Goal: Task Accomplishment & Management: Use online tool/utility

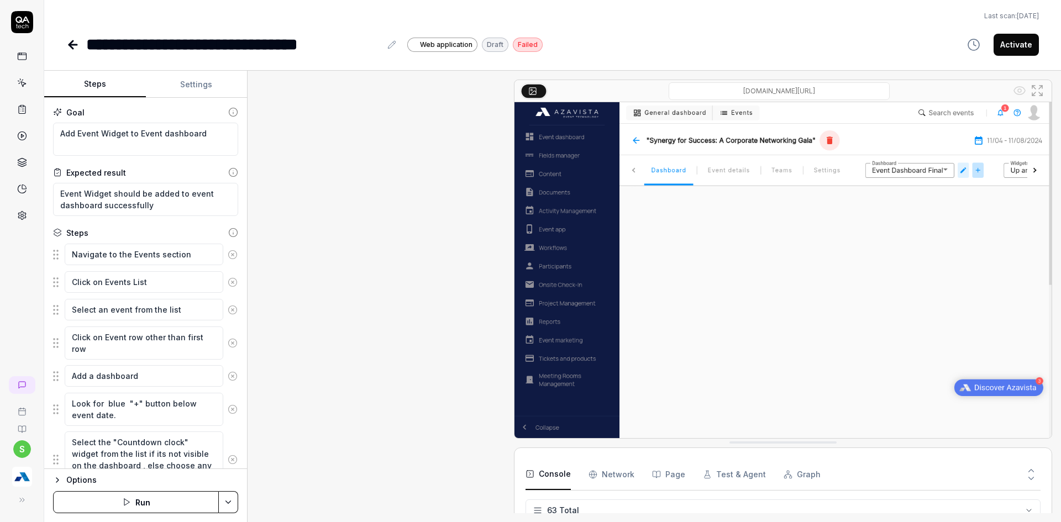
scroll to position [1324, 0]
type textarea "*"
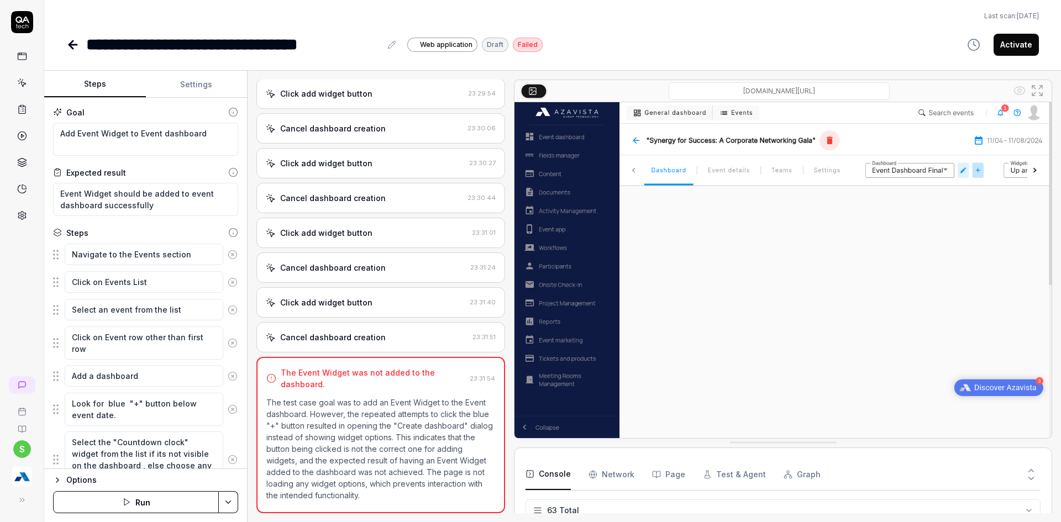
scroll to position [1840, 0]
click at [19, 479] on img "button" at bounding box center [22, 477] width 20 height 20
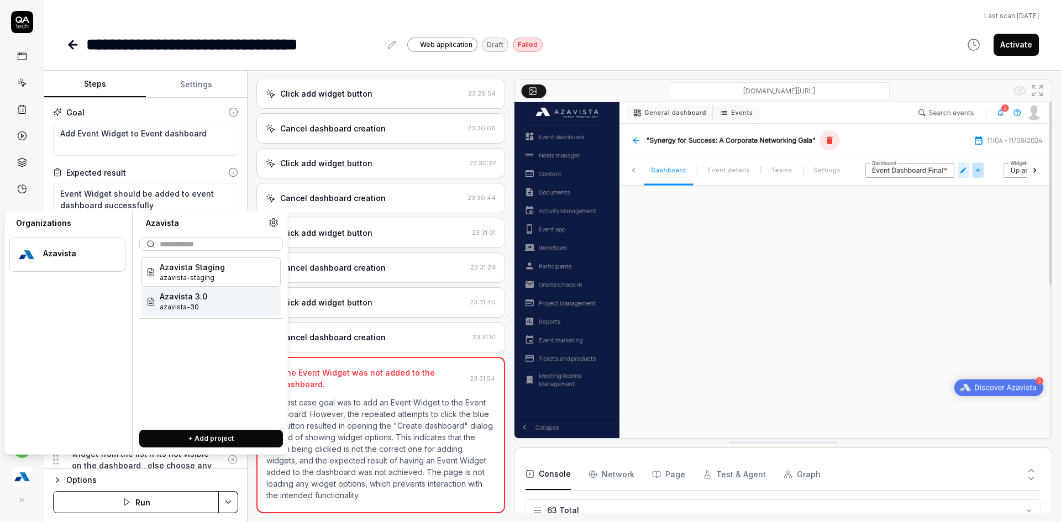
click at [198, 314] on div "Azavista 3.0 azavista-30" at bounding box center [210, 301] width 139 height 29
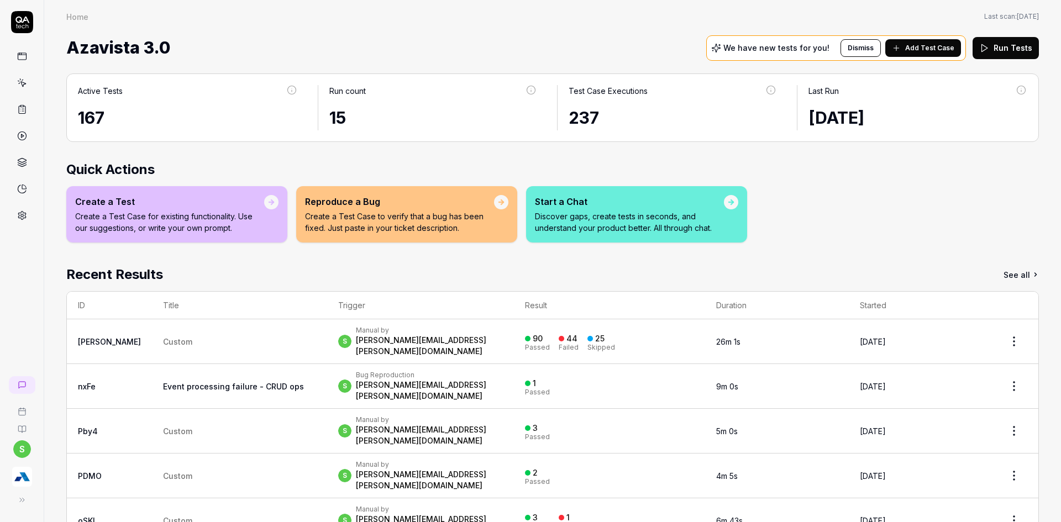
click at [13, 81] on link at bounding box center [22, 83] width 20 height 20
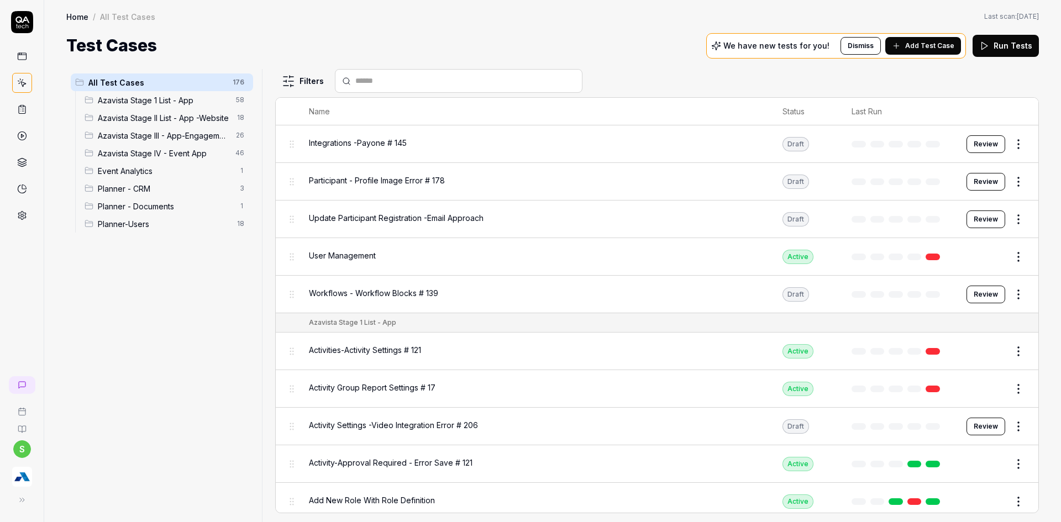
click at [122, 160] on div "Azavista Stage IV - Event App 46" at bounding box center [166, 153] width 173 height 18
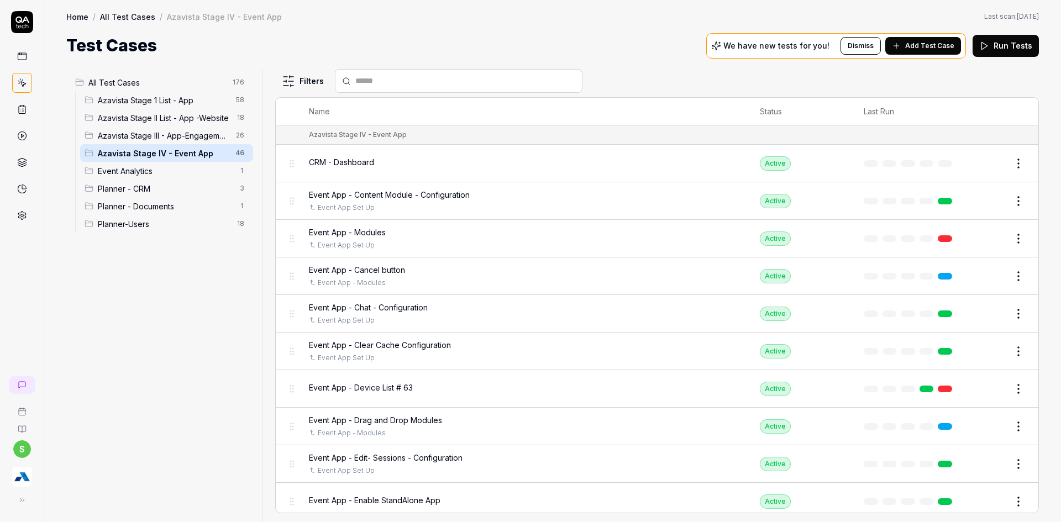
click at [469, 87] on div at bounding box center [459, 81] width 248 height 24
click at [456, 82] on input "text" at bounding box center [465, 81] width 220 height 12
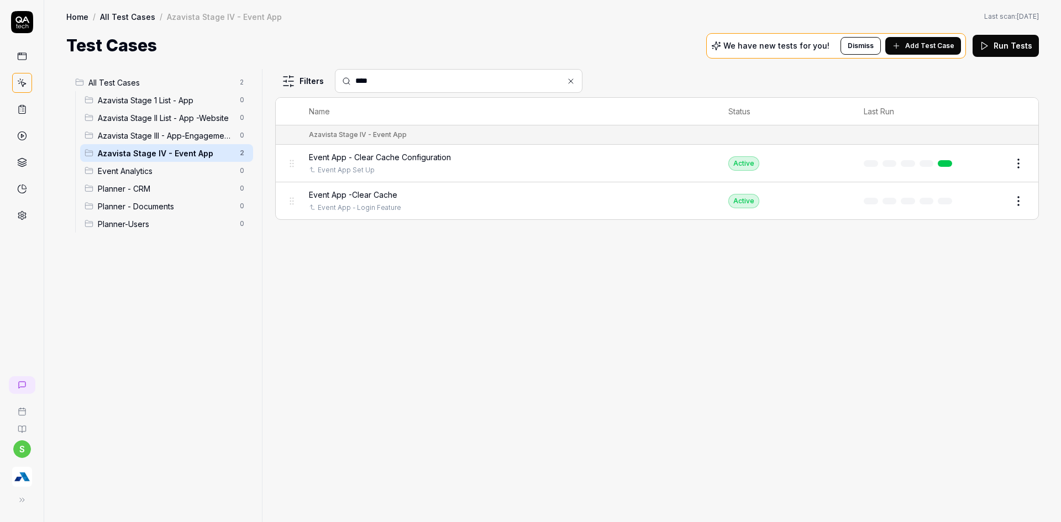
type input "****"
click at [407, 188] on td "Event App -Clear Cache Event App - Login Feature" at bounding box center [507, 200] width 419 height 37
click at [395, 196] on span "Event App -Clear Cache" at bounding box center [353, 195] width 88 height 12
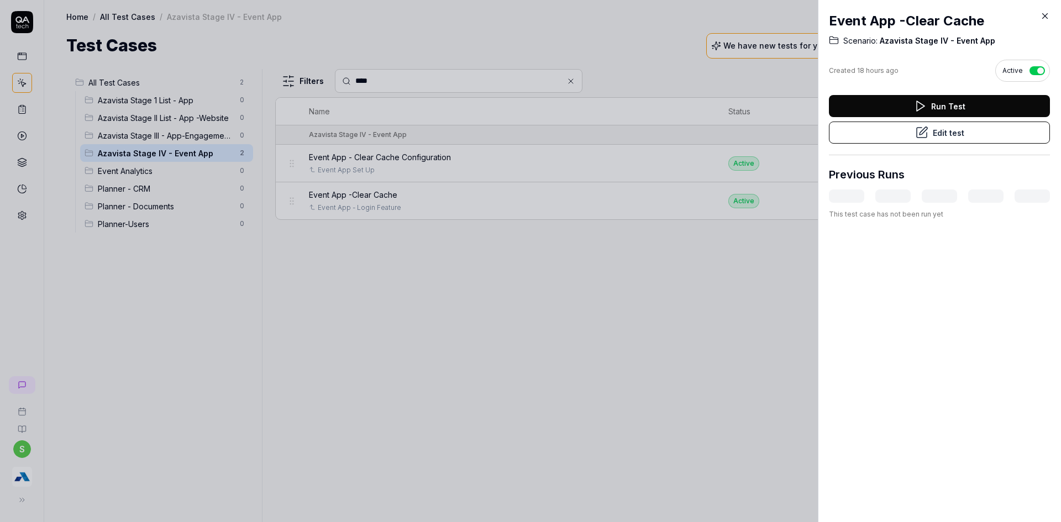
click at [932, 122] on button "Edit test" at bounding box center [939, 133] width 221 height 22
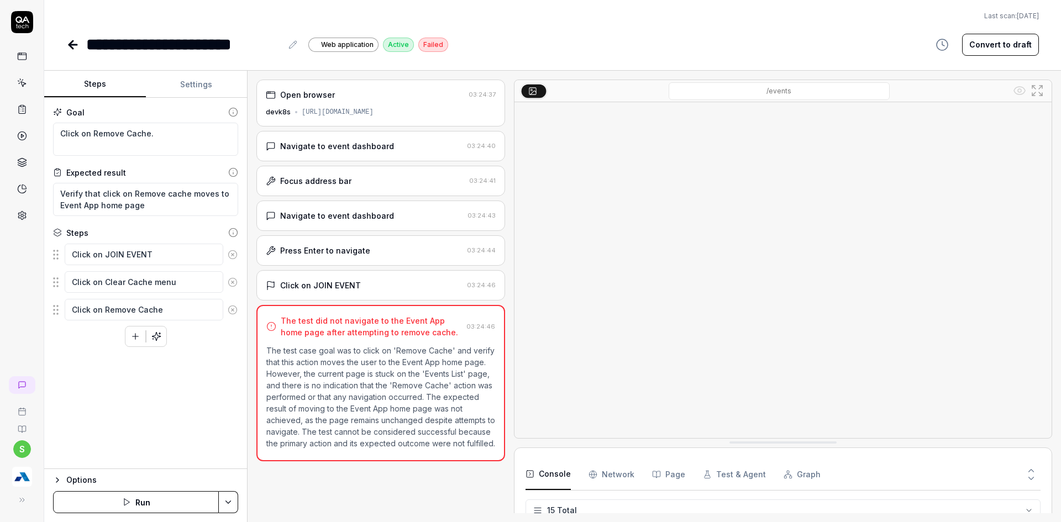
scroll to position [255, 0]
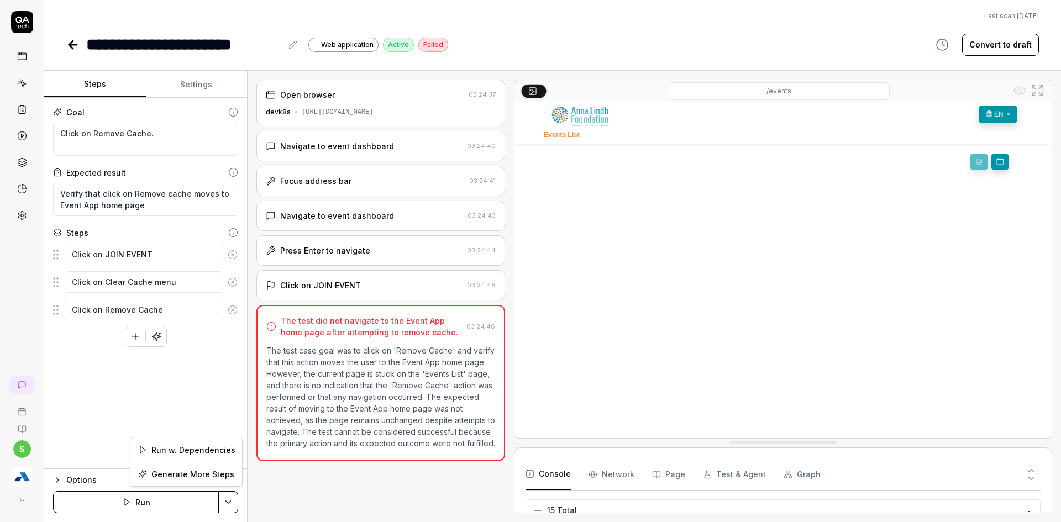
click at [233, 497] on html "**********" at bounding box center [530, 268] width 1061 height 536
click at [223, 444] on div "Run w. Dependencies" at bounding box center [186, 450] width 112 height 24
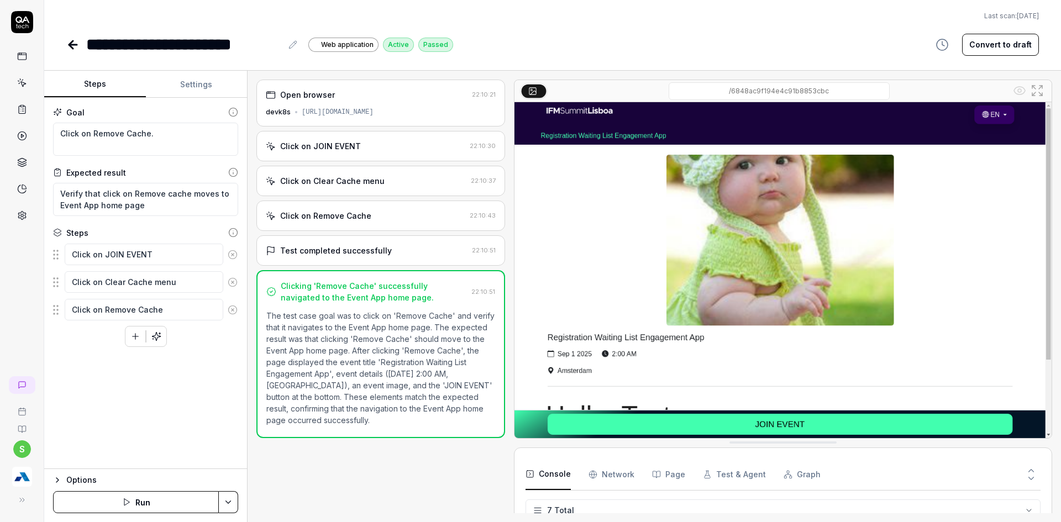
click at [74, 45] on icon at bounding box center [73, 45] width 8 height 0
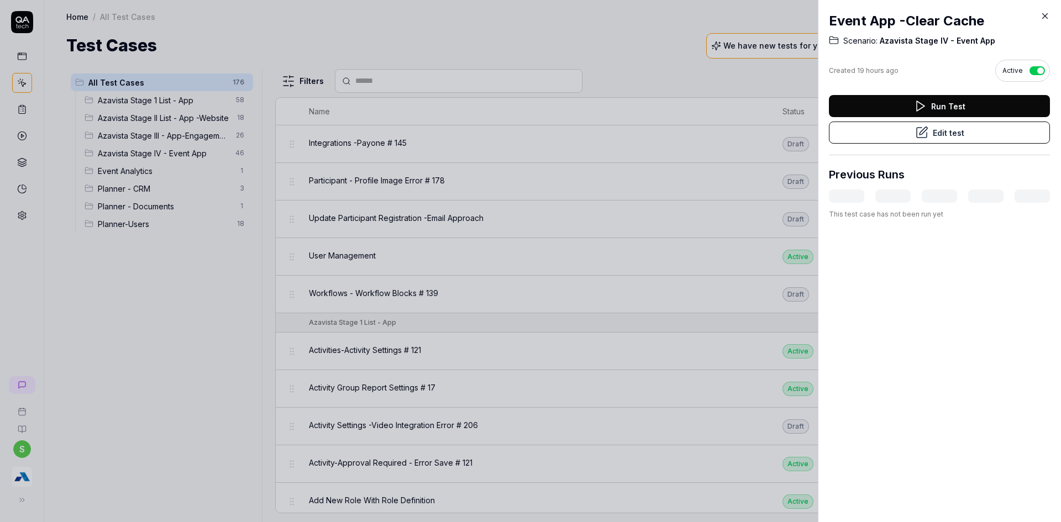
click at [520, 51] on div at bounding box center [530, 261] width 1061 height 522
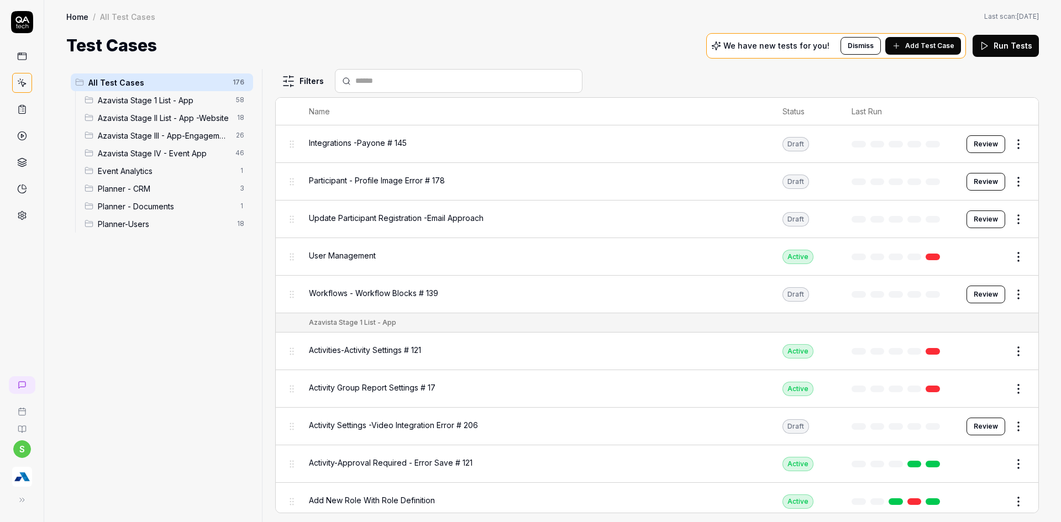
click at [67, 167] on ul "All Test Cases 176 Azavista Stage 1 List - App 58 Azavista Stage II List - App …" at bounding box center [161, 153] width 191 height 168
click at [104, 159] on span "Azavista Stage IV - Event App" at bounding box center [163, 154] width 131 height 12
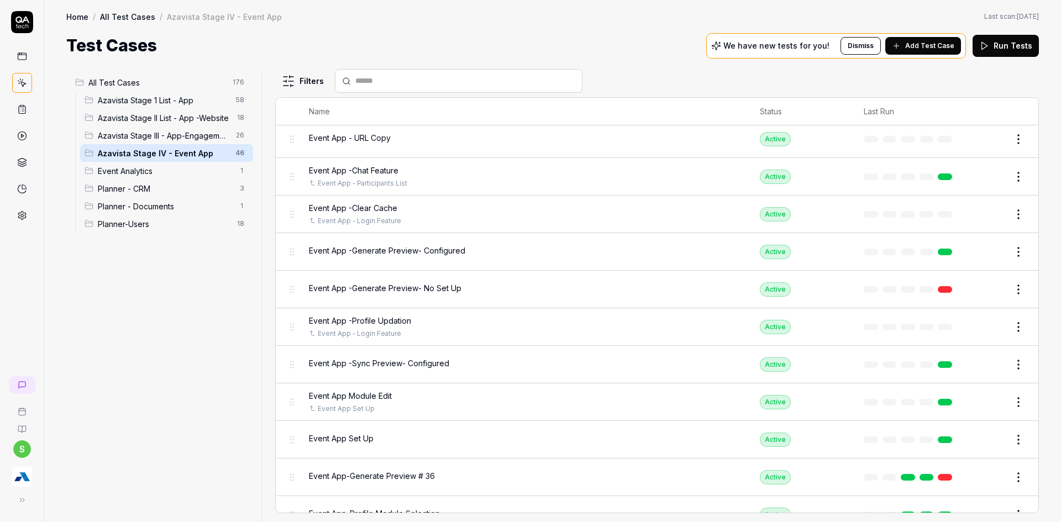
scroll to position [1360, 0]
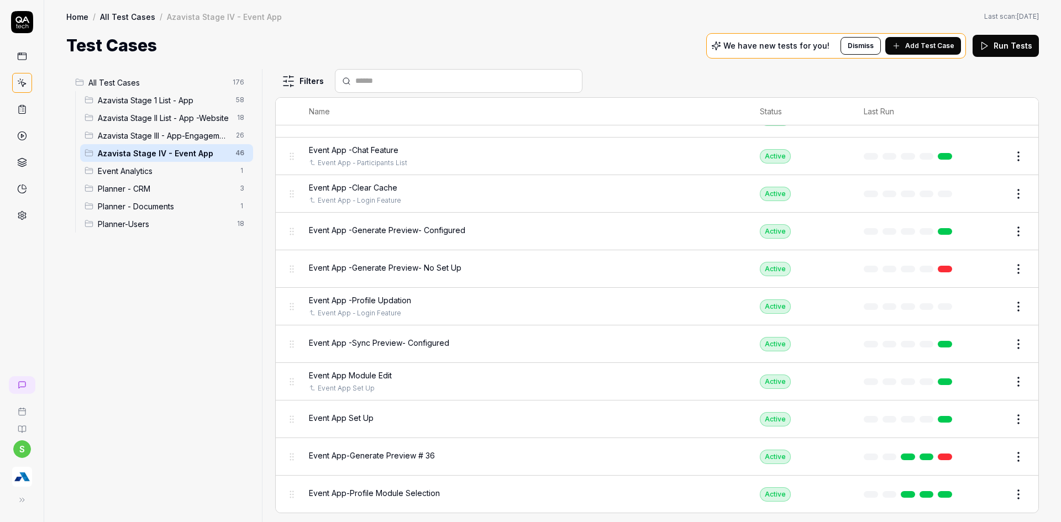
click at [319, 431] on td "Event App Set Up" at bounding box center [523, 420] width 451 height 38
click at [329, 417] on span "Event App Set Up" at bounding box center [341, 418] width 65 height 12
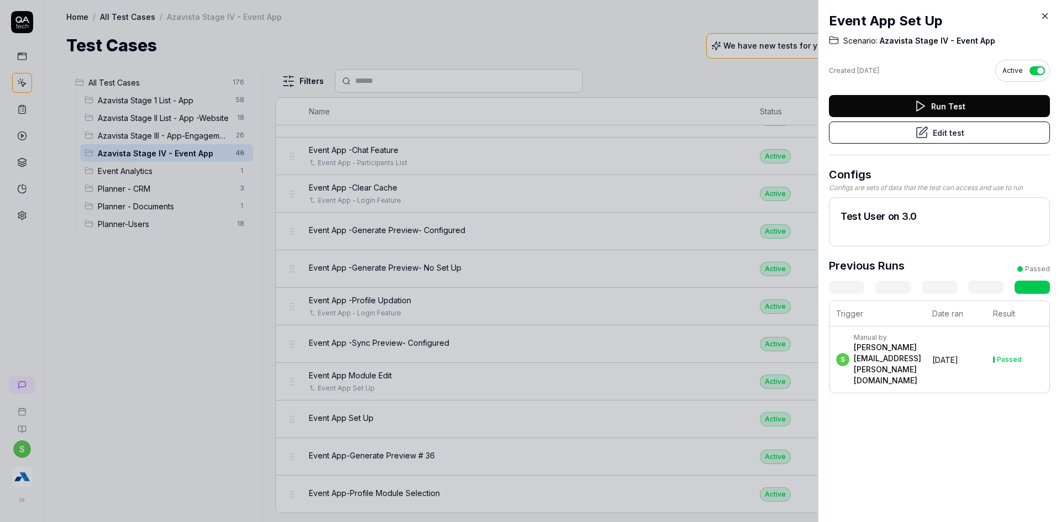
click at [933, 134] on button "Edit test" at bounding box center [939, 133] width 221 height 22
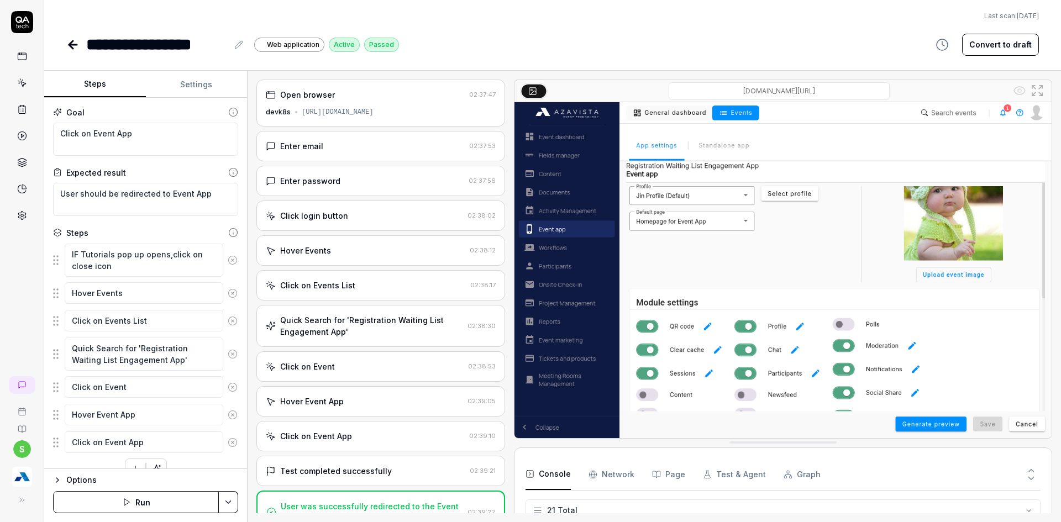
scroll to position [536, 0]
type textarea "*"
click at [71, 50] on icon at bounding box center [72, 44] width 13 height 13
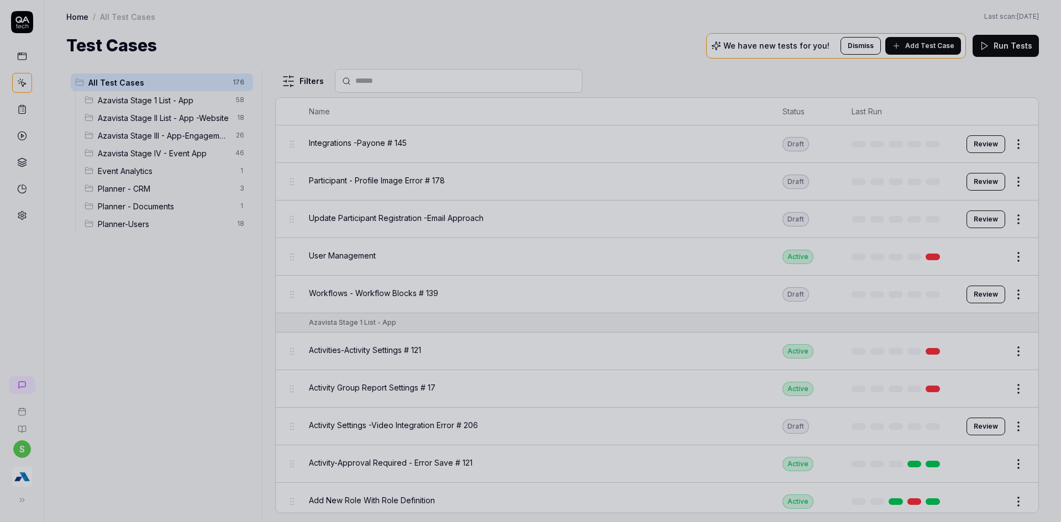
click at [477, 29] on div at bounding box center [530, 261] width 1061 height 522
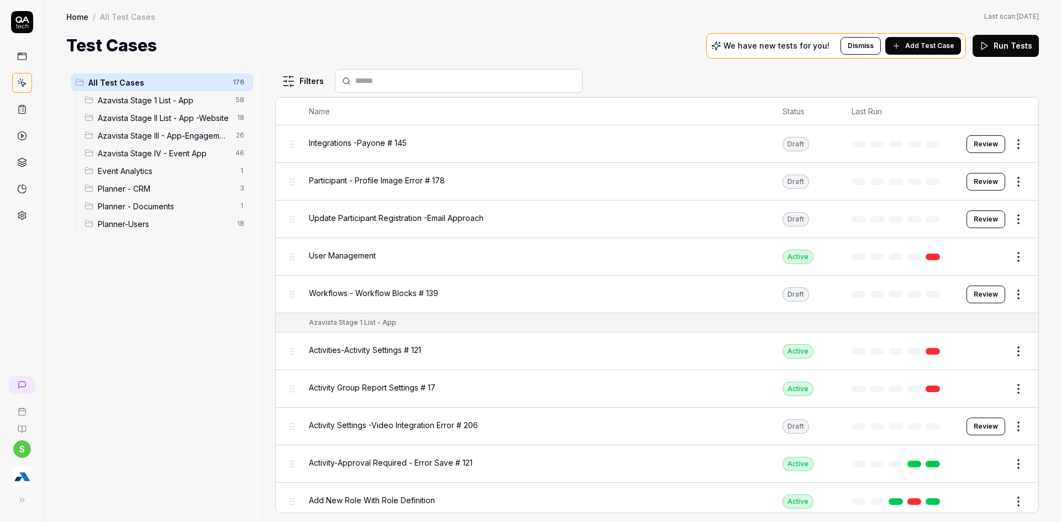
click at [400, 76] on input "text" at bounding box center [465, 81] width 220 height 12
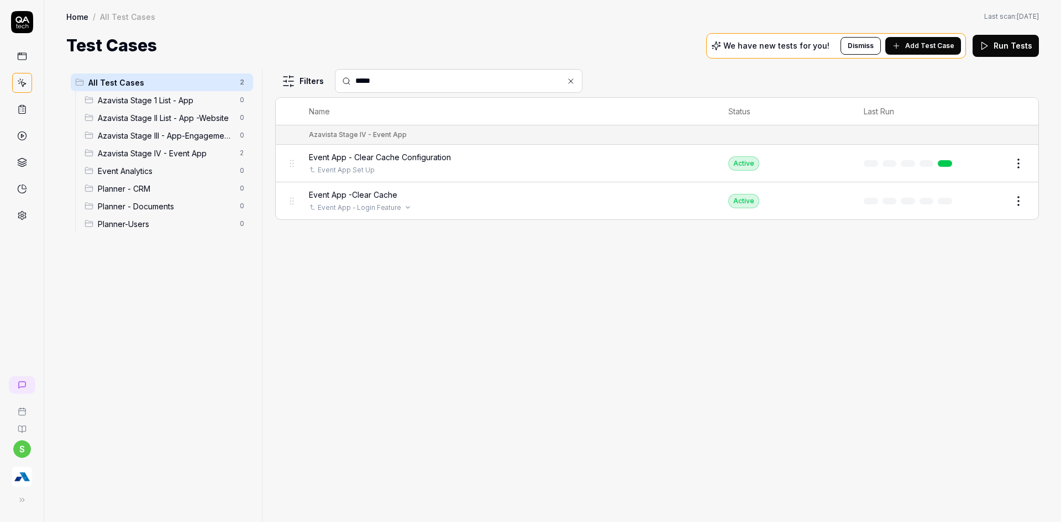
type input "*****"
click at [403, 207] on button "Open selector" at bounding box center [407, 207] width 9 height 9
click at [386, 187] on td "Event App -Clear Cache Event App - Login Feature" at bounding box center [507, 200] width 419 height 37
click at [381, 191] on span "Event App -Clear Cache" at bounding box center [353, 195] width 88 height 12
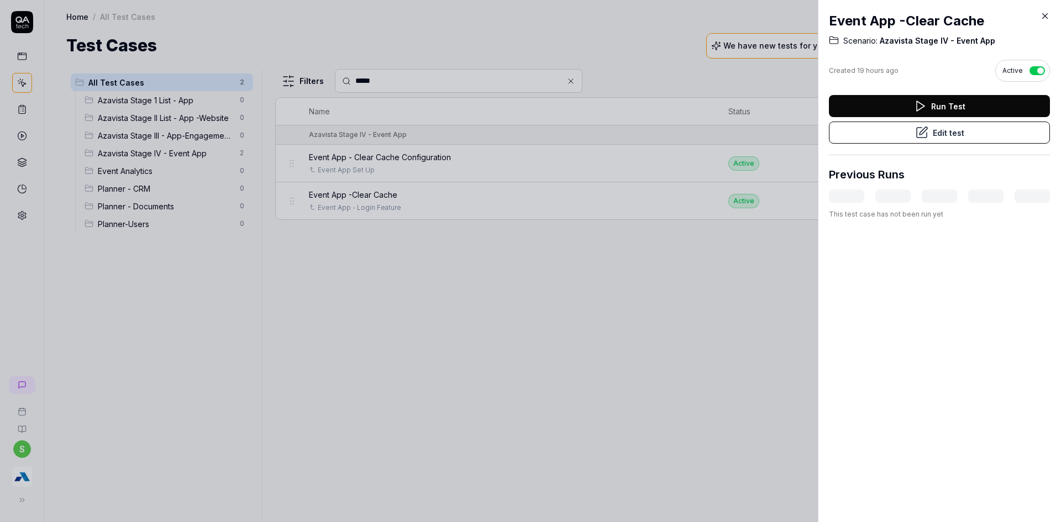
click at [523, 279] on div at bounding box center [530, 261] width 1061 height 522
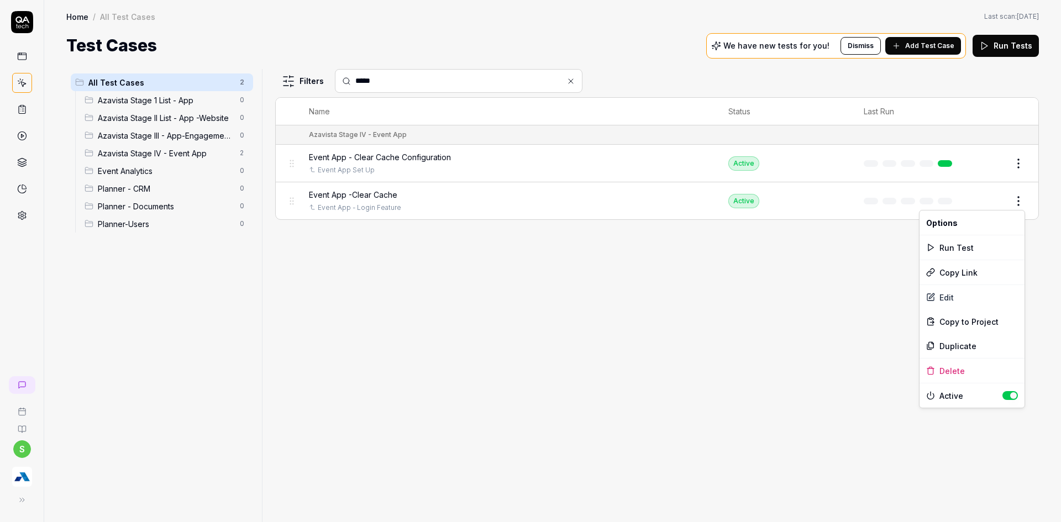
click at [1028, 201] on html "s Home / All Test Cases Home / All Test Cases Last scan: Jun 4 2025 Test Cases …" at bounding box center [530, 268] width 1061 height 536
click at [953, 351] on div "Duplicate" at bounding box center [972, 346] width 105 height 24
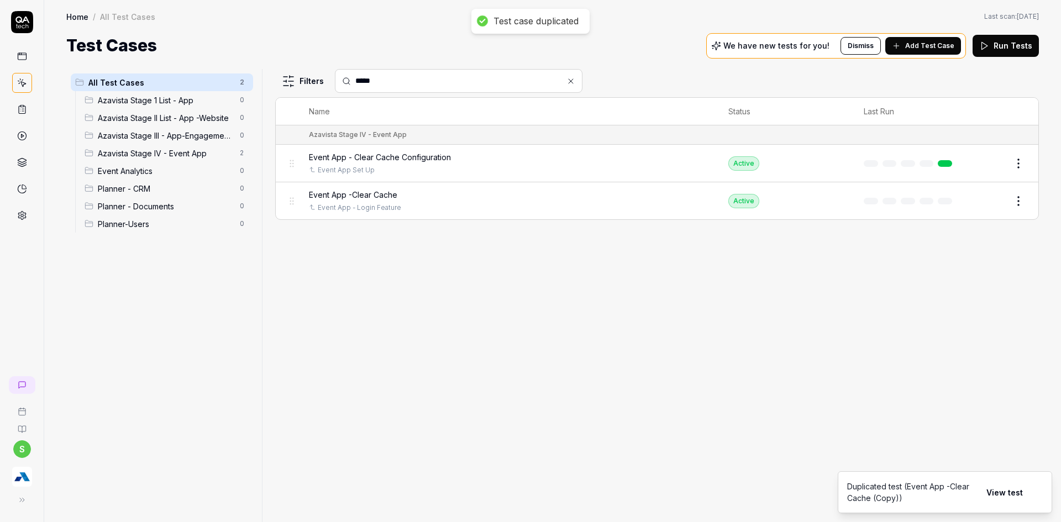
click at [1002, 498] on button "View test" at bounding box center [1005, 492] width 50 height 22
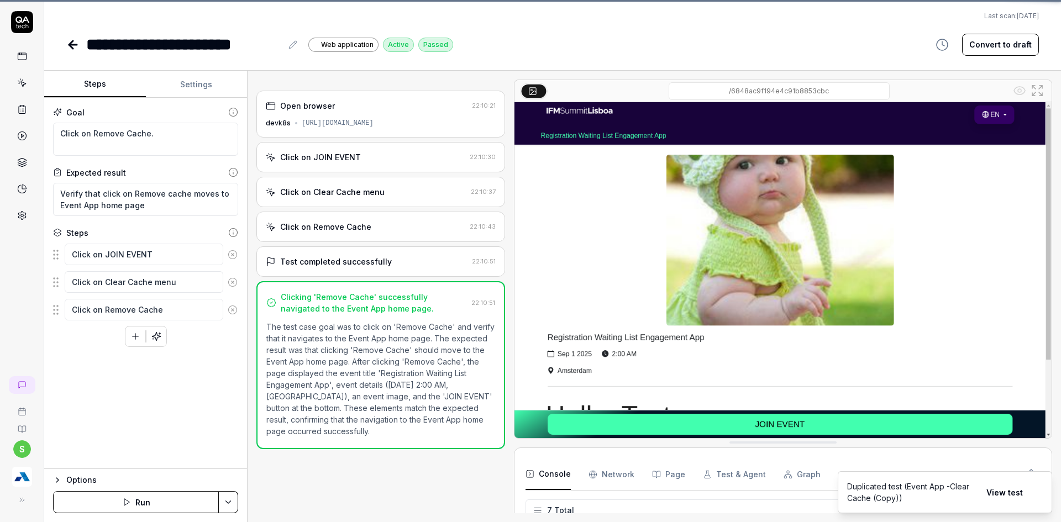
scroll to position [77, 0]
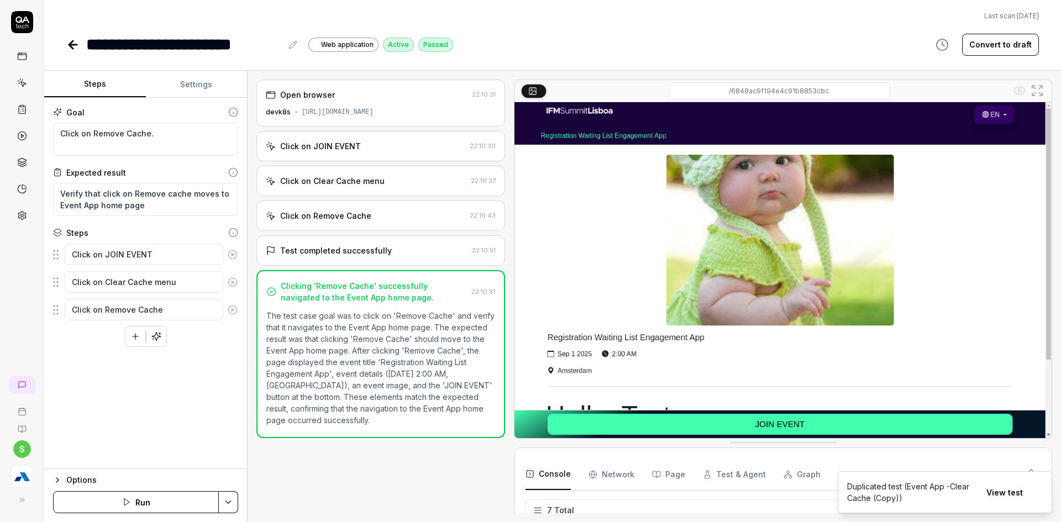
type textarea "*"
click at [71, 50] on icon at bounding box center [72, 44] width 13 height 13
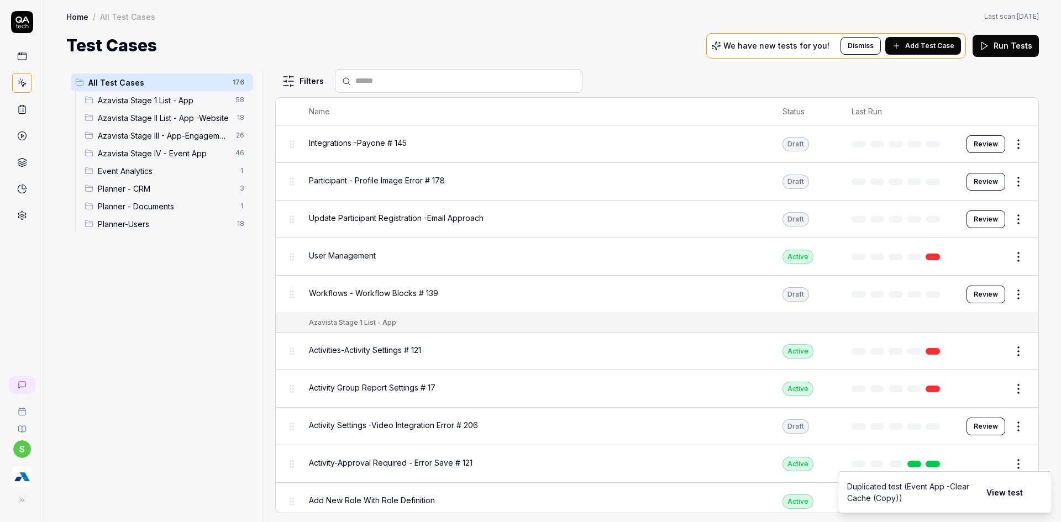
click at [381, 90] on div at bounding box center [459, 81] width 248 height 24
click at [379, 80] on input "text" at bounding box center [465, 81] width 220 height 12
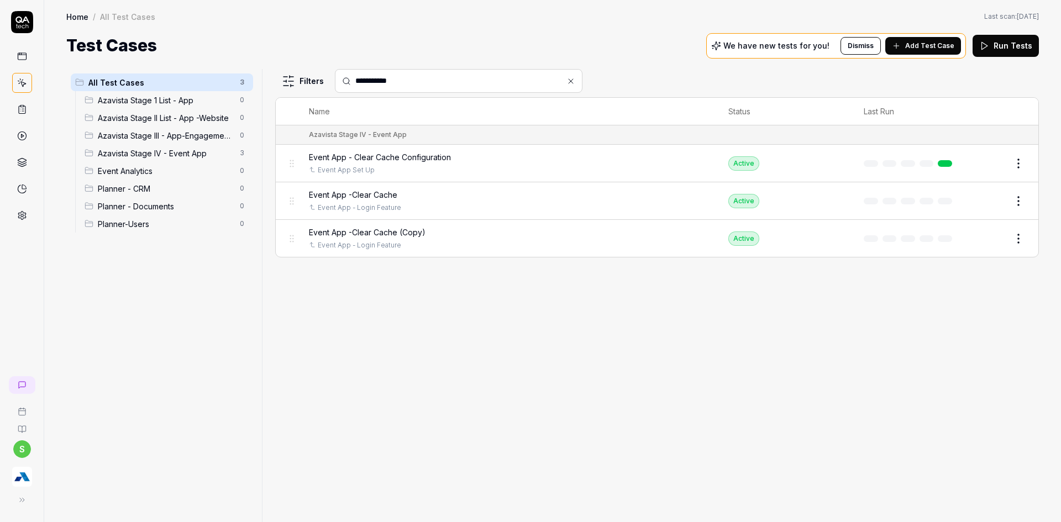
type input "**********"
click at [401, 234] on span "Event App -Clear Cache (Copy)" at bounding box center [367, 233] width 117 height 12
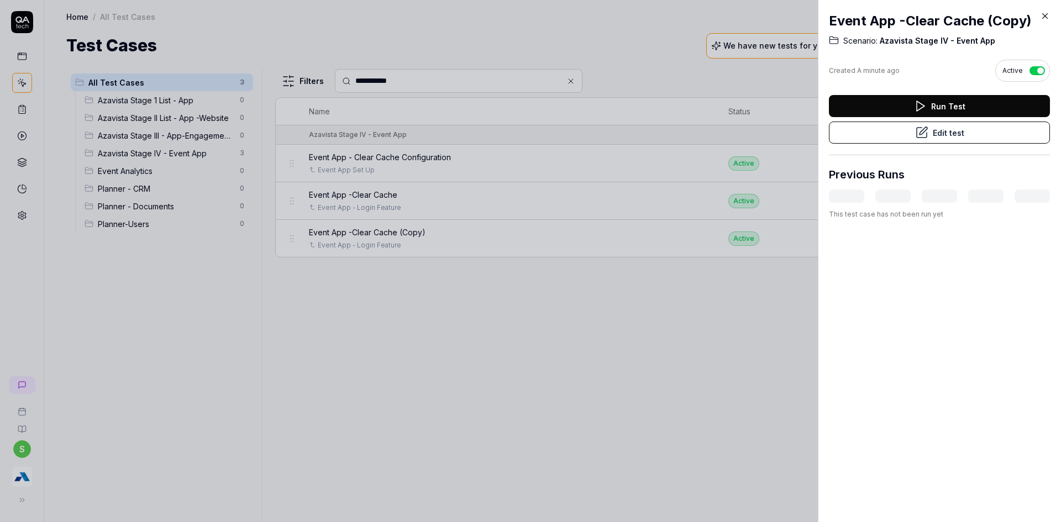
click at [944, 132] on button "Edit test" at bounding box center [939, 133] width 221 height 22
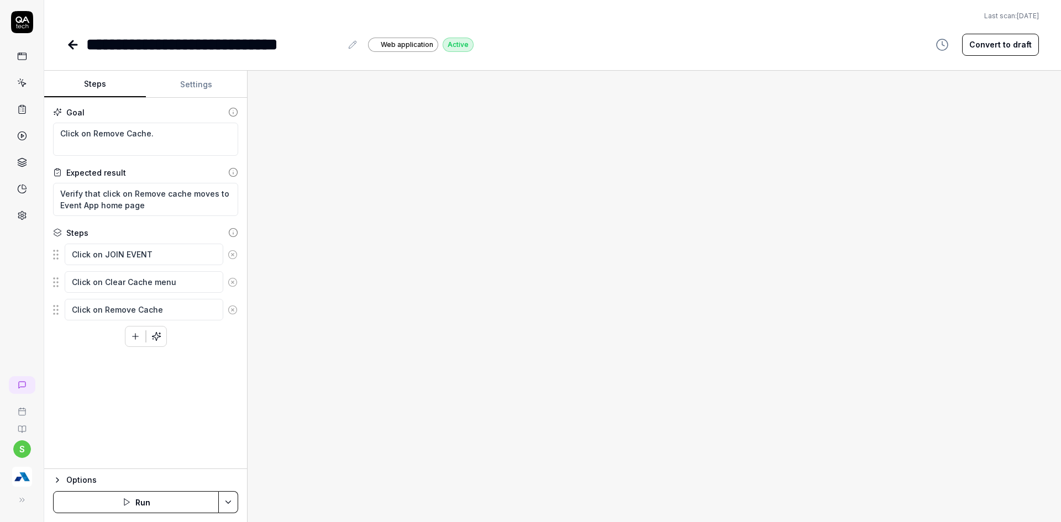
type textarea "*"
click at [350, 40] on button at bounding box center [352, 44] width 13 height 13
drag, startPoint x: 340, startPoint y: 43, endPoint x: 290, endPoint y: 45, distance: 49.8
click at [290, 45] on div "**********" at bounding box center [213, 44] width 255 height 25
click at [185, 289] on textarea "Click on Clear Cache menu" at bounding box center [144, 282] width 159 height 22
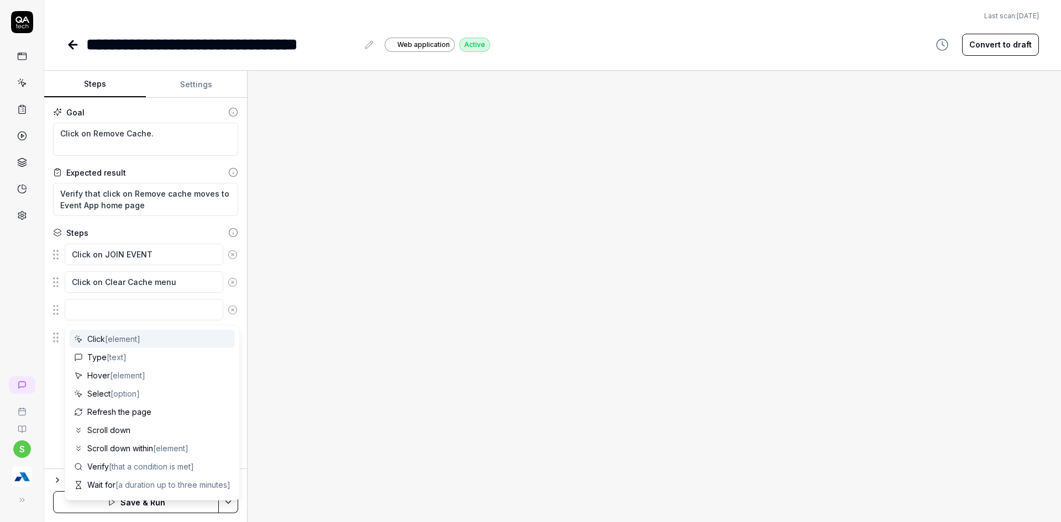
type textarea "*"
type textarea "C"
type textarea "*"
type textarea "Cl"
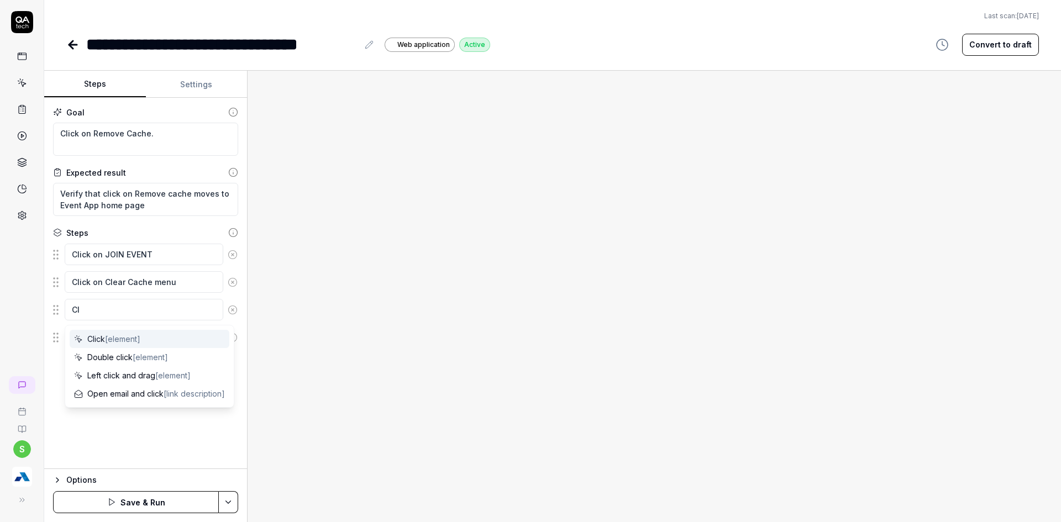
type textarea "*"
type textarea "Cli"
type textarea "*"
type textarea "Clic"
type textarea "*"
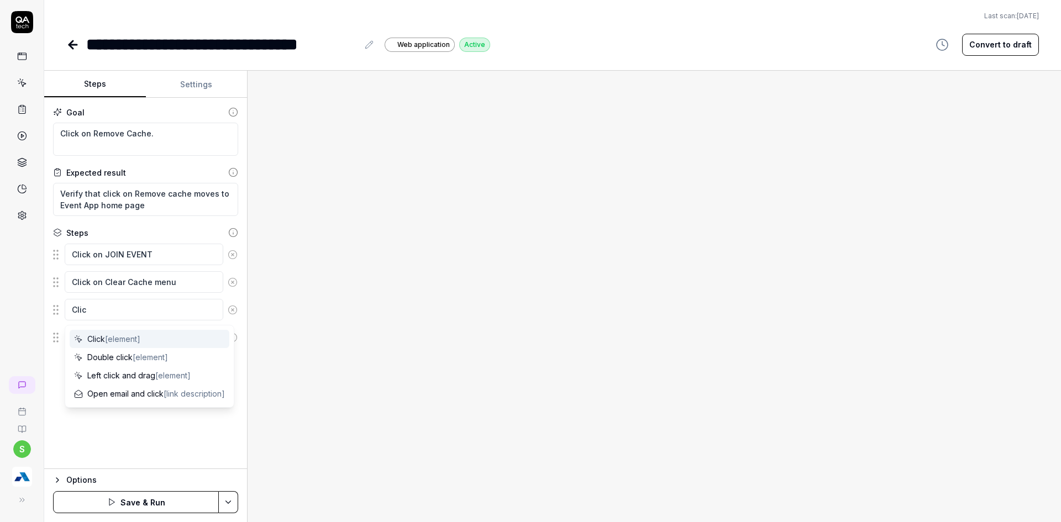
type textarea "Click"
type textarea "*"
type textarea "Click"
type textarea "*"
type textarea "Click o"
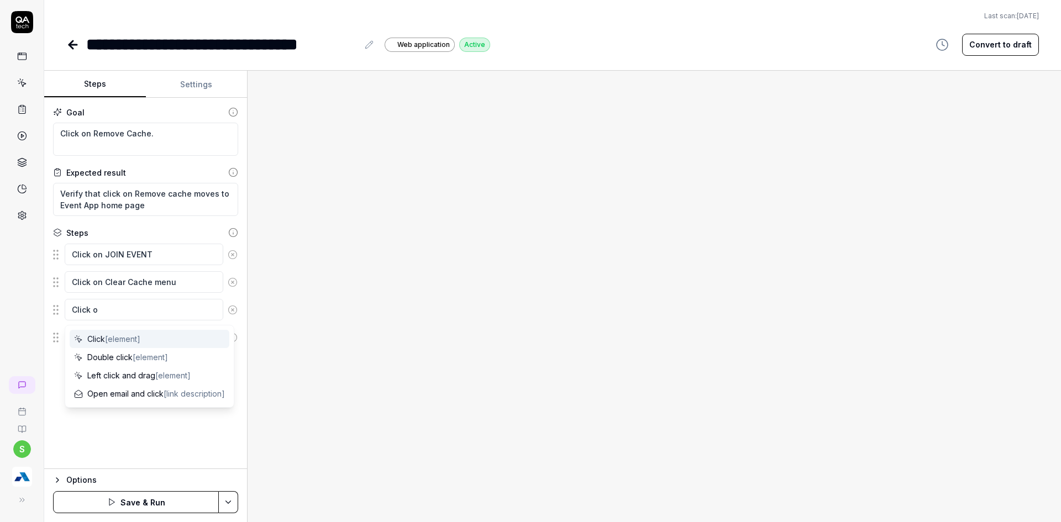
type textarea "*"
type textarea "Click oo"
type textarea "*"
type textarea "Click oom"
type textarea "*"
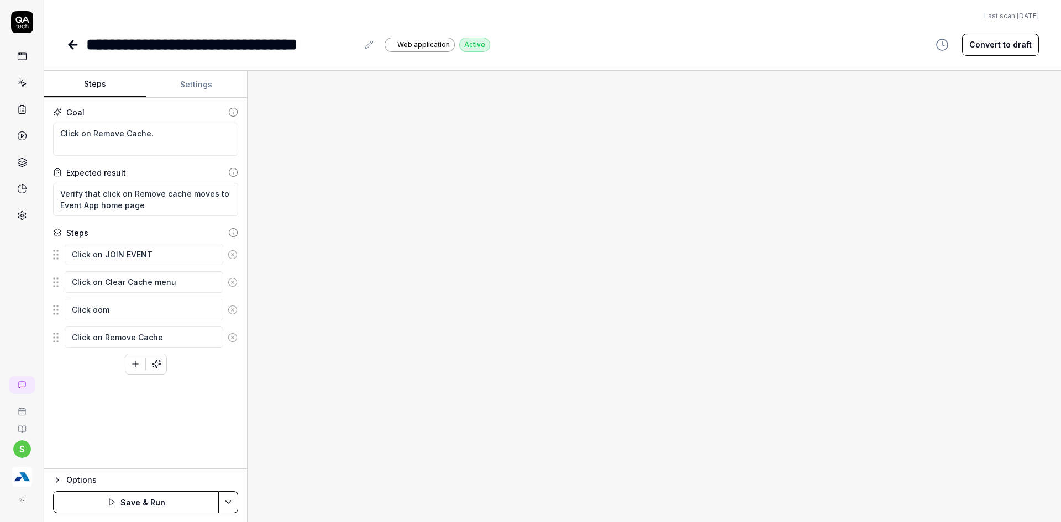
type textarea "Click oo"
type textarea "*"
type textarea "Click o"
click at [185, 289] on textarea "Click on Clear Cache menu" at bounding box center [144, 282] width 159 height 22
type textarea "*"
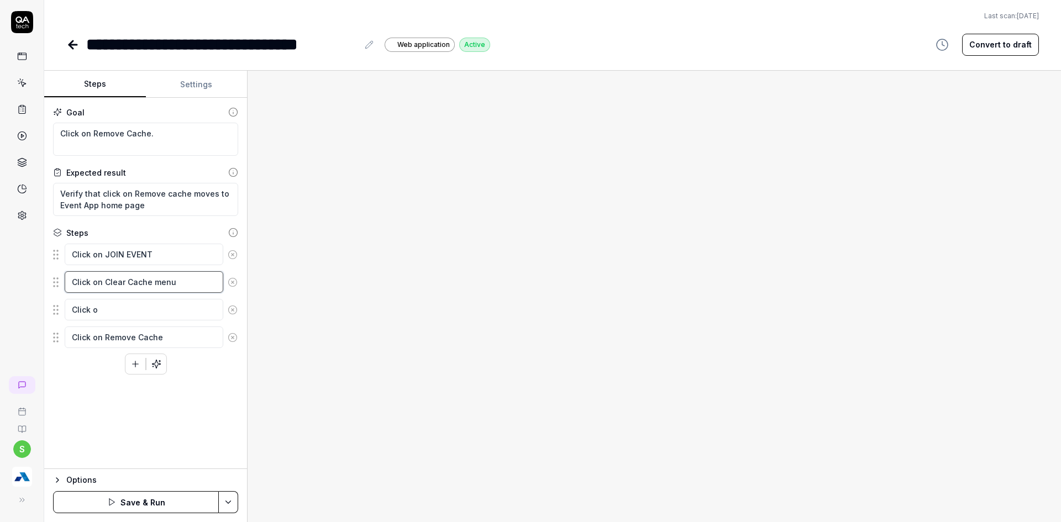
type textarea "Click on Clear Cache menun"
type textarea "*"
type textarea "Click on Clear Cache menun"
type textarea "*"
type textarea "Click on Clear Cache menun L"
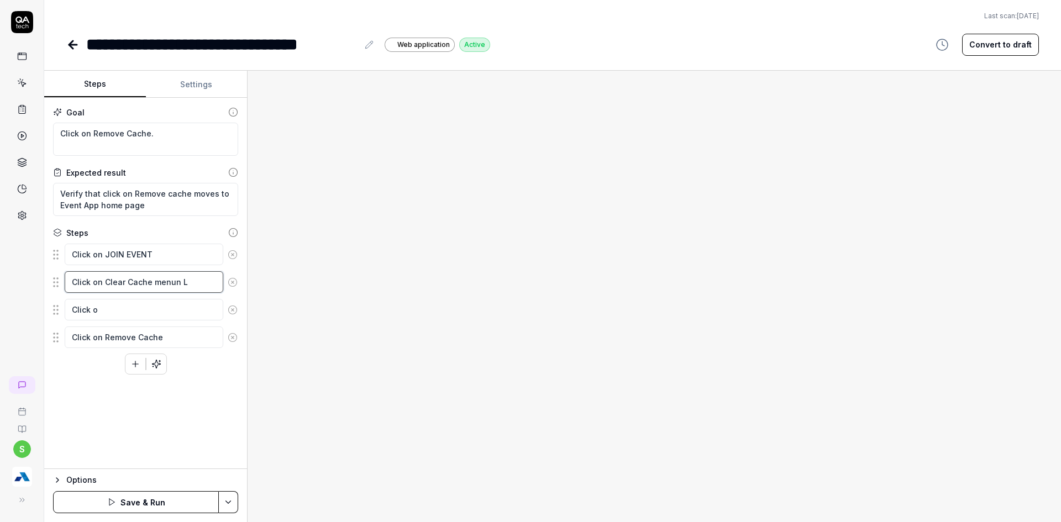
type textarea "*"
type textarea "Click on Clear Cache menun Lo"
type textarea "*"
type textarea "Click on Clear Cache menun Log"
type textarea "*"
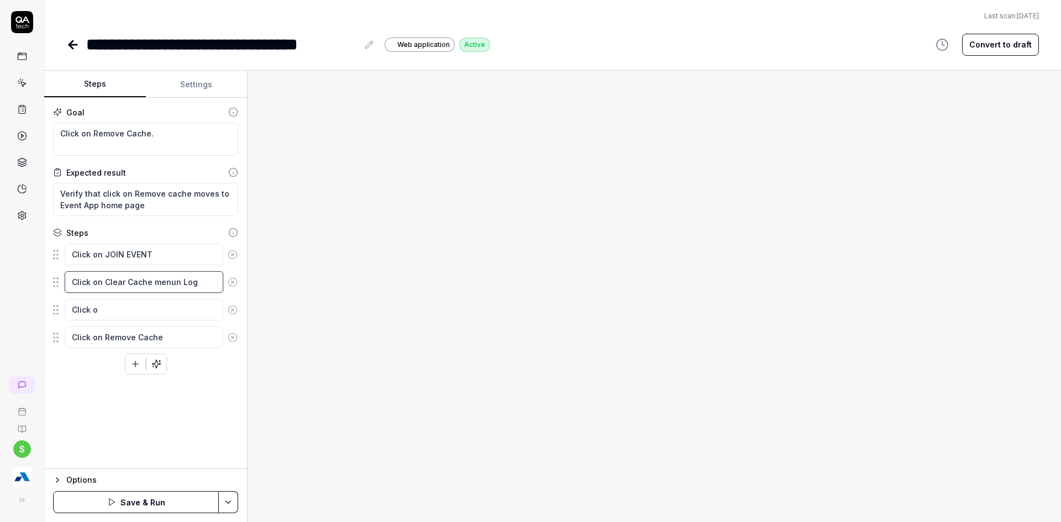
type textarea "Click on Clear Cache menun Logo"
type textarea "*"
type textarea "Click on Clear Cache menun Logou"
type textarea "*"
type textarea "Click on Clear Cache menun Logout"
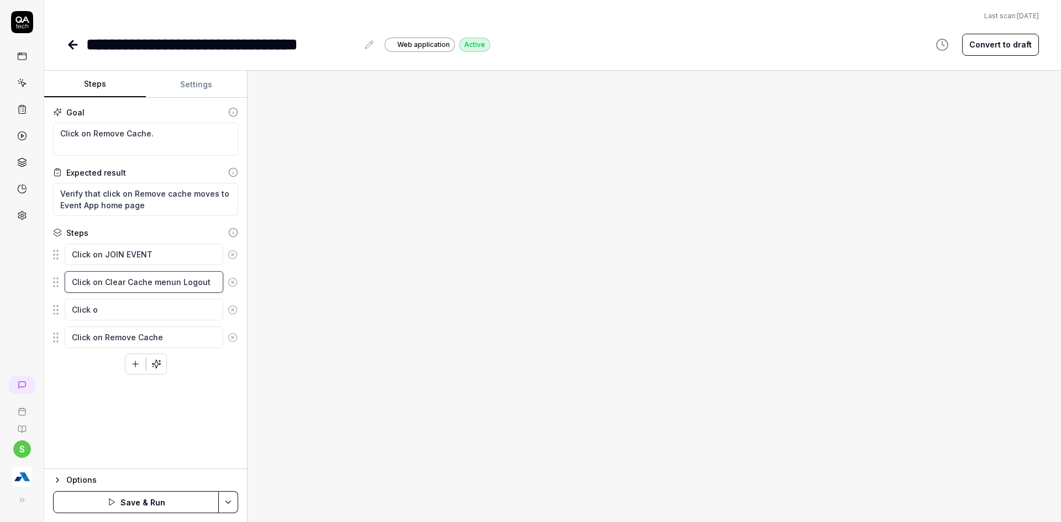
type textarea "*"
type textarea "Click on Clear Cache menun Logout"
type textarea "*"
type textarea "Click on Clear Cache menun Logout"
type textarea "*"
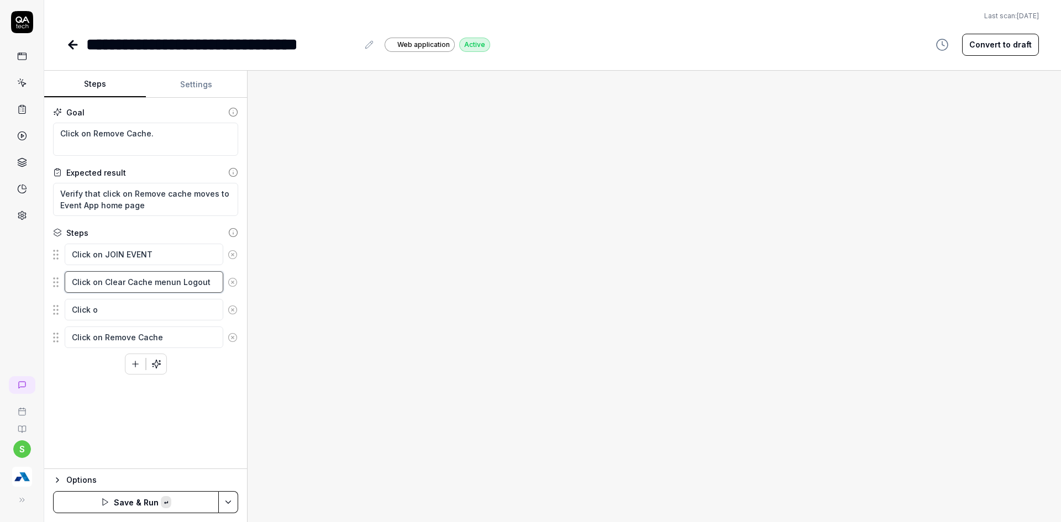
type textarea "Click on Clear Cache menun Logou"
type textarea "*"
type textarea "Click on Clear Cache menun Logo"
type textarea "*"
type textarea "Click on Clear Cache menun Log"
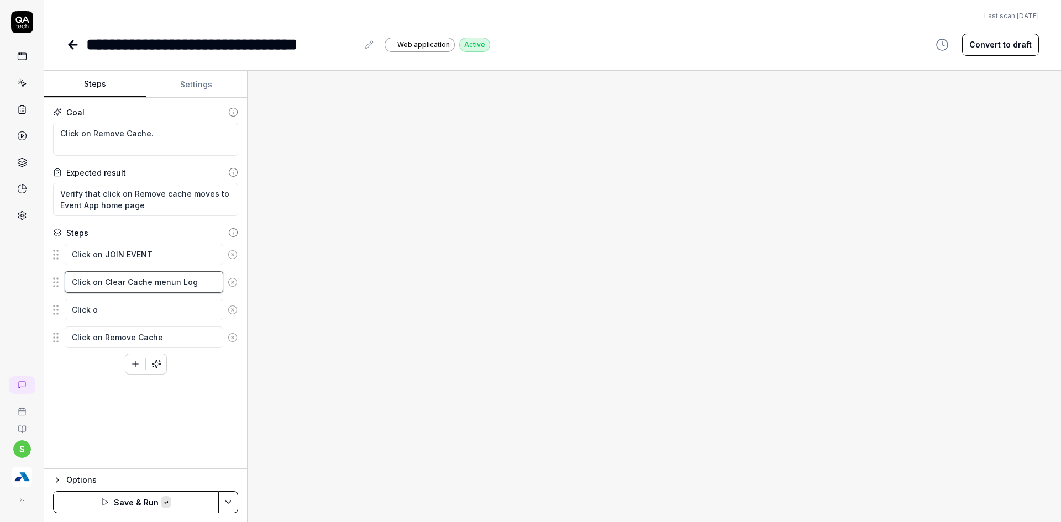
type textarea "*"
type textarea "Click on Clear Cache menun Lo"
type textarea "*"
type textarea "Click on Clear Cache menun L"
type textarea "*"
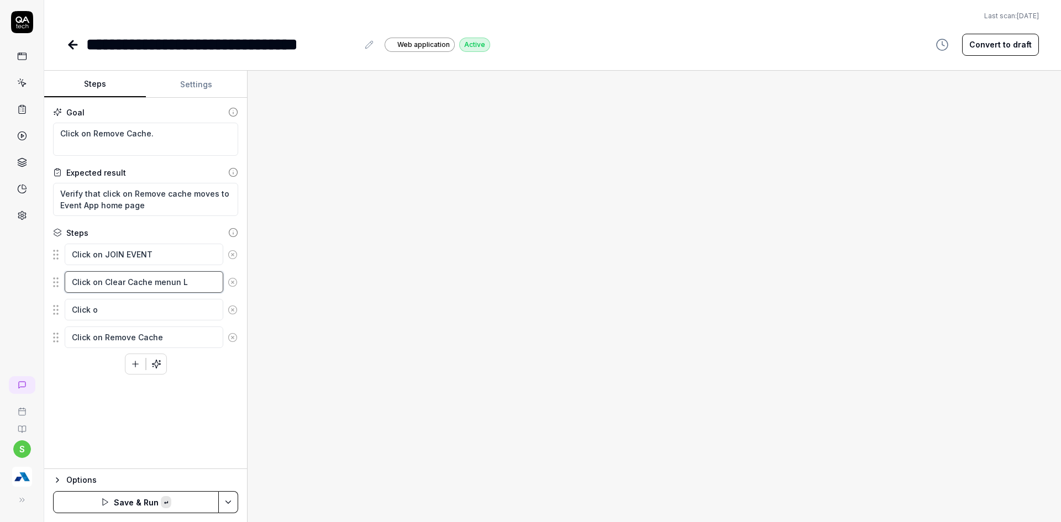
type textarea "Click on Clear Cache menun"
type textarea "*"
type textarea "Click on Clear Cache menun"
type textarea "*"
type textarea "Click on Clear Cache menu"
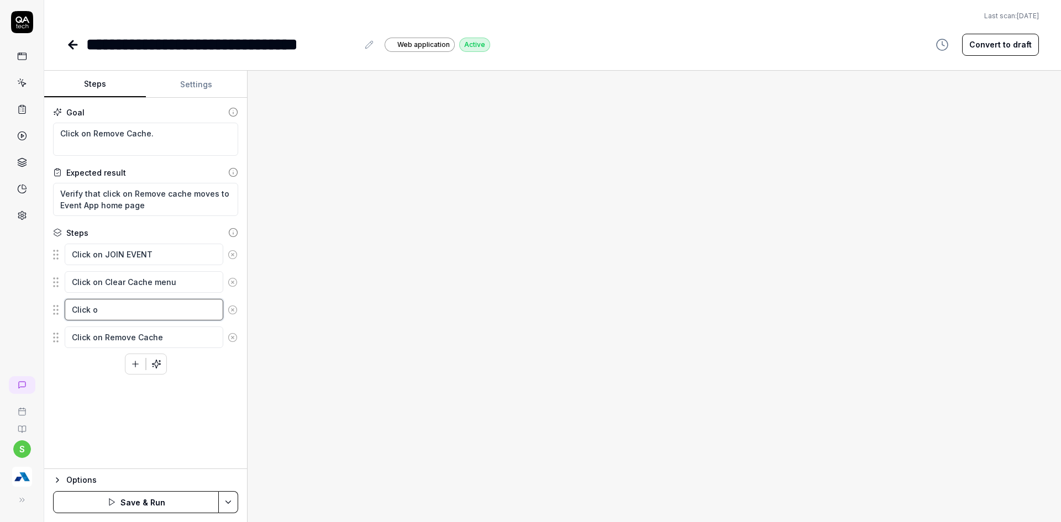
click at [111, 304] on textarea "Click o" at bounding box center [144, 310] width 159 height 22
type textarea "*"
type textarea "Click on"
type textarea "*"
type textarea "Click on"
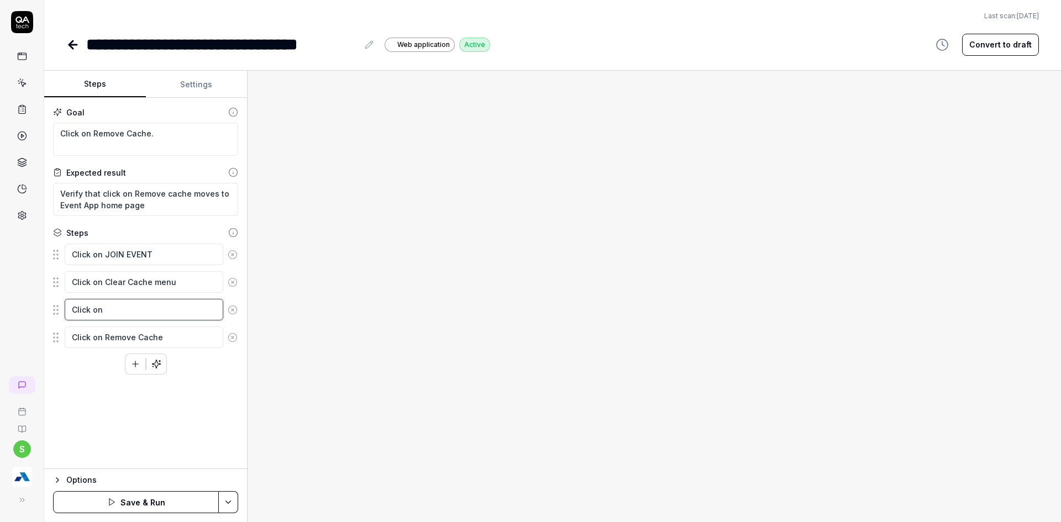
type textarea "*"
type textarea "Click on L"
type textarea "*"
type textarea "Click on Lo"
type textarea "*"
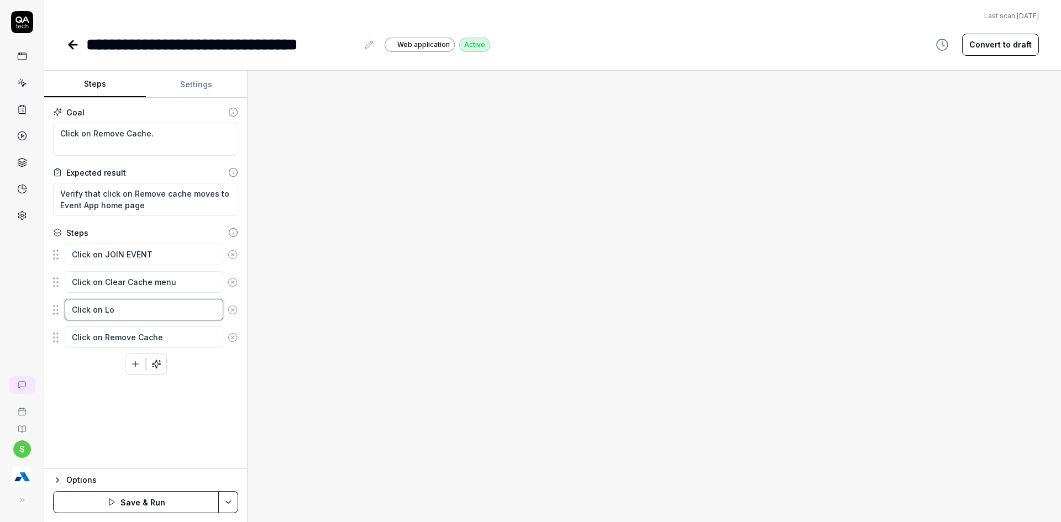
type textarea "Click on Log"
type textarea "*"
type textarea "Click on Logo"
type textarea "*"
type textarea "Click on Logou"
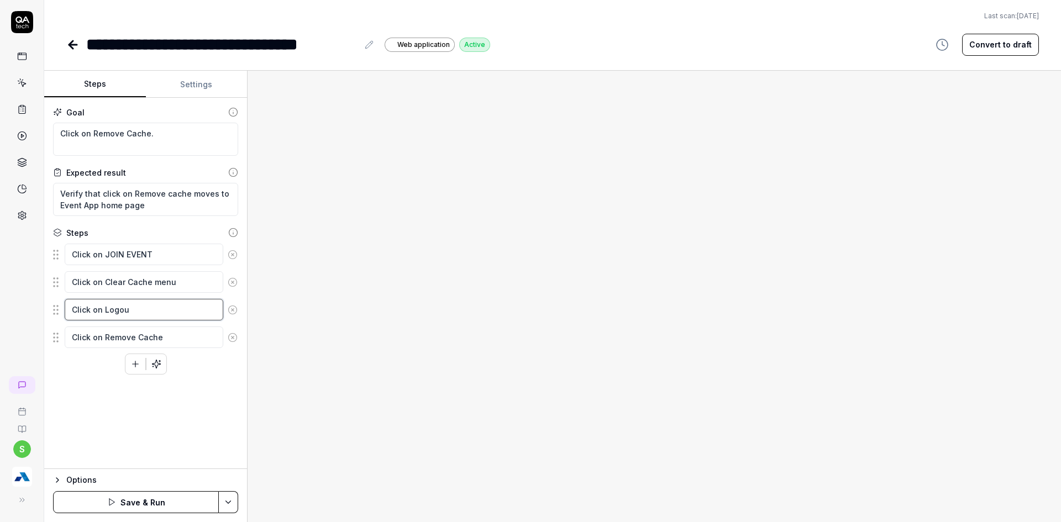
type textarea "*"
type textarea "Click on Logout"
type textarea "*"
type textarea "Click on Logout"
type textarea "*"
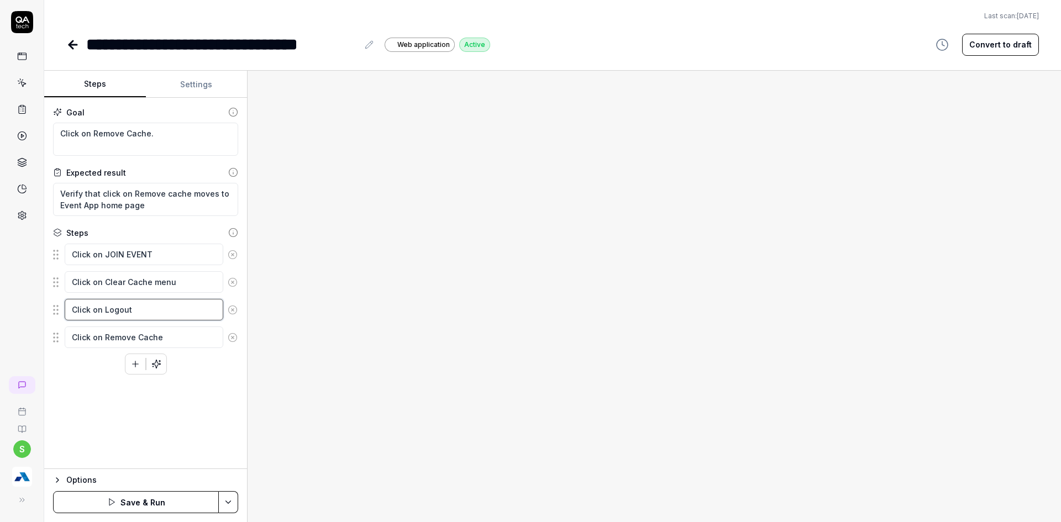
type textarea "Click on Logout m"
type textarea "*"
type textarea "Click on Logout me"
type textarea "*"
type textarea "Click on Logout men"
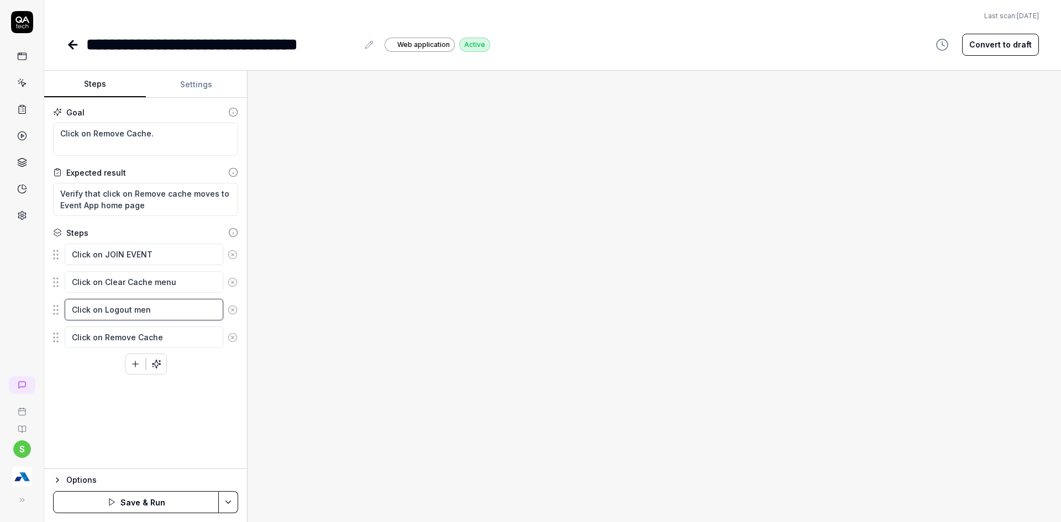
type textarea "*"
type textarea "Click on Logout menu"
click at [143, 414] on div "Goal Click on Remove Cache. Expected result Verify that click on Remove cache m…" at bounding box center [145, 283] width 203 height 371
click at [234, 496] on html "**********" at bounding box center [530, 268] width 1061 height 536
click at [127, 424] on div "Save" at bounding box center [173, 425] width 141 height 24
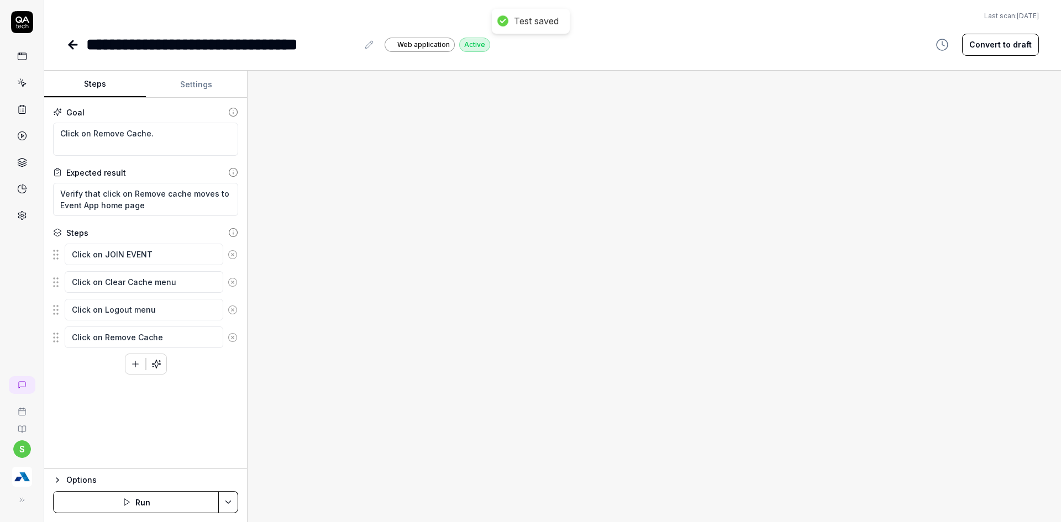
click at [225, 502] on html "**********" at bounding box center [530, 268] width 1061 height 536
click at [196, 446] on div "Run w. Dependencies" at bounding box center [186, 450] width 112 height 24
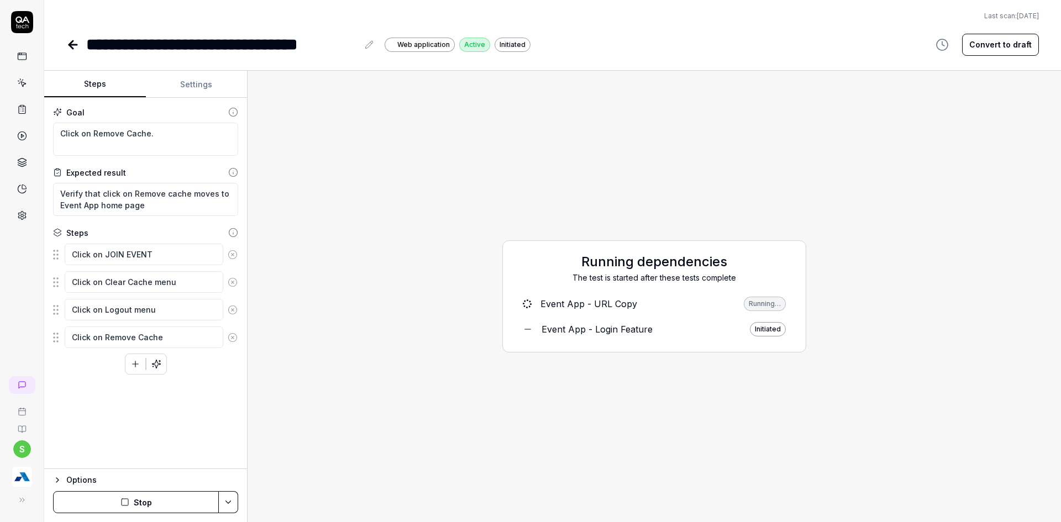
click at [647, 202] on div "Running dependencies The test is started after these tests complete Event App -…" at bounding box center [654, 297] width 796 height 434
type textarea "*"
click at [232, 495] on html "**********" at bounding box center [530, 268] width 1061 height 536
click at [175, 452] on div "Run w. Dependencies" at bounding box center [186, 450] width 112 height 24
type textarea "*"
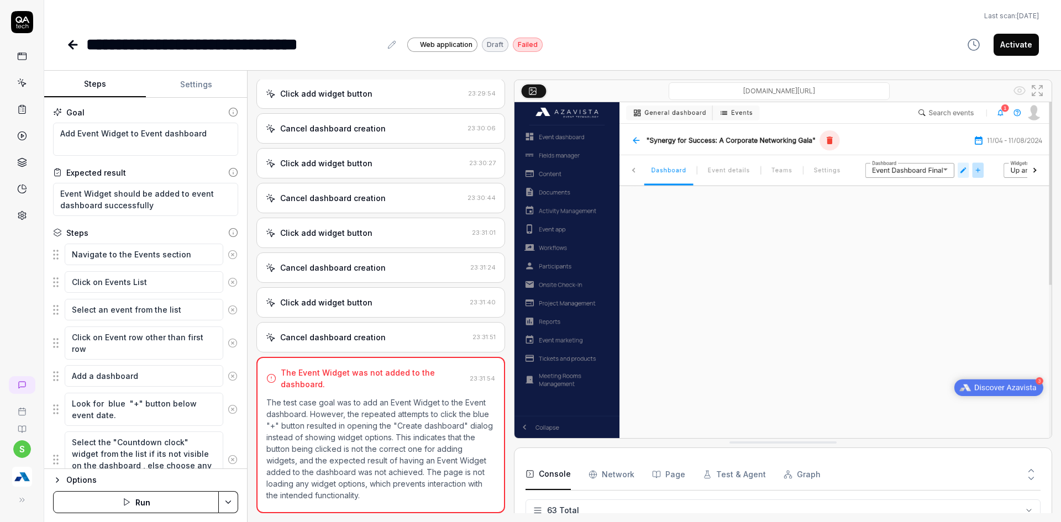
scroll to position [1840, 0]
type textarea "*"
click at [19, 87] on icon at bounding box center [22, 83] width 10 height 10
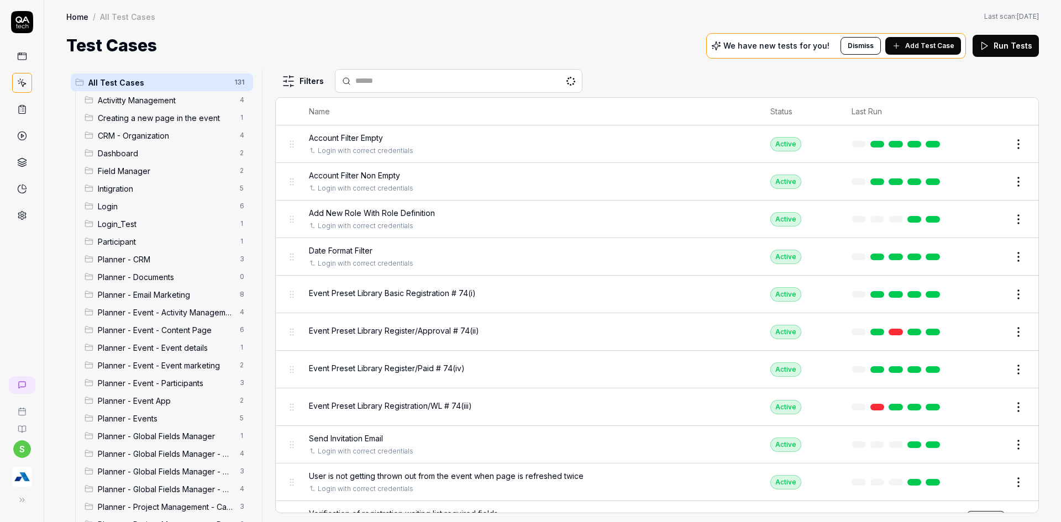
click at [25, 477] on img "button" at bounding box center [22, 477] width 20 height 20
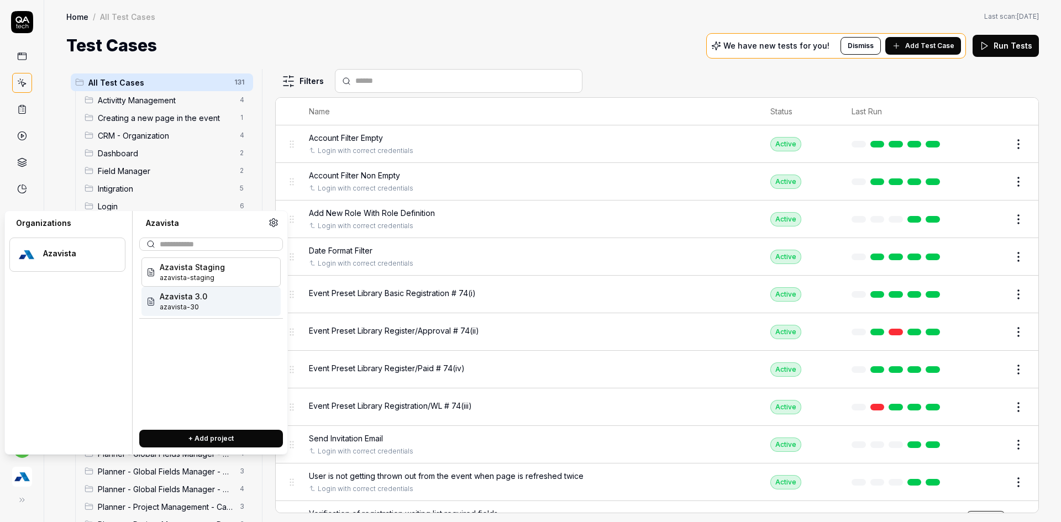
click at [210, 308] on div "Azavista 3.0 azavista-30" at bounding box center [210, 301] width 139 height 29
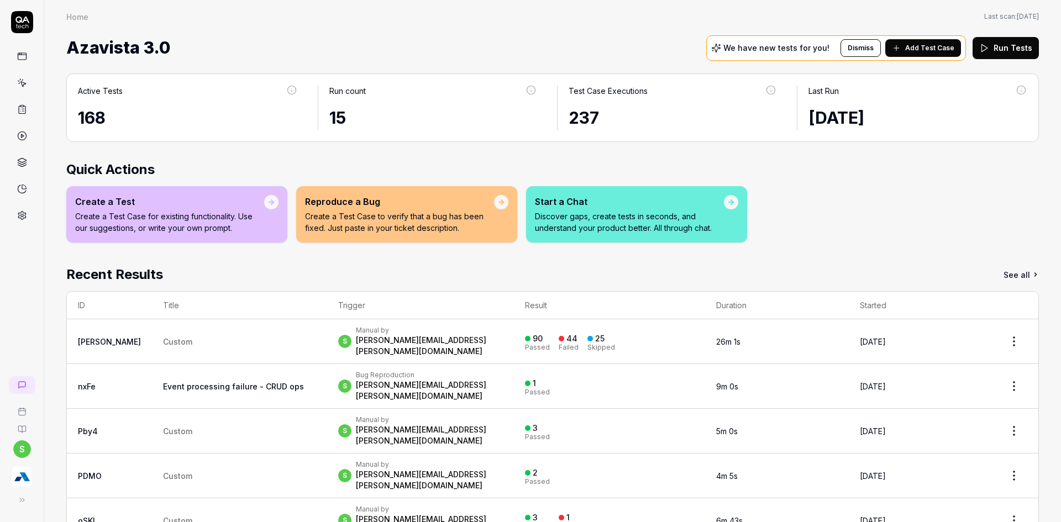
click at [23, 82] on icon at bounding box center [22, 84] width 5 height 5
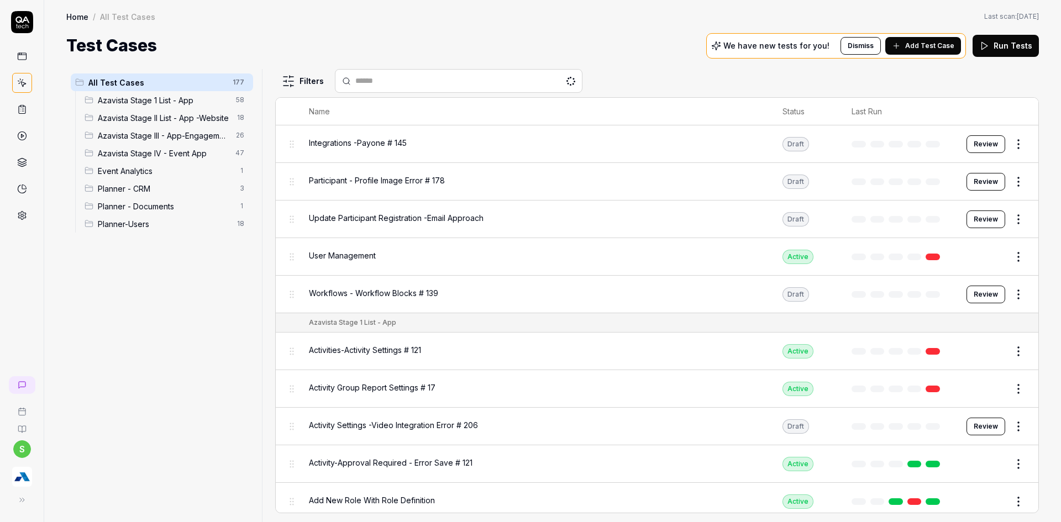
click at [130, 171] on span "Event Analytics" at bounding box center [165, 171] width 135 height 12
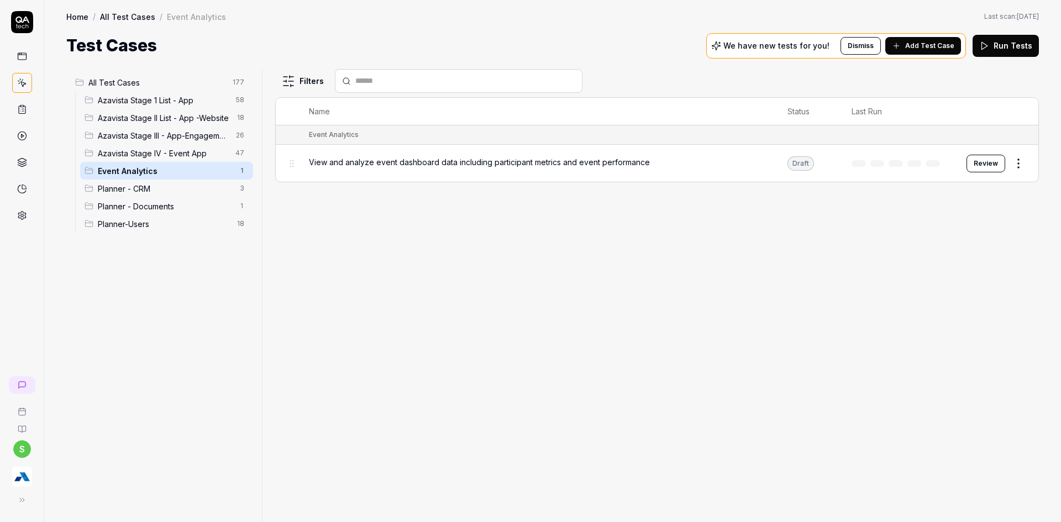
click at [137, 159] on div "Azavista Stage IV - Event App 47" at bounding box center [166, 153] width 173 height 18
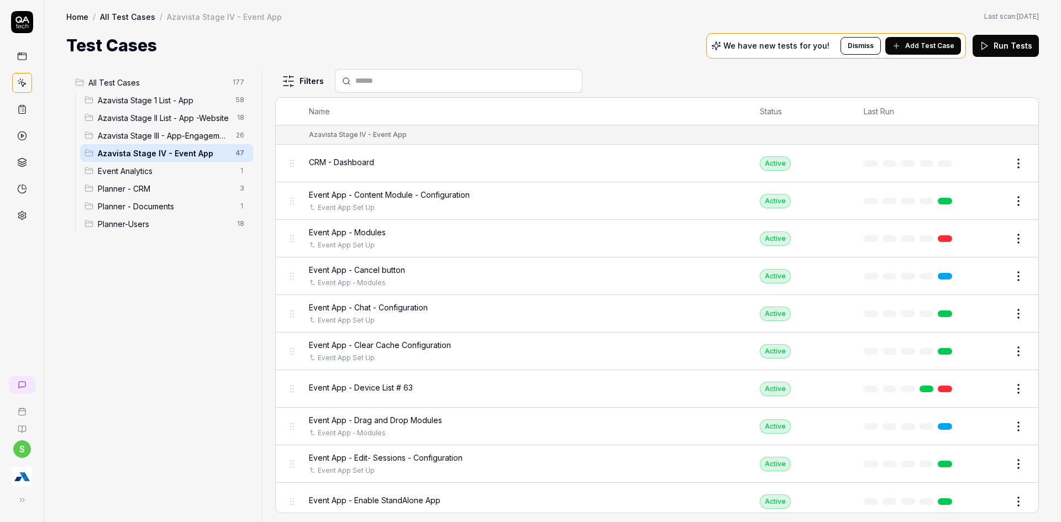
click at [410, 72] on div at bounding box center [459, 81] width 248 height 24
click at [405, 83] on input "text" at bounding box center [465, 81] width 220 height 12
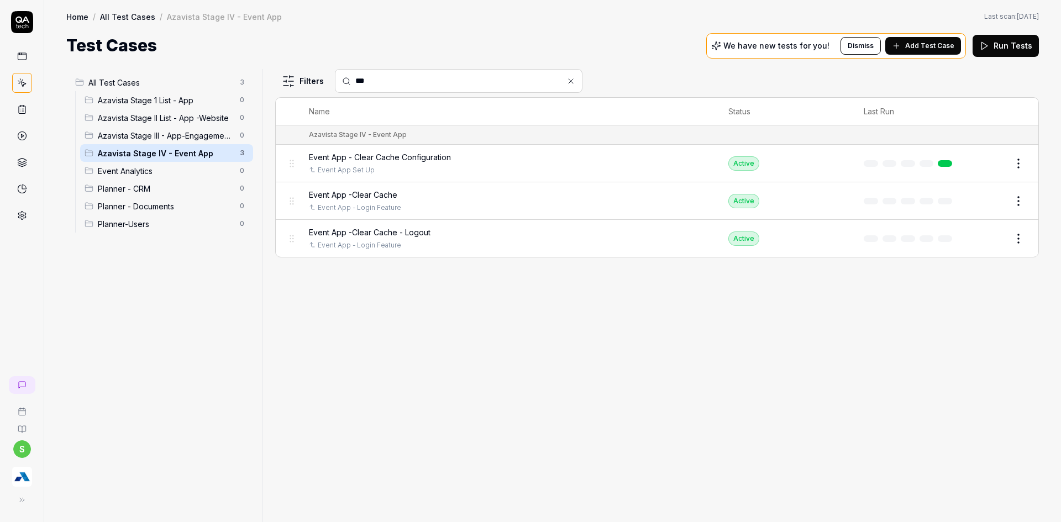
type input "***"
click at [374, 234] on span "Event App -Clear Cache - Logout" at bounding box center [370, 233] width 122 height 12
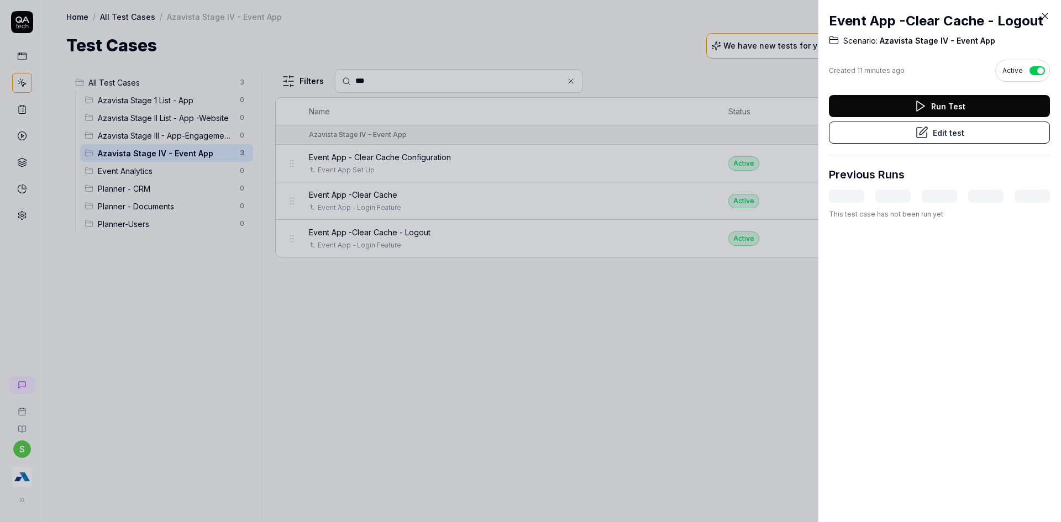
click at [918, 155] on div "Run Test Edit test" at bounding box center [939, 125] width 221 height 60
click at [921, 138] on icon at bounding box center [922, 133] width 10 height 10
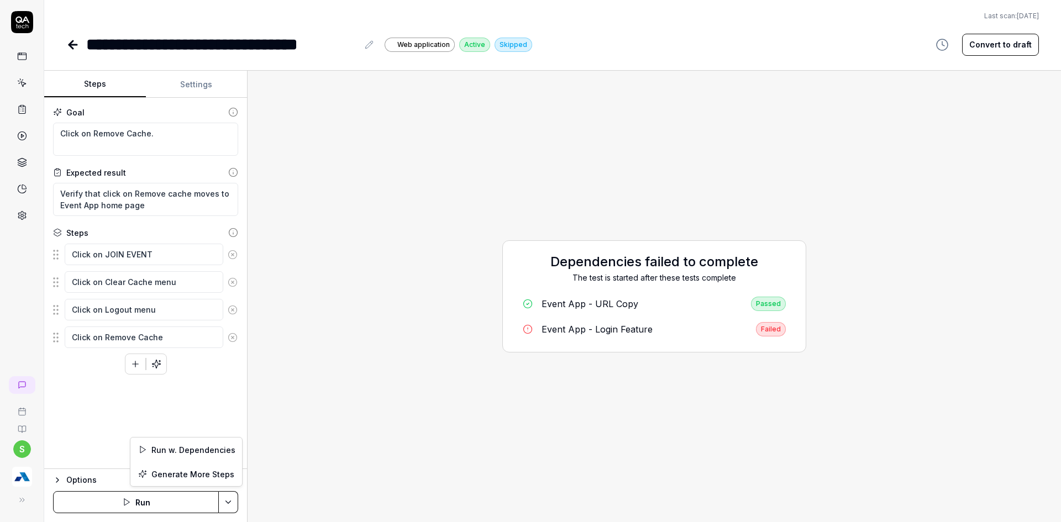
click at [234, 496] on html "**********" at bounding box center [530, 268] width 1061 height 536
click at [218, 449] on div "Run w. Dependencies" at bounding box center [186, 450] width 112 height 24
type textarea "*"
click at [235, 504] on html "**********" at bounding box center [530, 268] width 1061 height 536
click at [234, 432] on html "**********" at bounding box center [530, 268] width 1061 height 536
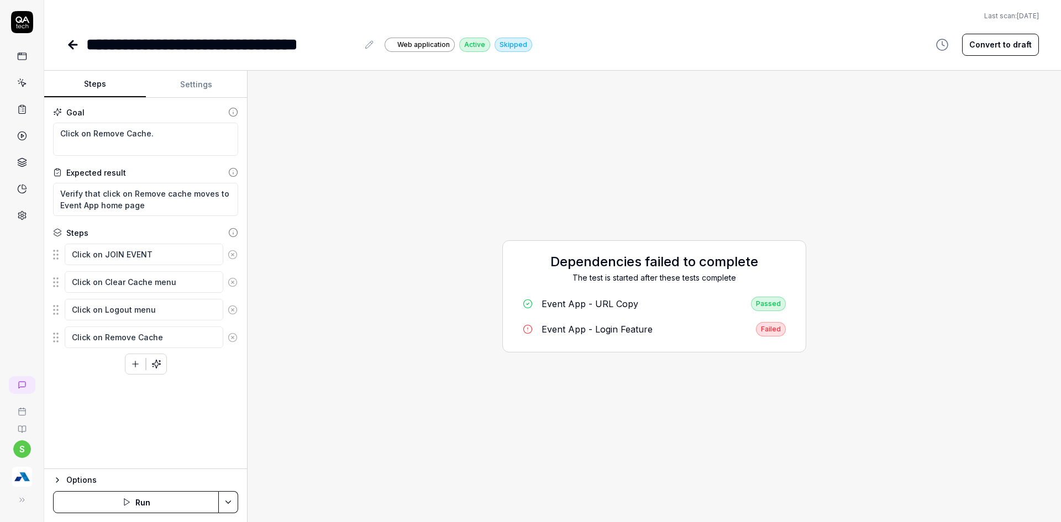
click at [229, 497] on html "**********" at bounding box center [530, 268] width 1061 height 536
click at [184, 449] on div "Run w. Dependencies" at bounding box center [186, 450] width 112 height 24
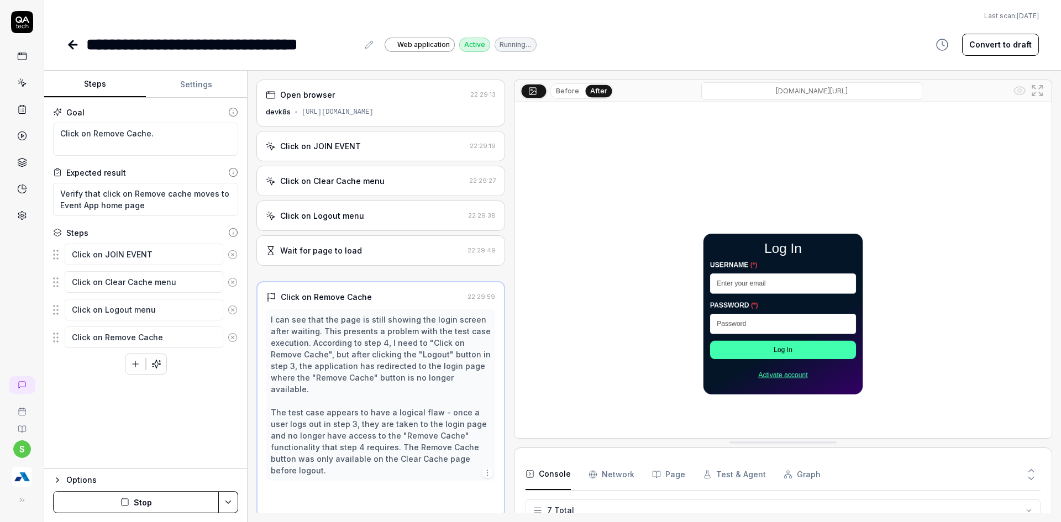
scroll to position [76, 0]
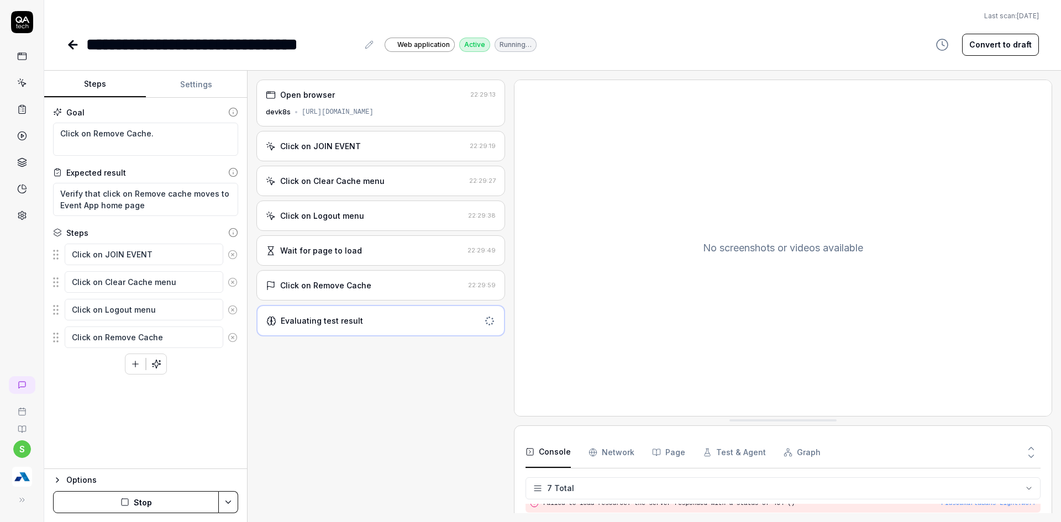
type textarea "*"
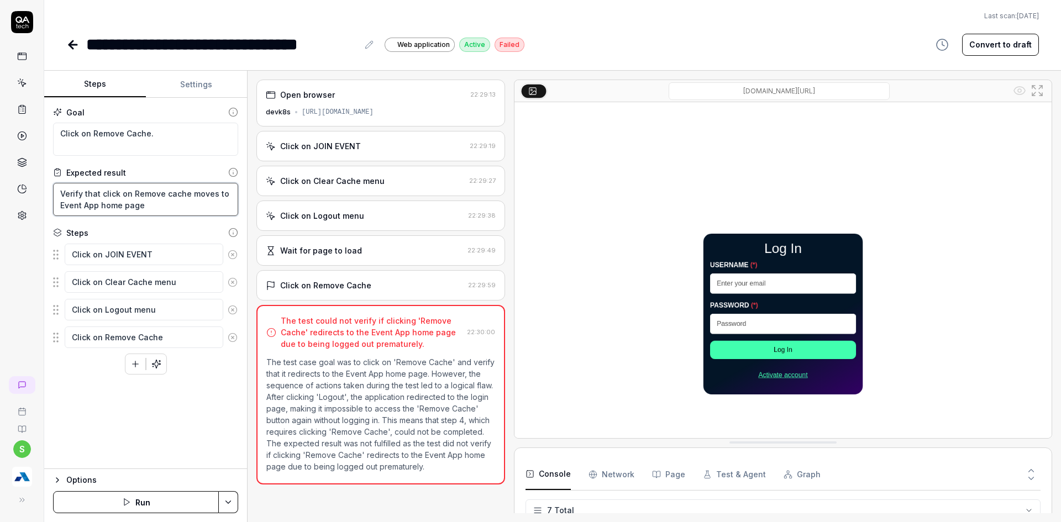
drag, startPoint x: 148, startPoint y: 208, endPoint x: 40, endPoint y: 188, distance: 109.0
click at [40, 188] on div "**********" at bounding box center [530, 261] width 1061 height 522
type textarea "V"
type textarea "*"
type textarea "Ve"
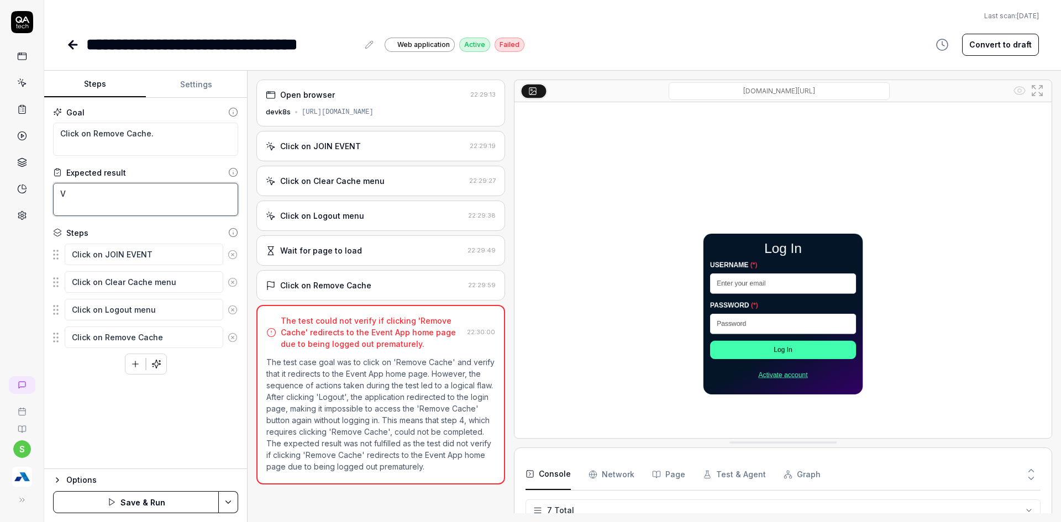
type textarea "*"
type textarea "Ver"
type textarea "*"
type textarea "Veri"
type textarea "*"
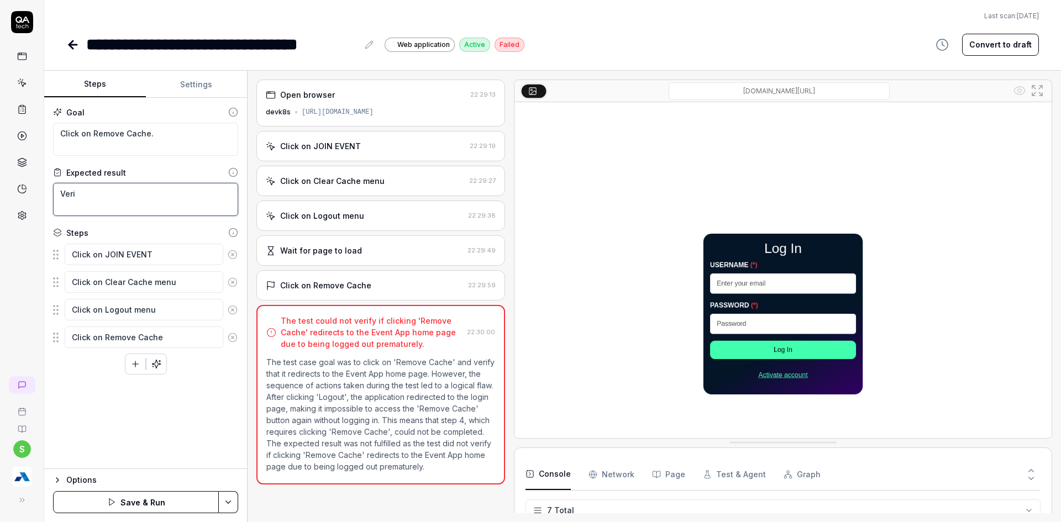
type textarea "Verif"
type textarea "*"
type textarea "Verify"
type textarea "*"
type textarea "Verify"
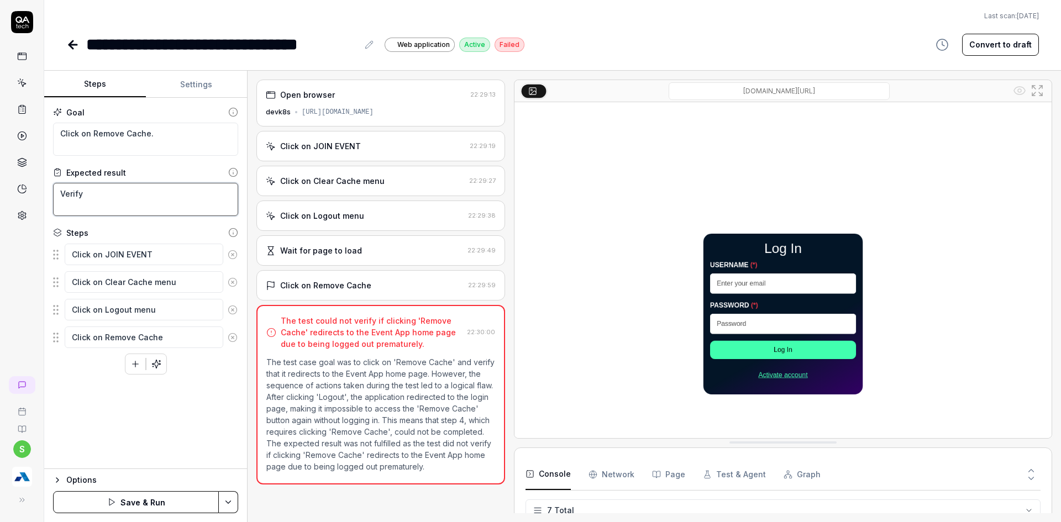
type textarea "*"
type textarea "Verify t"
type textarea "*"
type textarea "Verify th"
type textarea "*"
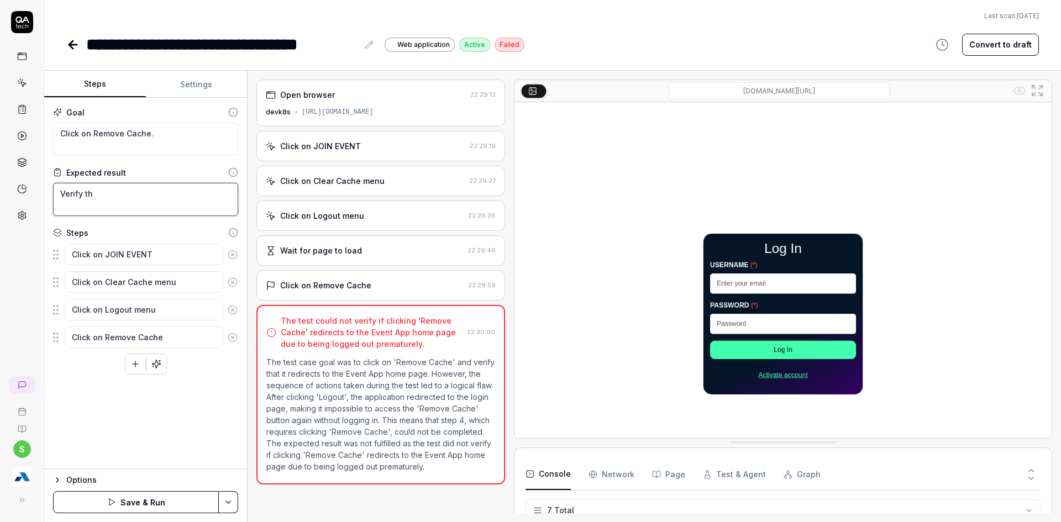
type textarea "Verify tha"
type textarea "*"
type textarea "Verify that"
type textarea "*"
type textarea "Verify that"
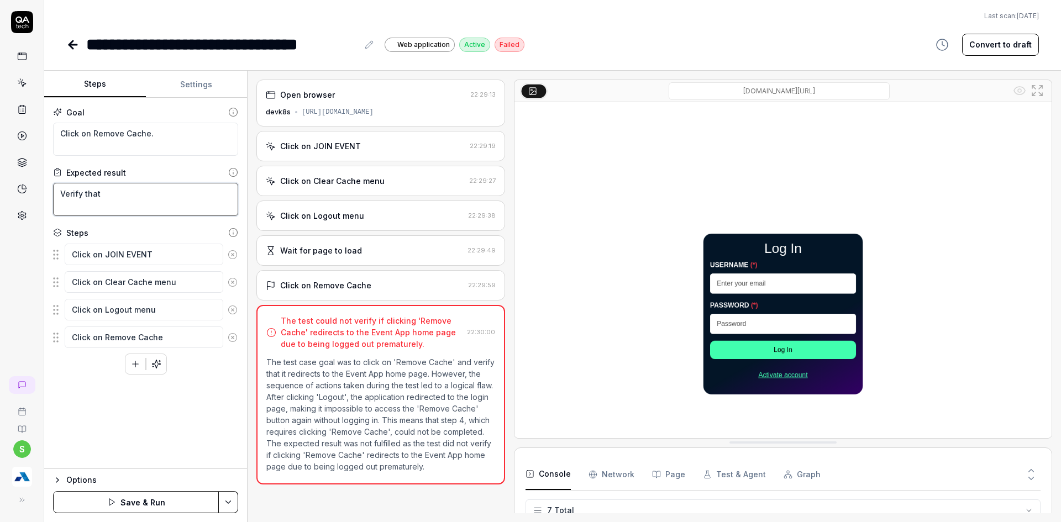
type textarea "*"
type textarea "Verify that u"
type textarea "*"
type textarea "Verify that us"
type textarea "*"
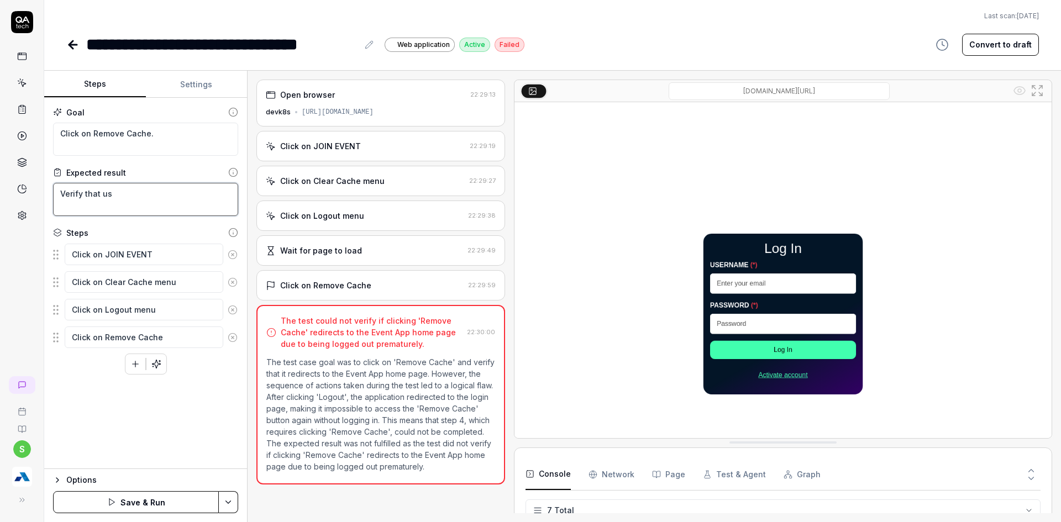
type textarea "Verify that use"
type textarea "*"
type textarea "Verify that user"
type textarea "*"
type textarea "Verify that user"
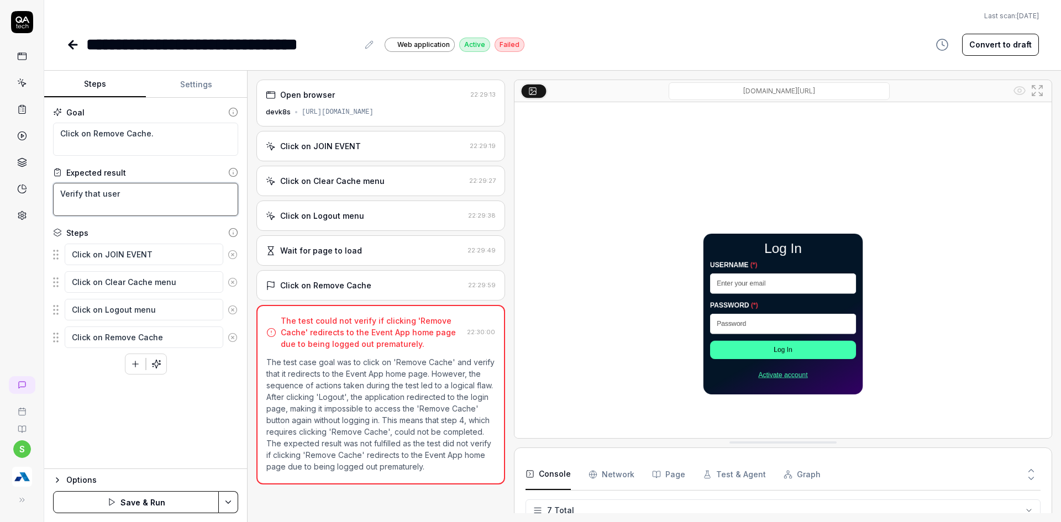
type textarea "*"
type textarea "Verify that user i"
type textarea "*"
type textarea "Verify that user is"
type textarea "*"
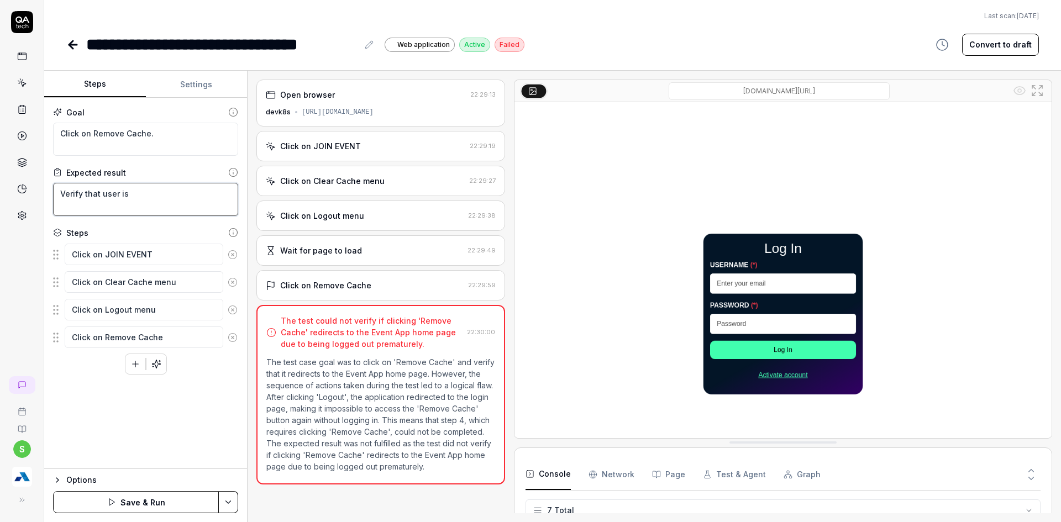
type textarea "Verify that user is"
type textarea "*"
type textarea "Verify that user is r"
type textarea "*"
type textarea "Verify that user is re"
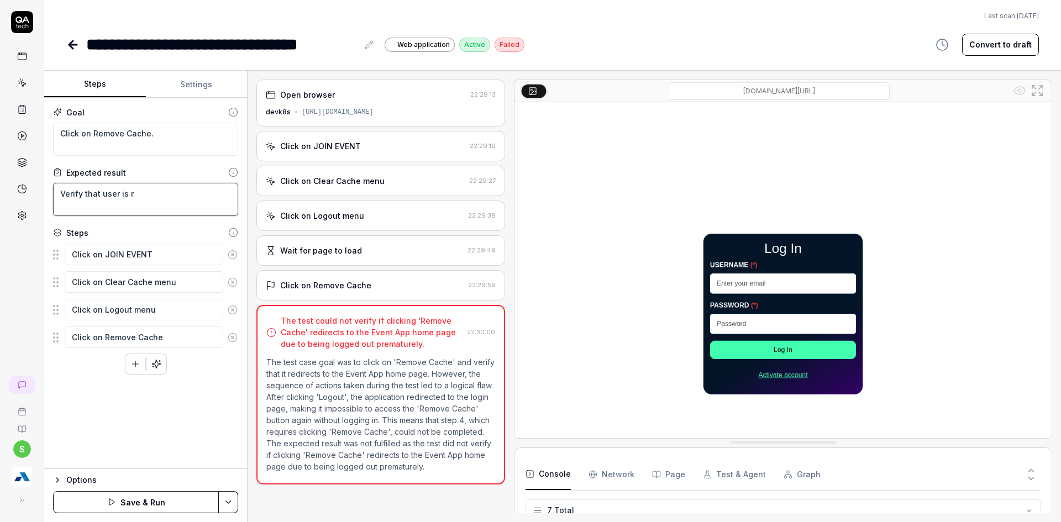
type textarea "*"
type textarea "Verify that user is rei"
type textarea "*"
type textarea "Verify that user is re"
type textarea "*"
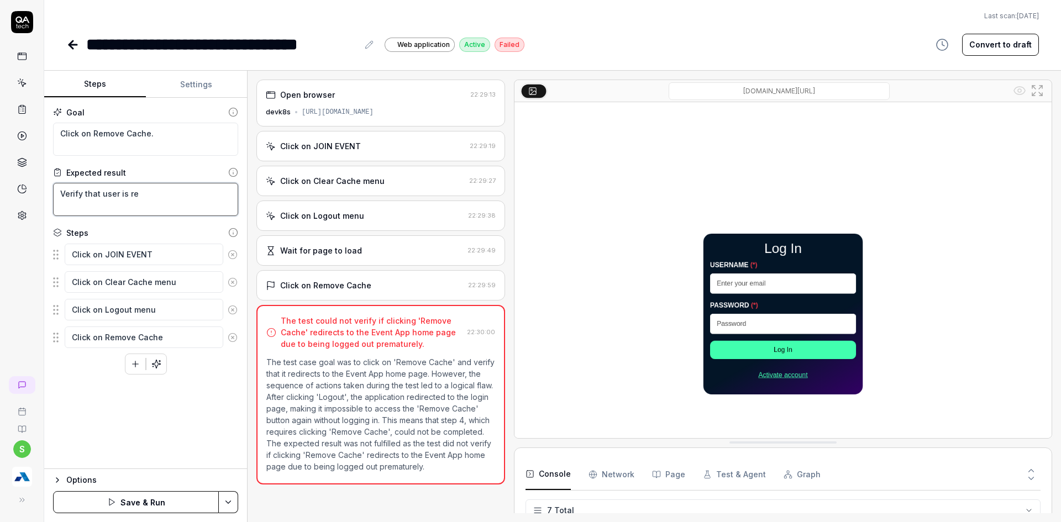
type textarea "Verify that user is red"
type textarea "*"
type textarea "Verify that user is redi"
type textarea "*"
type textarea "Verify that user is redir"
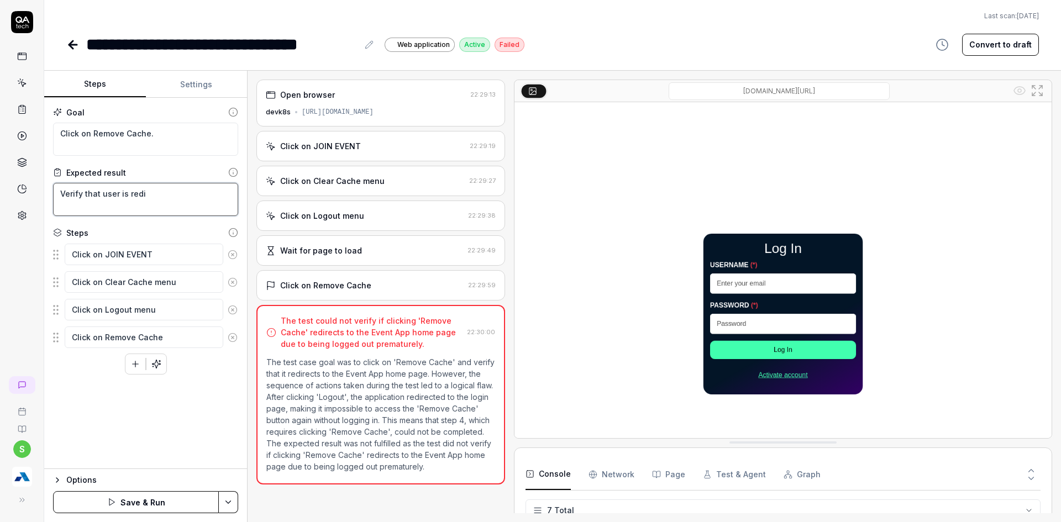
type textarea "*"
type textarea "Verify that user is redire"
type textarea "*"
type textarea "Verify that user is redirec"
type textarea "*"
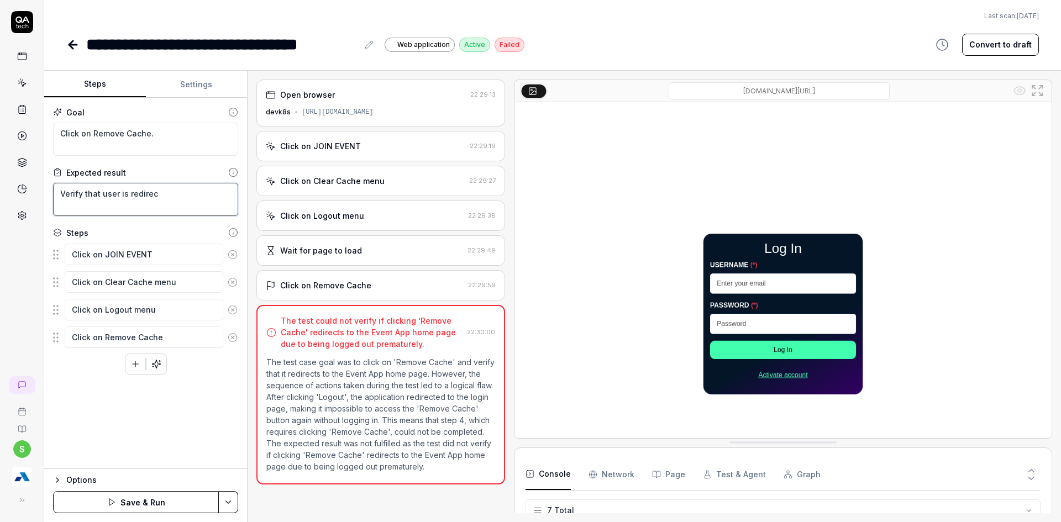
type textarea "Verify that user is redirect"
type textarea "*"
type textarea "Verify that user is redirecte"
type textarea "*"
type textarea "Verify that user is redirected"
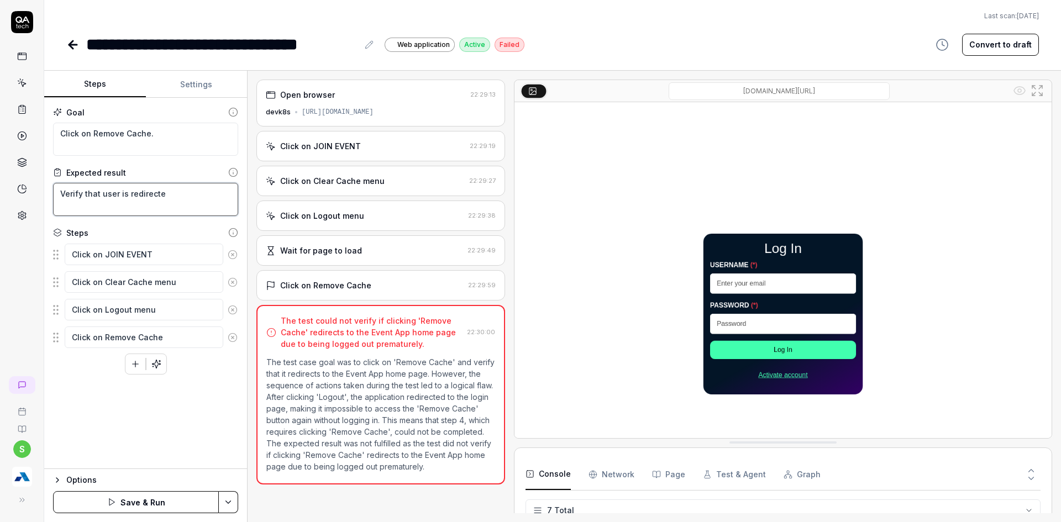
type textarea "*"
type textarea "Verify that user is redirected"
type textarea "*"
type textarea "Verify that user is redirected t"
type textarea "*"
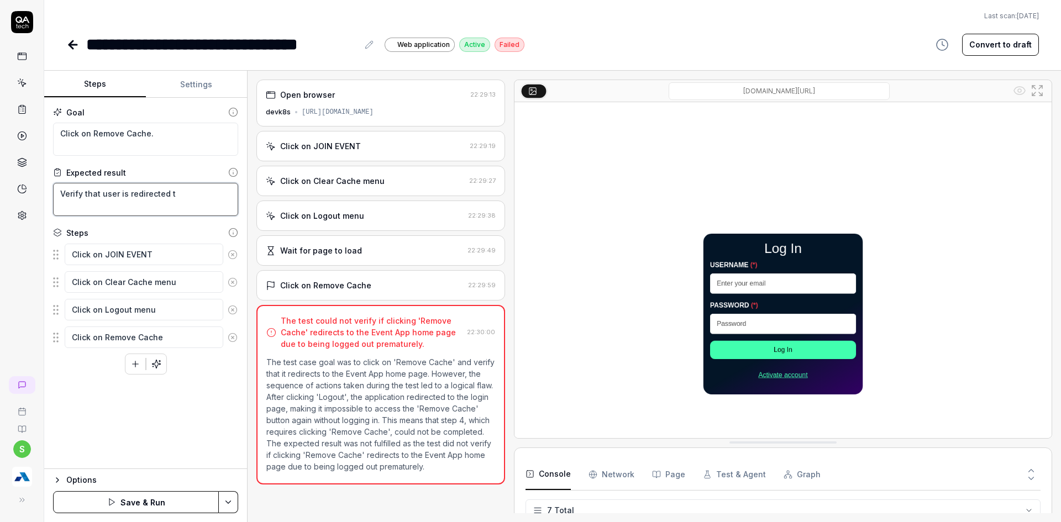
type textarea "Verify that user is redirected to"
type textarea "*"
type textarea "Verify that user is redirected to"
type textarea "*"
type textarea "Verify that user is redirected to a"
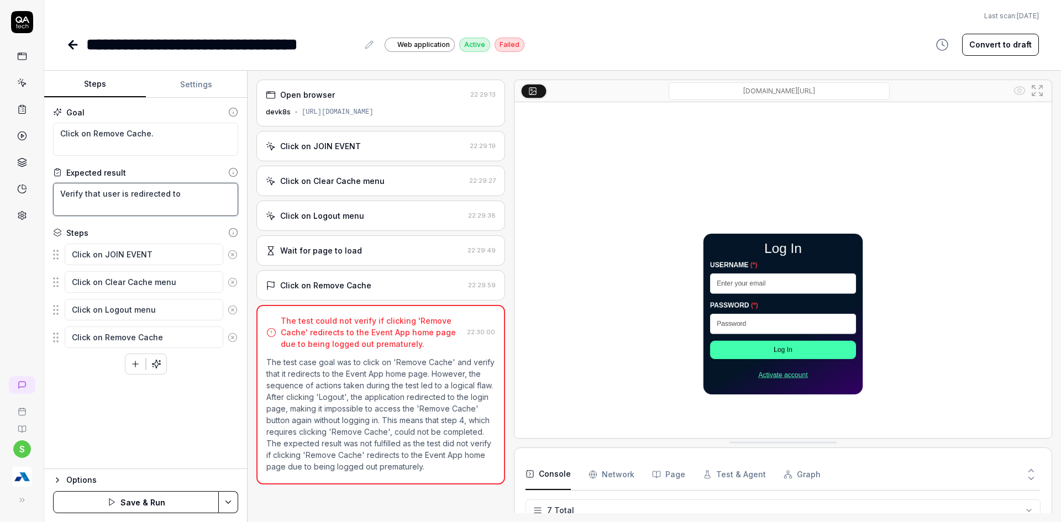
type textarea "*"
type textarea "Verify that user is redirected to ac"
type textarea "*"
type textarea "Verify that user is redirected to a"
type textarea "*"
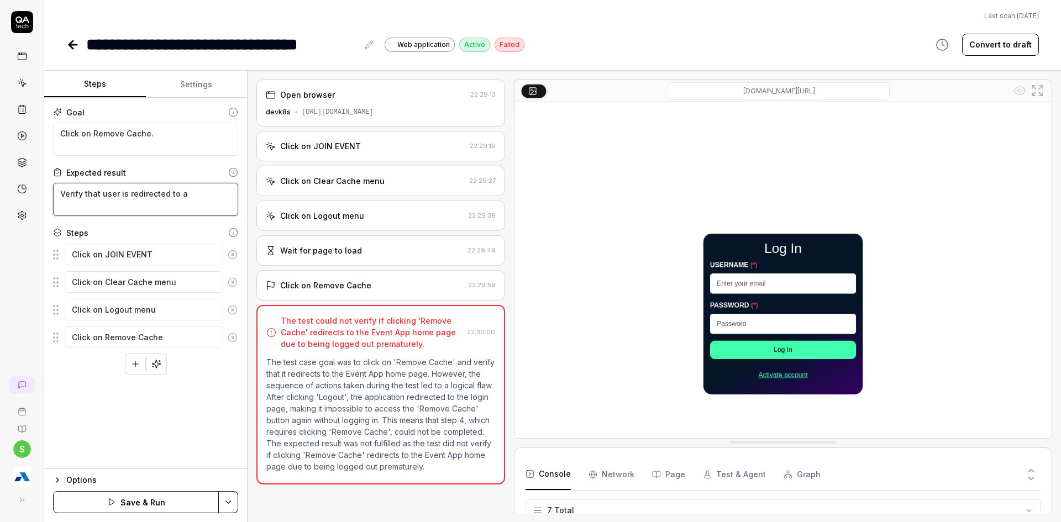
type textarea "Verify that user is redirected to"
type textarea "*"
type textarea "Verify that user is redirected to l"
type textarea "*"
type textarea "Verify that user is redirected to lo"
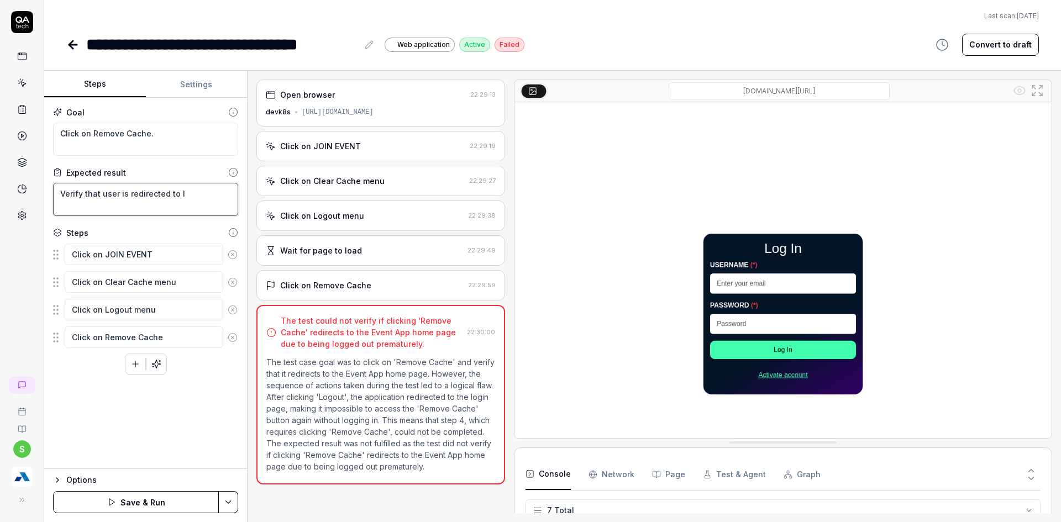
type textarea "*"
type textarea "Verify that user is redirected to lof"
type textarea "*"
type textarea "Verify that user is redirected to lofi"
type textarea "*"
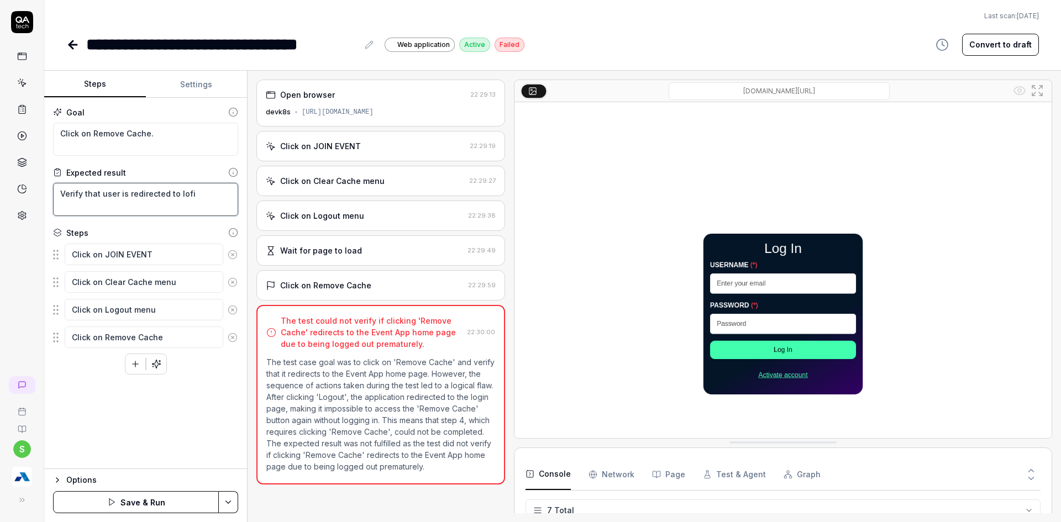
type textarea "Verify that user is redirected to lof"
type textarea "*"
type textarea "Verify that user is redirected to lo"
type textarea "*"
type textarea "Verify that user is redirected to lof"
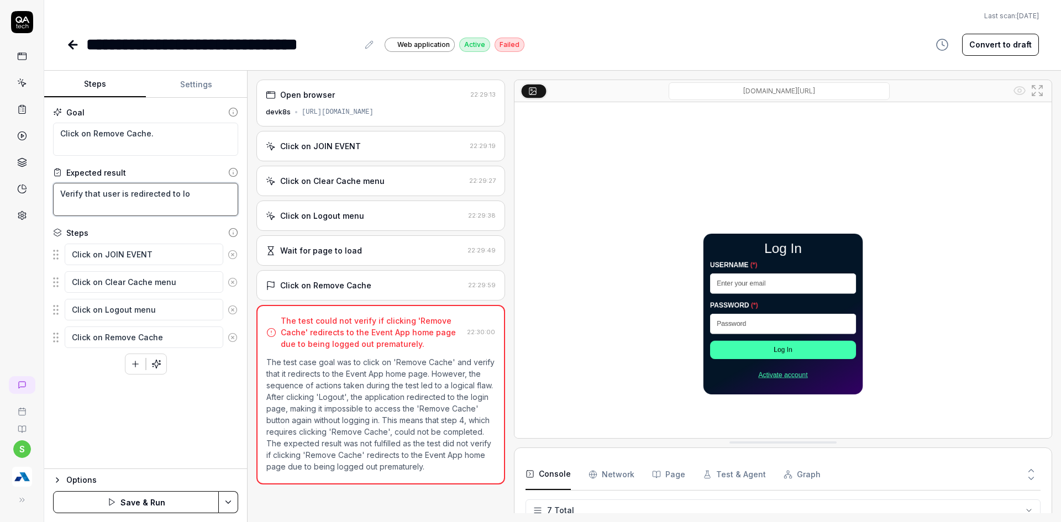
type textarea "*"
type textarea "Verify that user is redirected to lo"
type textarea "*"
type textarea "Verify that user is redirected to log"
type textarea "*"
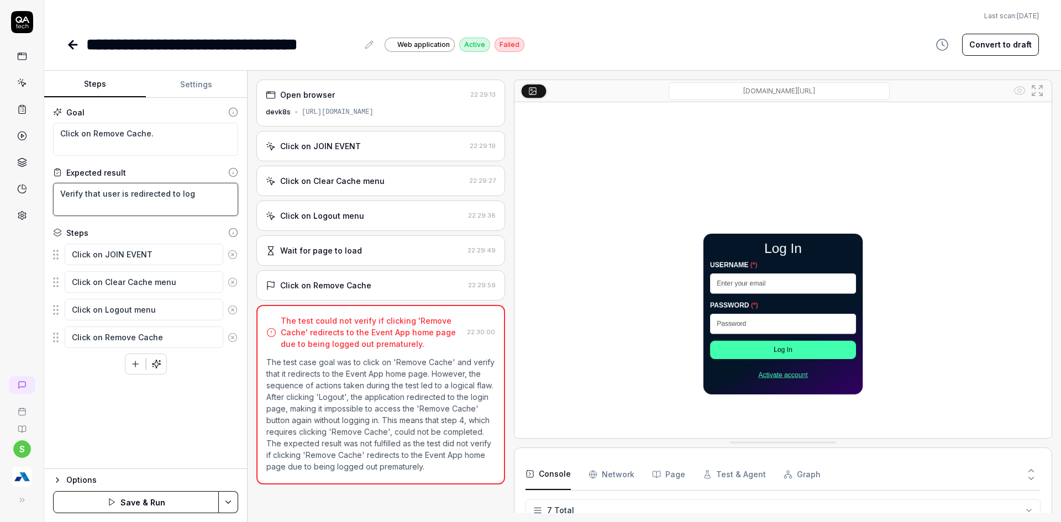
type textarea "Verify that user is redirected to logi"
type textarea "*"
type textarea "Verify that user is redirected to login"
type textarea "*"
type textarea "Verify that user is redirected to login"
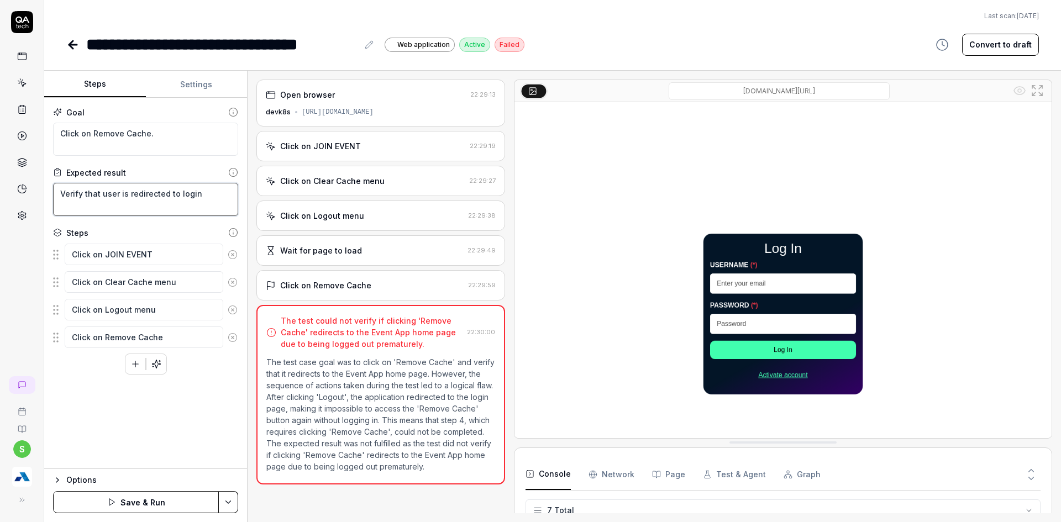
type textarea "*"
type textarea "Verify that user is redirected to login s"
type textarea "*"
type textarea "Verify that user is redirected to login sc"
type textarea "*"
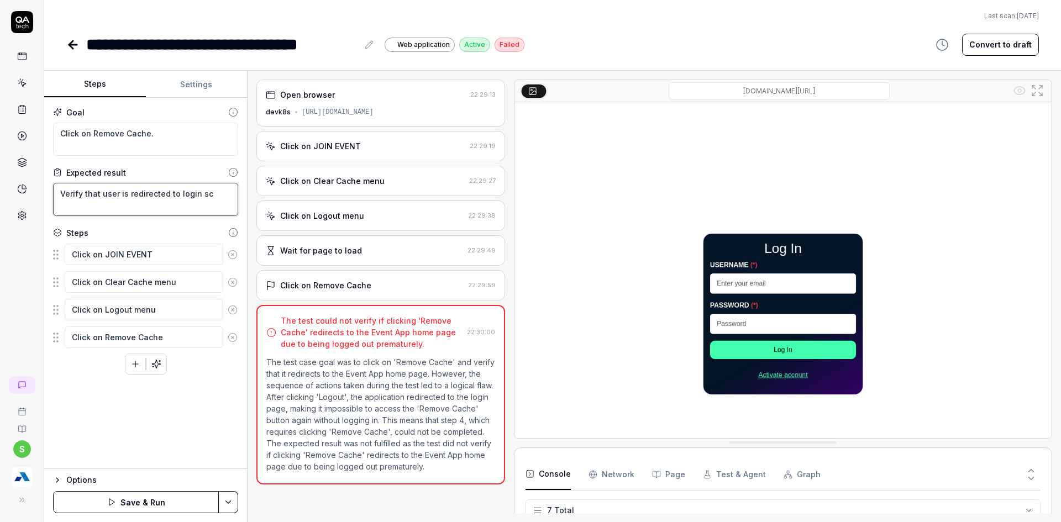
type textarea "Verify that user is redirected to login scr"
type textarea "*"
type textarea "Verify that user is redirected to login scre"
type textarea "*"
type textarea "Verify that user is redirected to login scree"
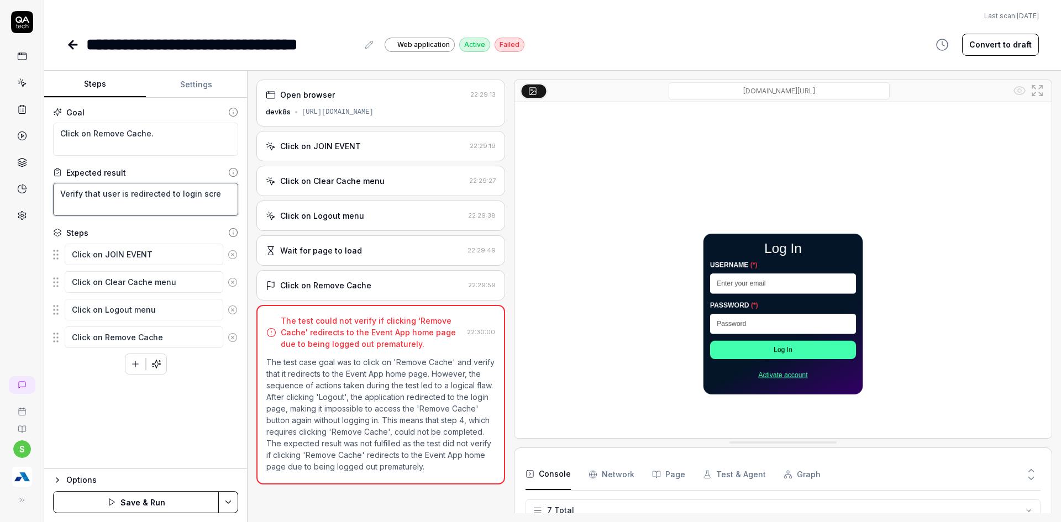
type textarea "*"
type textarea "Verify that user is redirected to login screen"
type textarea "*"
type textarea "Verify that user is redirected to login screen"
click at [227, 502] on html "**********" at bounding box center [530, 268] width 1061 height 536
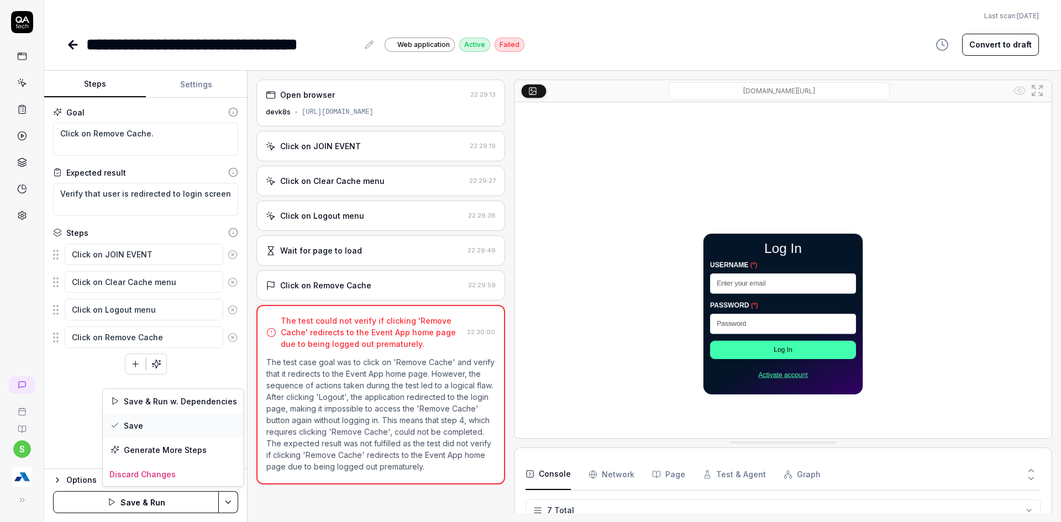
click at [148, 431] on div "Save" at bounding box center [173, 425] width 141 height 24
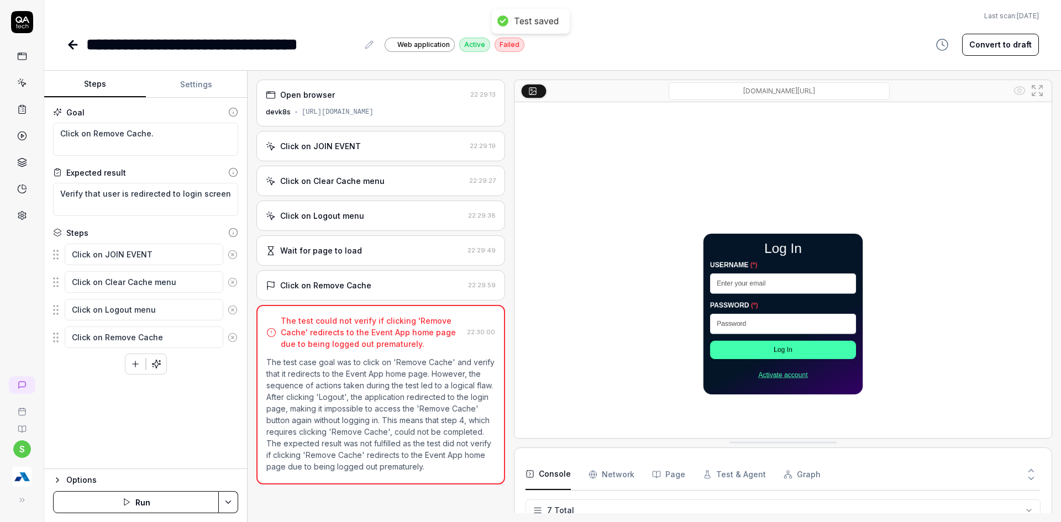
click at [232, 502] on html "**********" at bounding box center [530, 268] width 1061 height 536
click at [164, 454] on div "Run w. Dependencies" at bounding box center [186, 450] width 112 height 24
type textarea "*"
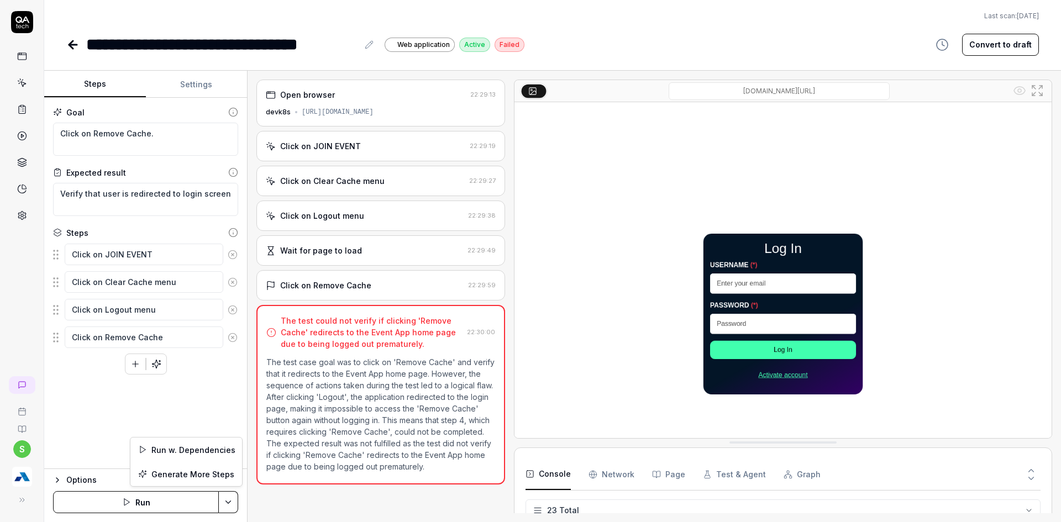
click at [233, 505] on html "**********" at bounding box center [530, 268] width 1061 height 536
click at [219, 452] on div "Run w. Dependencies" at bounding box center [186, 450] width 112 height 24
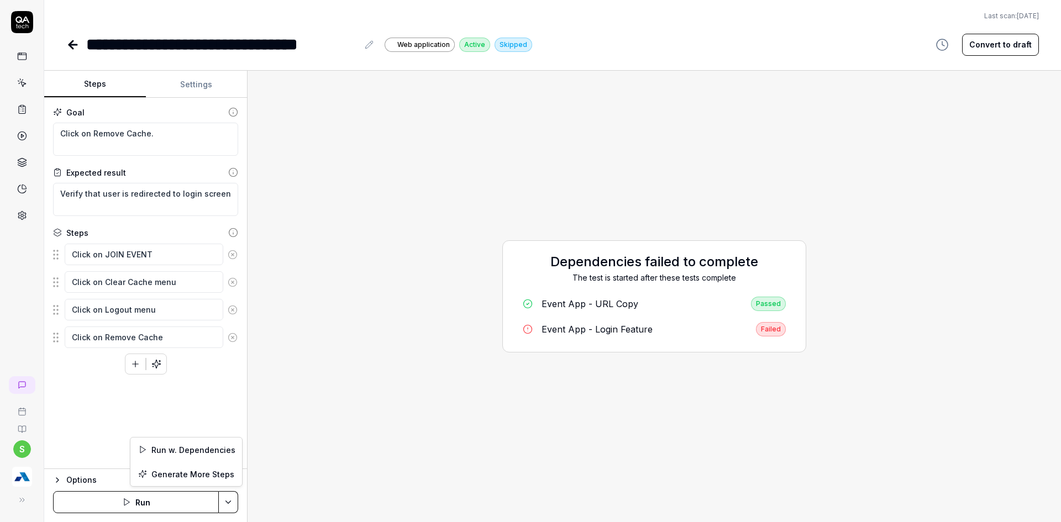
click at [226, 502] on html "**********" at bounding box center [530, 268] width 1061 height 536
click at [205, 453] on div "Run w. Dependencies" at bounding box center [186, 450] width 112 height 24
click at [233, 506] on html "**********" at bounding box center [530, 268] width 1061 height 536
click at [198, 448] on div "Run w. Dependencies" at bounding box center [186, 450] width 112 height 24
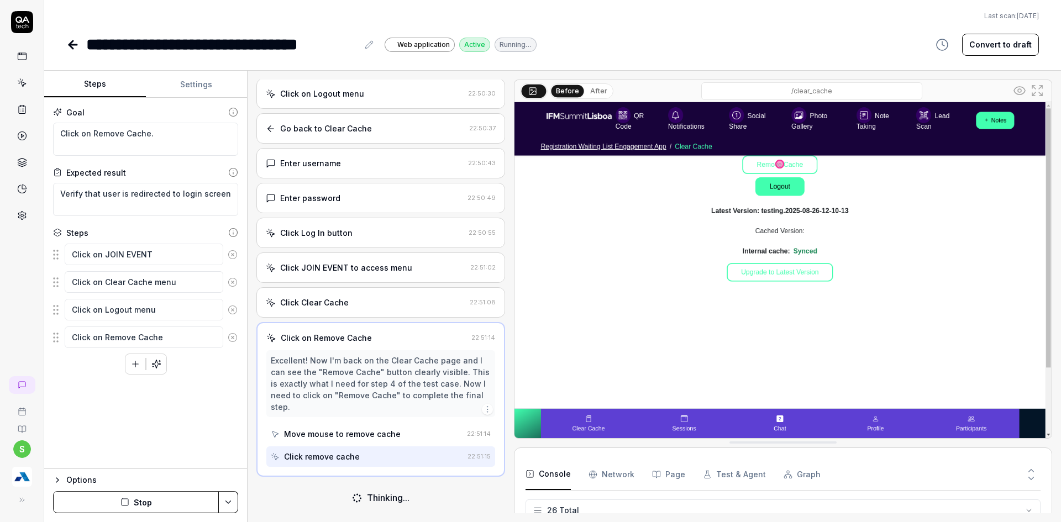
scroll to position [121, 0]
click at [163, 497] on button "Stop" at bounding box center [136, 502] width 166 height 22
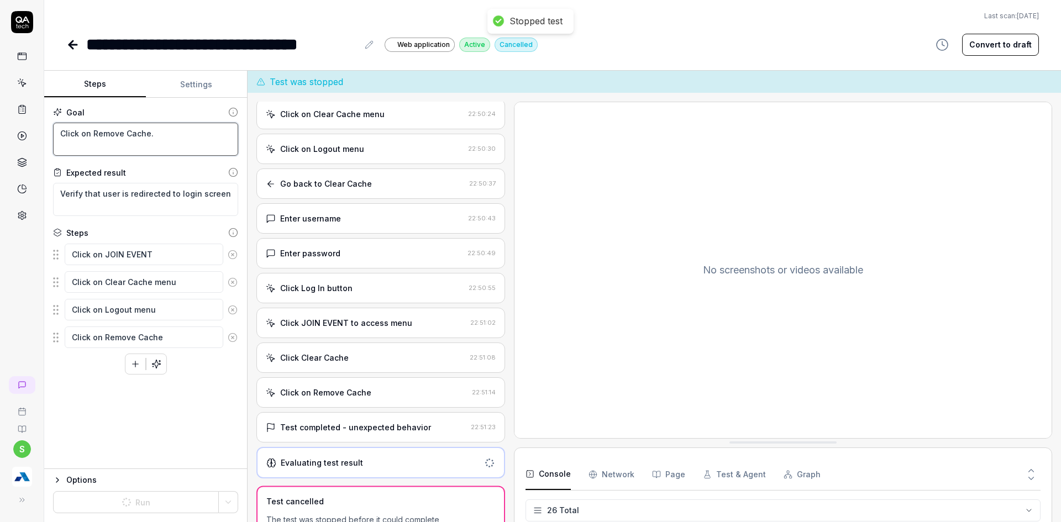
type textarea "*"
drag, startPoint x: 97, startPoint y: 138, endPoint x: 146, endPoint y: 133, distance: 50.0
click at [146, 133] on textarea "Click on Remove Cache." at bounding box center [145, 139] width 185 height 33
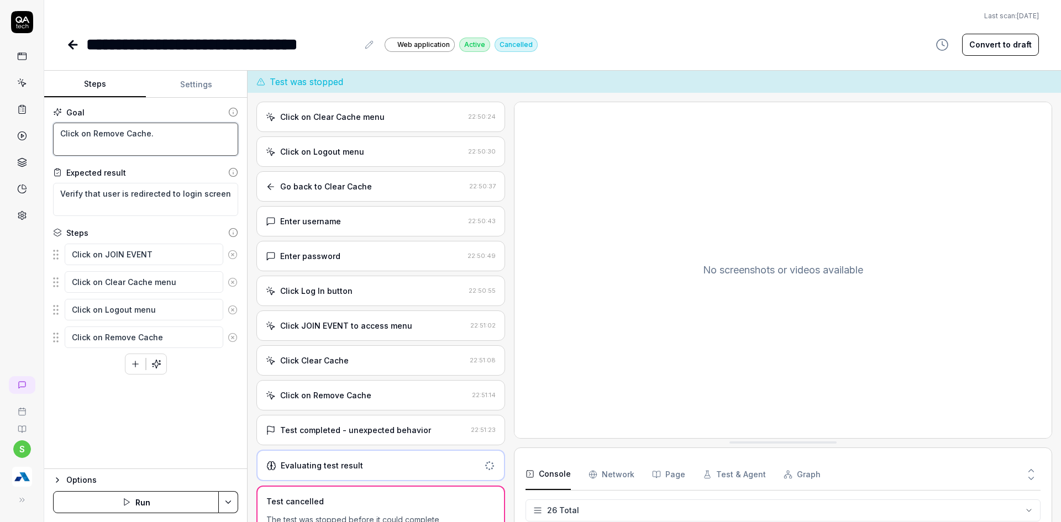
type textarea "Click on L."
type textarea "*"
type textarea "Click on Lo."
type textarea "*"
type textarea "Click on Log."
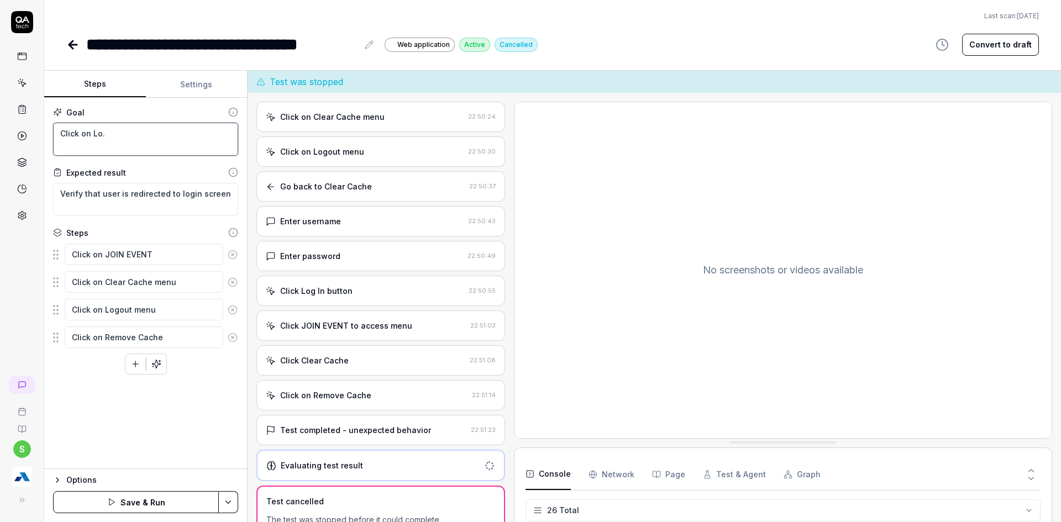
type textarea "*"
type textarea "Click on Logo."
type textarea "*"
type textarea "Click on Logou."
type textarea "*"
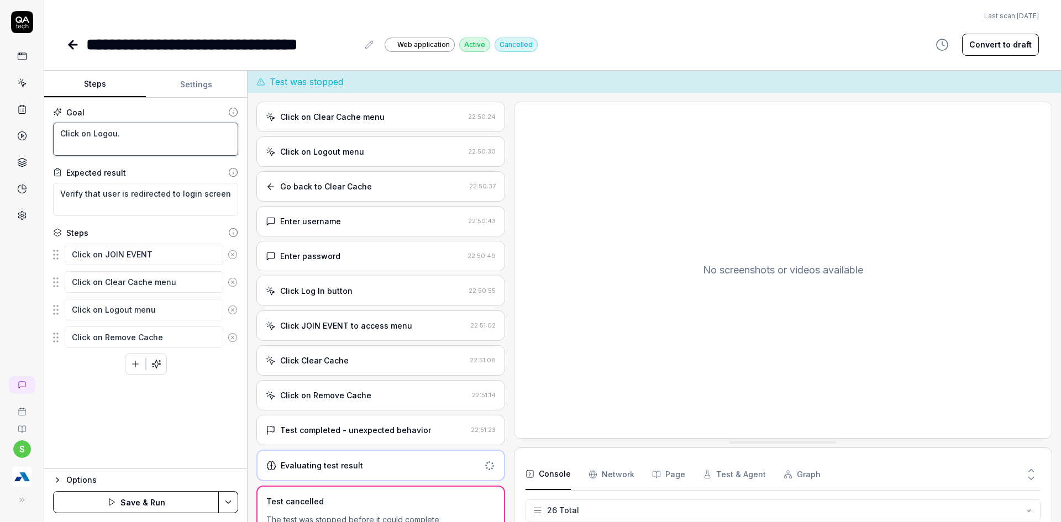
type textarea "Click on Logout."
type textarea "*"
type textarea "Click on Logout ."
type textarea "*"
type textarea "Click on Logout b."
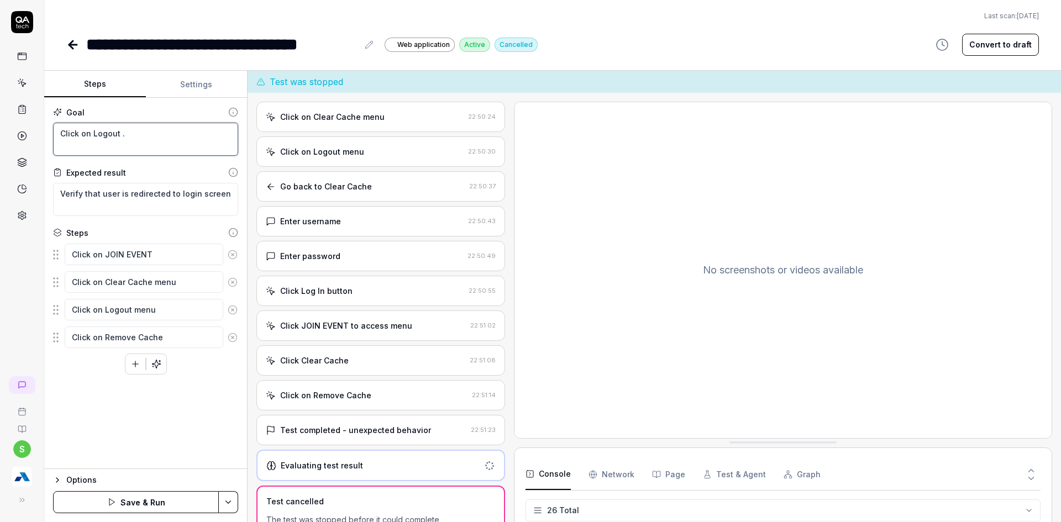
type textarea "*"
type textarea "Click on Logout bu."
type textarea "*"
type textarea "Click on Logout but."
type textarea "*"
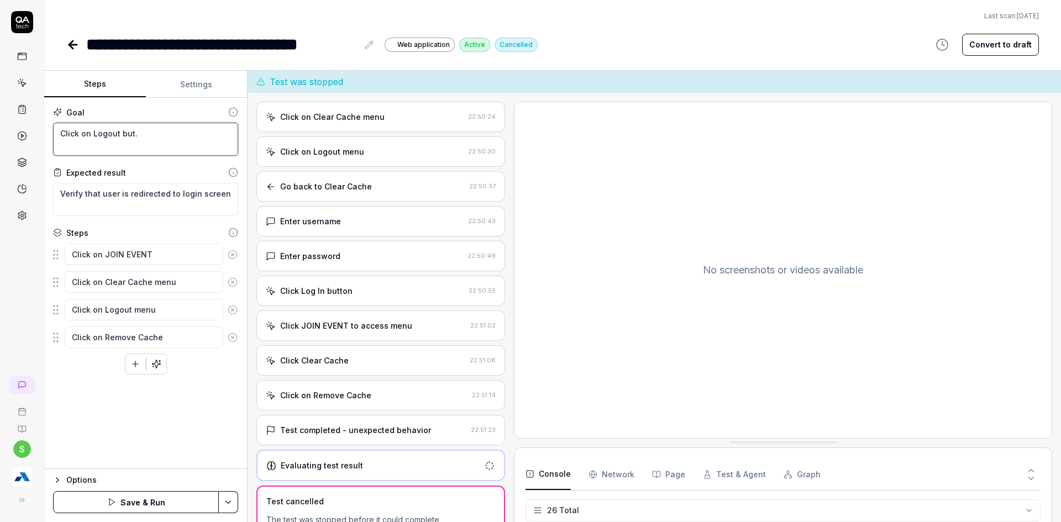
type textarea "Click on Logout butt."
type textarea "*"
type textarea "Click on Logout butto."
type textarea "*"
type textarea "Click on Logout button."
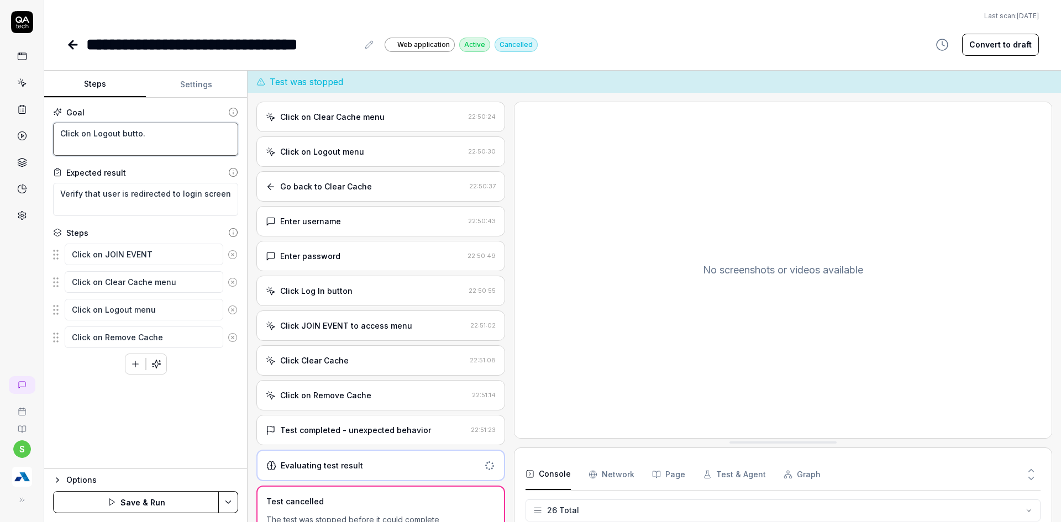
type textarea "*"
type textarea "Click on Logout button."
click at [222, 496] on html "**********" at bounding box center [530, 268] width 1061 height 536
click at [158, 401] on div "Save & Run w. Dependencies" at bounding box center [173, 401] width 141 height 24
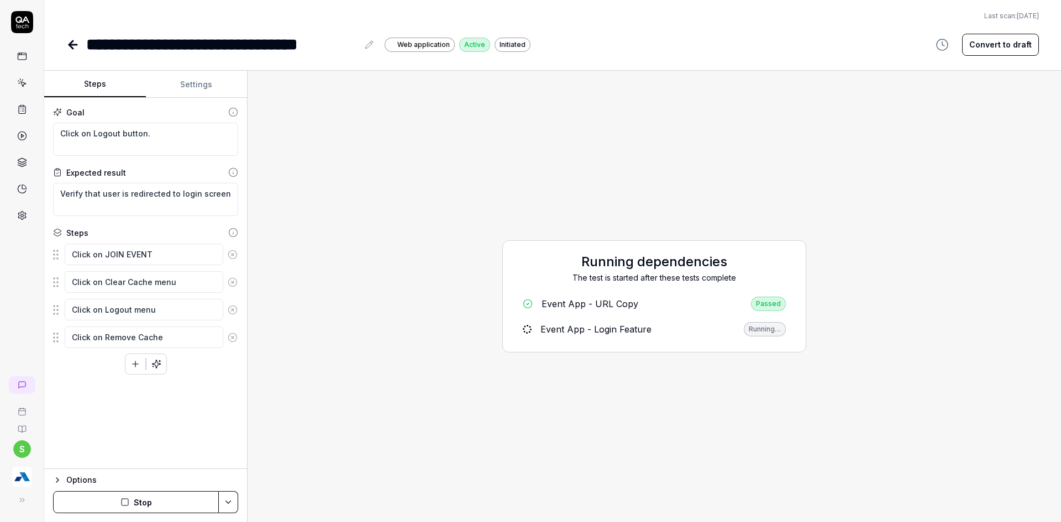
type textarea "*"
click at [231, 507] on html "**********" at bounding box center [530, 268] width 1061 height 536
click at [185, 445] on div "Run w. Dependencies" at bounding box center [186, 450] width 112 height 24
click at [135, 502] on button "Stop" at bounding box center [136, 502] width 166 height 22
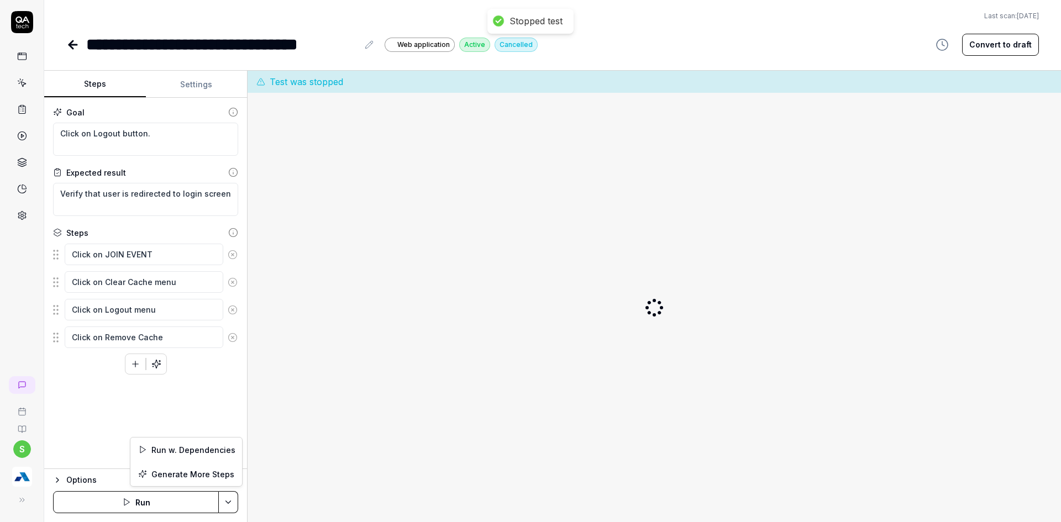
click at [227, 501] on html "**********" at bounding box center [530, 268] width 1061 height 536
click at [101, 417] on html "**********" at bounding box center [530, 268] width 1061 height 536
click at [224, 497] on html "**********" at bounding box center [530, 268] width 1061 height 536
click at [217, 452] on div "Run w. Dependencies" at bounding box center [186, 450] width 112 height 24
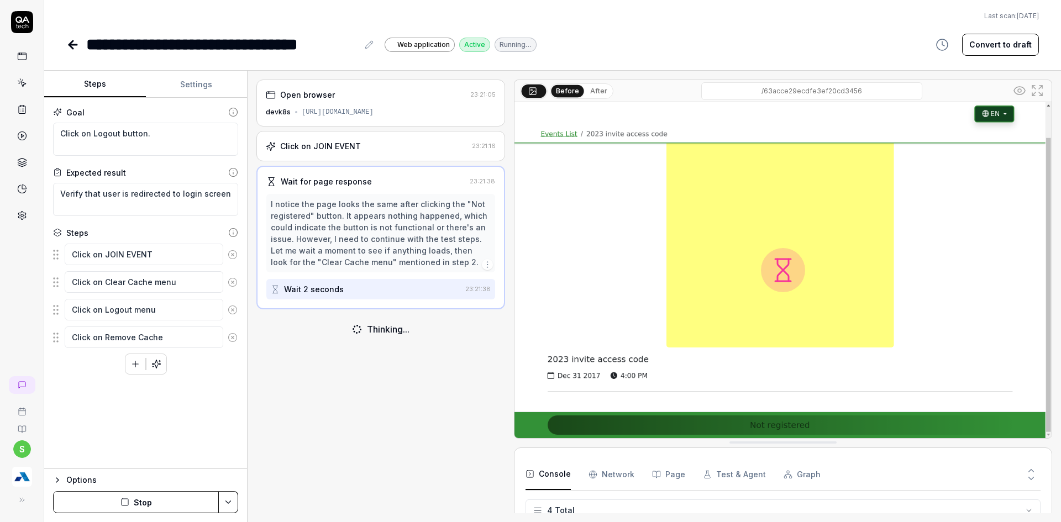
click at [183, 494] on button "Stop" at bounding box center [136, 502] width 166 height 22
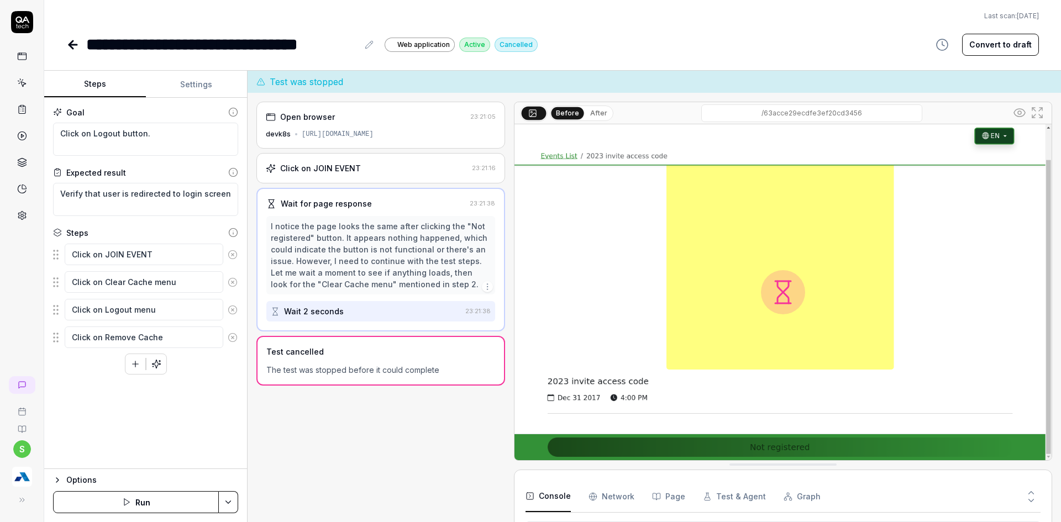
click at [229, 498] on html "**********" at bounding box center [530, 268] width 1061 height 536
click at [211, 449] on div "Run w. Dependencies" at bounding box center [186, 450] width 112 height 24
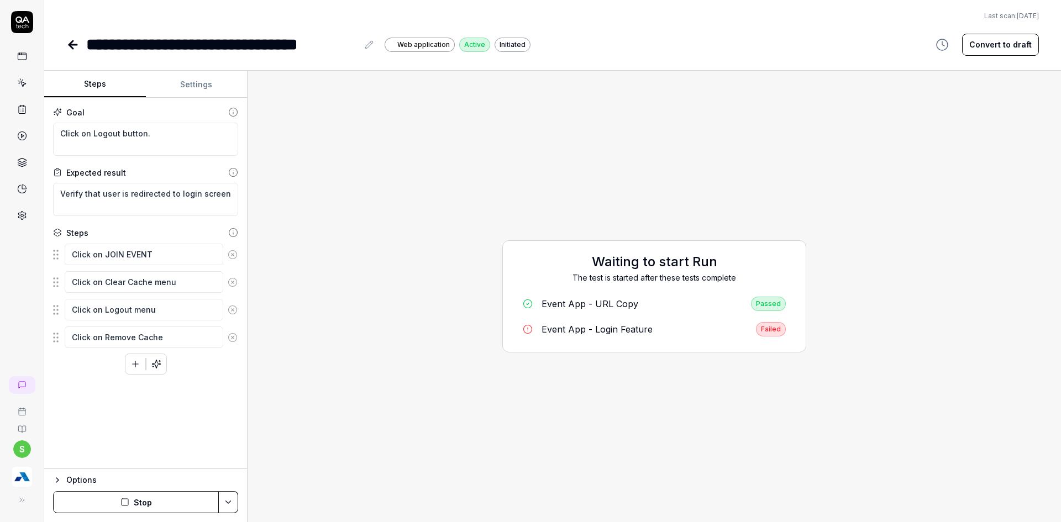
type textarea "*"
click at [232, 496] on html "**********" at bounding box center [530, 268] width 1061 height 536
click at [198, 434] on html "**********" at bounding box center [530, 268] width 1061 height 536
click at [227, 491] on div "Options Run" at bounding box center [145, 496] width 203 height 54
drag, startPoint x: 227, startPoint y: 492, endPoint x: 240, endPoint y: 506, distance: 19.6
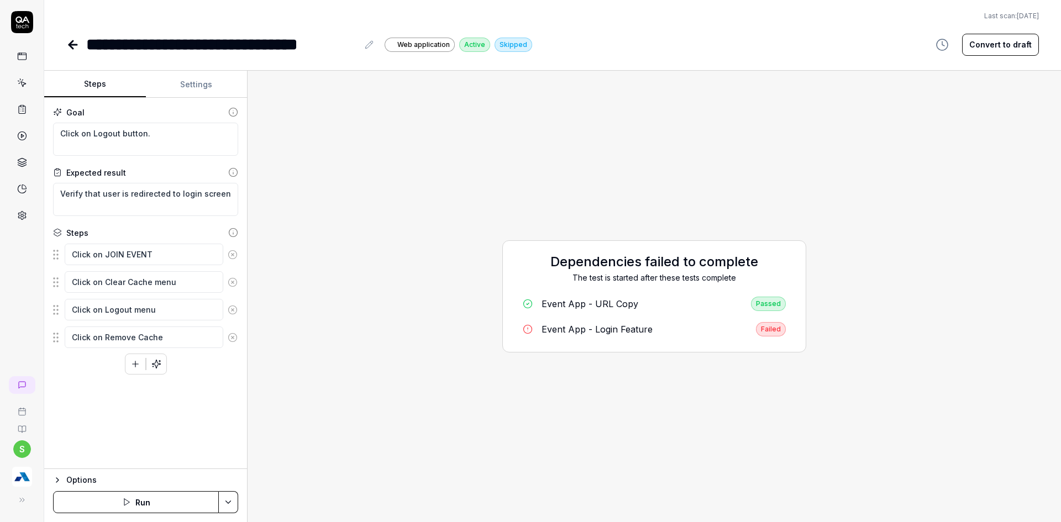
click at [240, 506] on div "Options Run" at bounding box center [145, 496] width 203 height 54
click at [229, 506] on html "**********" at bounding box center [530, 268] width 1061 height 536
click at [201, 453] on div "Run w. Dependencies" at bounding box center [186, 450] width 112 height 24
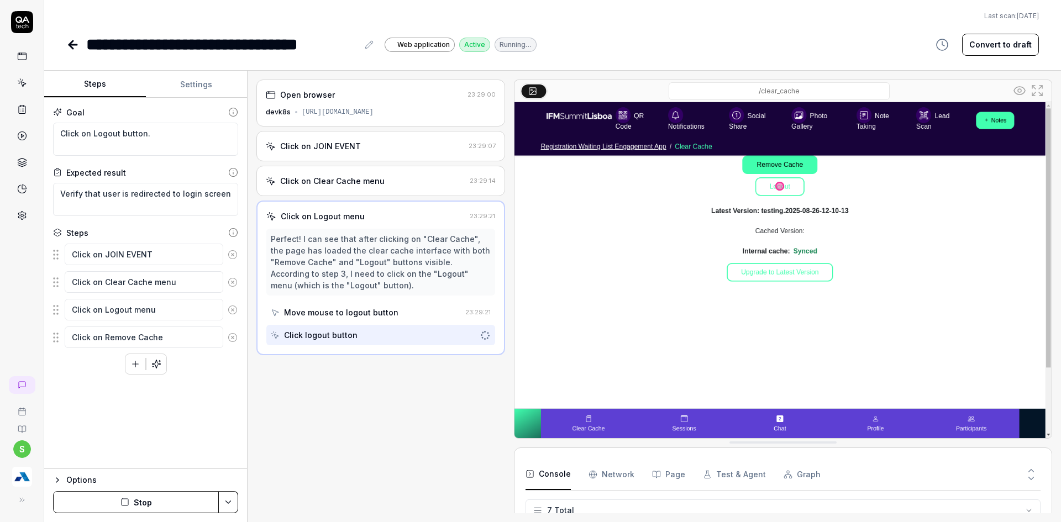
scroll to position [86, 0]
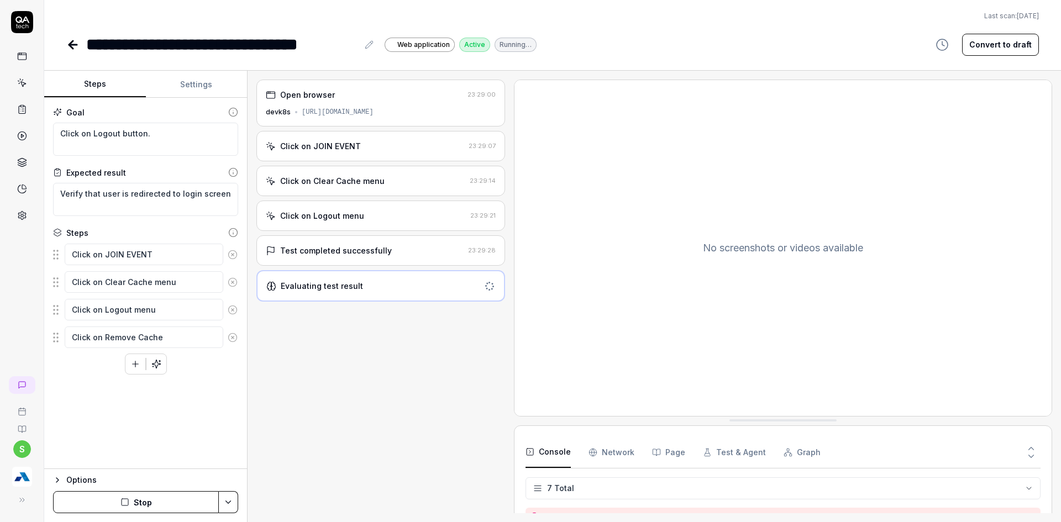
type textarea "*"
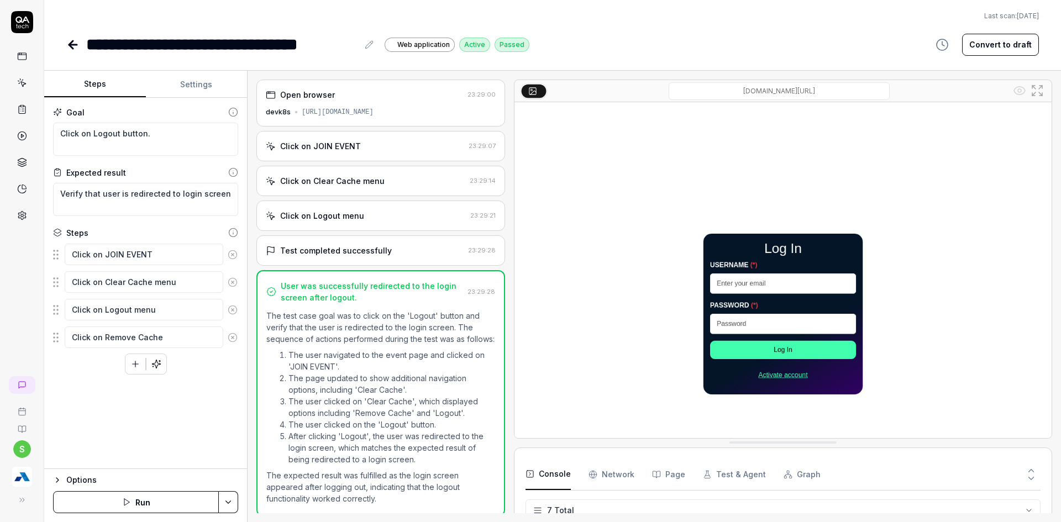
click at [72, 45] on icon at bounding box center [73, 45] width 8 height 0
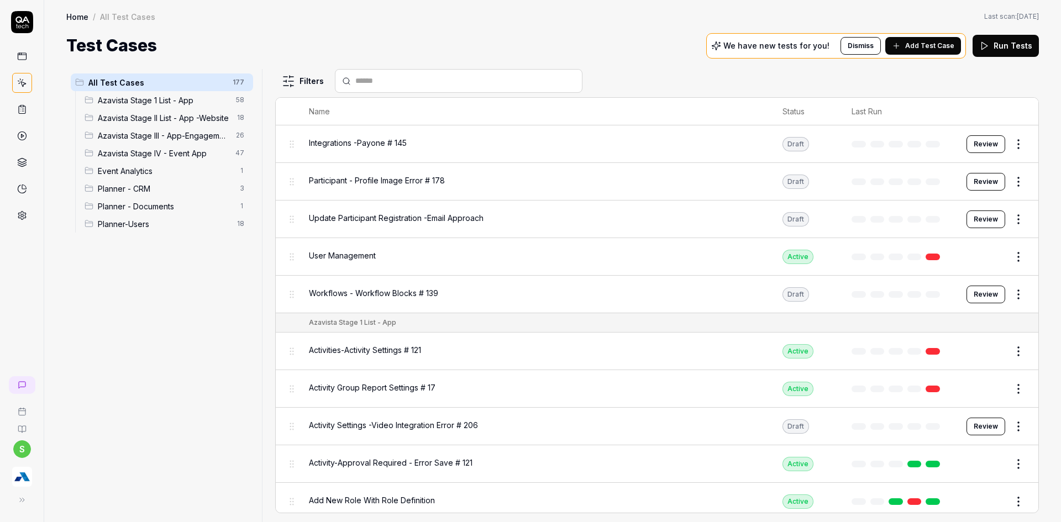
click at [196, 158] on span "Azavista Stage IV - Event App" at bounding box center [163, 154] width 131 height 12
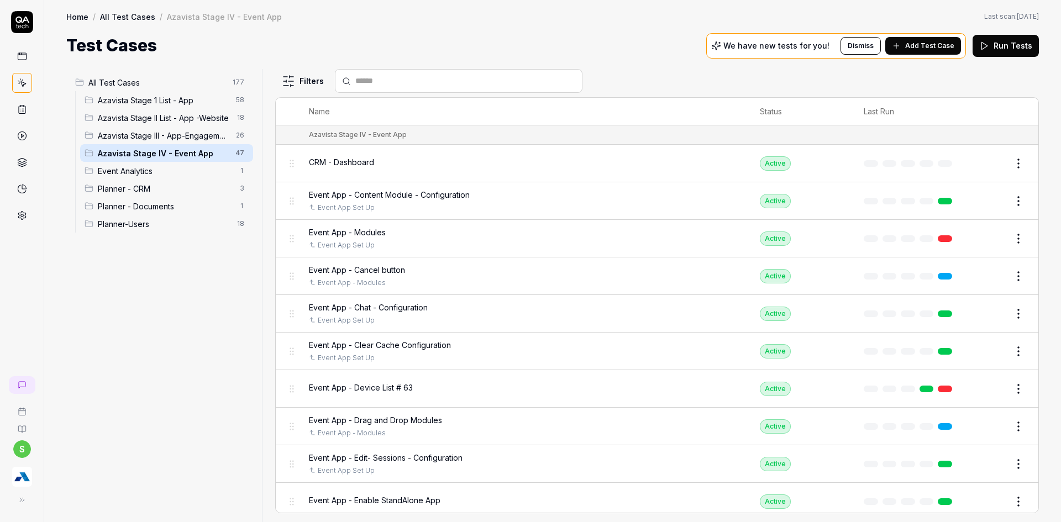
click at [364, 86] on input "text" at bounding box center [465, 81] width 220 height 12
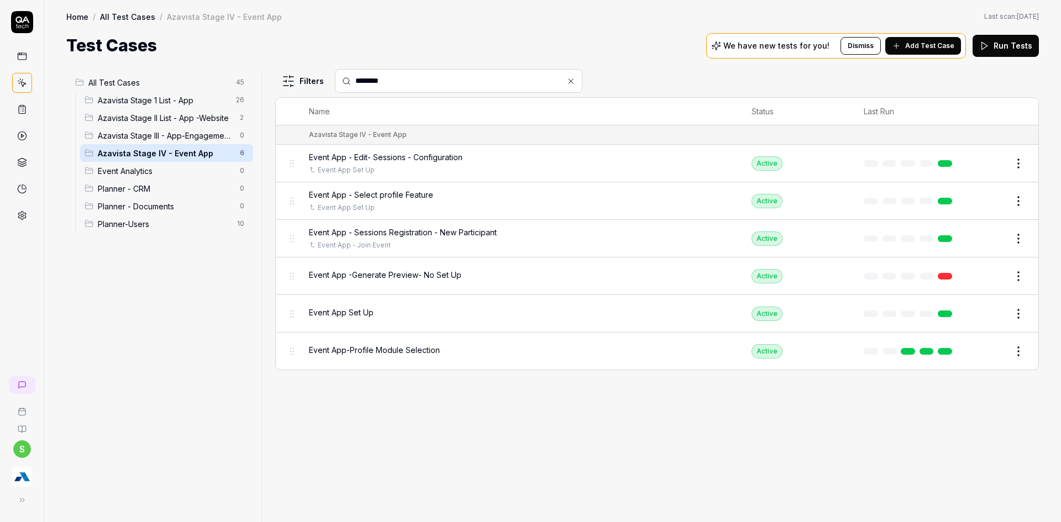
type input "********"
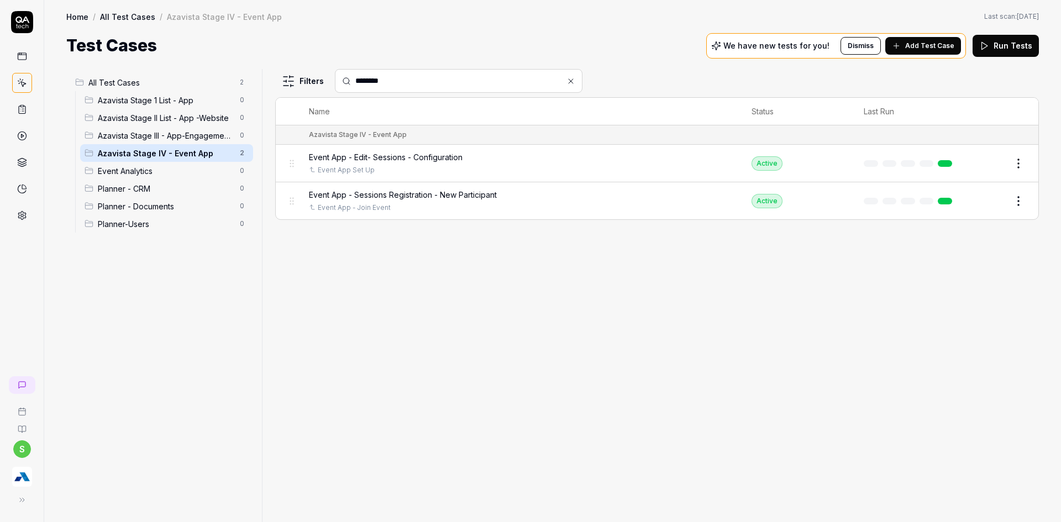
click at [911, 47] on span "Add Test Case" at bounding box center [929, 46] width 49 height 10
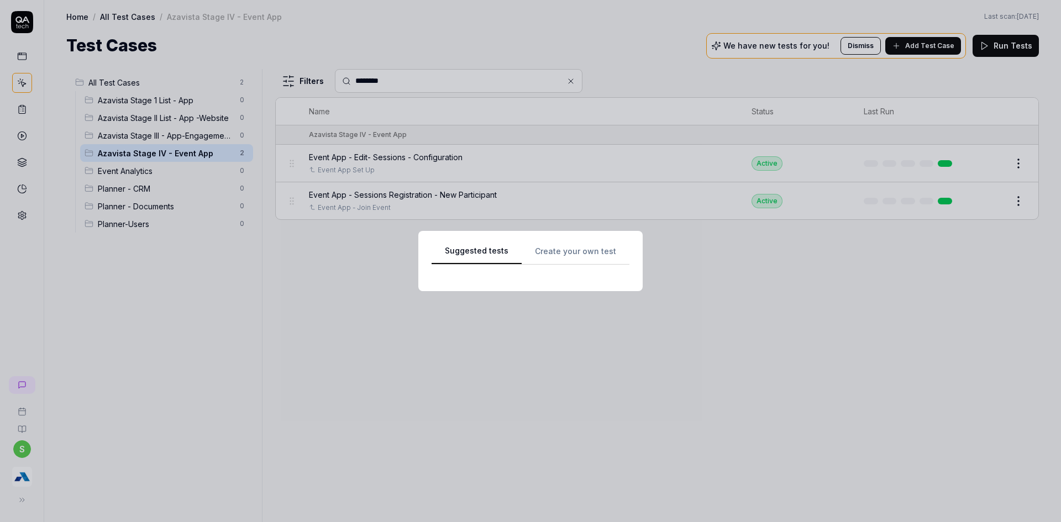
click at [564, 245] on div "Suggested tests Create your own test" at bounding box center [531, 261] width 198 height 34
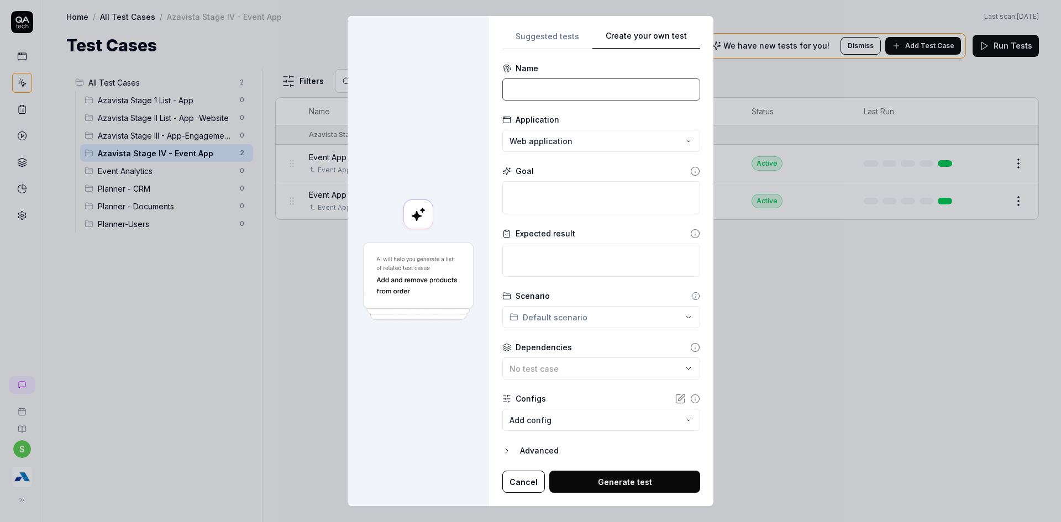
click at [550, 97] on input at bounding box center [601, 89] width 198 height 22
type input "Event App - Session Registration - Existing participants"
click at [529, 202] on textarea at bounding box center [601, 197] width 198 height 33
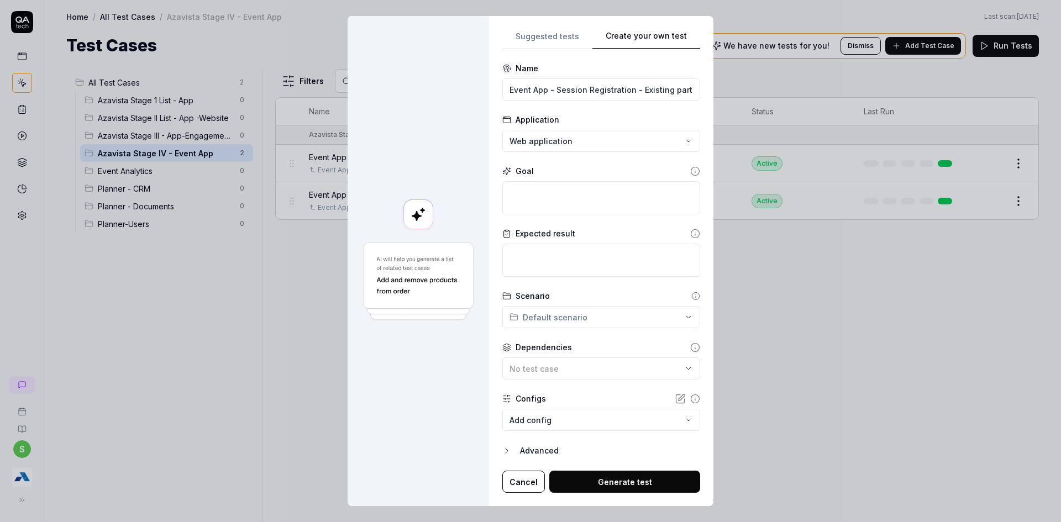
click at [524, 485] on button "Cancel" at bounding box center [523, 482] width 43 height 22
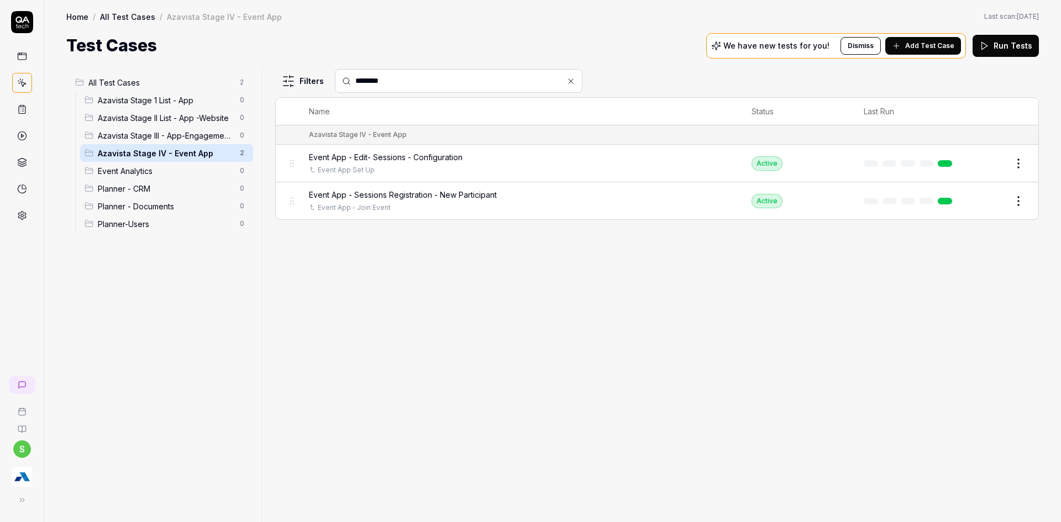
click at [1022, 206] on html "s Home / All Test Cases / Azavista Stage IV - Event App Home / All Test Cases /…" at bounding box center [530, 268] width 1061 height 536
click at [956, 347] on div "Duplicate" at bounding box center [972, 346] width 105 height 24
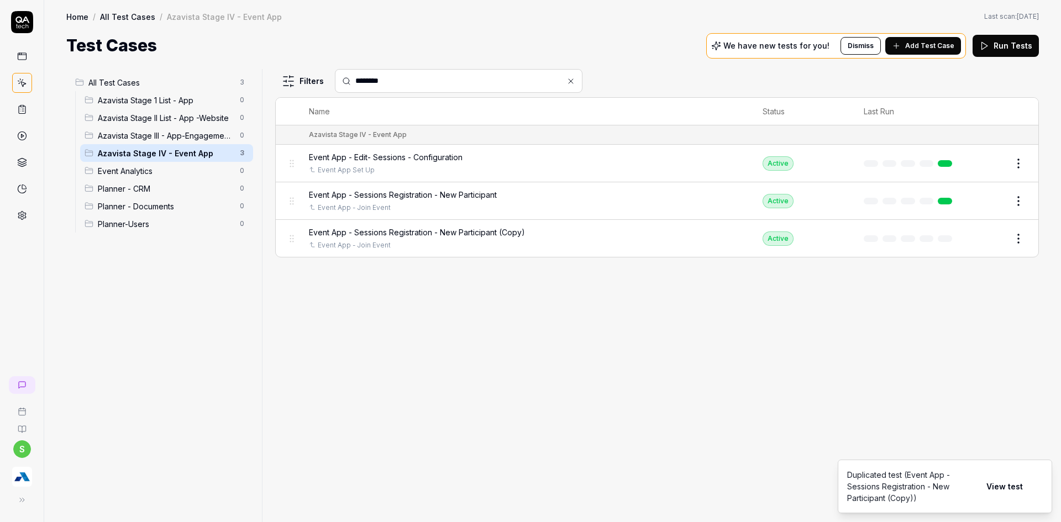
click at [995, 238] on button "Edit" at bounding box center [992, 239] width 27 height 18
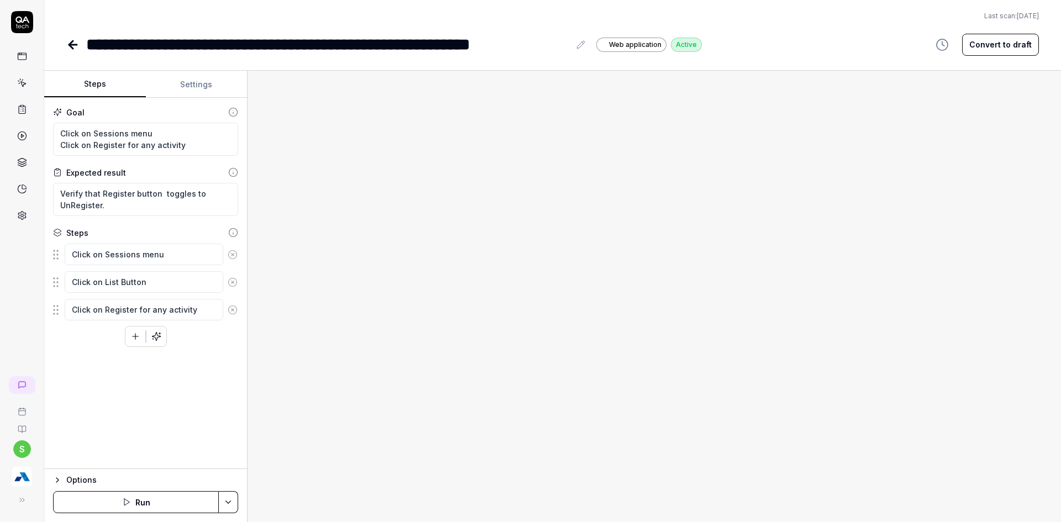
type textarea "*"
click at [995, 238] on div at bounding box center [654, 297] width 813 height 452
click at [582, 49] on icon at bounding box center [580, 44] width 9 height 9
click at [413, 45] on div "**********" at bounding box center [328, 44] width 484 height 25
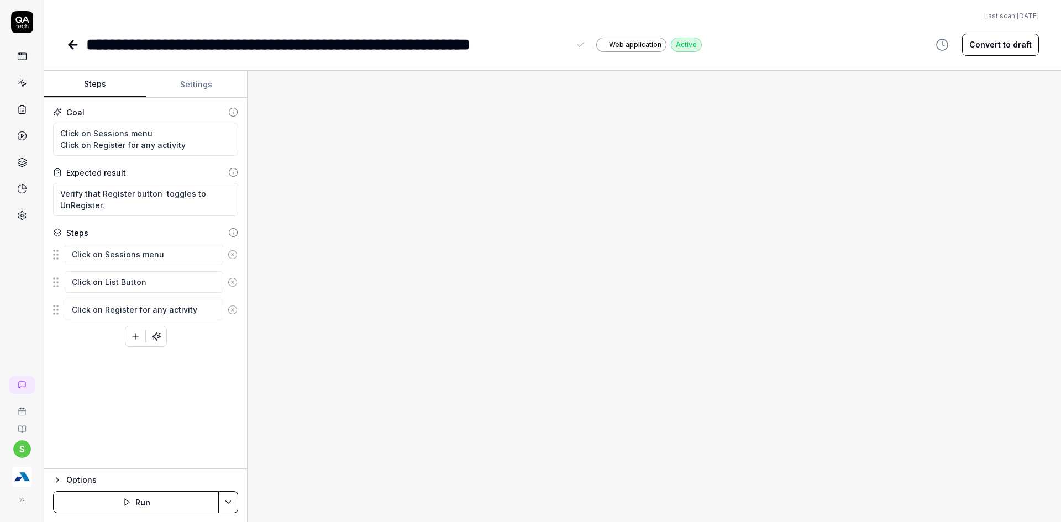
click at [398, 46] on div "**********" at bounding box center [328, 44] width 484 height 25
click at [600, 46] on div "**********" at bounding box center [351, 44] width 531 height 25
click at [599, 44] on div "**********" at bounding box center [342, 44] width 513 height 25
type textarea "*"
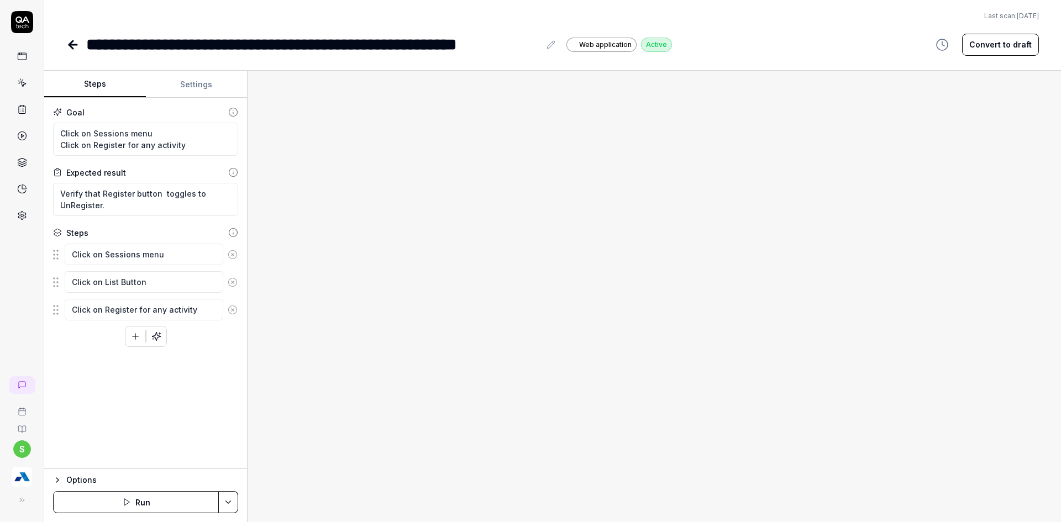
click at [196, 80] on button "Settings" at bounding box center [197, 84] width 102 height 27
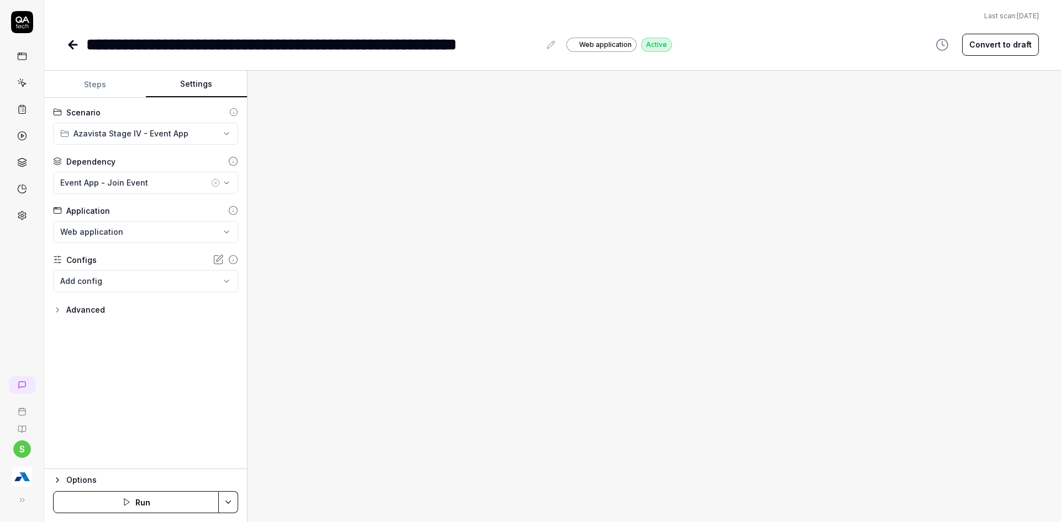
click at [213, 183] on icon "button" at bounding box center [215, 183] width 9 height 9
click at [225, 185] on icon "button" at bounding box center [226, 183] width 9 height 9
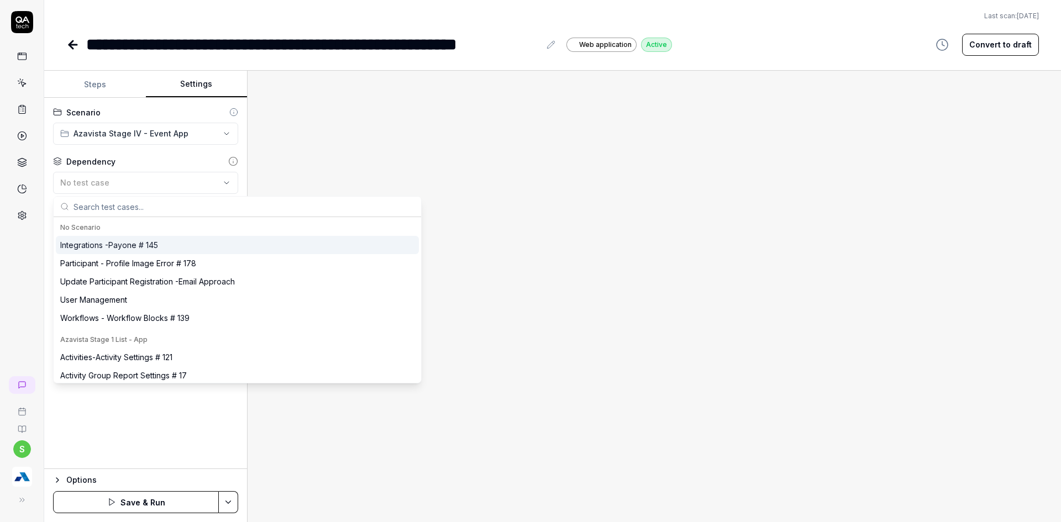
click at [171, 210] on input "text" at bounding box center [244, 207] width 341 height 20
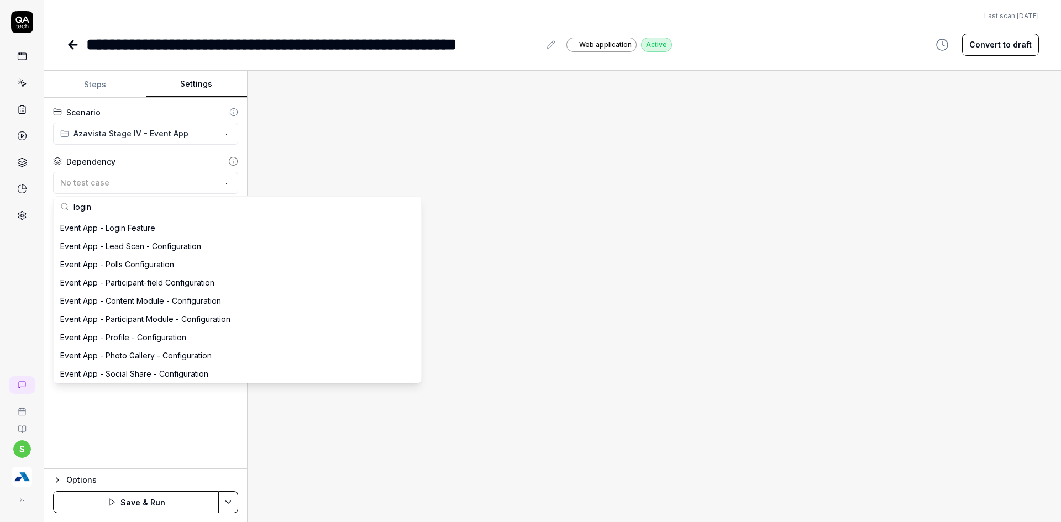
scroll to position [286, 0]
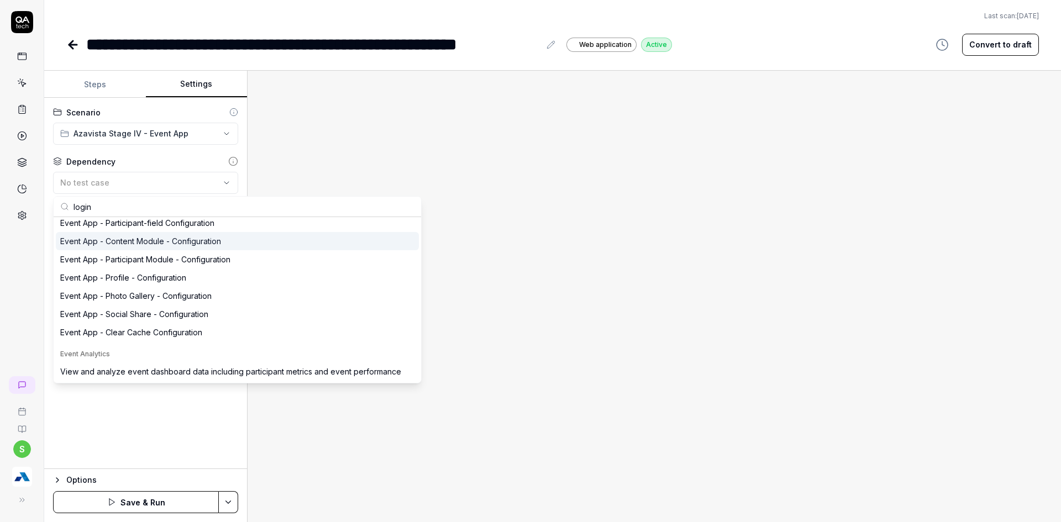
click at [170, 208] on input "login" at bounding box center [244, 207] width 341 height 20
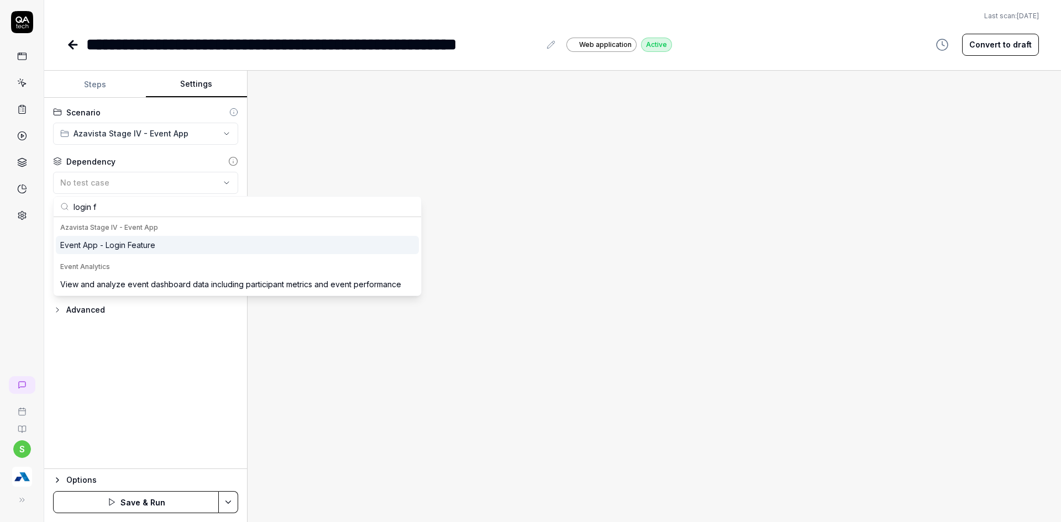
scroll to position [0, 0]
type input "login fea"
click at [134, 247] on div "Event App - Login Feature" at bounding box center [107, 245] width 95 height 12
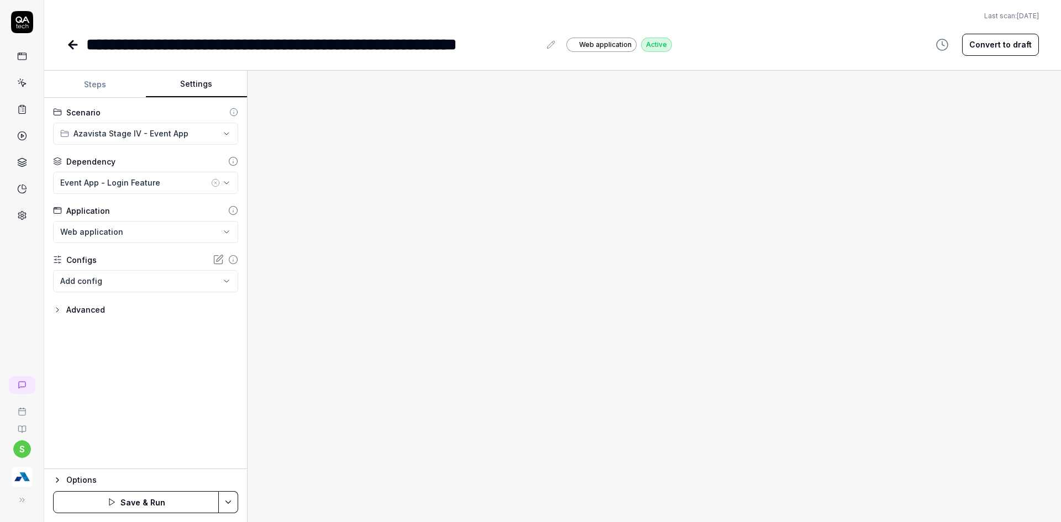
click at [149, 359] on div "**********" at bounding box center [145, 283] width 203 height 371
click at [237, 500] on html "**********" at bounding box center [530, 268] width 1061 height 536
click at [139, 428] on div "Save" at bounding box center [173, 425] width 141 height 24
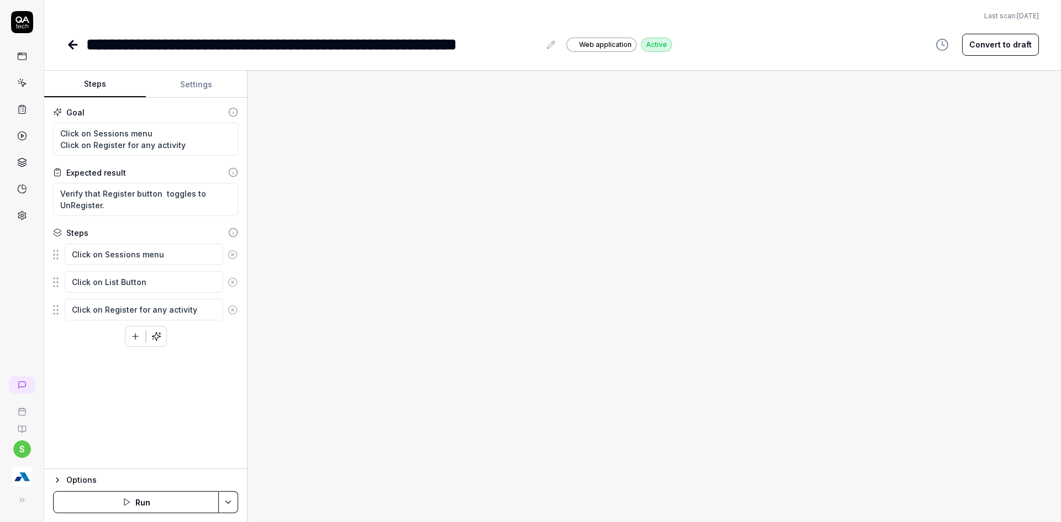
click at [96, 91] on button "Steps" at bounding box center [95, 84] width 102 height 27
click at [69, 256] on textarea "Click on Sessions menu" at bounding box center [144, 255] width 159 height 22
click at [161, 259] on textarea "Click on Sessions menu" at bounding box center [144, 255] width 159 height 22
drag, startPoint x: 58, startPoint y: 280, endPoint x: 57, endPoint y: 246, distance: 33.7
click at [57, 246] on fieldset "Click on Sessions menu Click on List Button Click on Register for any activity …" at bounding box center [145, 296] width 185 height 106
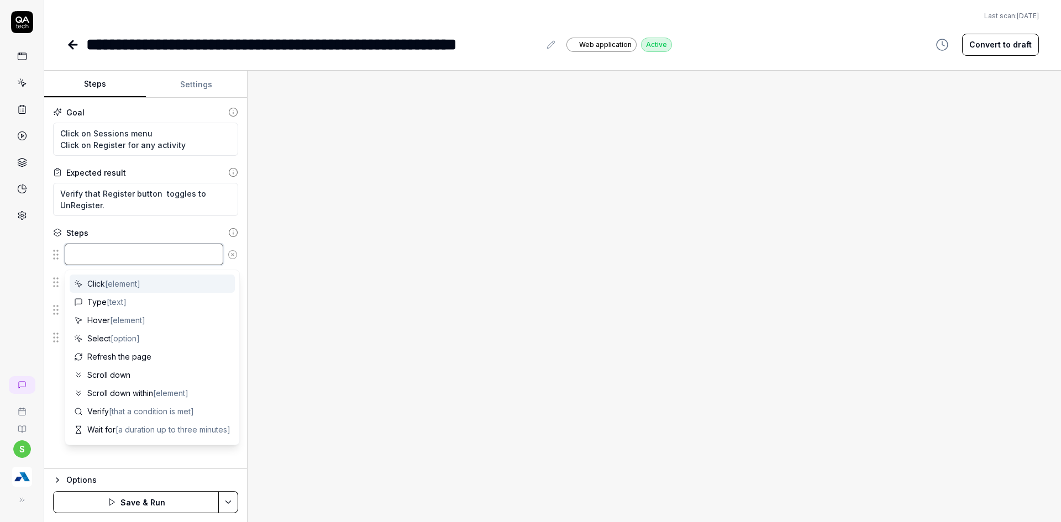
click at [115, 245] on textarea at bounding box center [144, 255] width 159 height 22
type textarea "*"
type textarea "CL"
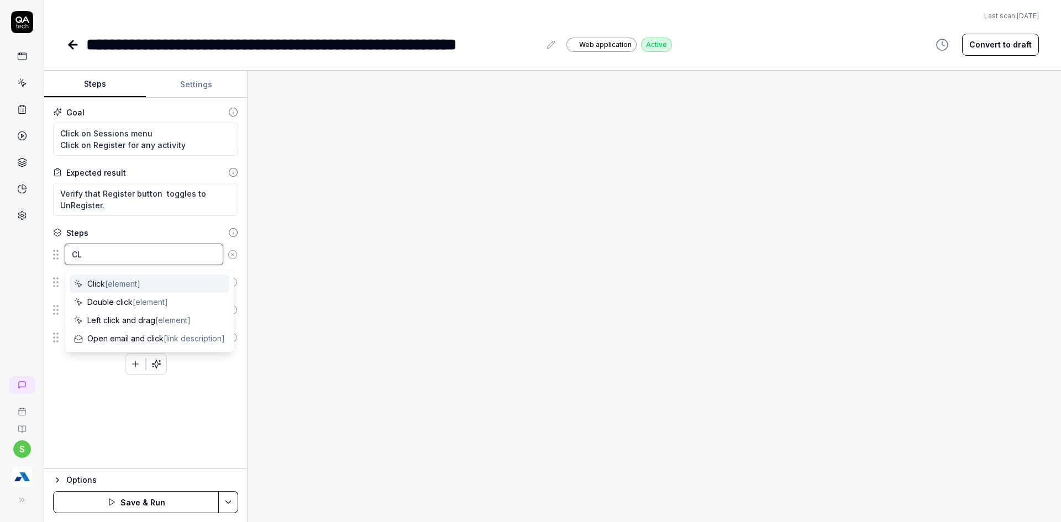
type textarea "*"
type textarea "CLi"
type textarea "*"
type textarea "CLic"
type textarea "*"
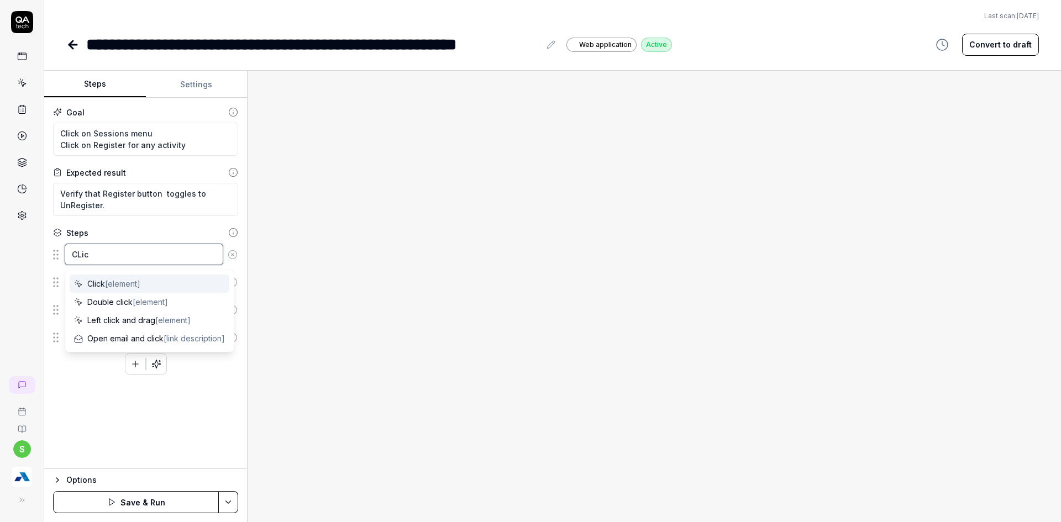
type textarea "CLick"
type textarea "*"
type textarea "CLick"
type textarea "*"
type textarea "CLick"
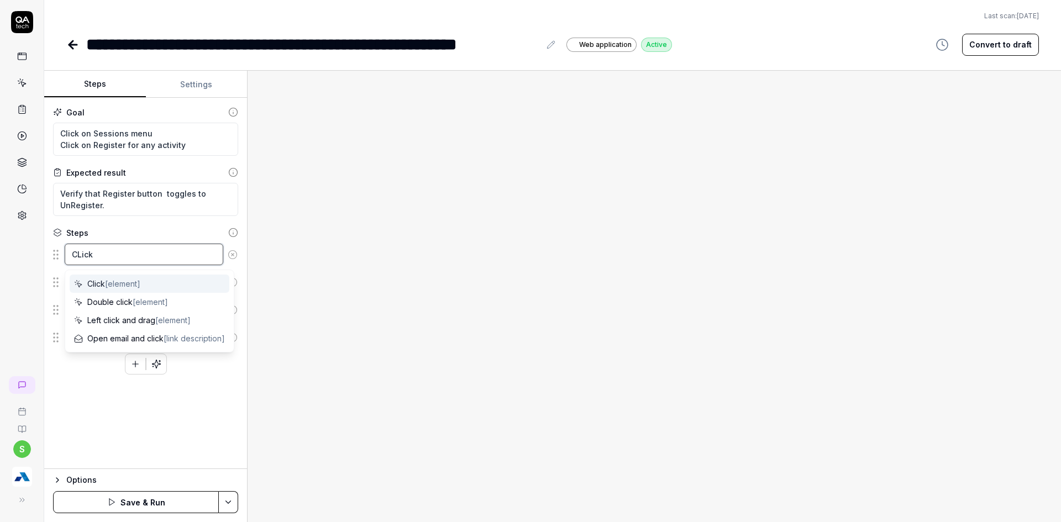
type textarea "*"
type textarea "CLic"
type textarea "*"
type textarea "CLi"
type textarea "*"
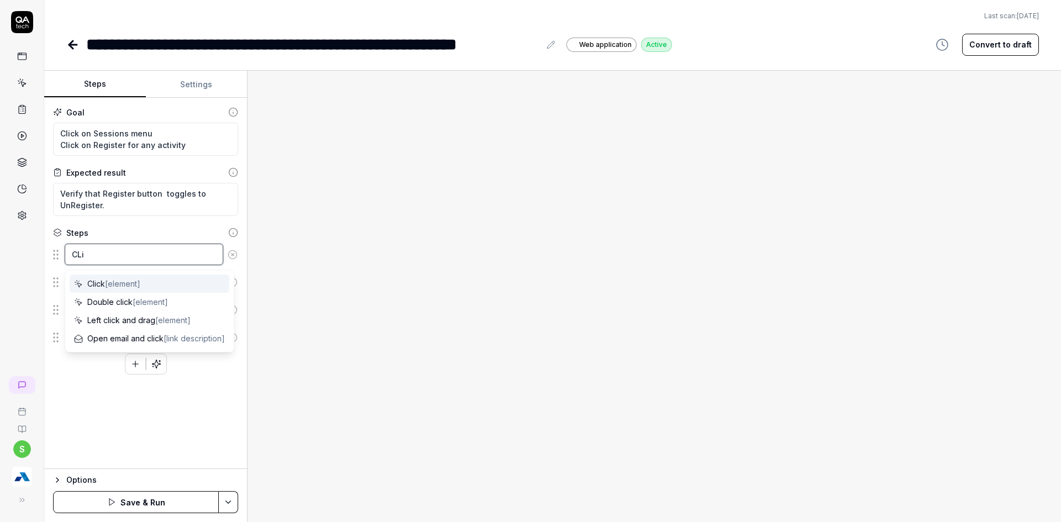
type textarea "CL"
type textarea "*"
type textarea "C"
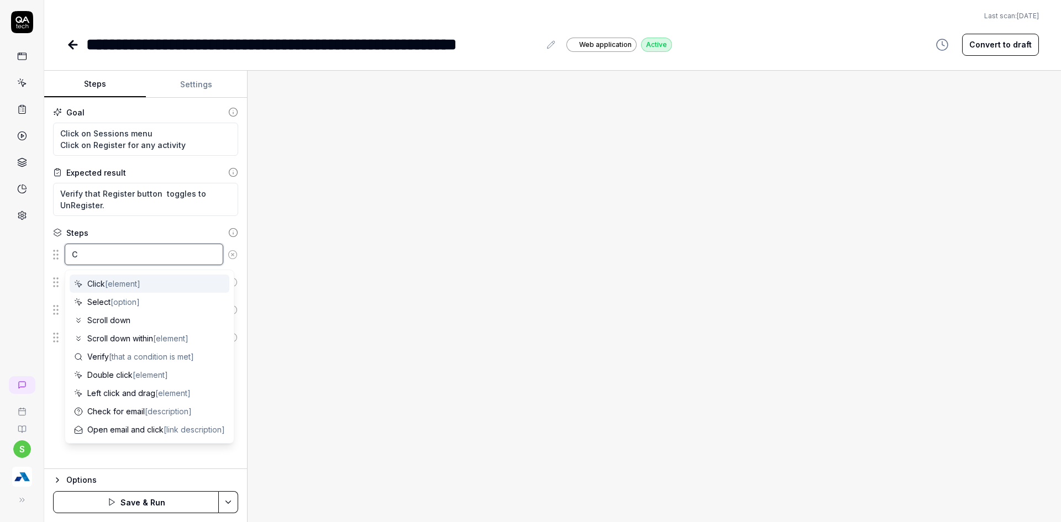
type textarea "*"
type textarea "Cl"
type textarea "*"
type textarea "Cli"
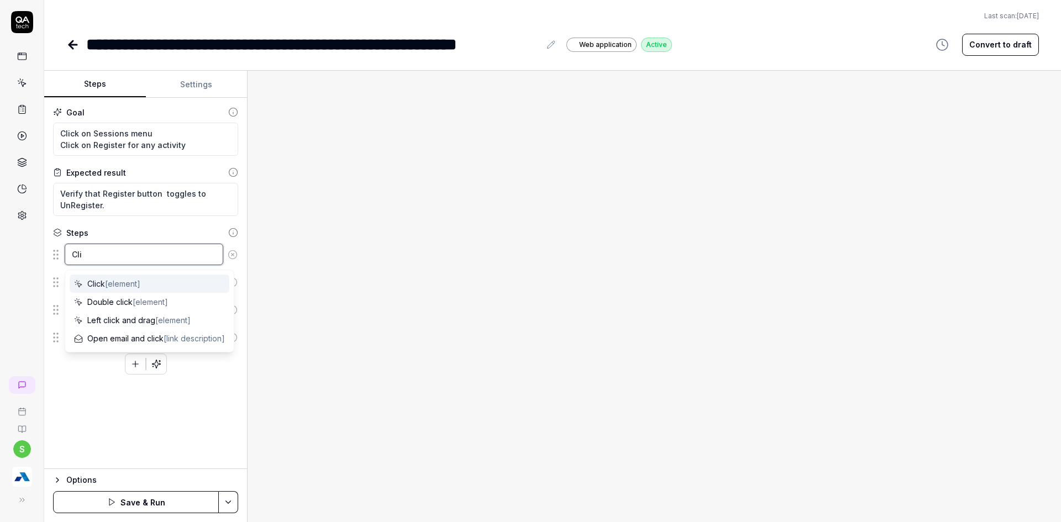
type textarea "*"
type textarea "Clic"
type textarea "*"
type textarea "Click"
type textarea "*"
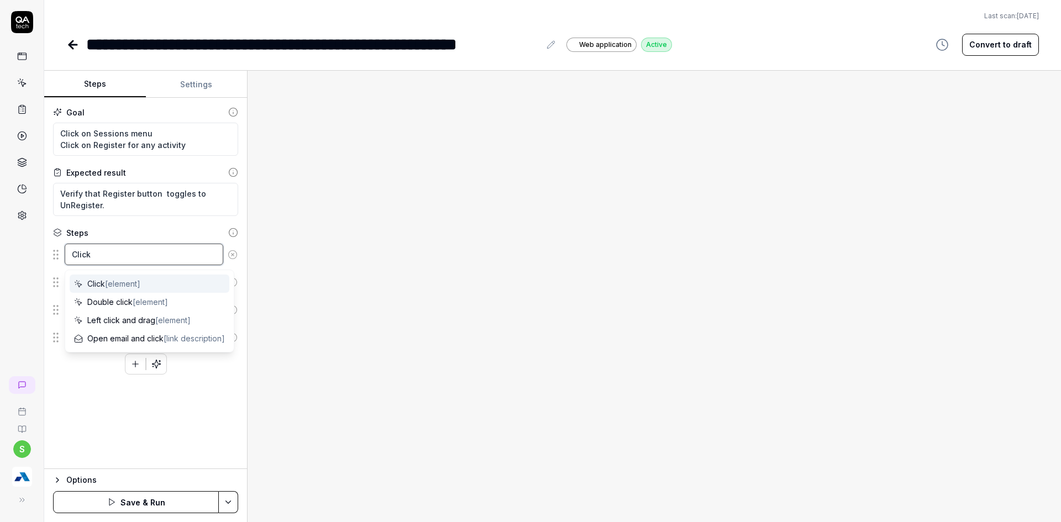
type textarea "Click o"
type textarea "*"
type textarea "Click on"
type textarea "*"
type textarea "Click on"
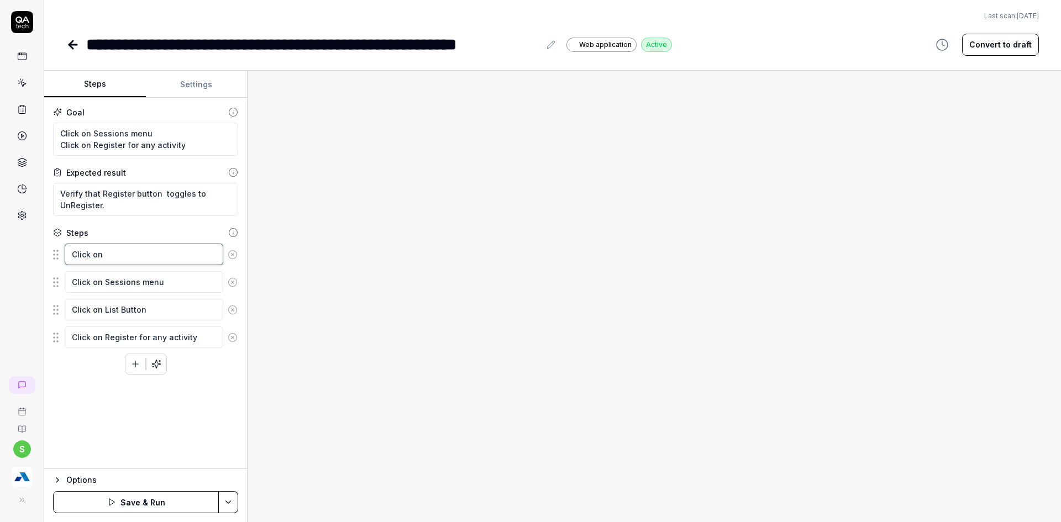
type textarea "*"
type textarea "Click on J"
type textarea "*"
type textarea "Click on JO"
type textarea "*"
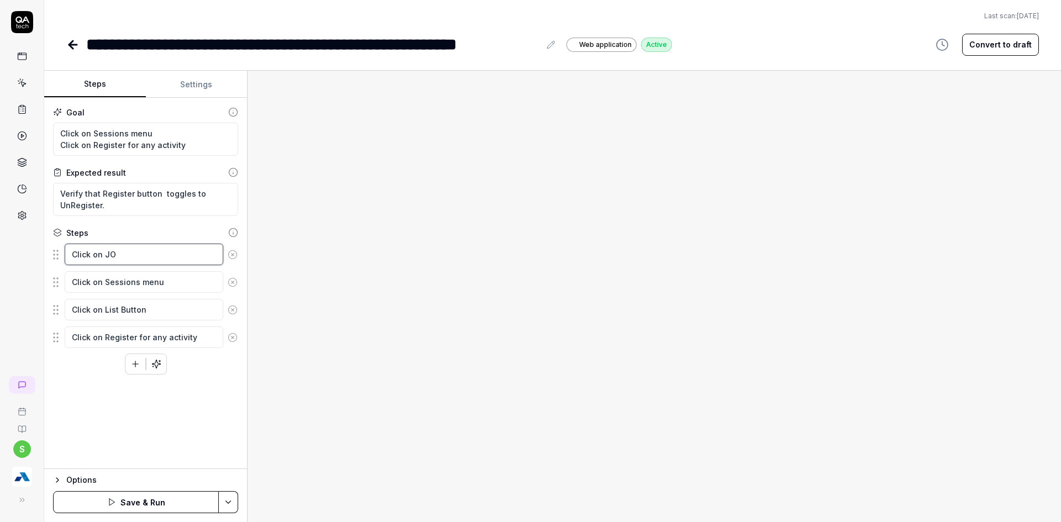
type textarea "Click on JOI"
type textarea "*"
type textarea "Click on JOIN"
type textarea "*"
type textarea "Click on JOIN"
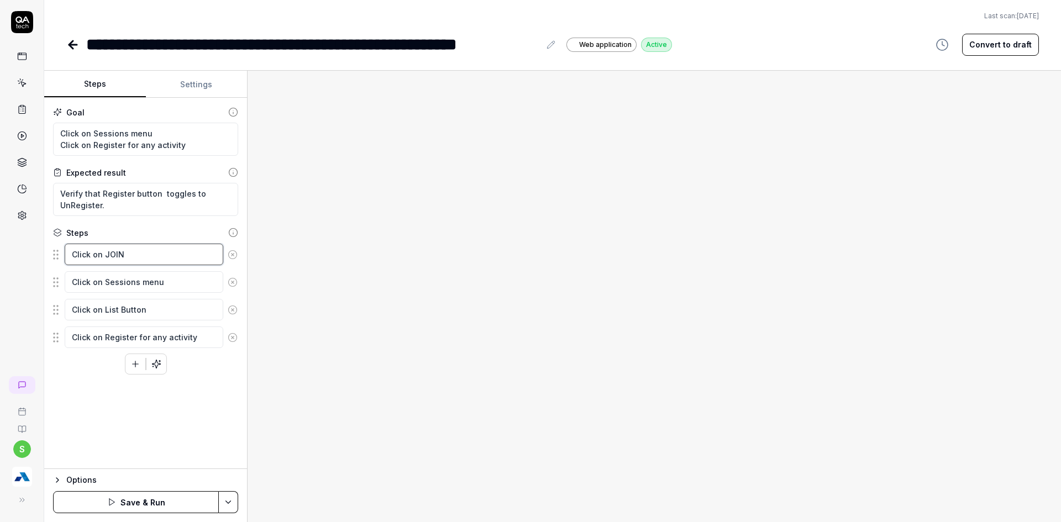
type textarea "*"
type textarea "Click on JOIN E"
type textarea "*"
type textarea "Click on JOIN EV"
type textarea "*"
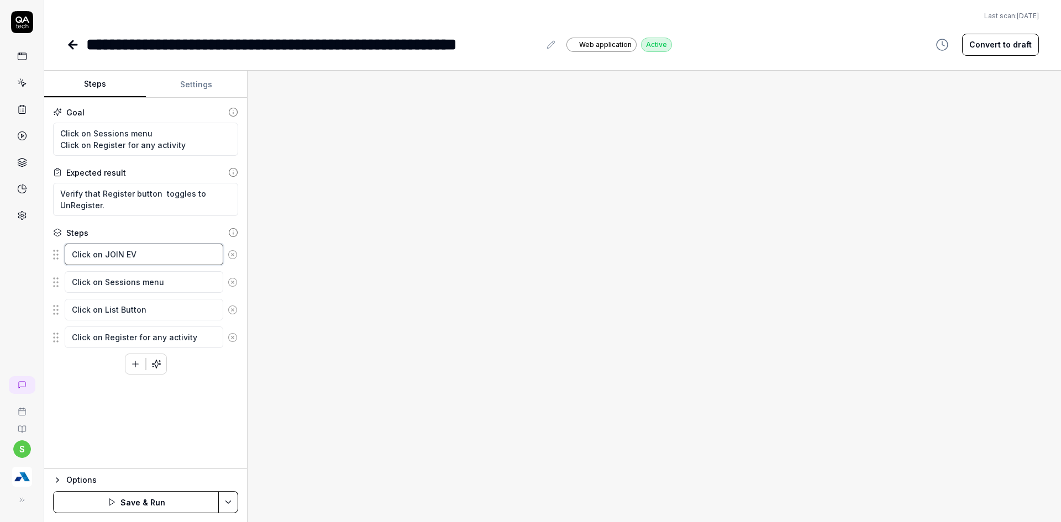
type textarea "Click on JOIN EVE"
type textarea "*"
type textarea "Click on JOIN EVEN"
type textarea "*"
type textarea "Click on JOIN EVENT"
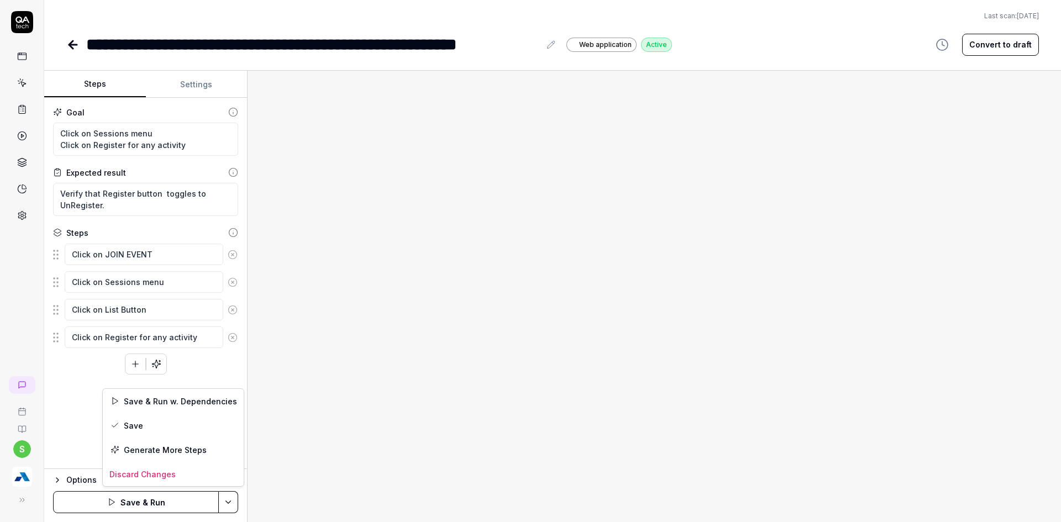
click at [231, 506] on html "**********" at bounding box center [530, 268] width 1061 height 536
click at [148, 423] on div "Save" at bounding box center [173, 425] width 141 height 24
click at [224, 504] on html "**********" at bounding box center [530, 268] width 1061 height 536
click at [193, 450] on div "Run w. Dependencies" at bounding box center [186, 450] width 112 height 24
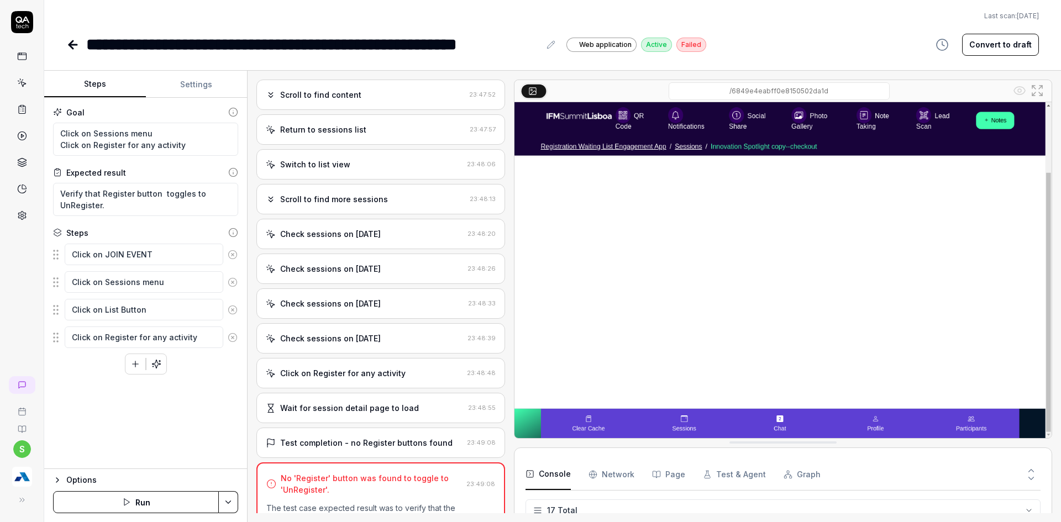
scroll to position [237, 0]
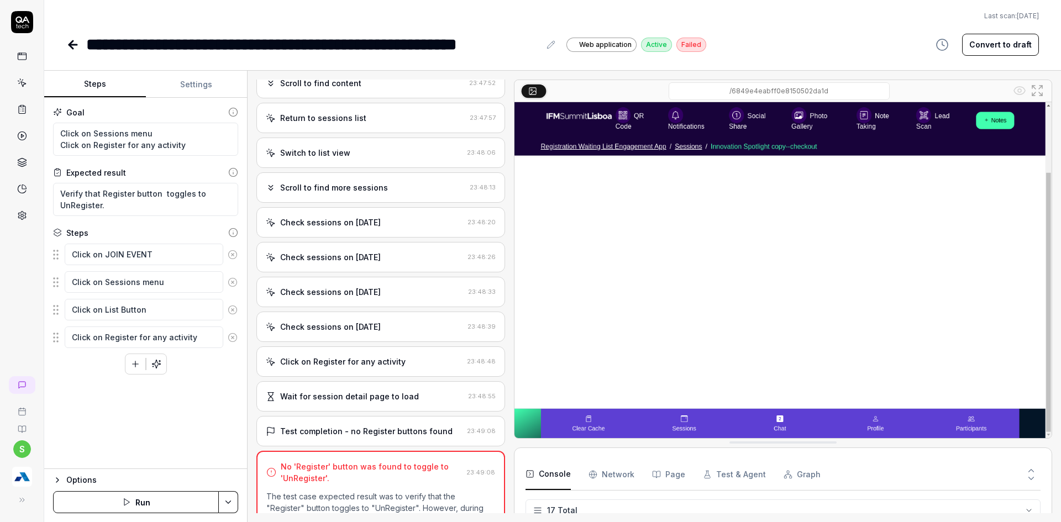
click at [334, 387] on div "Wait for session detail page to load 23:48:55" at bounding box center [380, 396] width 249 height 30
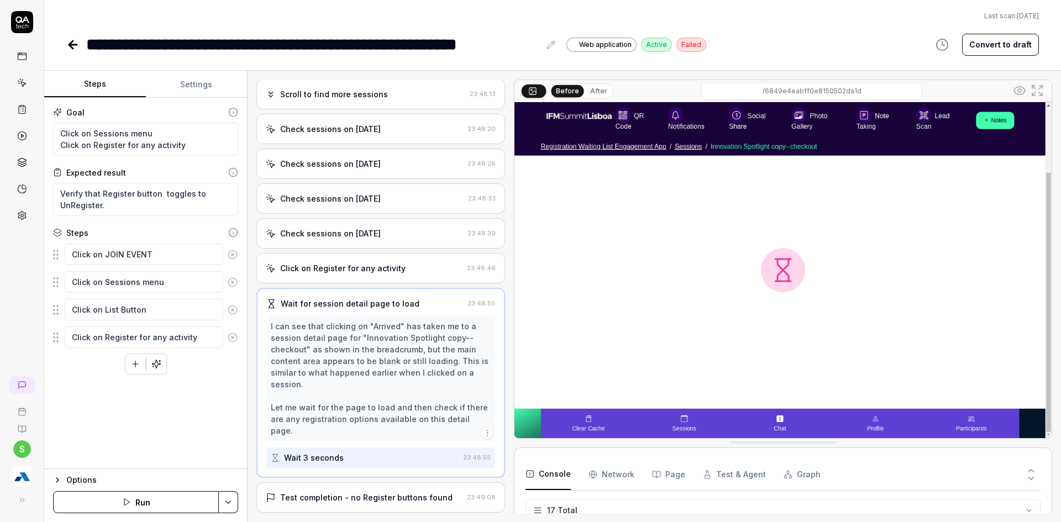
scroll to position [365, 0]
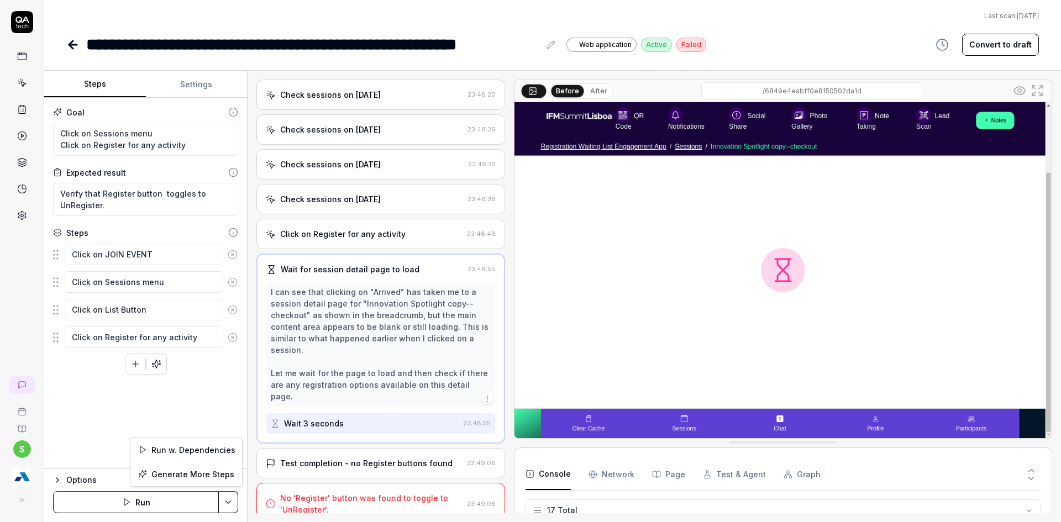
click at [232, 496] on html "**********" at bounding box center [530, 268] width 1061 height 536
type textarea "*"
click at [73, 51] on html "**********" at bounding box center [530, 268] width 1061 height 536
click at [70, 45] on icon at bounding box center [73, 45] width 8 height 0
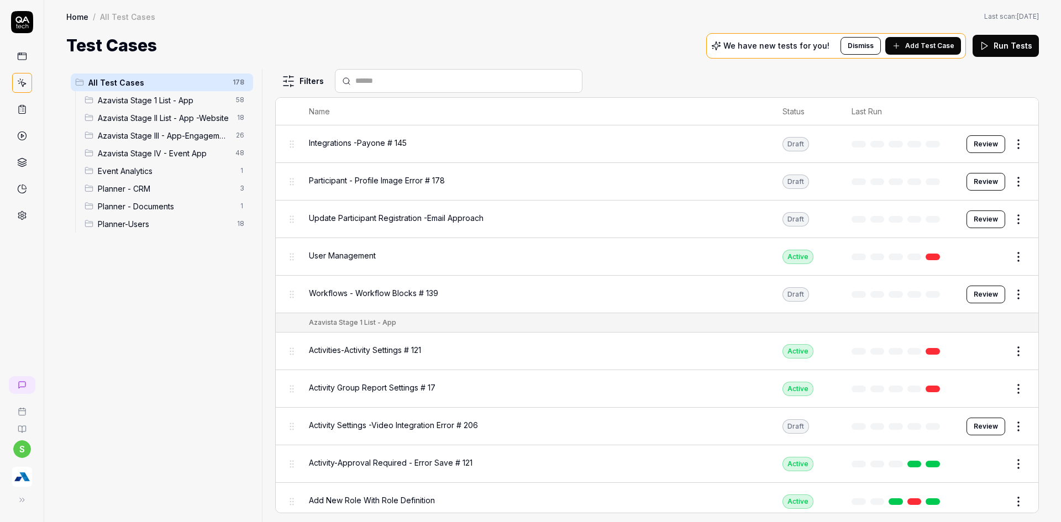
click at [170, 156] on span "Azavista Stage IV - Event App" at bounding box center [163, 154] width 131 height 12
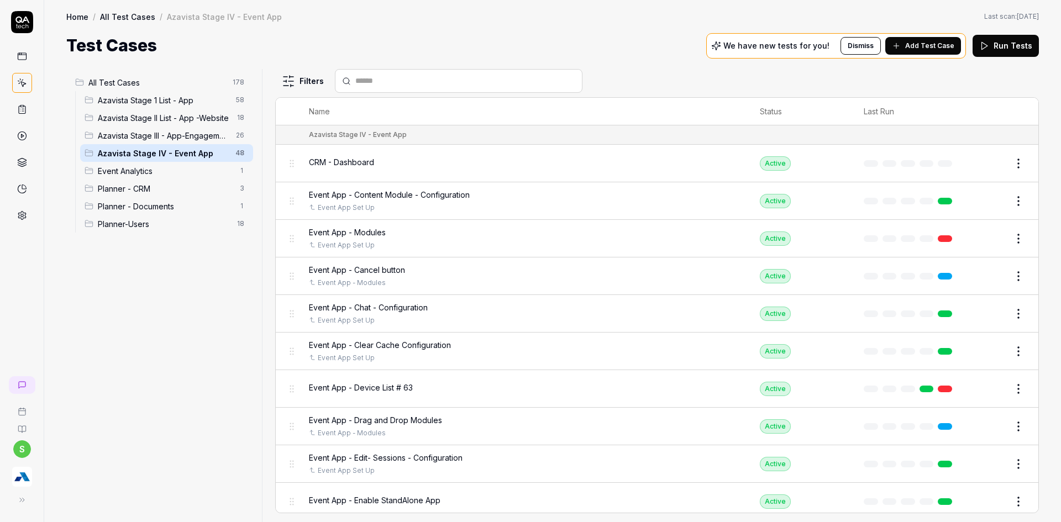
click at [470, 89] on div at bounding box center [459, 81] width 248 height 24
click at [437, 84] on input "text" at bounding box center [465, 81] width 220 height 12
type input "*"
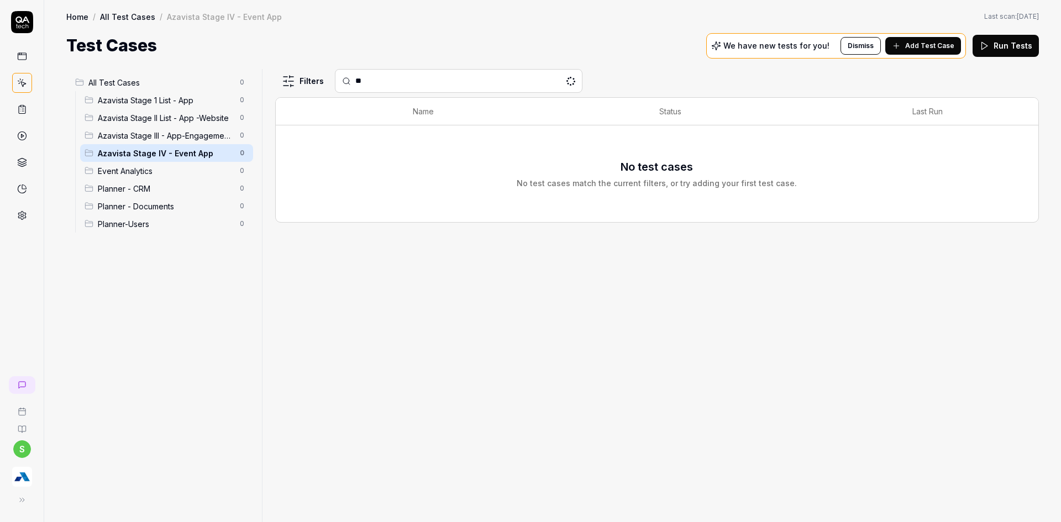
type input "*"
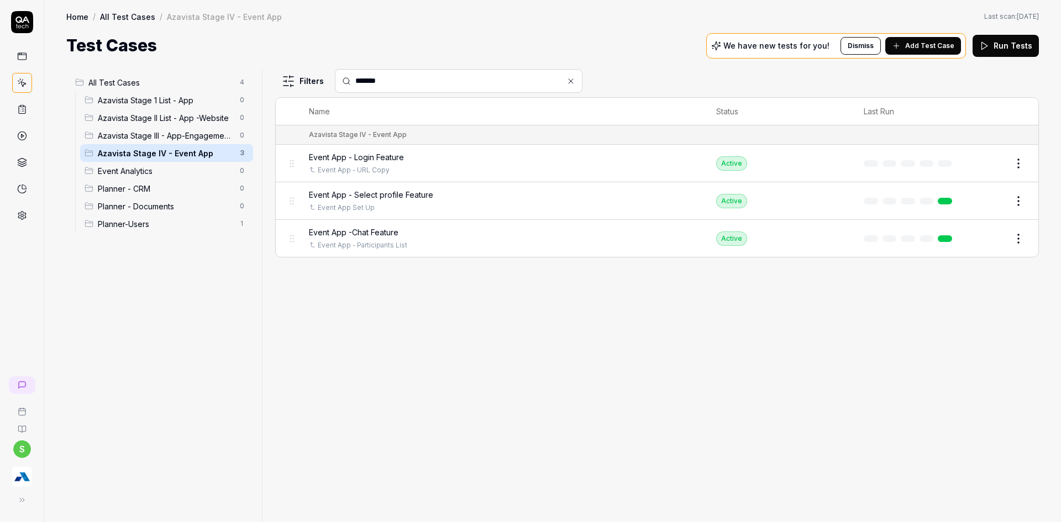
type input "*******"
click at [1017, 164] on html "s Home / All Test Cases / Azavista Stage IV - Event App Home / All Test Cases /…" at bounding box center [530, 268] width 1061 height 536
click at [962, 305] on div "Duplicate" at bounding box center [972, 308] width 105 height 24
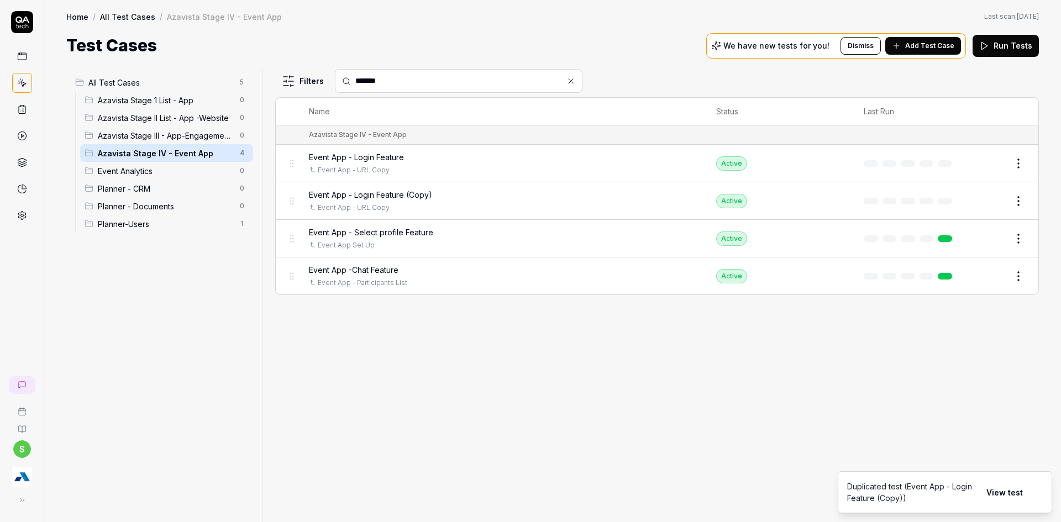
click at [1007, 499] on button "View test" at bounding box center [1005, 492] width 50 height 22
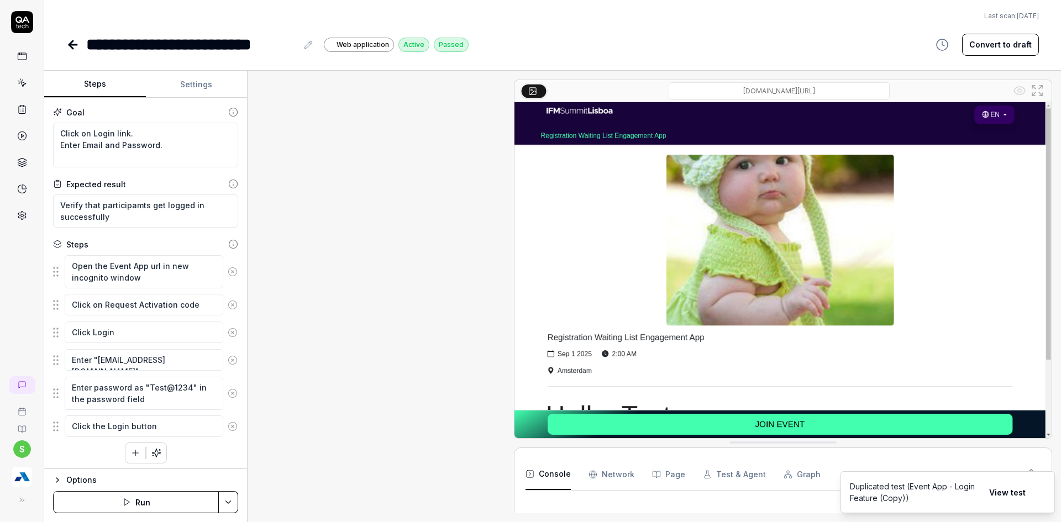
scroll to position [41, 0]
type textarea "*"
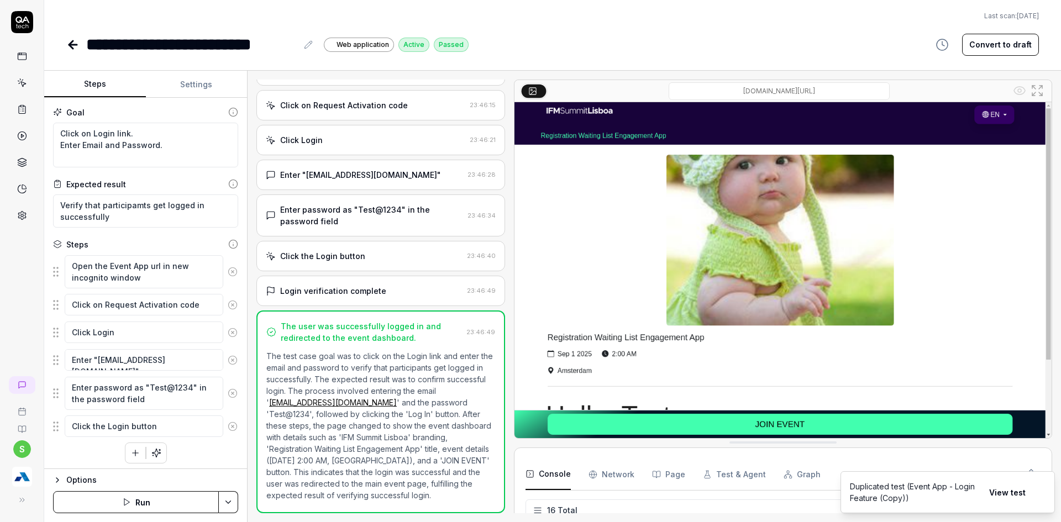
scroll to position [278, 0]
click at [306, 45] on icon at bounding box center [308, 44] width 9 height 9
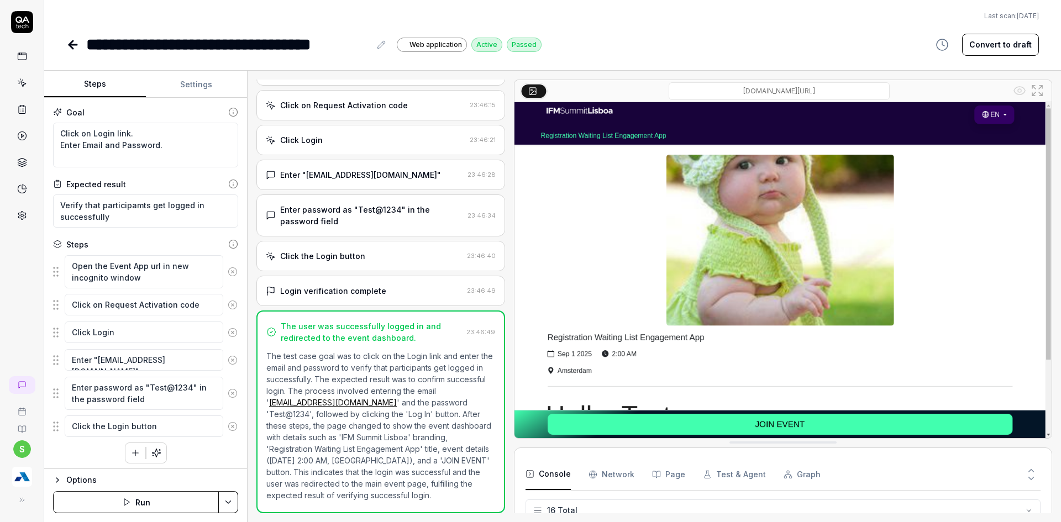
type textarea "*"
click at [71, 49] on icon at bounding box center [72, 44] width 13 height 13
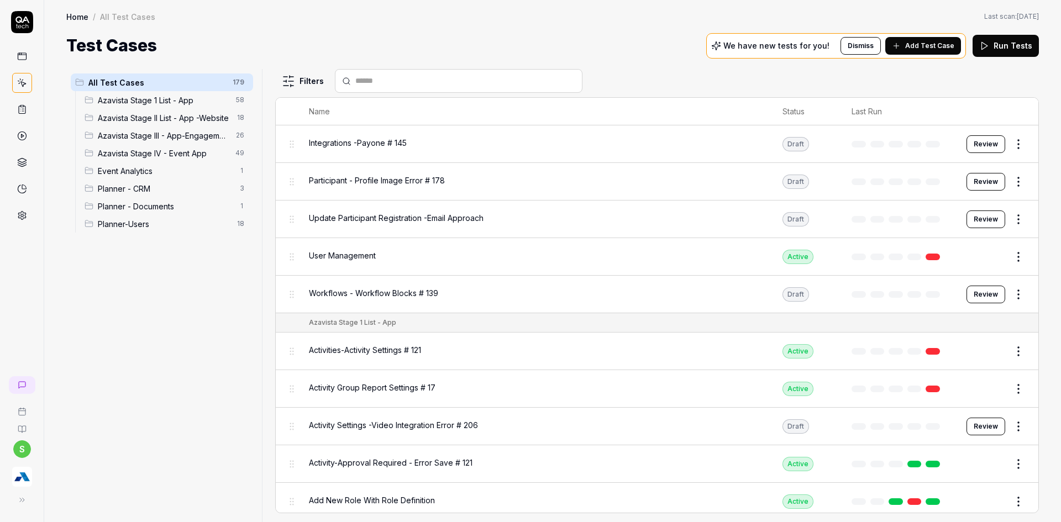
click at [1039, 117] on div "All Test Cases 179 Azavista Stage 1 List - App 58 Azavista Stage II List - App …" at bounding box center [552, 290] width 1017 height 464
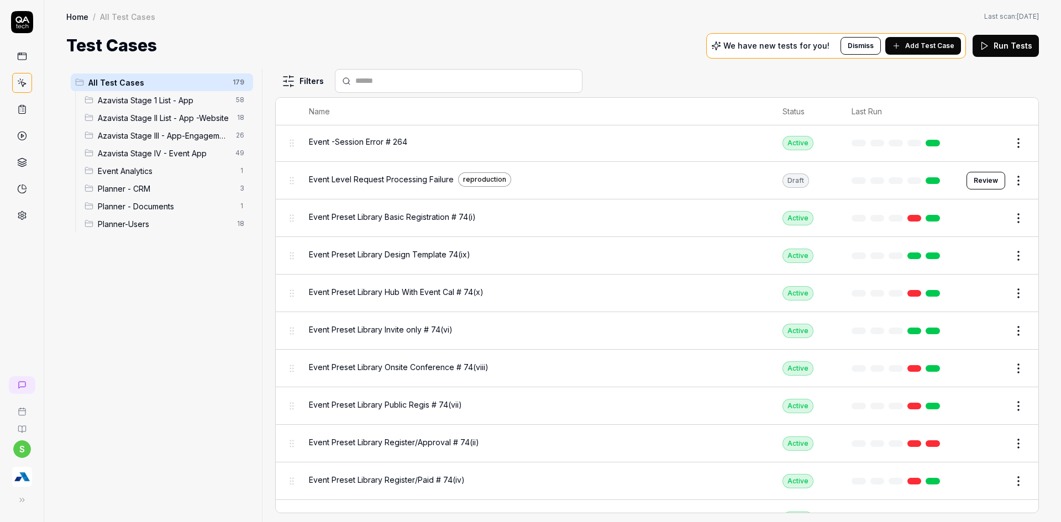
scroll to position [744, 0]
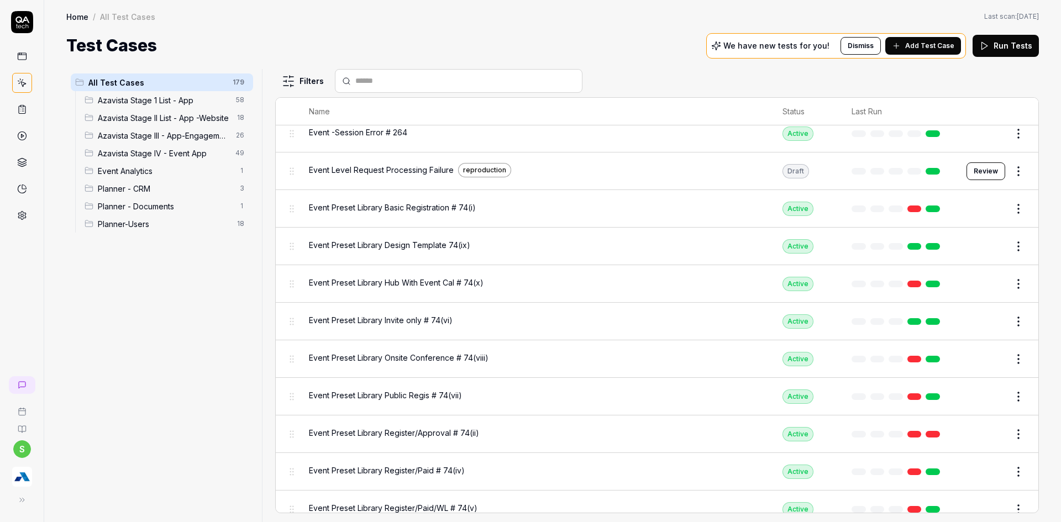
click at [410, 74] on div at bounding box center [459, 81] width 248 height 24
click at [377, 87] on div at bounding box center [459, 81] width 248 height 24
click at [368, 82] on input "text" at bounding box center [465, 81] width 220 height 12
type input "*****"
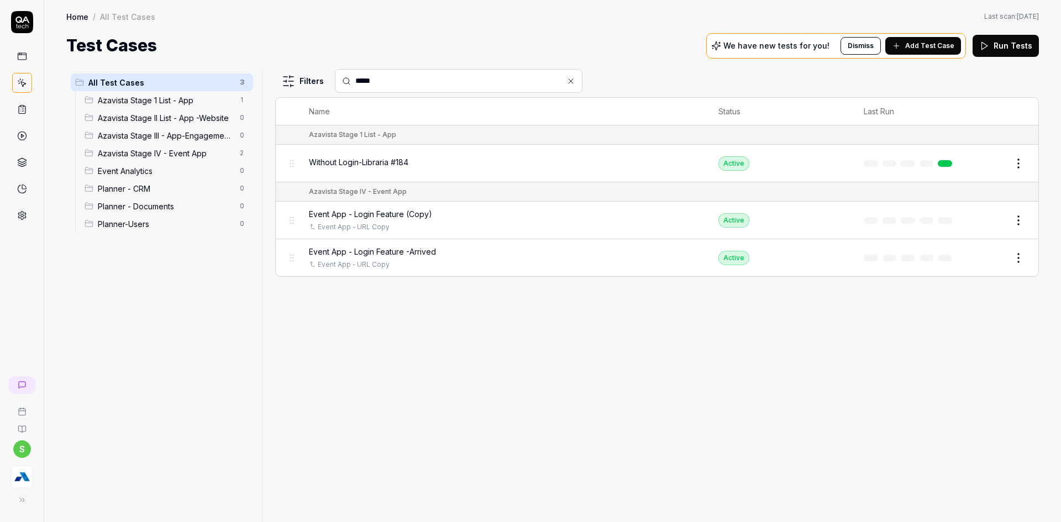
scroll to position [0, 0]
click at [993, 222] on button "Edit" at bounding box center [992, 221] width 27 height 18
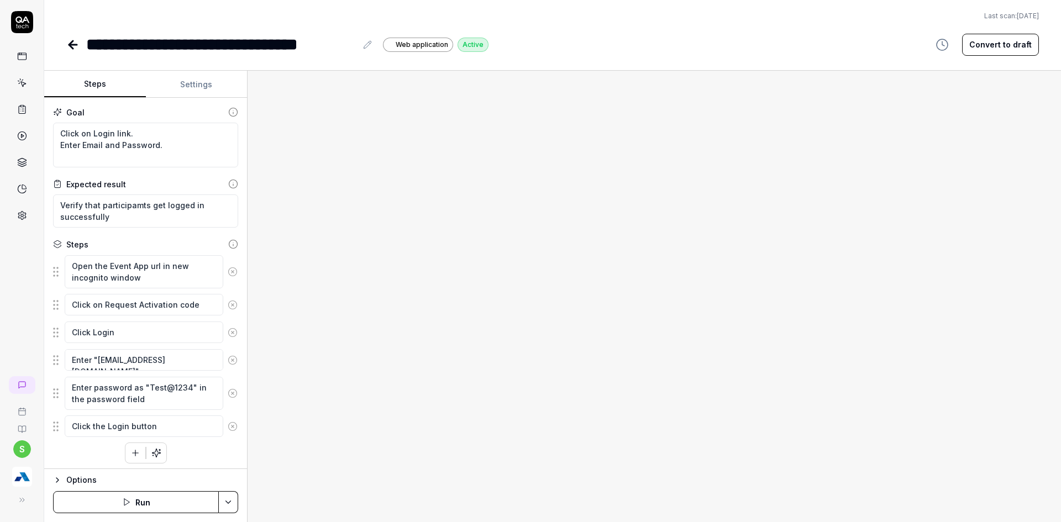
type textarea "*"
click at [367, 46] on icon at bounding box center [367, 44] width 9 height 9
type textarea "*"
click at [73, 48] on icon at bounding box center [71, 45] width 4 height 8
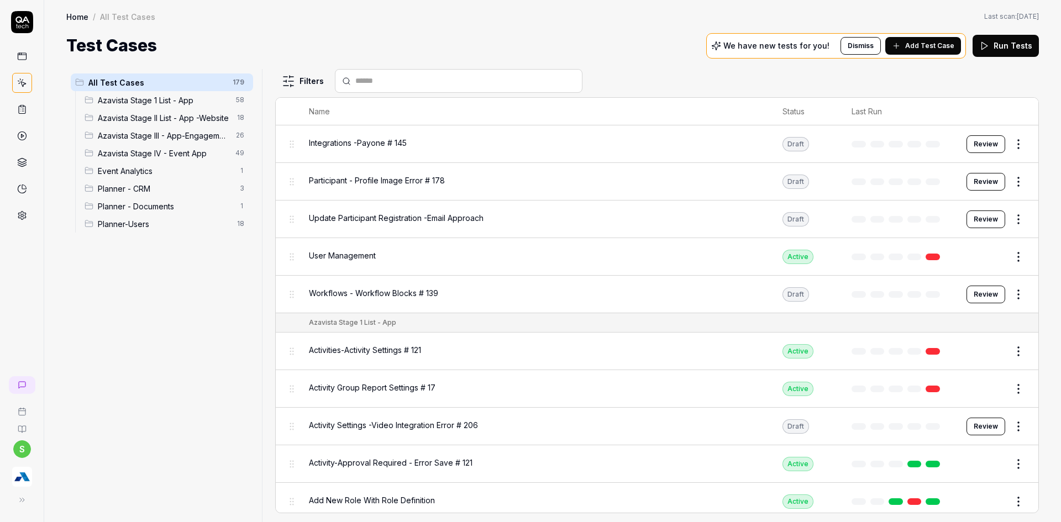
click at [162, 156] on span "Azavista Stage IV - Event App" at bounding box center [163, 154] width 131 height 12
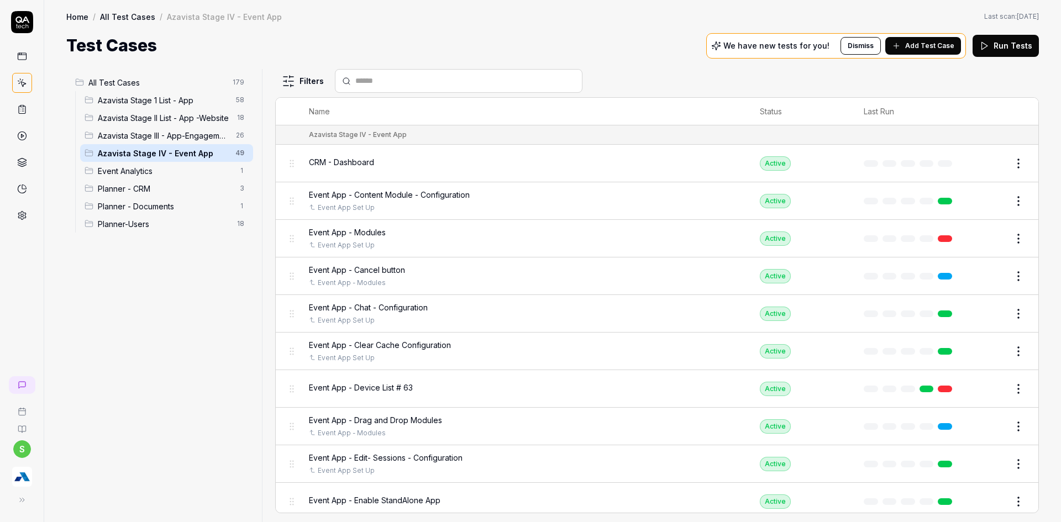
click at [388, 87] on div at bounding box center [459, 81] width 248 height 24
click at [380, 83] on input "text" at bounding box center [465, 81] width 220 height 12
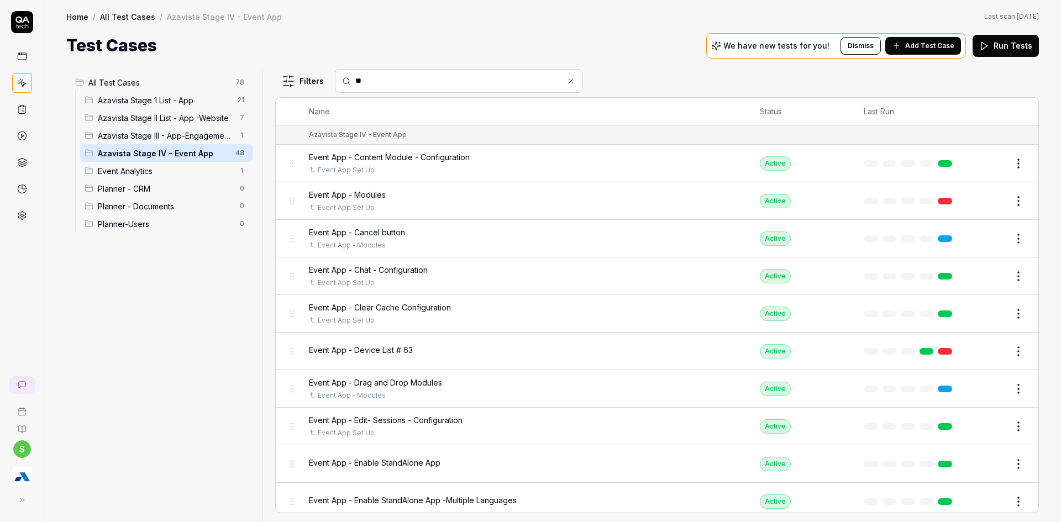
type input "*"
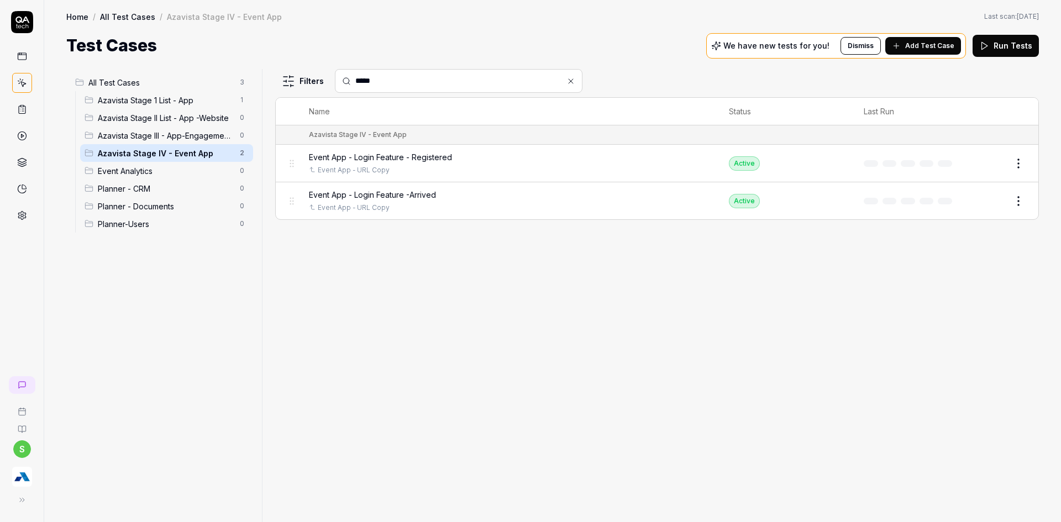
click at [360, 81] on input "*****" at bounding box center [465, 81] width 220 height 12
type input "********"
click at [375, 160] on span "Event App - Sessions Registration - Existing Participant" at bounding box center [408, 157] width 199 height 12
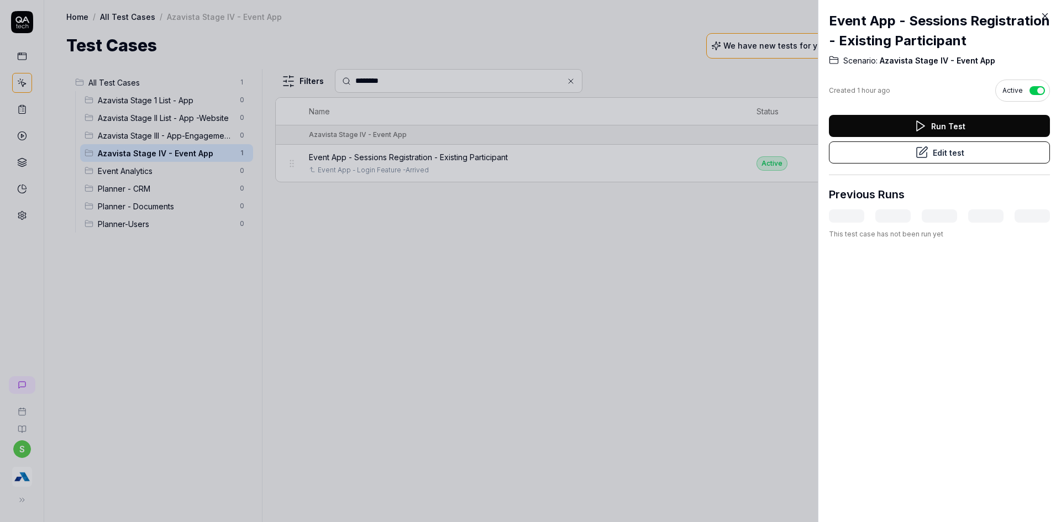
click at [885, 164] on button "Edit test" at bounding box center [939, 152] width 221 height 22
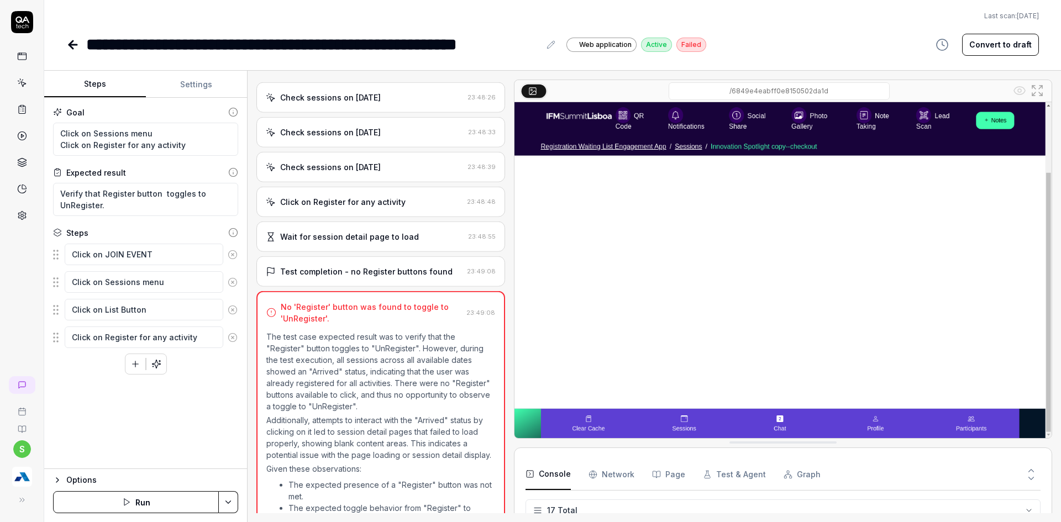
scroll to position [472, 0]
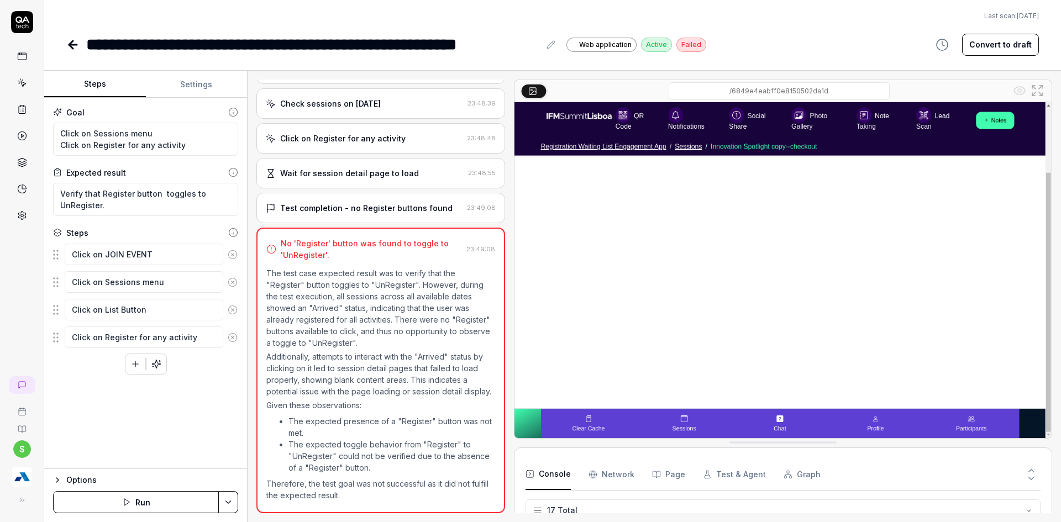
type textarea "*"
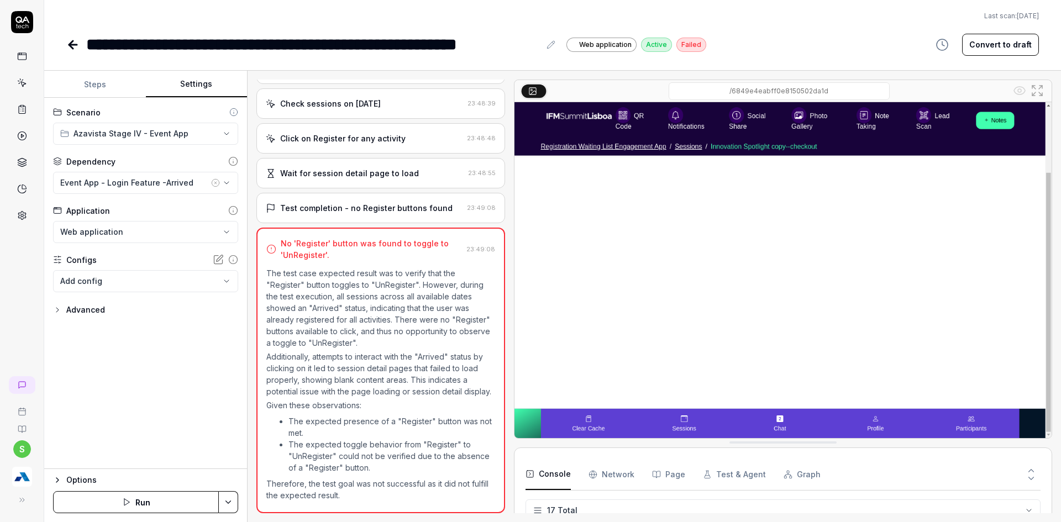
click at [191, 96] on button "Settings" at bounding box center [197, 84] width 102 height 27
click at [217, 182] on icon "button" at bounding box center [215, 183] width 9 height 9
click at [234, 183] on button "No test case" at bounding box center [145, 183] width 185 height 22
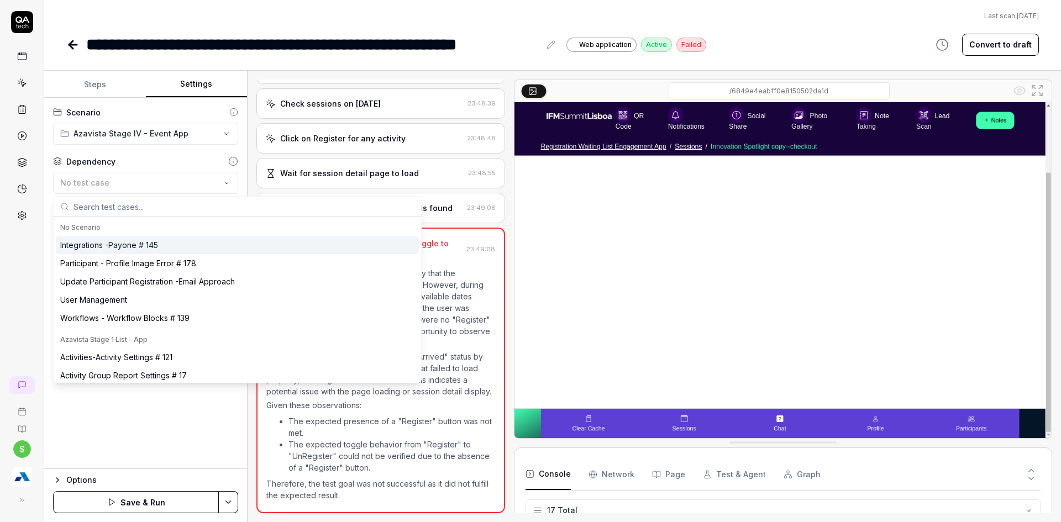
click at [167, 210] on input "text" at bounding box center [244, 207] width 341 height 20
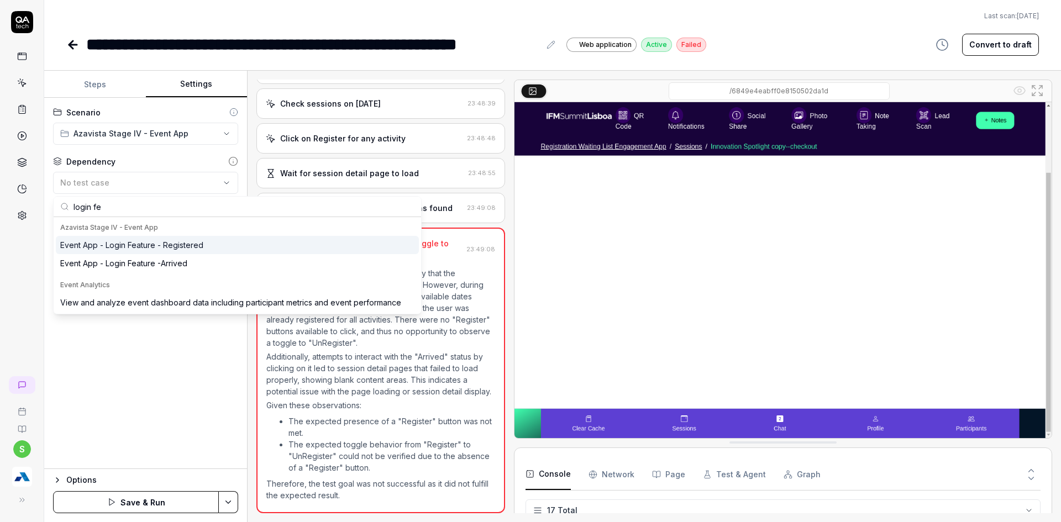
type input "login fe"
click at [111, 249] on div "Event App - Login Feature - Registered" at bounding box center [131, 245] width 143 height 12
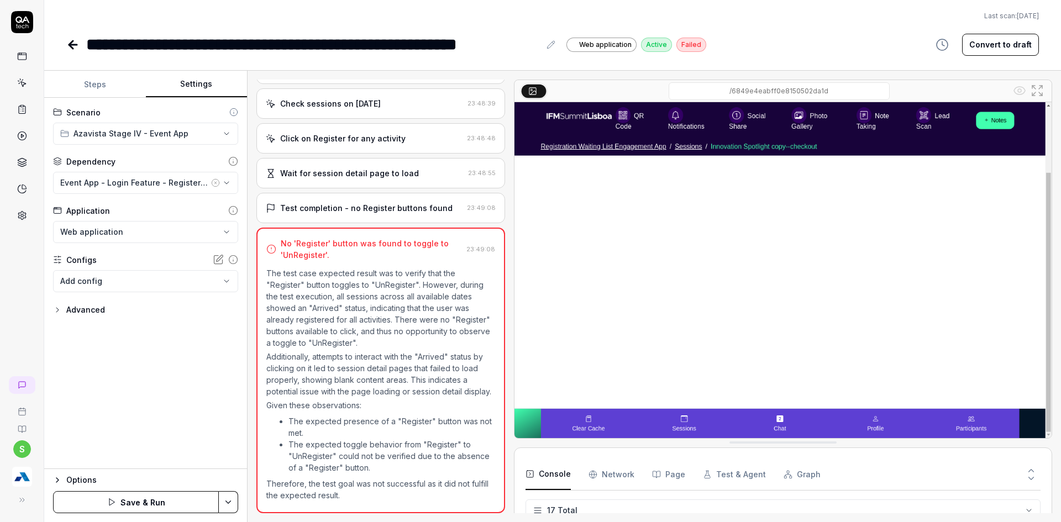
drag, startPoint x: 187, startPoint y: 447, endPoint x: 154, endPoint y: 458, distance: 34.8
click at [154, 458] on div "**********" at bounding box center [145, 283] width 203 height 371
click at [232, 501] on html "**********" at bounding box center [530, 268] width 1061 height 536
click at [128, 424] on div "Save" at bounding box center [173, 425] width 141 height 24
click at [68, 46] on icon at bounding box center [72, 44] width 13 height 13
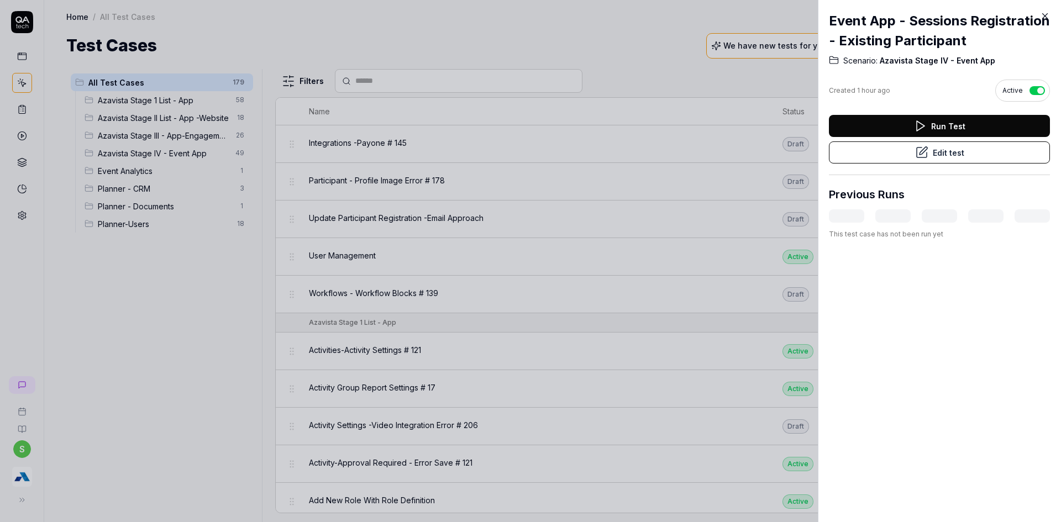
click at [450, 85] on div at bounding box center [530, 261] width 1061 height 522
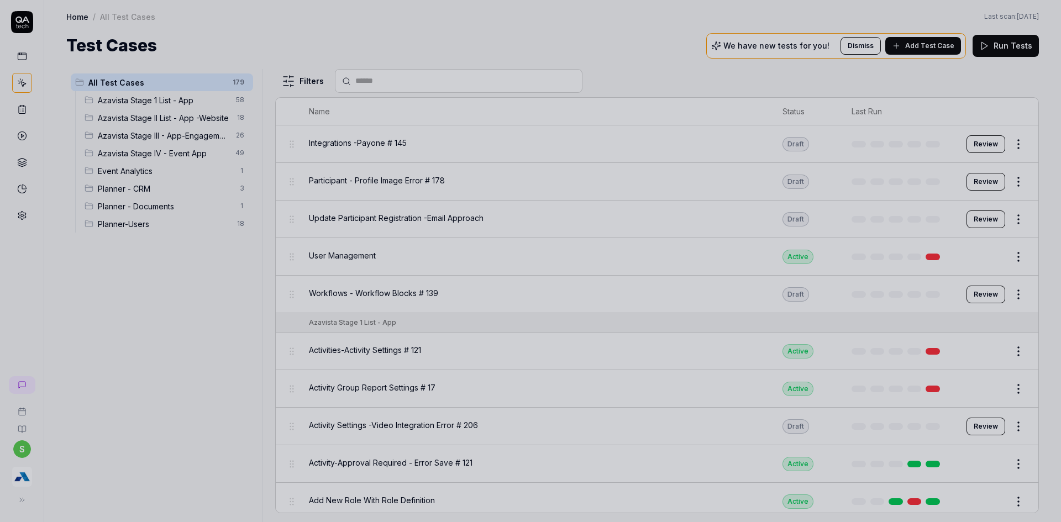
click at [390, 88] on div at bounding box center [530, 261] width 1061 height 522
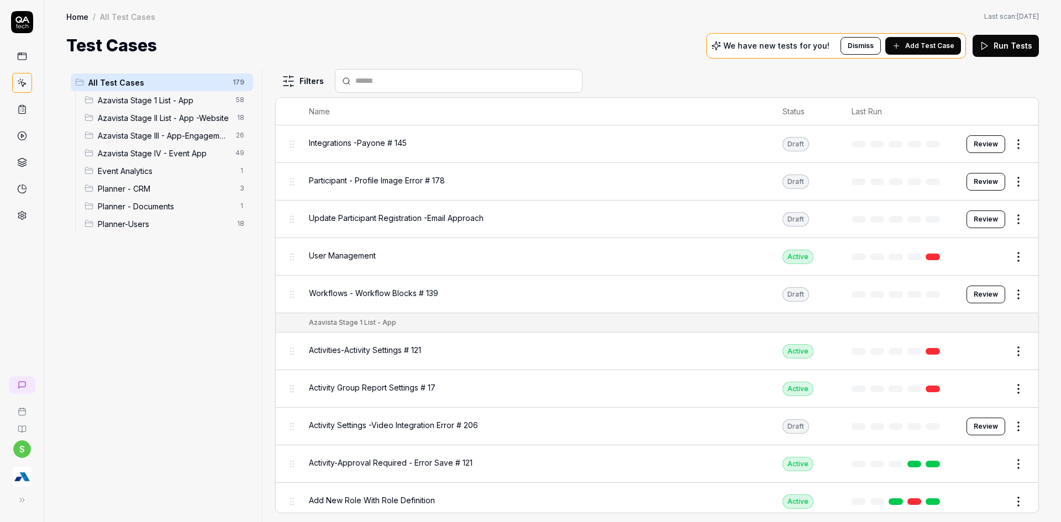
click at [374, 86] on input "text" at bounding box center [465, 81] width 220 height 12
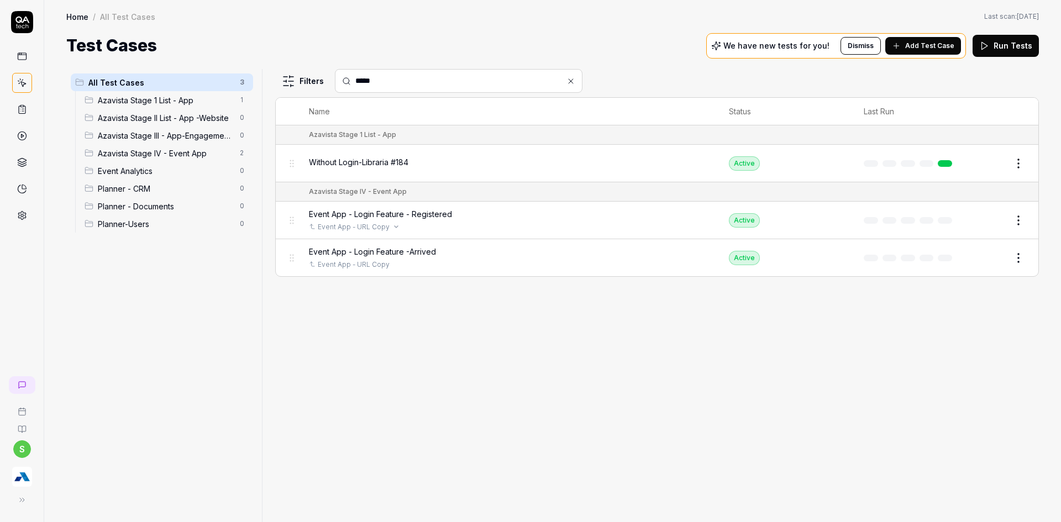
type input "*****"
click at [410, 226] on div "Event App - URL Copy" at bounding box center [508, 227] width 398 height 10
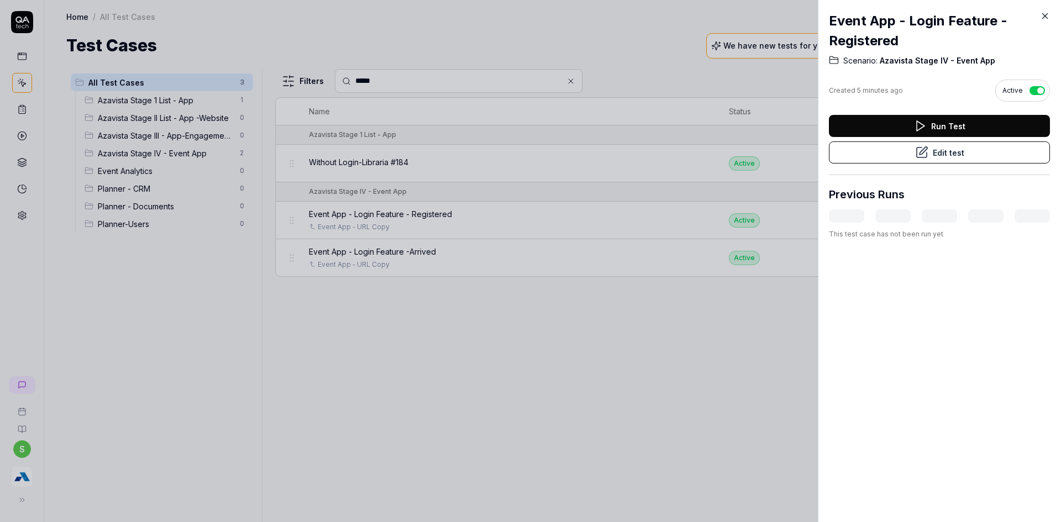
click at [897, 150] on button "Edit test" at bounding box center [939, 152] width 221 height 22
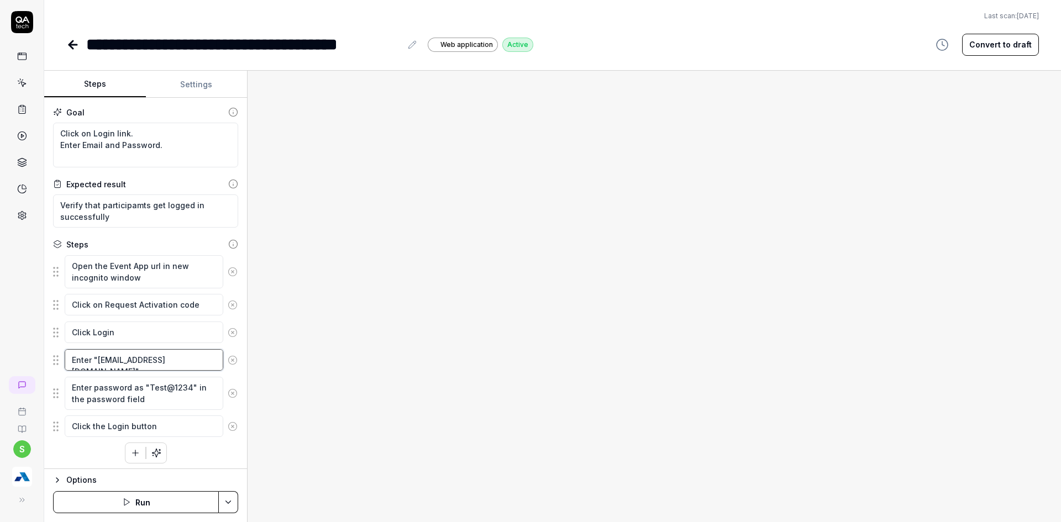
drag, startPoint x: 98, startPoint y: 364, endPoint x: 124, endPoint y: 368, distance: 25.6
click at [124, 368] on textarea "Enter "scan01@yopmail.com"" at bounding box center [144, 360] width 159 height 22
type textarea "*"
type textarea "Enter "e@yopmail.com""
type textarea "*"
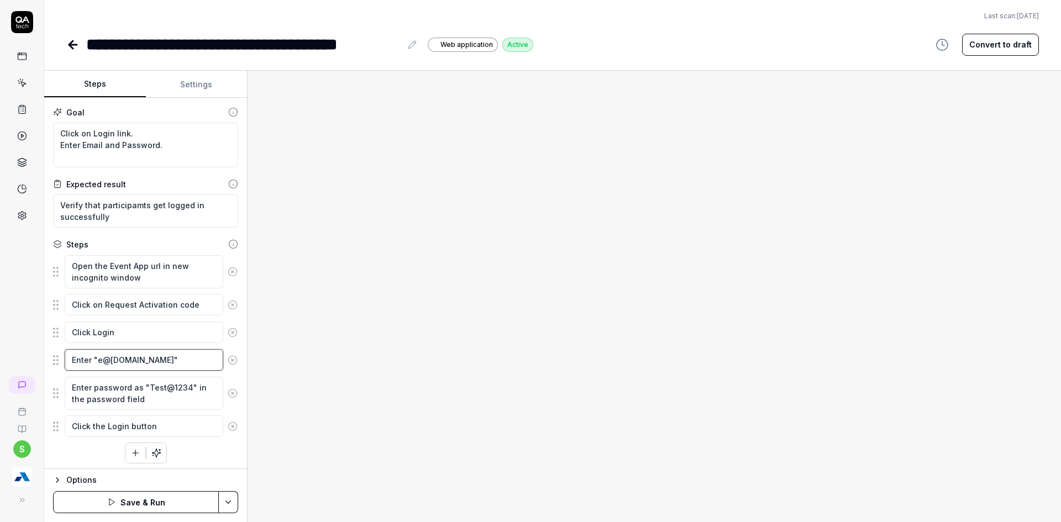
type textarea "Enter "er@yopmail.com""
type textarea "*"
type textarea "Enter "err@yopmail.com""
type textarea "*"
type textarea "Enter "erro@yopmail.com""
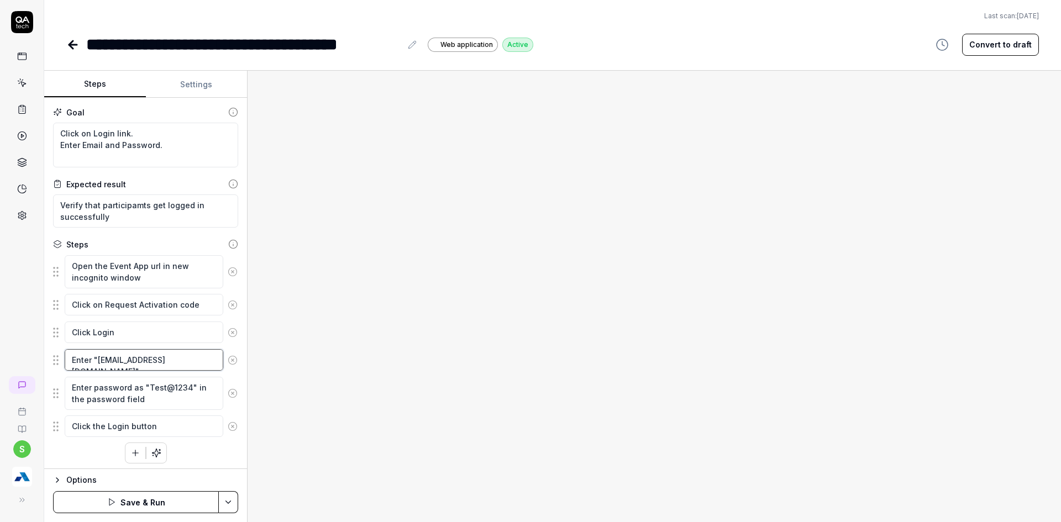
type textarea "*"
type textarea "Enter "error@yopmail.com""
type textarea "*"
type textarea "Enter "errorm@yopmail.com""
type textarea "*"
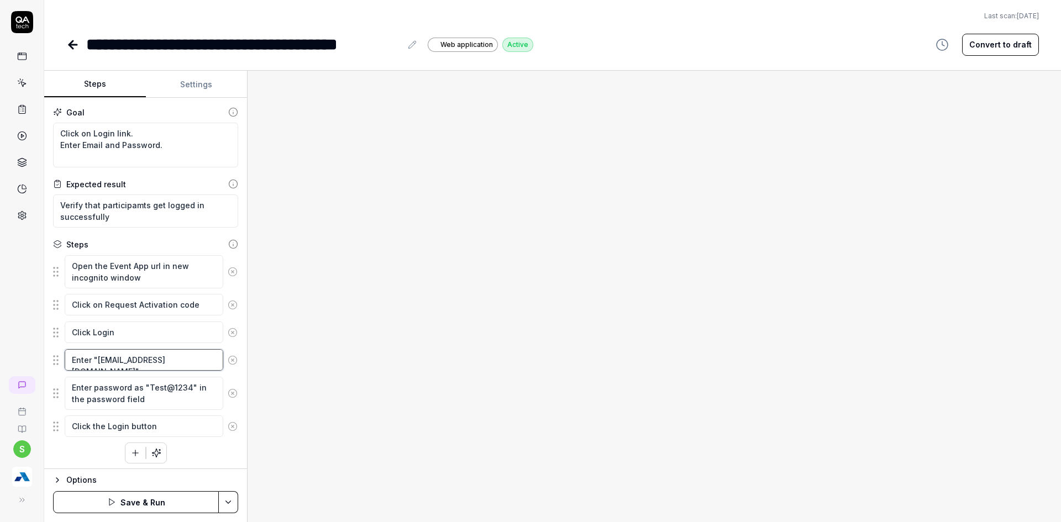
type textarea "Enter "errorms@yopmail.com""
type textarea "*"
type textarea "Enter "[EMAIL_ADDRESS][DOMAIN_NAME]""
click at [227, 495] on html "**********" at bounding box center [530, 268] width 1061 height 536
click at [128, 429] on div "Save" at bounding box center [173, 425] width 141 height 24
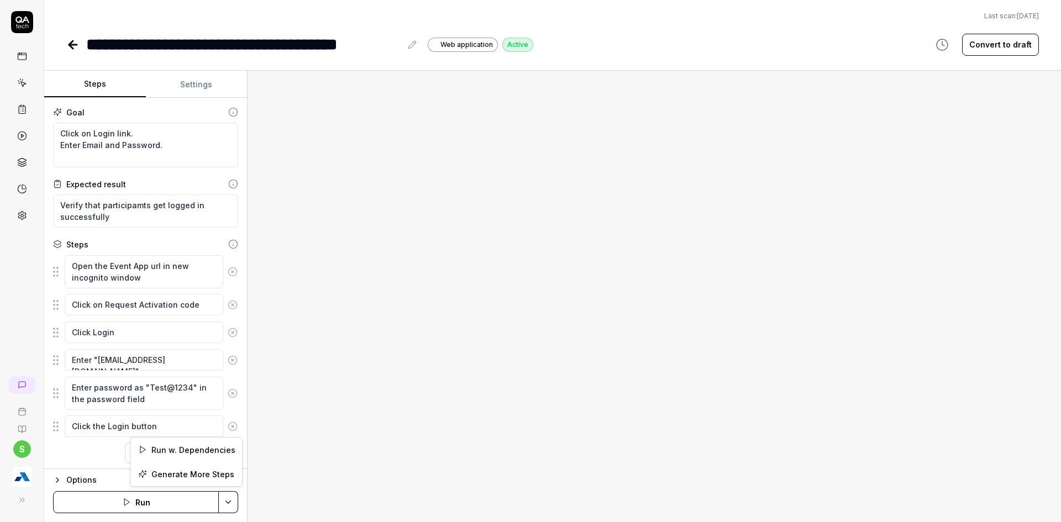
click at [233, 495] on html "**********" at bounding box center [530, 268] width 1061 height 536
click at [162, 452] on div "Run w. Dependencies" at bounding box center [186, 450] width 112 height 24
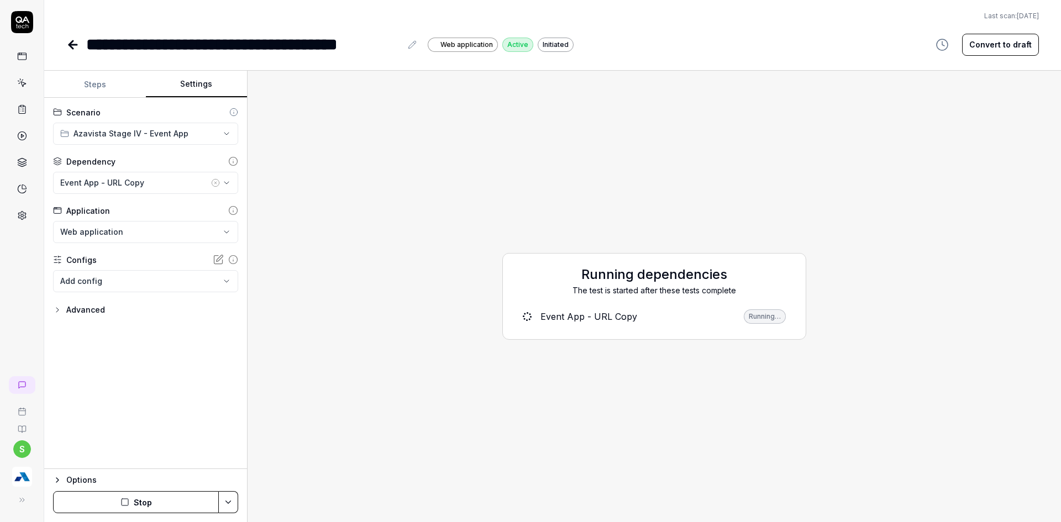
click at [192, 87] on button "Settings" at bounding box center [197, 84] width 102 height 27
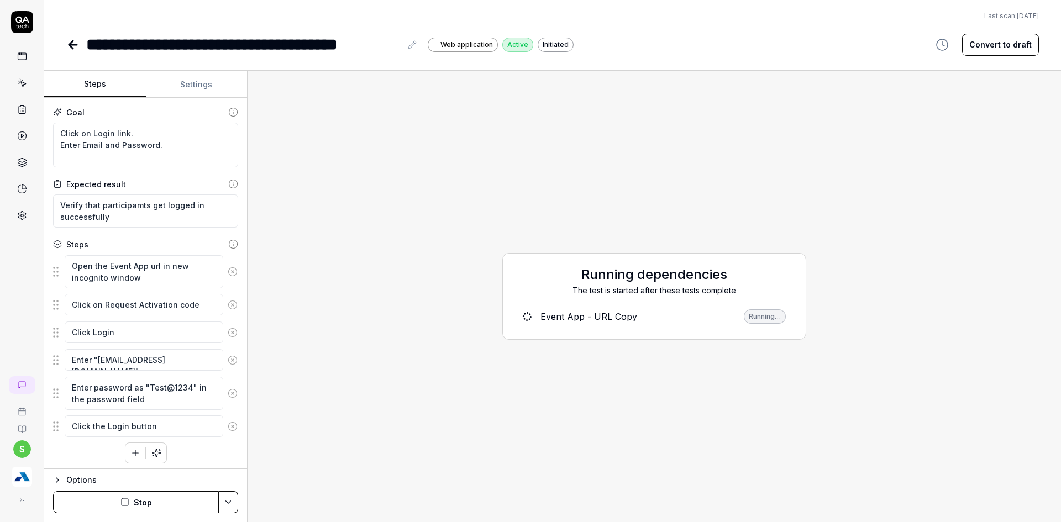
click at [119, 85] on button "Steps" at bounding box center [95, 84] width 102 height 27
click at [182, 503] on button "Stop" at bounding box center [136, 502] width 166 height 22
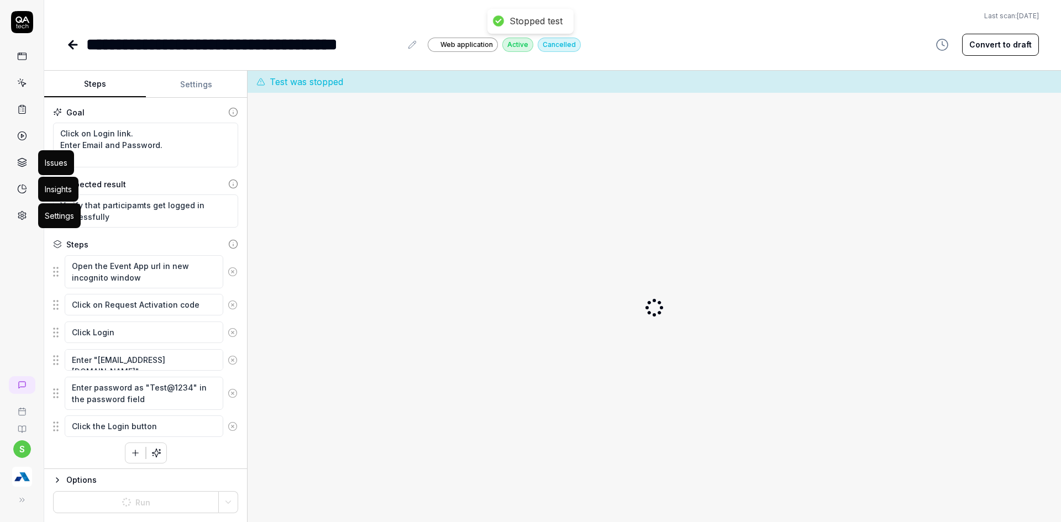
type textarea "*"
click at [21, 87] on icon at bounding box center [22, 83] width 10 height 10
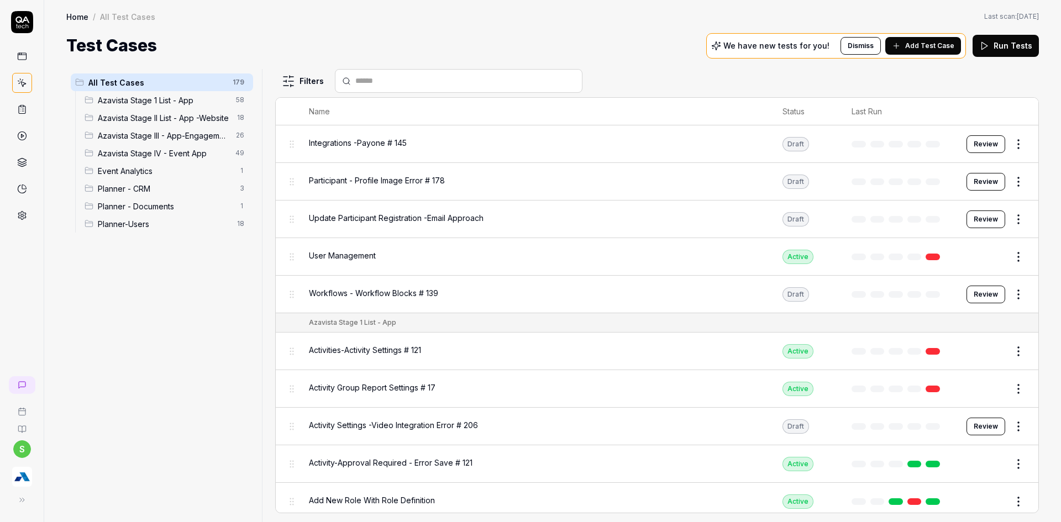
click at [158, 156] on span "Azavista Stage IV - Event App" at bounding box center [163, 154] width 131 height 12
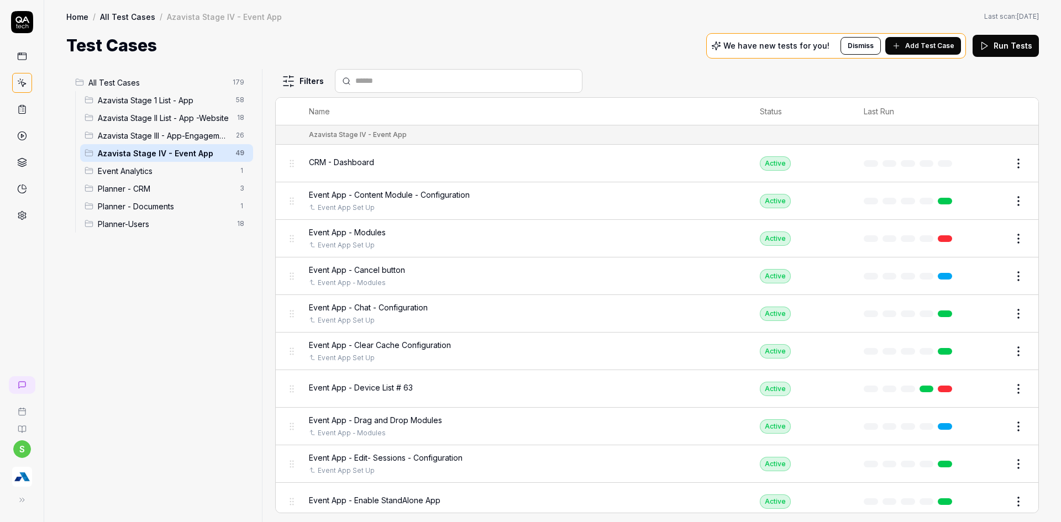
click at [450, 79] on input "text" at bounding box center [465, 81] width 220 height 12
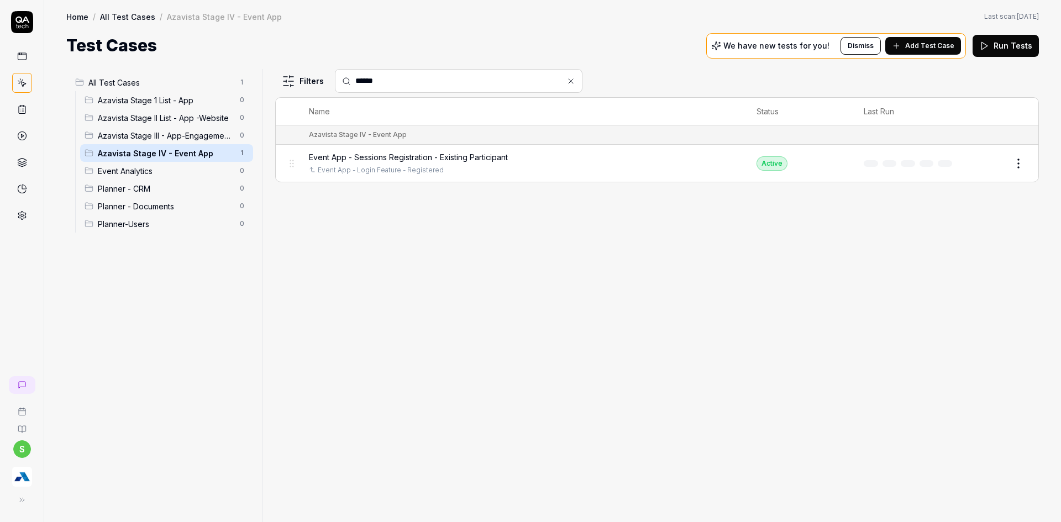
type input "******"
click at [453, 160] on span "Event App - Sessions Registration - Existing Participant" at bounding box center [408, 157] width 199 height 12
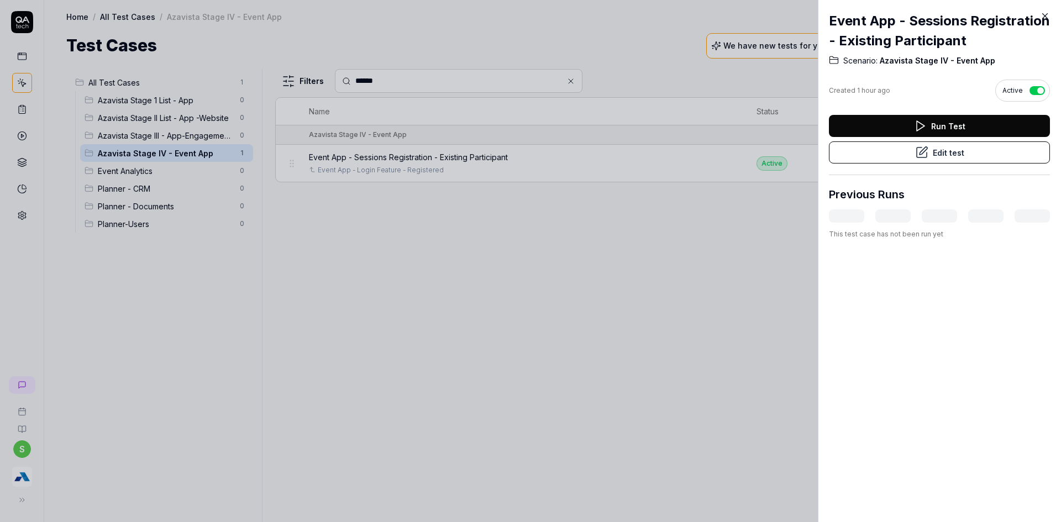
click at [922, 159] on icon at bounding box center [921, 152] width 13 height 13
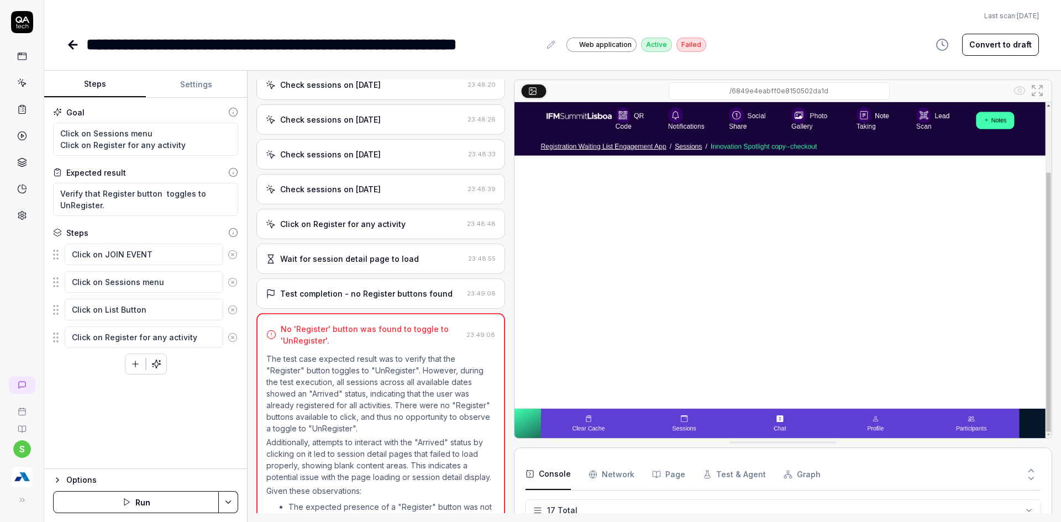
scroll to position [472, 0]
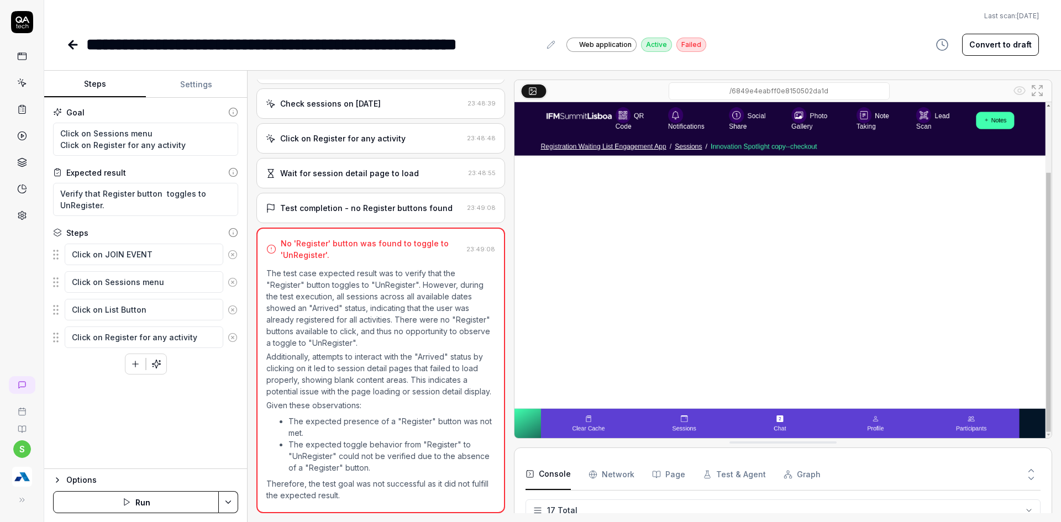
click at [232, 506] on html "**********" at bounding box center [530, 268] width 1061 height 536
click at [180, 452] on div "Run w. Dependencies" at bounding box center [186, 450] width 112 height 24
click at [180, 452] on div "Goal Click on Sessions menu Click on Register for any activity Expected result …" at bounding box center [145, 283] width 203 height 371
type textarea "*"
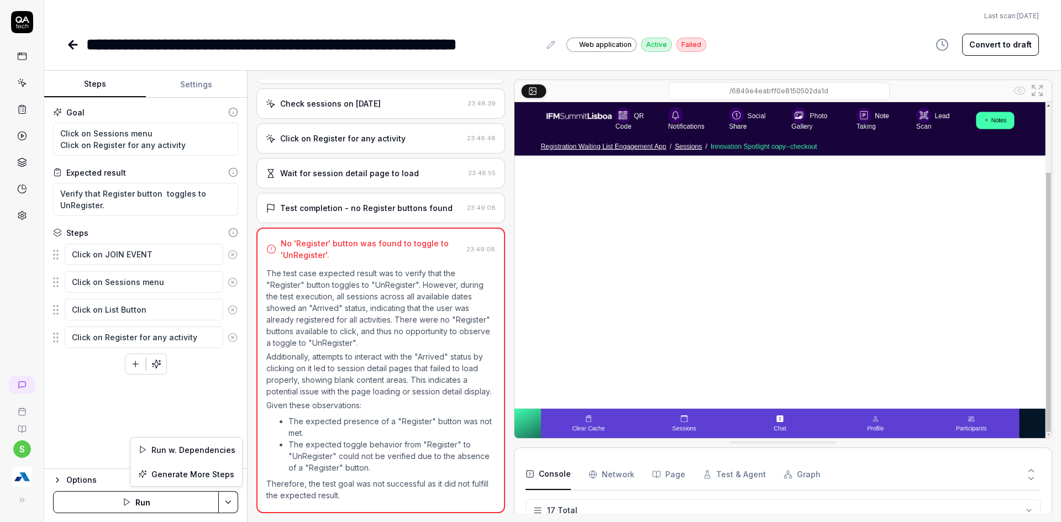
click at [233, 499] on html "**********" at bounding box center [530, 268] width 1061 height 536
click at [205, 438] on div "Run w. Dependencies" at bounding box center [186, 450] width 112 height 24
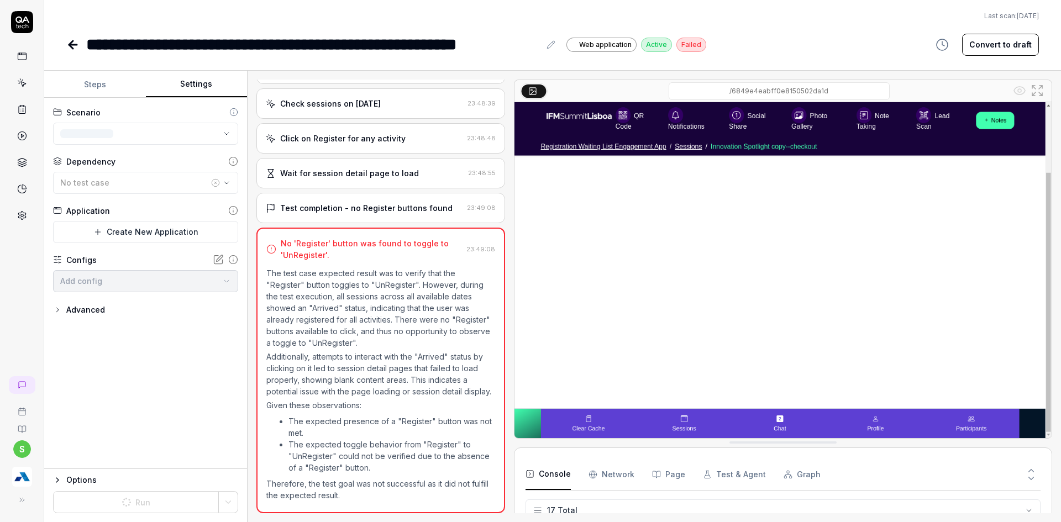
click at [177, 77] on button "Settings" at bounding box center [197, 84] width 102 height 27
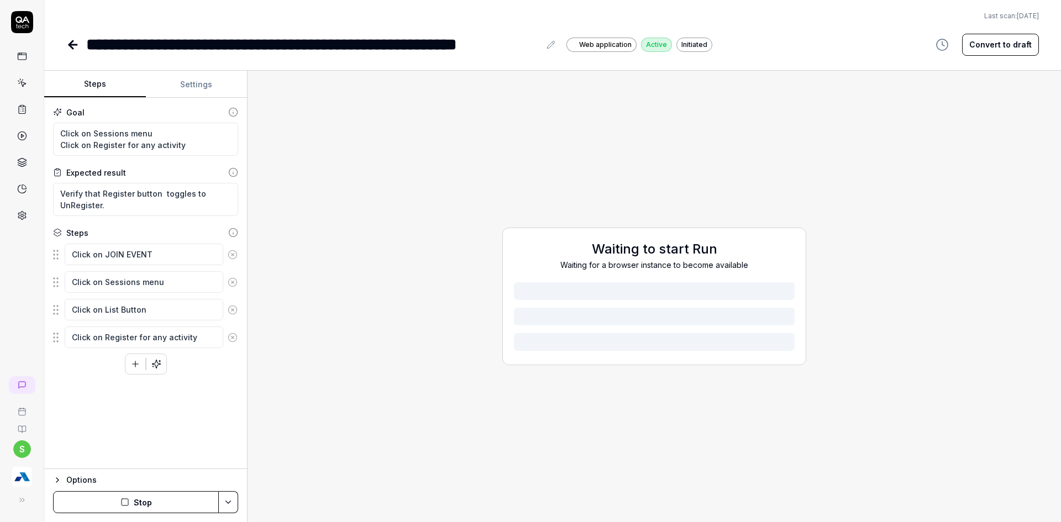
click at [101, 86] on button "Steps" at bounding box center [95, 84] width 102 height 27
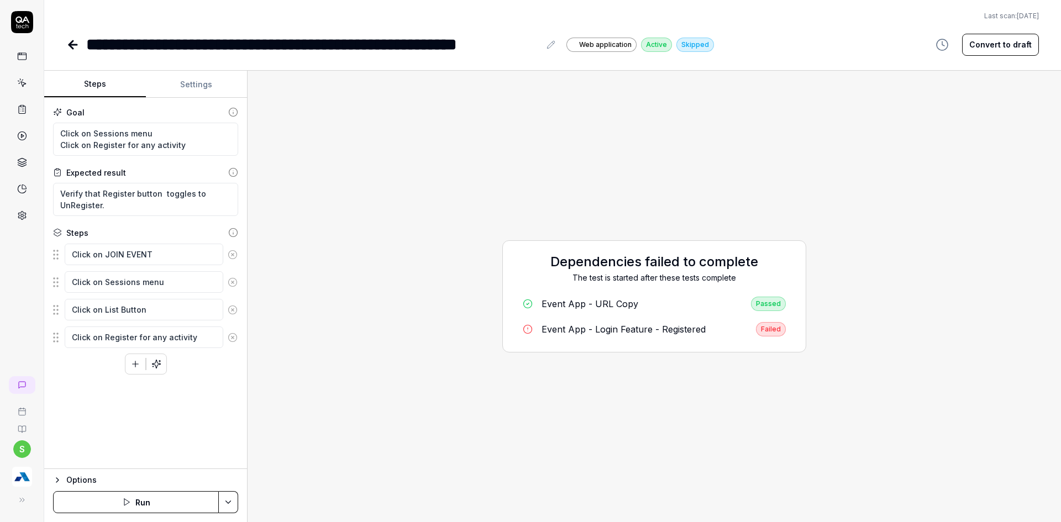
type textarea "*"
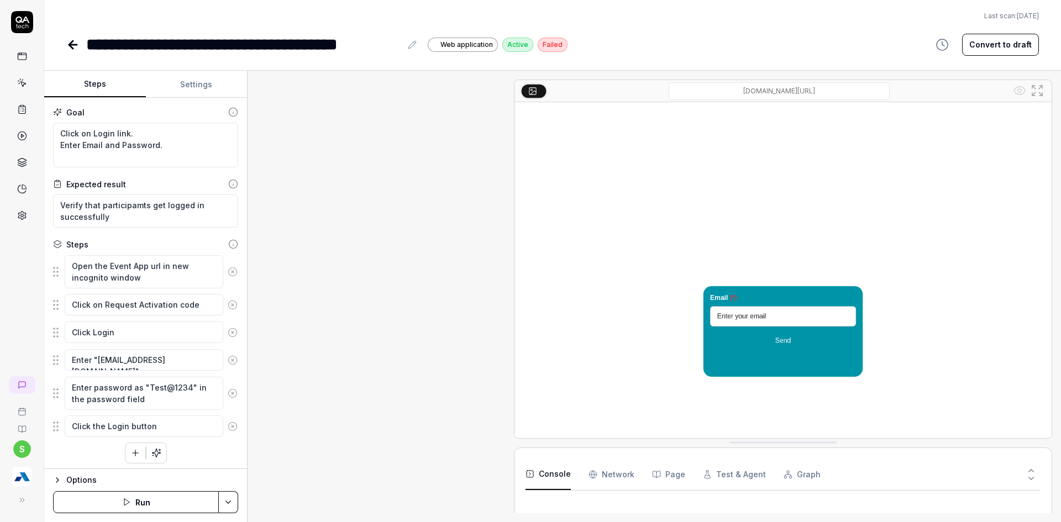
type textarea "*"
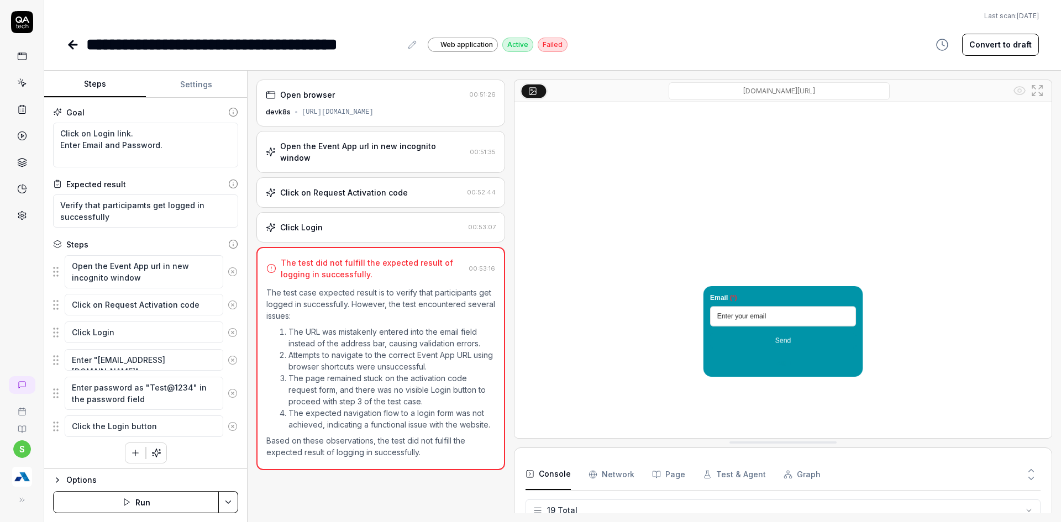
scroll to position [345, 0]
click at [347, 140] on div "Open the Event App url in new incognito window" at bounding box center [372, 151] width 185 height 23
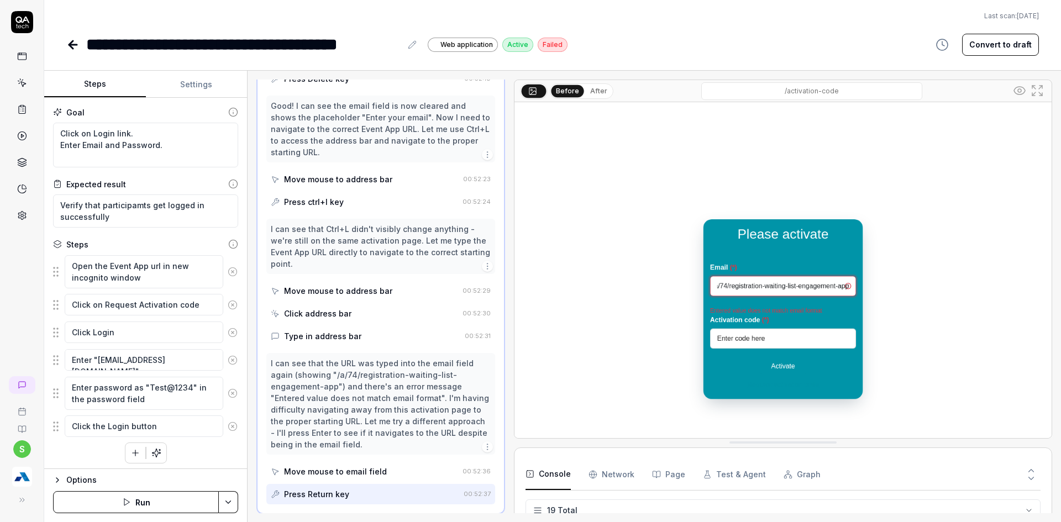
scroll to position [1185, 0]
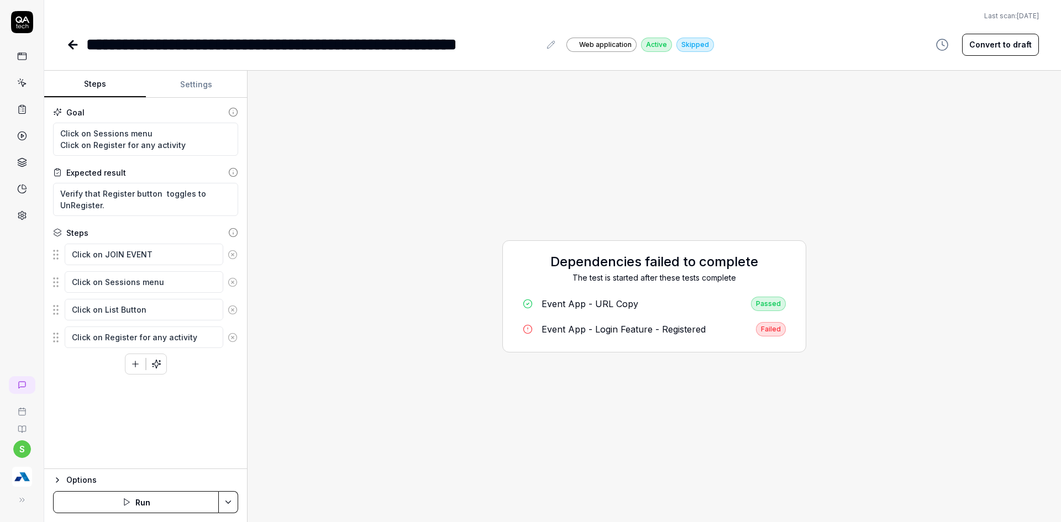
type textarea "*"
click at [19, 381] on icon at bounding box center [22, 385] width 9 height 9
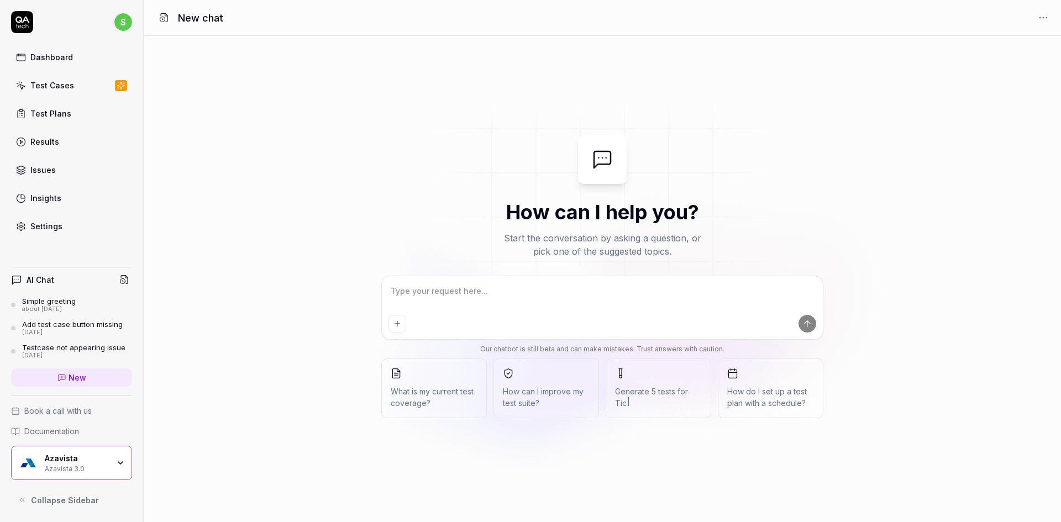
click at [666, 298] on textarea at bounding box center [603, 297] width 428 height 28
type textarea "*"
type textarea "H"
type textarea "*"
type textarea "Ho"
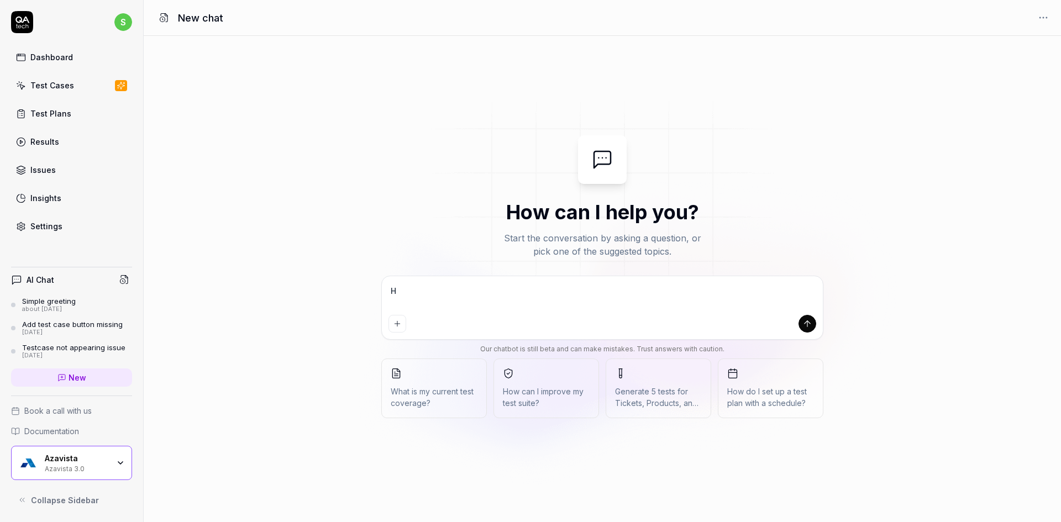
type textarea "*"
type textarea "How"
type textarea "*"
type textarea "How"
type textarea "*"
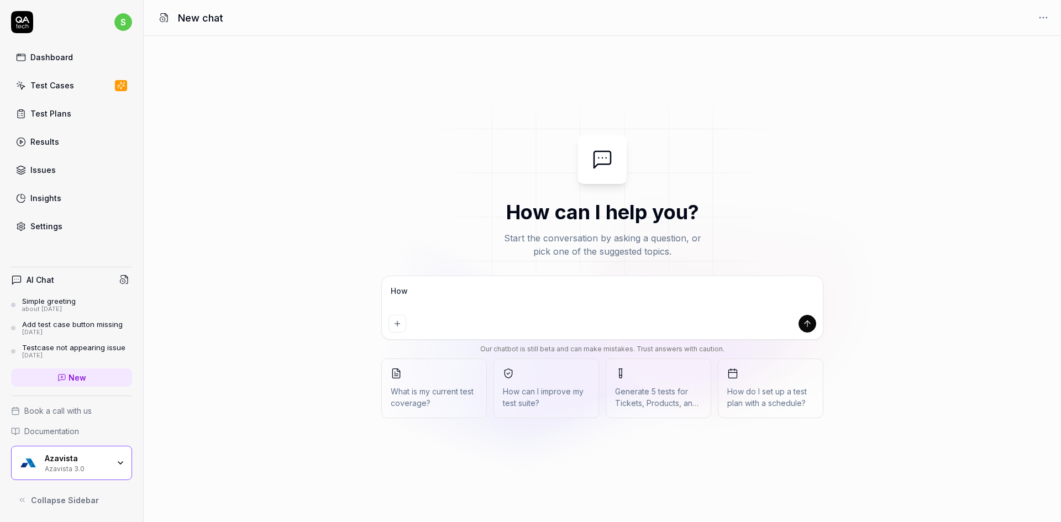
type textarea "How r"
type textarea "*"
type textarea "How ro"
type textarea "*"
type textarea "How ro"
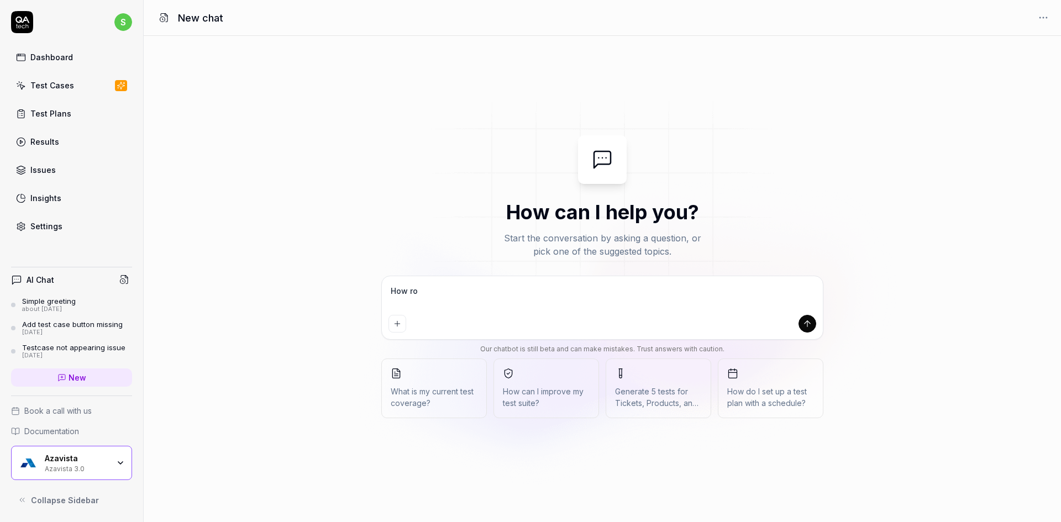
type textarea "*"
type textarea "How ro"
type textarea "*"
type textarea "How r"
type textarea "*"
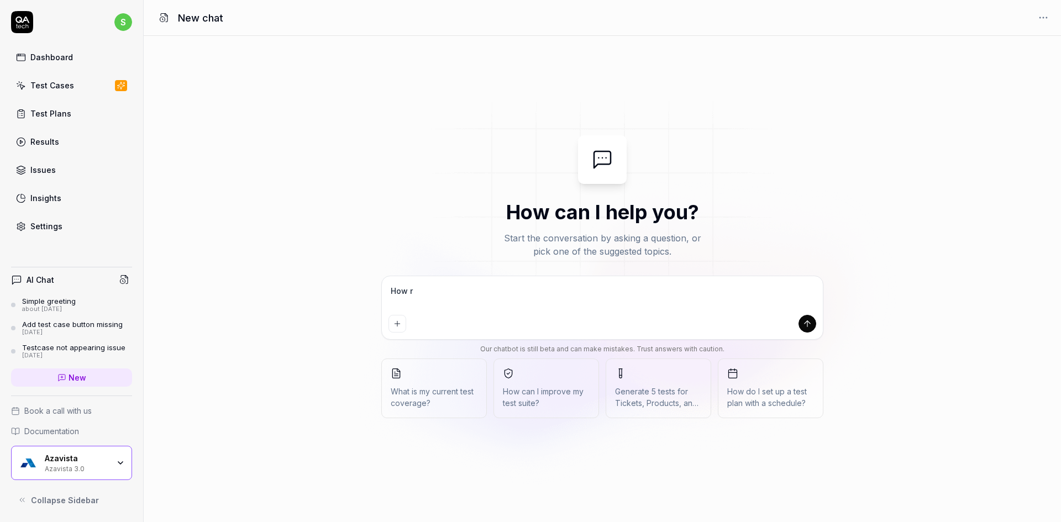
type textarea "How"
type textarea "*"
type textarea "How t"
type textarea "*"
type textarea "How to"
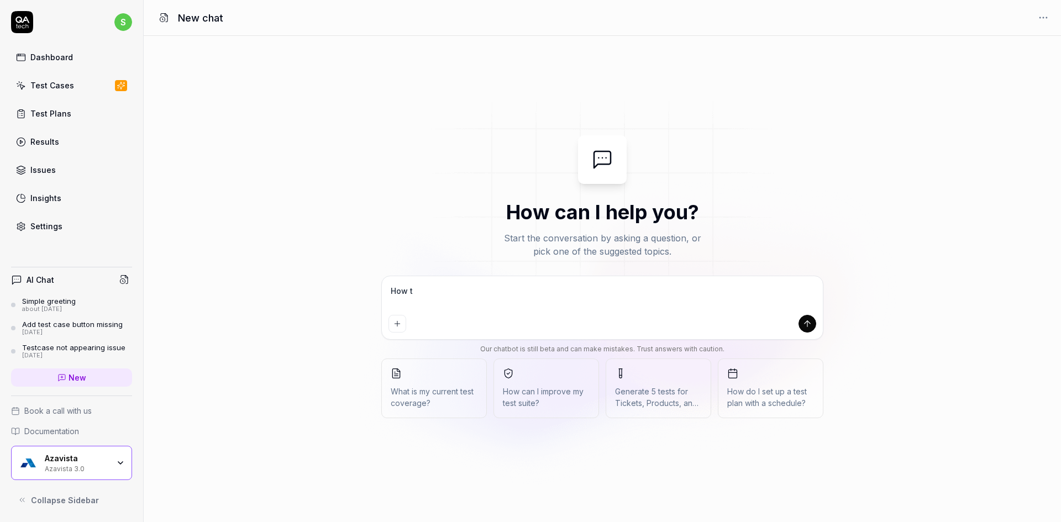
type textarea "*"
type textarea "How to"
type textarea "*"
type textarea "How to c"
type textarea "*"
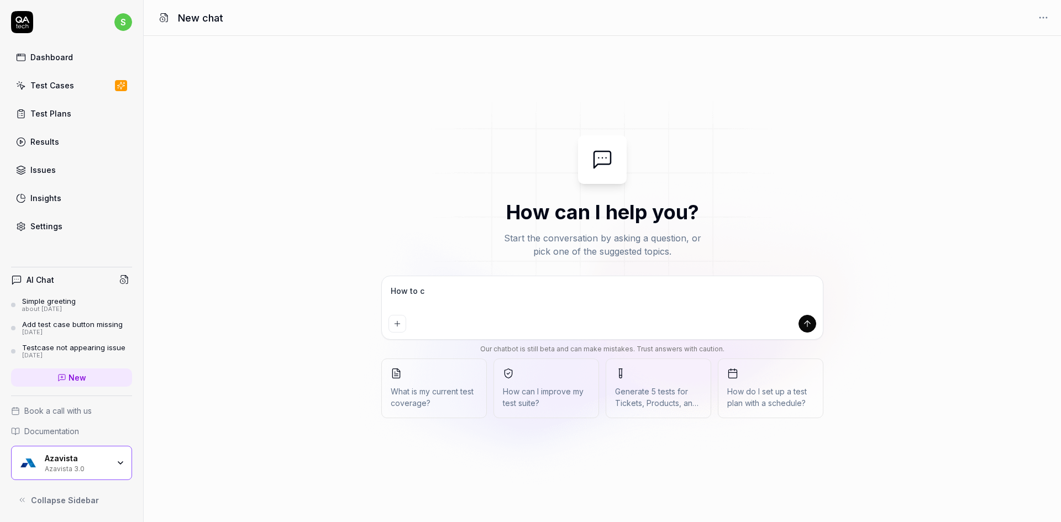
type textarea "How to cl"
type textarea "*"
type textarea "How to cle"
type textarea "*"
type textarea "How to clea"
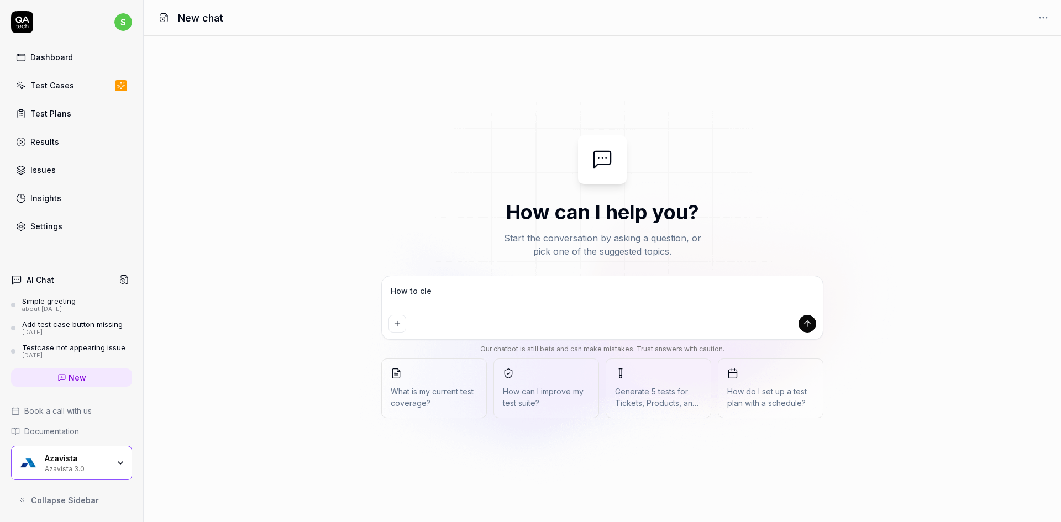
type textarea "*"
type textarea "How to clear"
type textarea "*"
type textarea "How to clear"
type textarea "*"
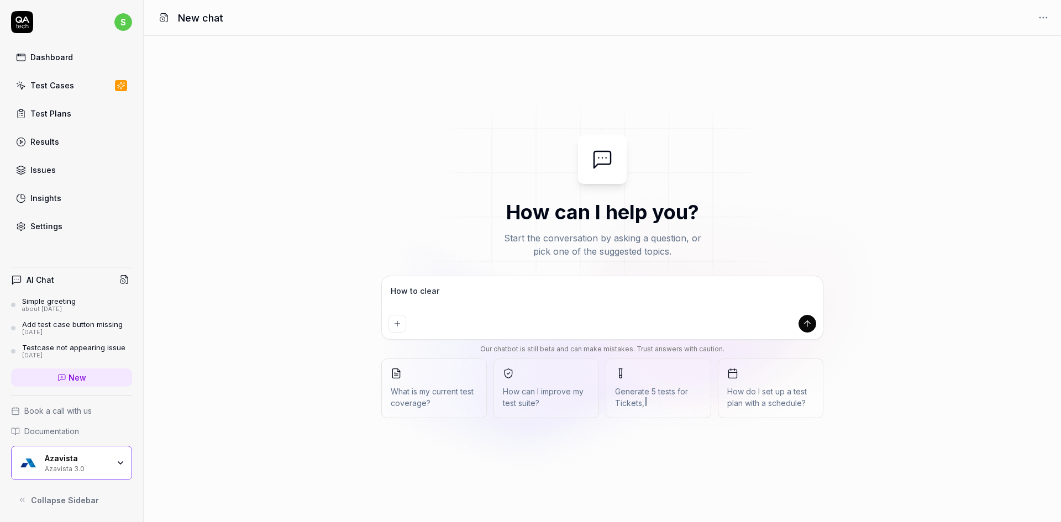
type textarea "How to clear c"
type textarea "*"
type textarea "How to clear ca"
type textarea "*"
type textarea "How to clear cac"
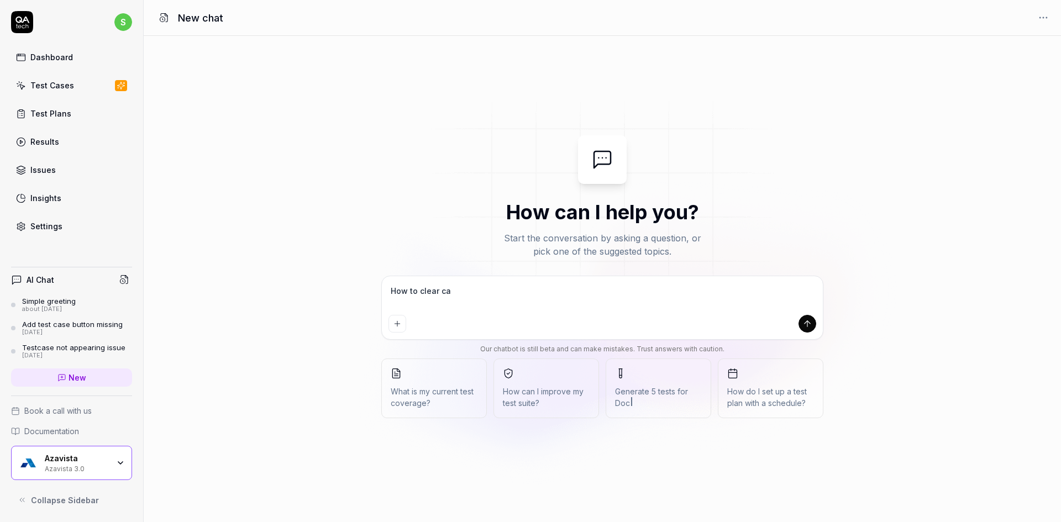
type textarea "*"
type textarea "How to clear cach"
type textarea "*"
type textarea "How to clear cache"
type textarea "*"
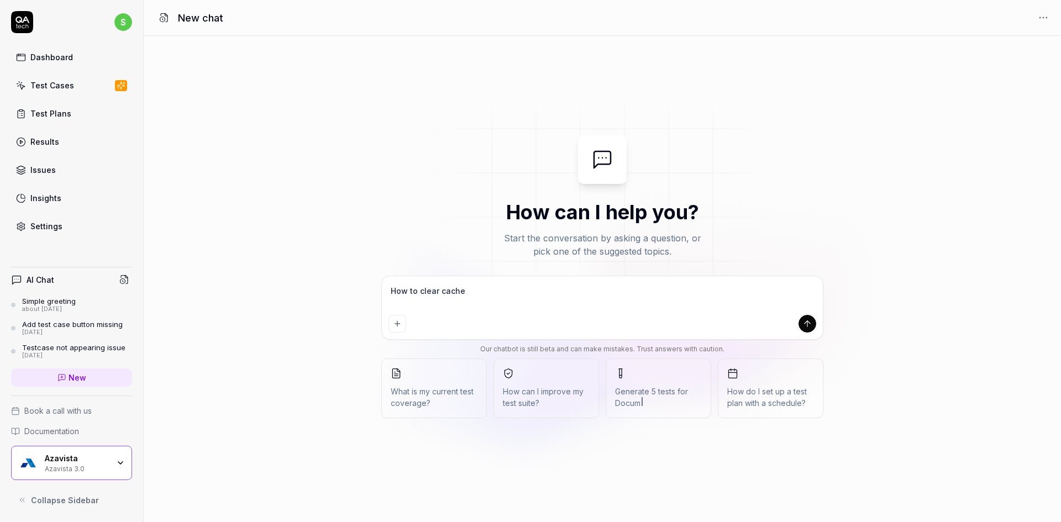
type textarea "How to clear cache"
type textarea "*"
type textarea "How to clear cache b"
type textarea "*"
type textarea "How to clear cache be"
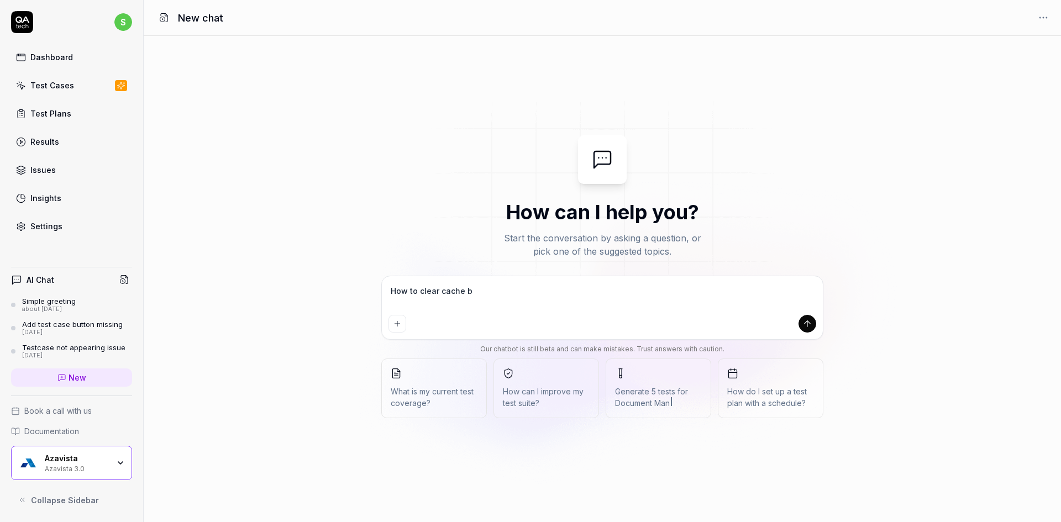
type textarea "*"
type textarea "How to clear cache bef"
type textarea "*"
type textarea "How to clear cache befo"
type textarea "*"
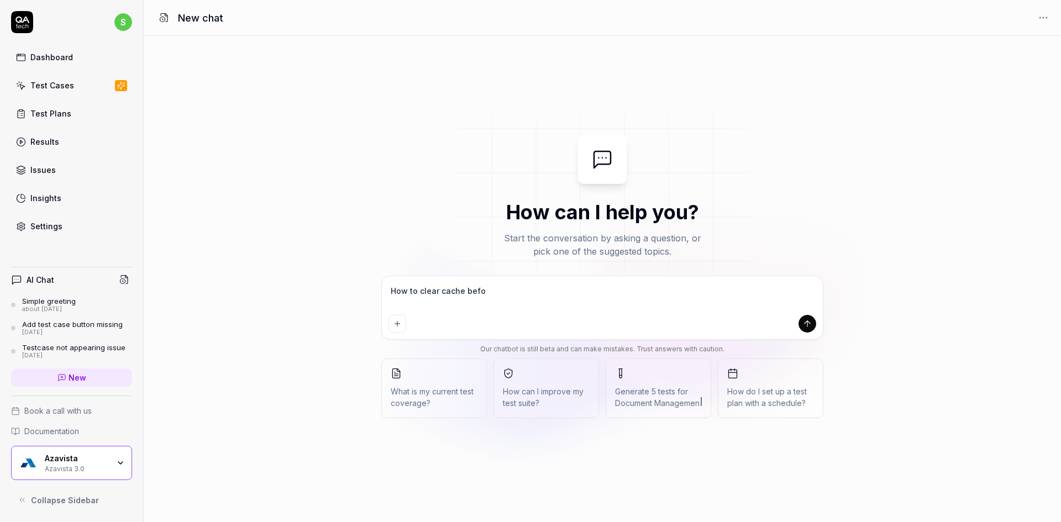
type textarea "How to clear cache befor"
type textarea "*"
type textarea "How to clear cache before"
type textarea "*"
type textarea "How to clear cache before"
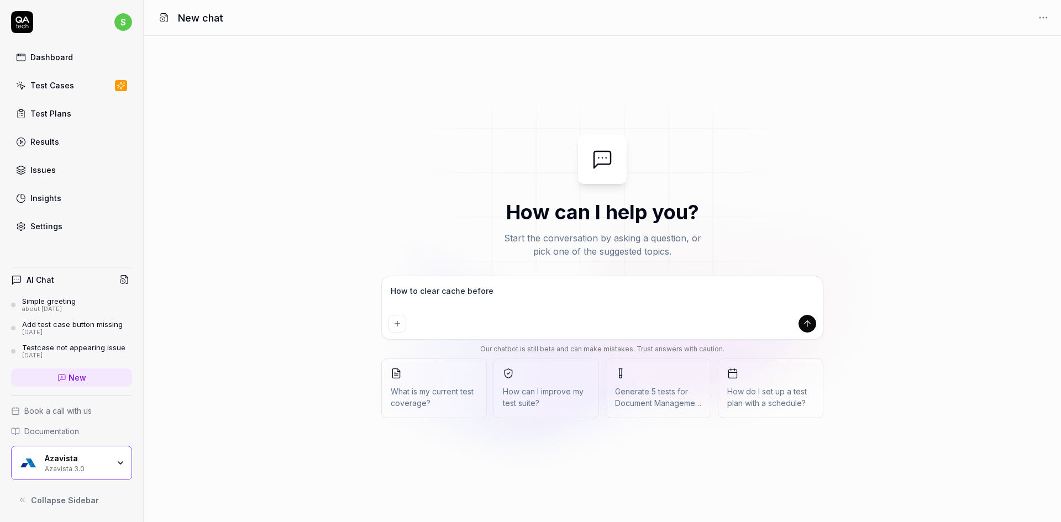
type textarea "*"
type textarea "How to clear cache before r"
type textarea "*"
type textarea "How to clear cache before ru"
type textarea "*"
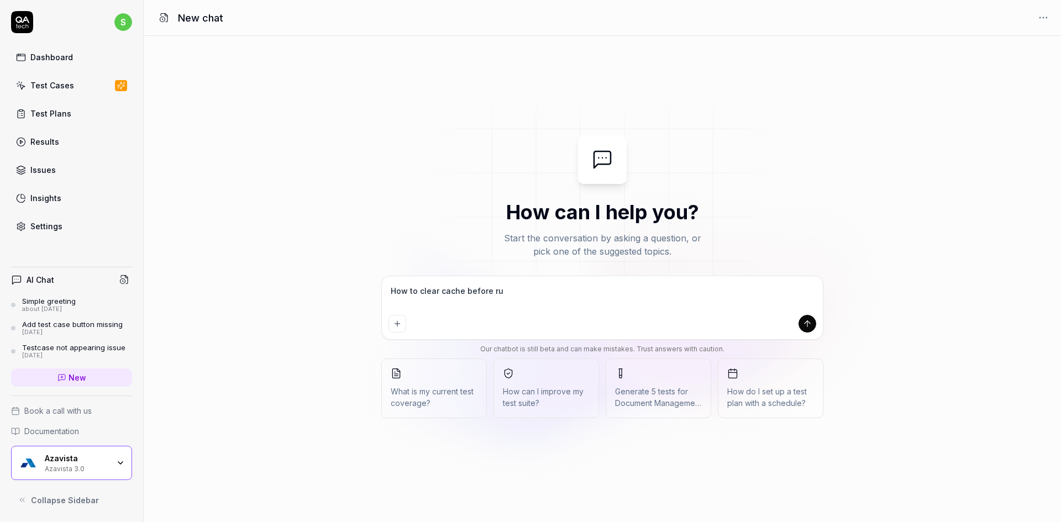
type textarea "How to clear cache before run"
type textarea "*"
type textarea "How to clear cache before runn"
type textarea "*"
type textarea "How to clear cache before runni"
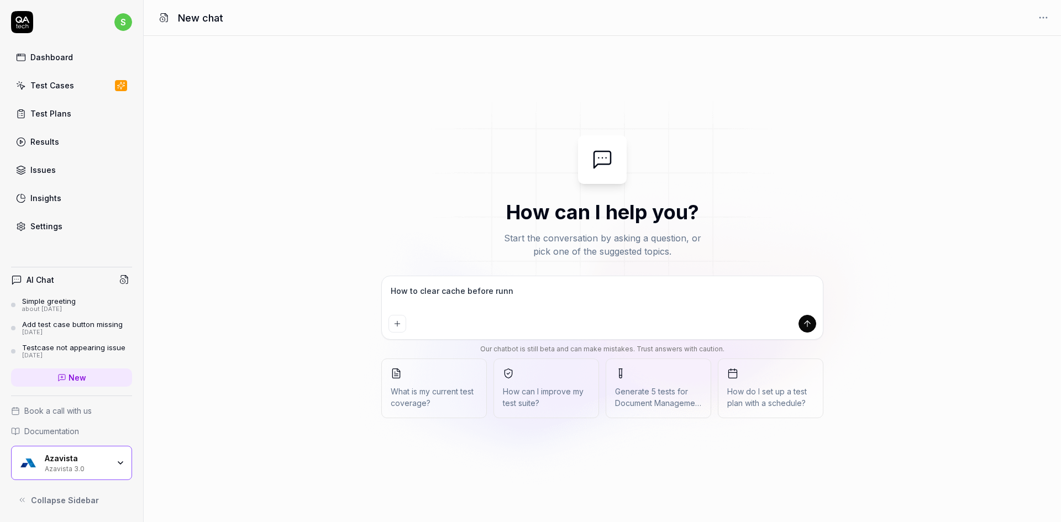
type textarea "*"
type textarea "How to clear cache before runnin"
type textarea "*"
type textarea "How to clear cache before running"
type textarea "*"
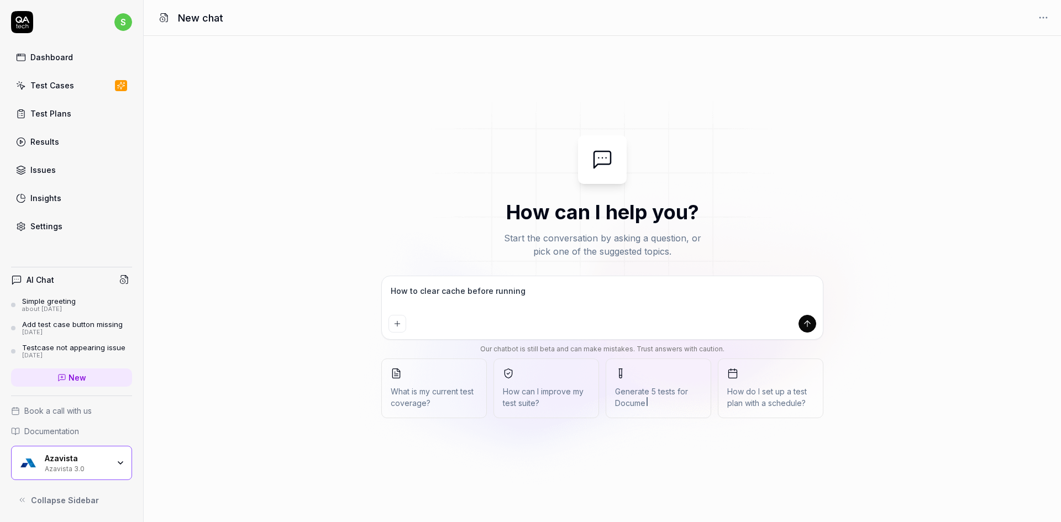
type textarea "How to clear cache before running"
type textarea "*"
type textarea "How to clear cache before running n"
type textarea "*"
type textarea "How to clear cache before running ne"
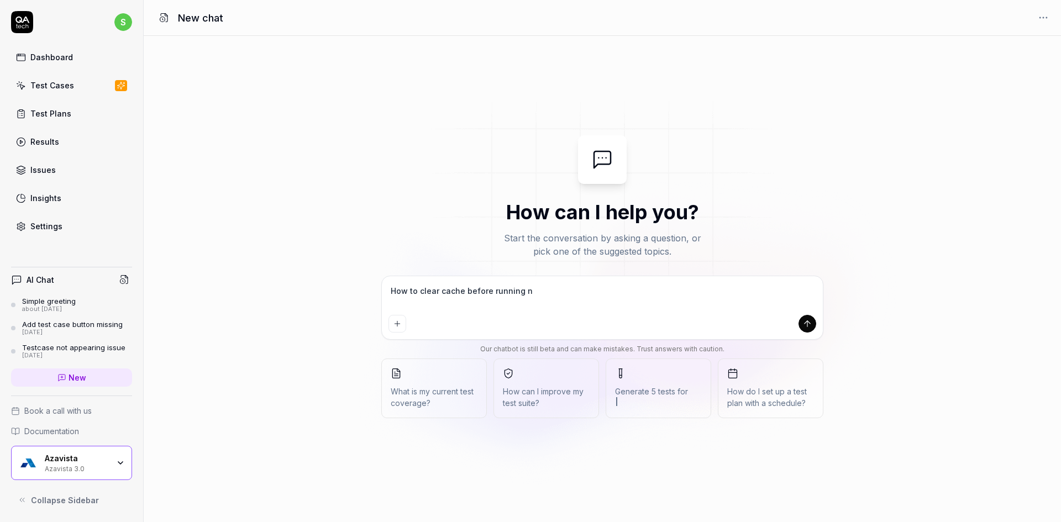
type textarea "*"
type textarea "How to clear cache before running new"
type textarea "*"
type textarea "How to clear cache before running new"
type textarea "*"
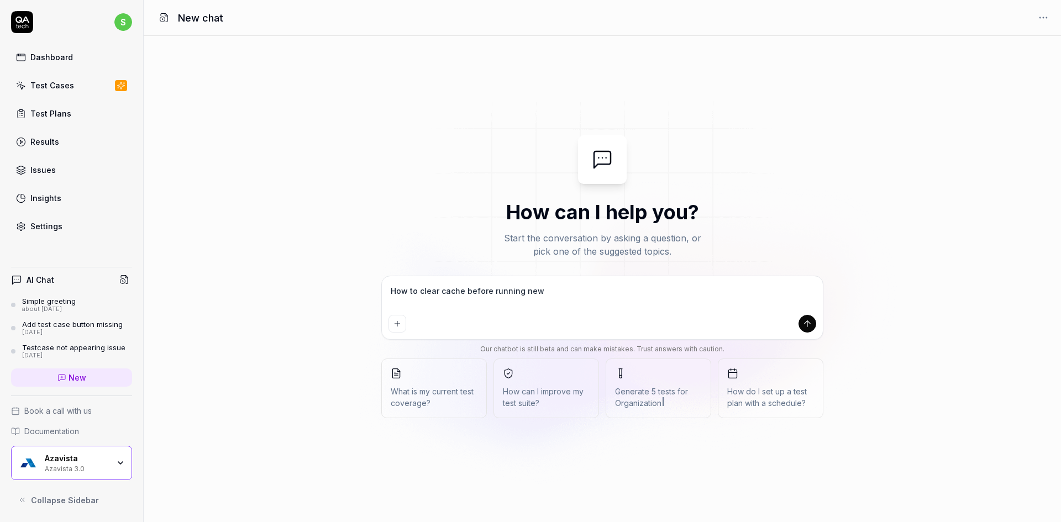
type textarea "How to clear cache before running new t"
type textarea "*"
type textarea "How to clear cache before running new te"
type textarea "*"
type textarea "How to clear cache before running new tes"
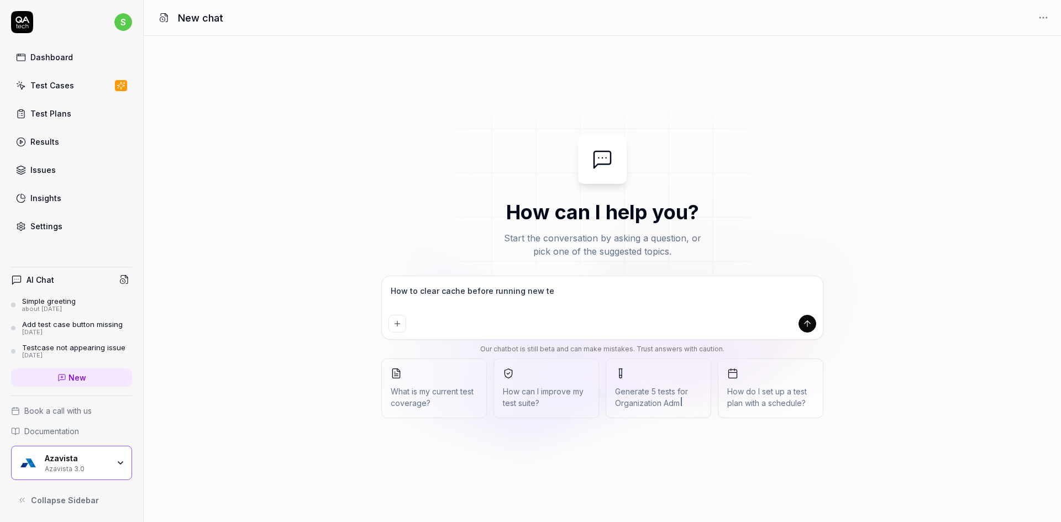
type textarea "*"
type textarea "How to clear cache before running new test"
type textarea "*"
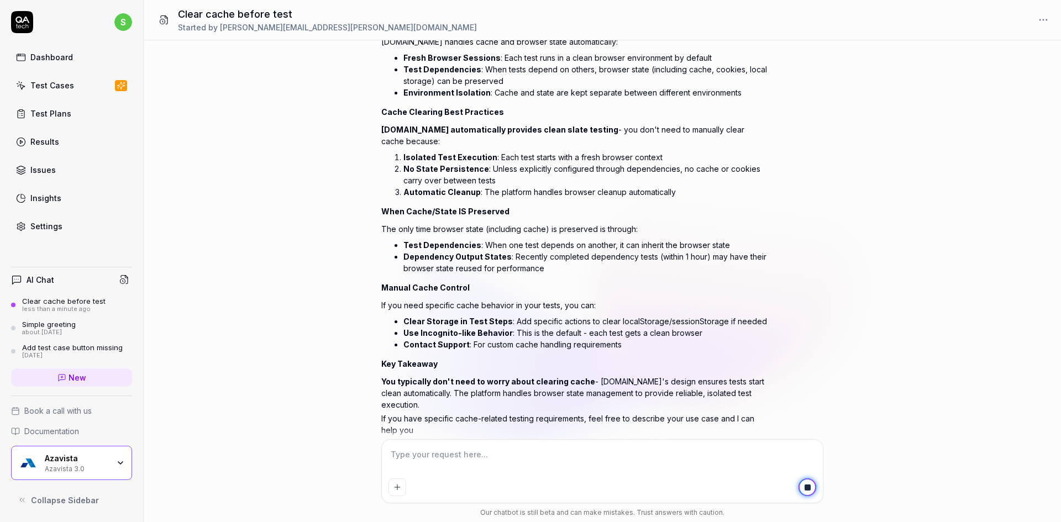
scroll to position [165, 0]
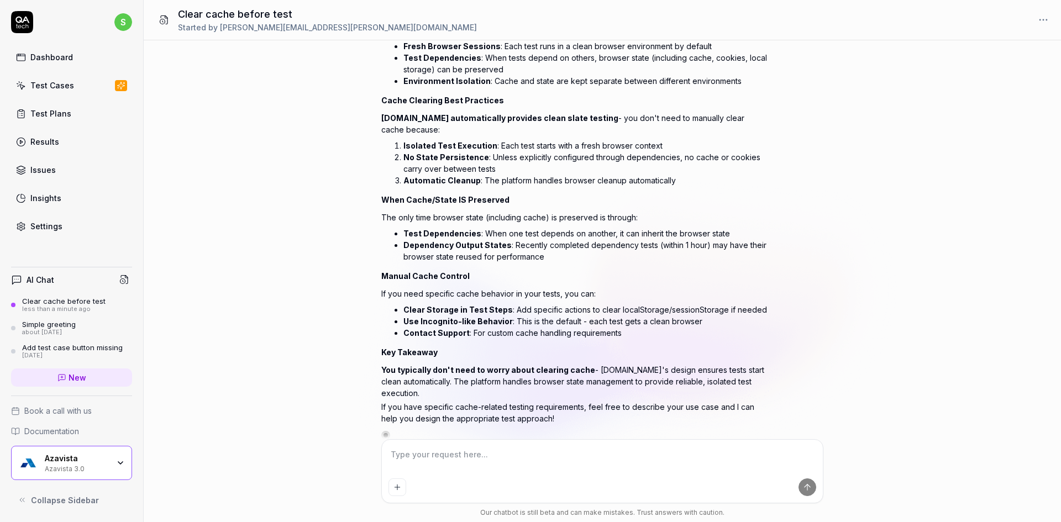
type textarea "*"
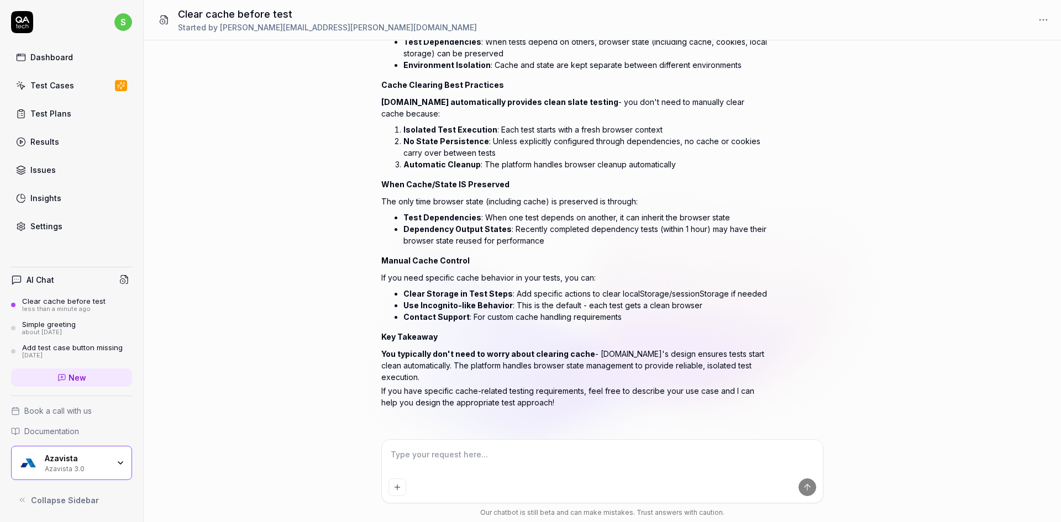
scroll to position [158, 0]
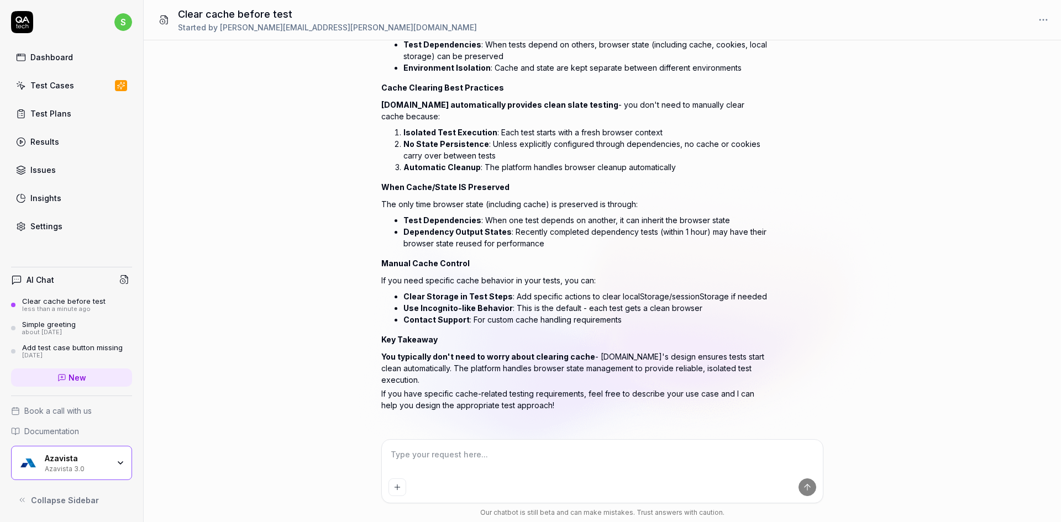
type textarea "m"
type textarea "*"
type textarea "my"
type textarea "*"
type textarea "my"
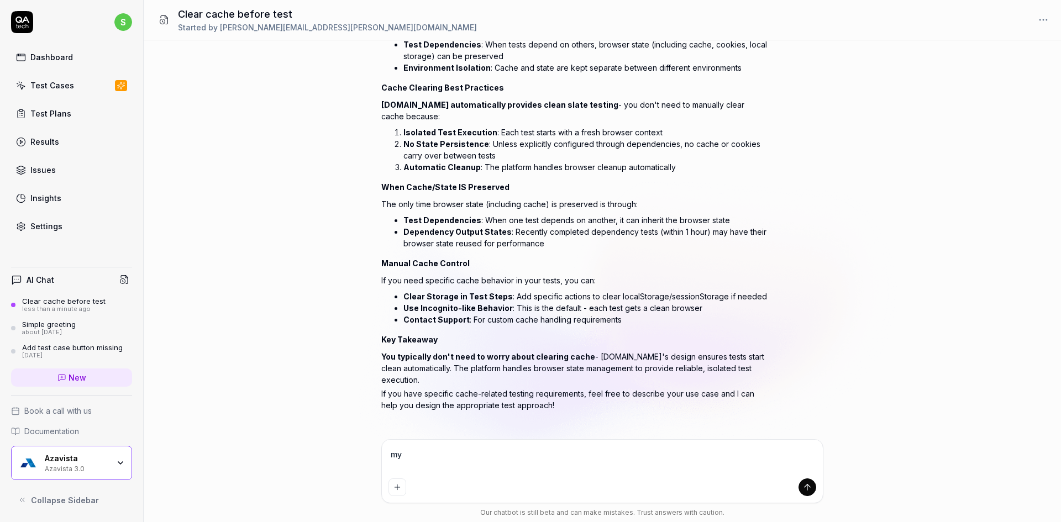
type textarea "*"
type textarea "my t"
type textarea "*"
type textarea "my te"
type textarea "*"
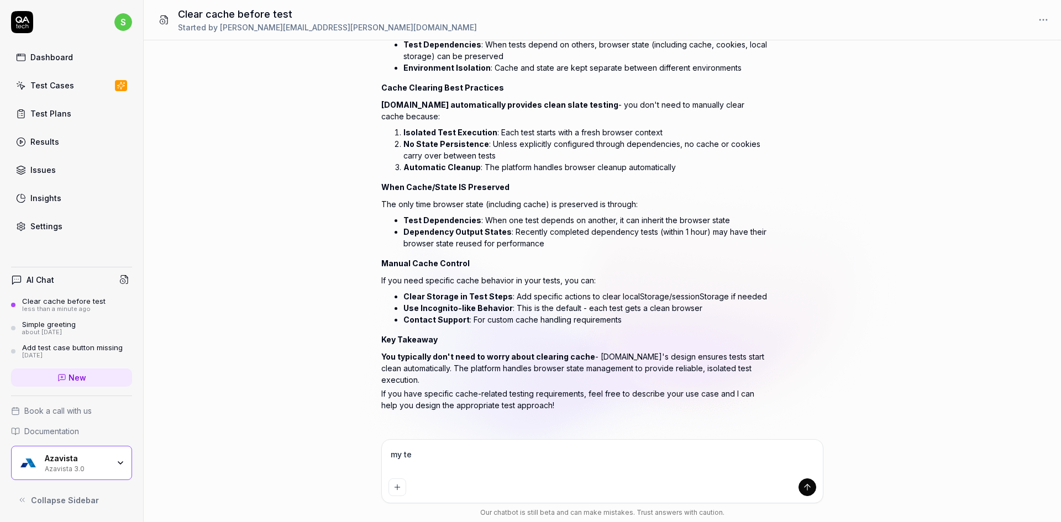
type textarea "my tes"
type textarea "*"
type textarea "my test"
type textarea "*"
type textarea "my testc"
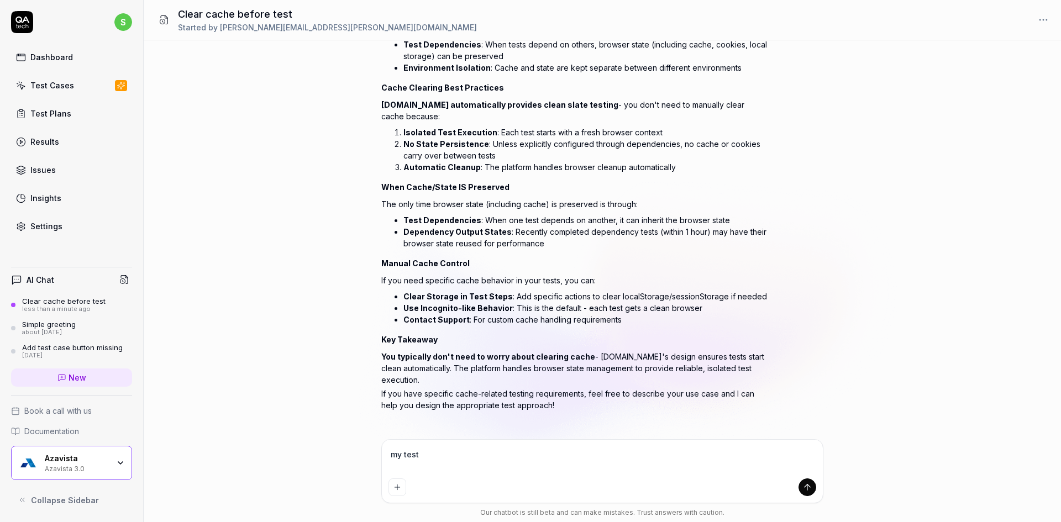
type textarea "*"
type textarea "my testca"
type textarea "*"
type textarea "my testcas"
type textarea "*"
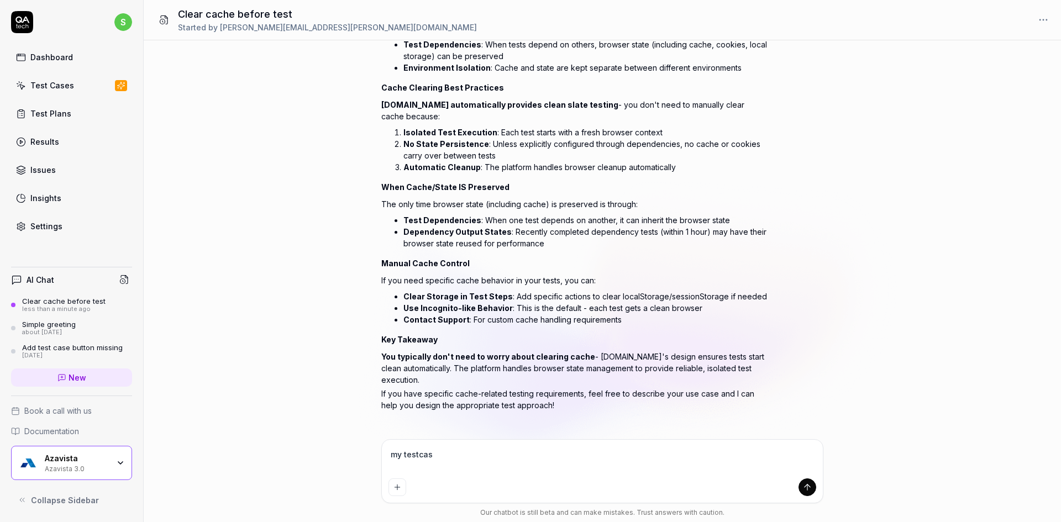
type textarea "my testcase"
type textarea "*"
type textarea "my testcases"
type textarea "*"
type textarea "my testcases"
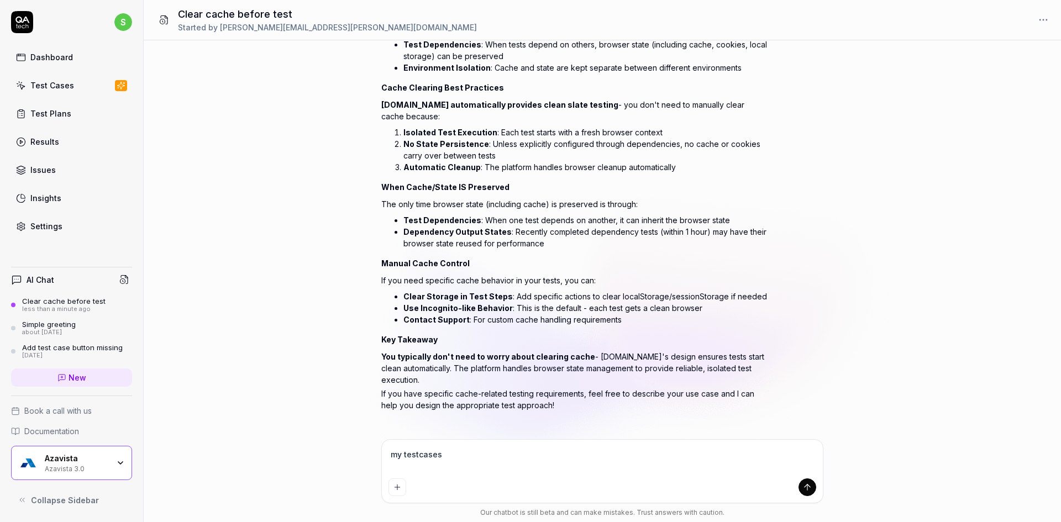
type textarea "*"
type textarea "my testcases p"
type textarea "*"
type textarea "my testcases pa"
type textarea "*"
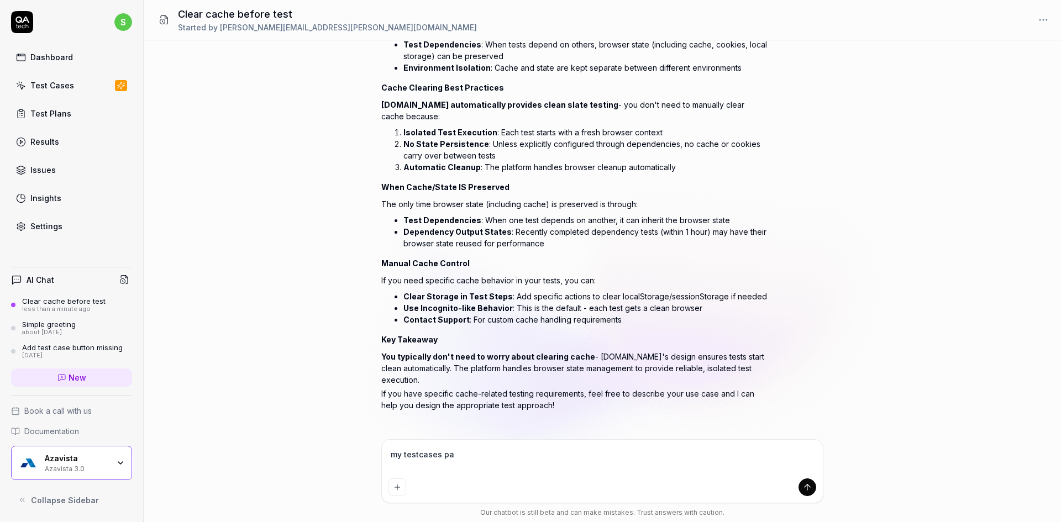
type textarea "my testcases pas"
type textarea "*"
type textarea "my testcases pass"
type textarea "*"
type textarea "my testcases pass"
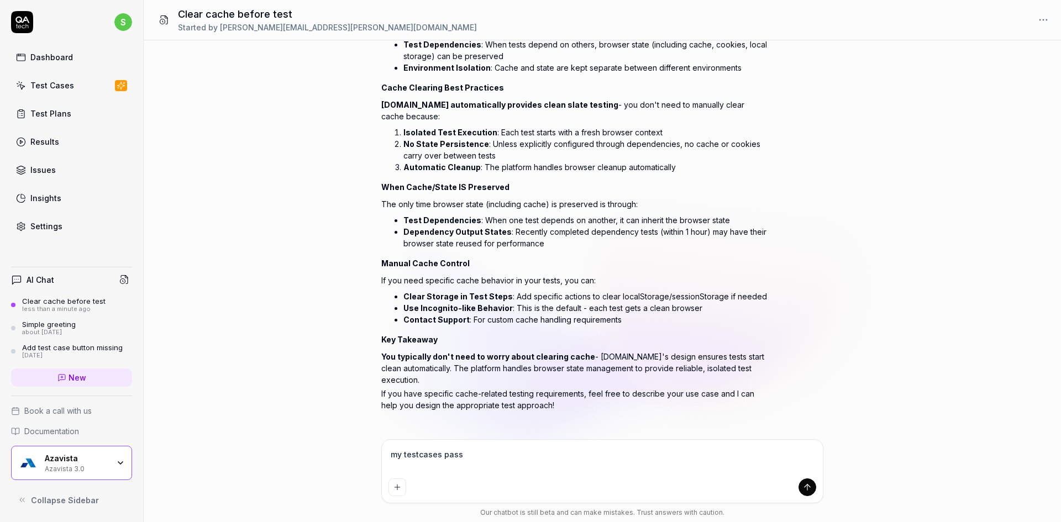
type textarea "*"
type textarea "my testcases pass r"
type textarea "*"
type textarea "my testcases pass ra"
type textarea "*"
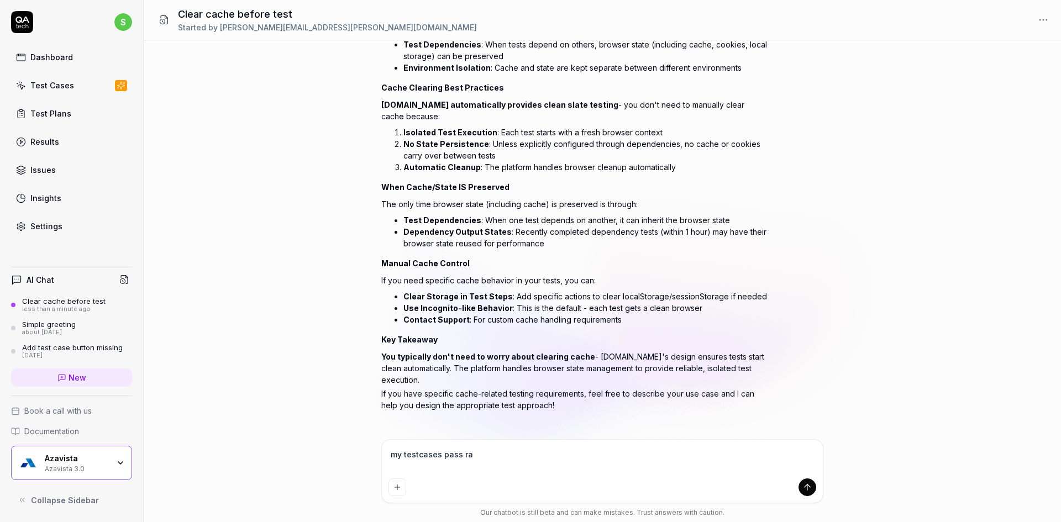
type textarea "my testcases pass ran"
type textarea "*"
type textarea "my testcases pass rand"
type textarea "*"
type textarea "my testcases pass randp"
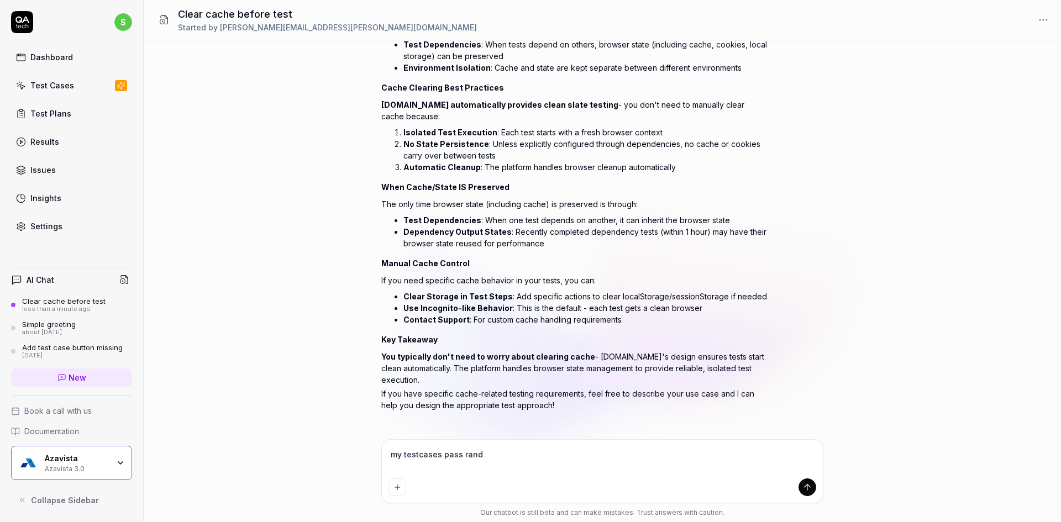
type textarea "*"
type textarea "my testcases pass rand"
type textarea "*"
type textarea "my testcases pass rando"
type textarea "*"
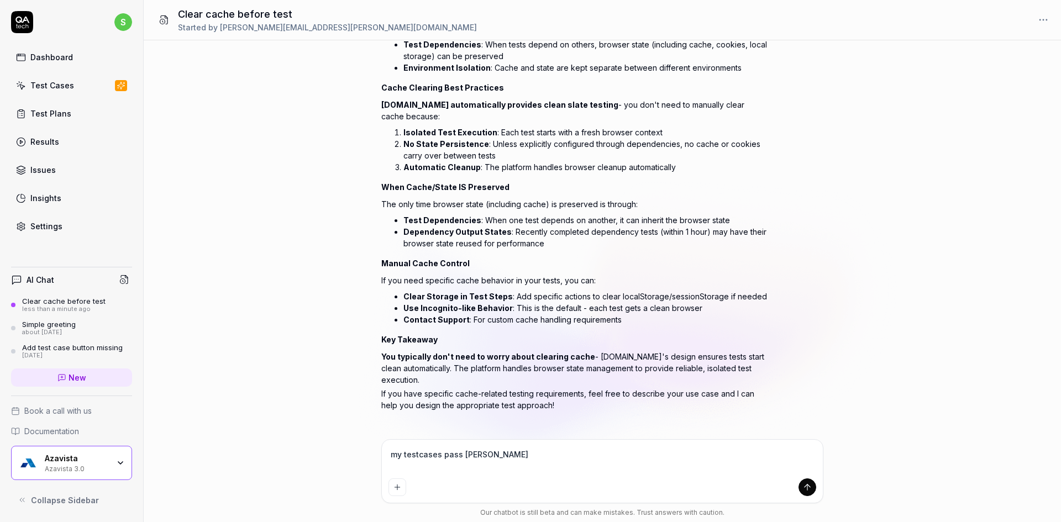
type textarea "my testcases pass random"
type textarea "*"
type textarea "my testcases pass randoml"
type textarea "*"
type textarea "my testcases pass randomly"
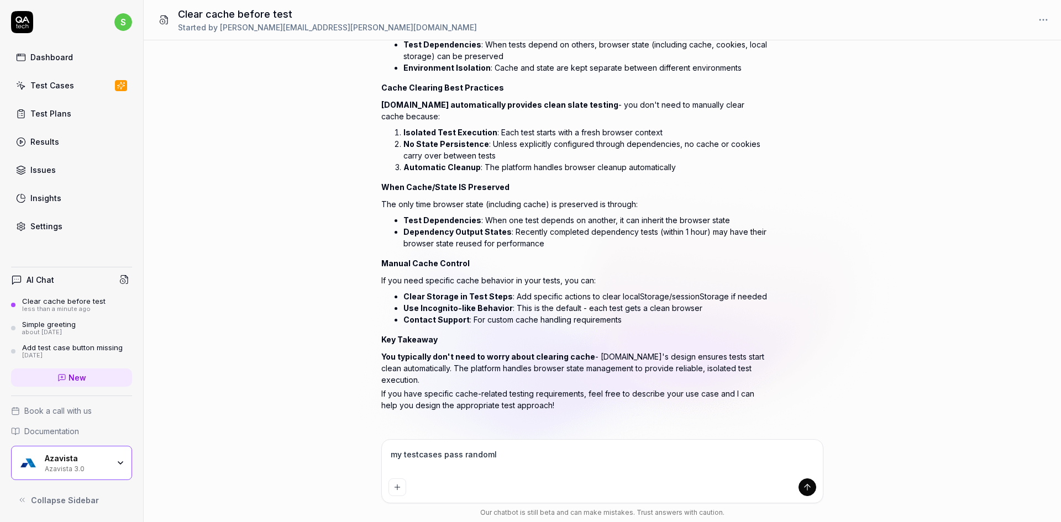
type textarea "*"
type textarea "my testcases pass randomly"
type textarea "*"
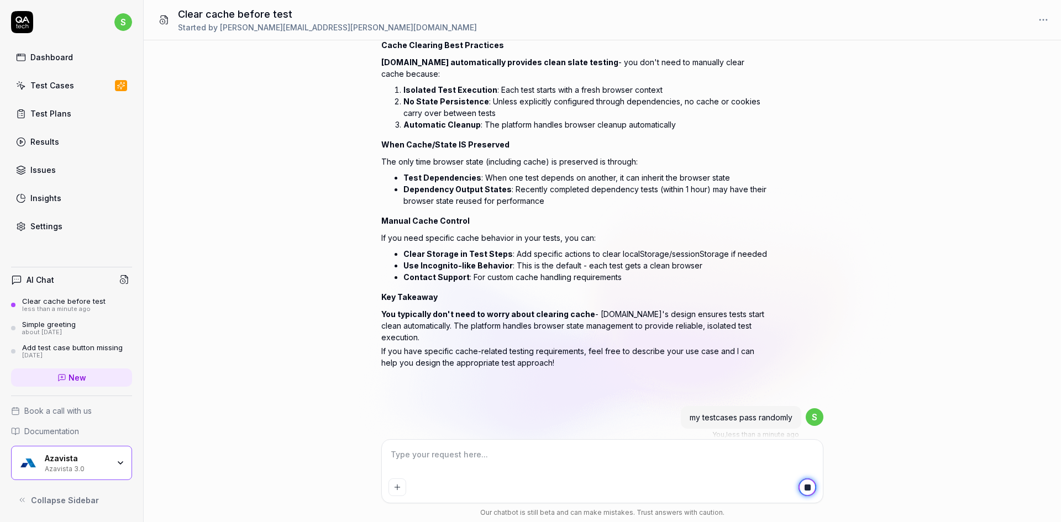
type textarea "*"
type textarea "i"
type textarea "*"
type textarea "i"
type textarea "*"
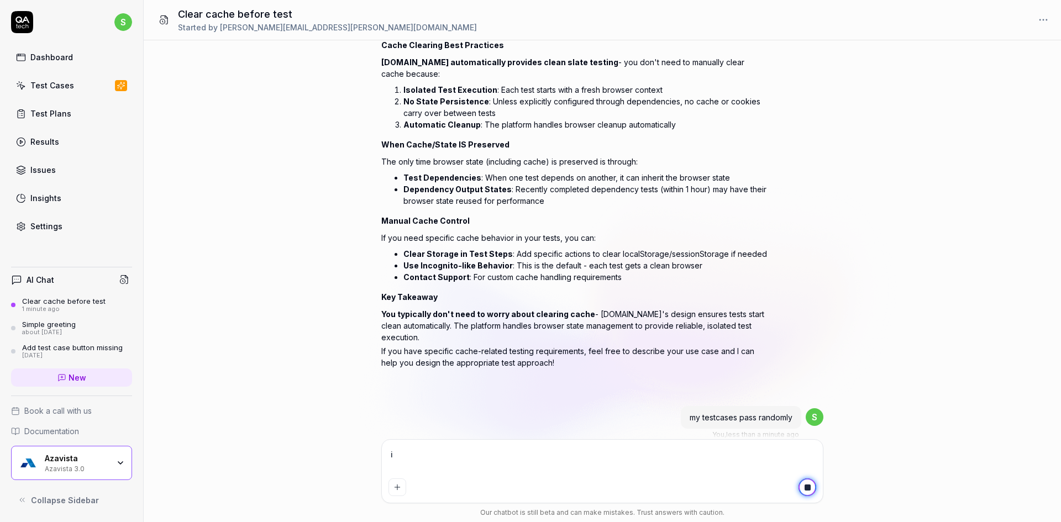
type textarea "i t"
type textarea "*"
type textarea "i th"
type textarea "*"
type textarea "i thi"
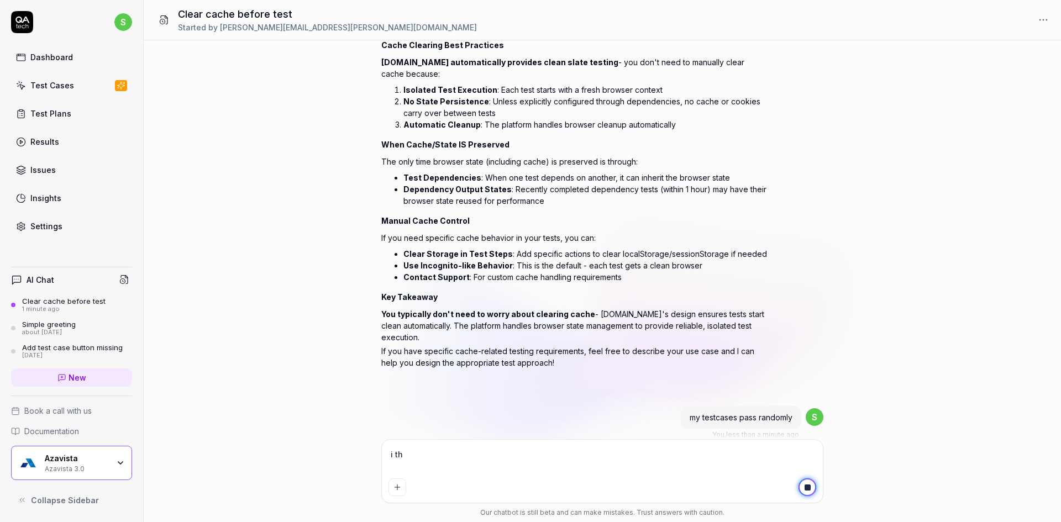
type textarea "*"
type textarea "i thin"
type textarea "*"
type textarea "i thi"
type textarea "*"
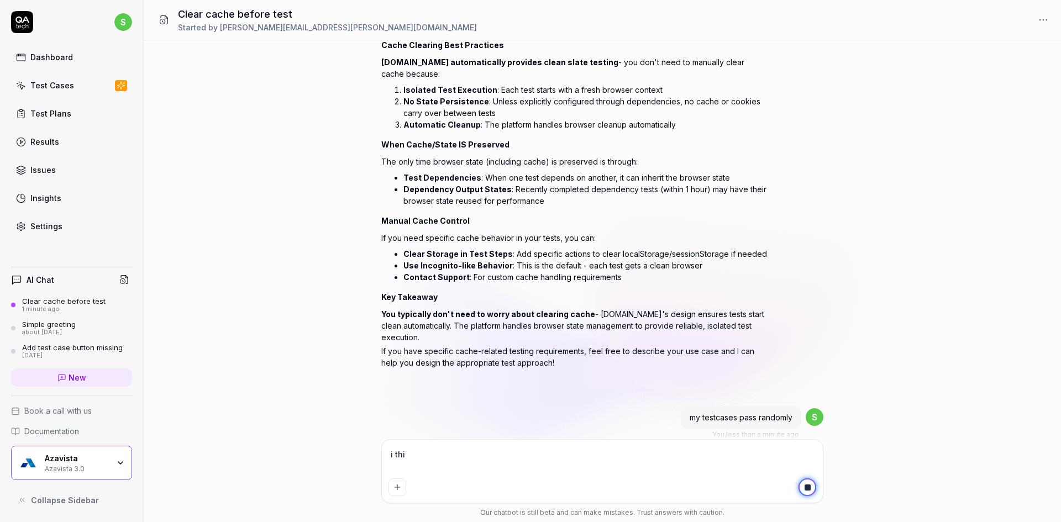
scroll to position [218, 0]
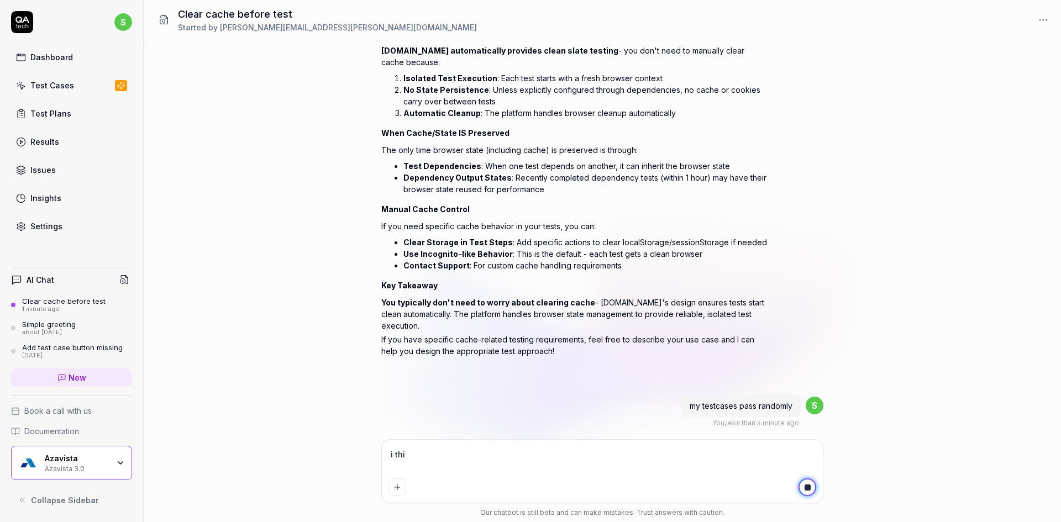
type textarea "i th"
type textarea "*"
type textarea "i t"
type textarea "*"
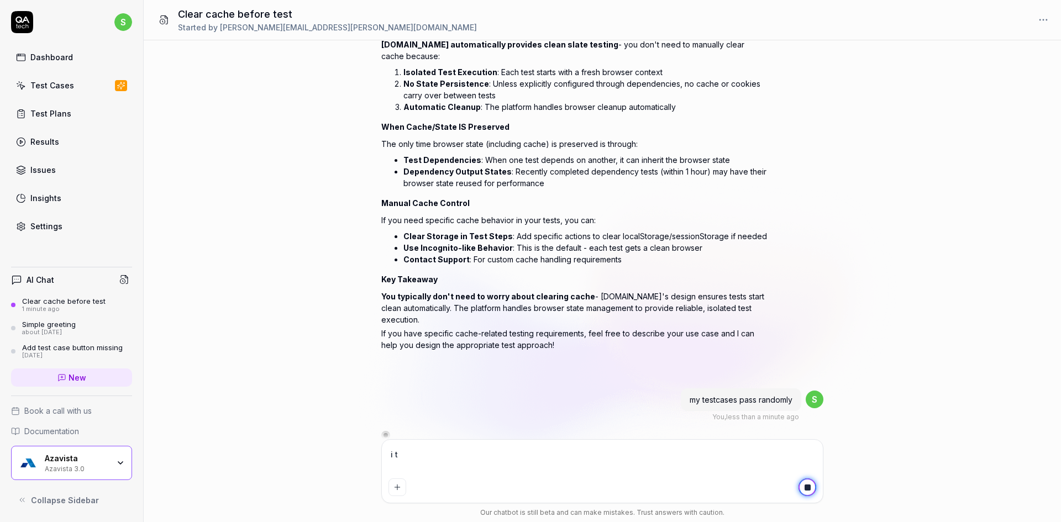
type textarea "i"
type textarea "*"
type textarea "i"
type textarea "*"
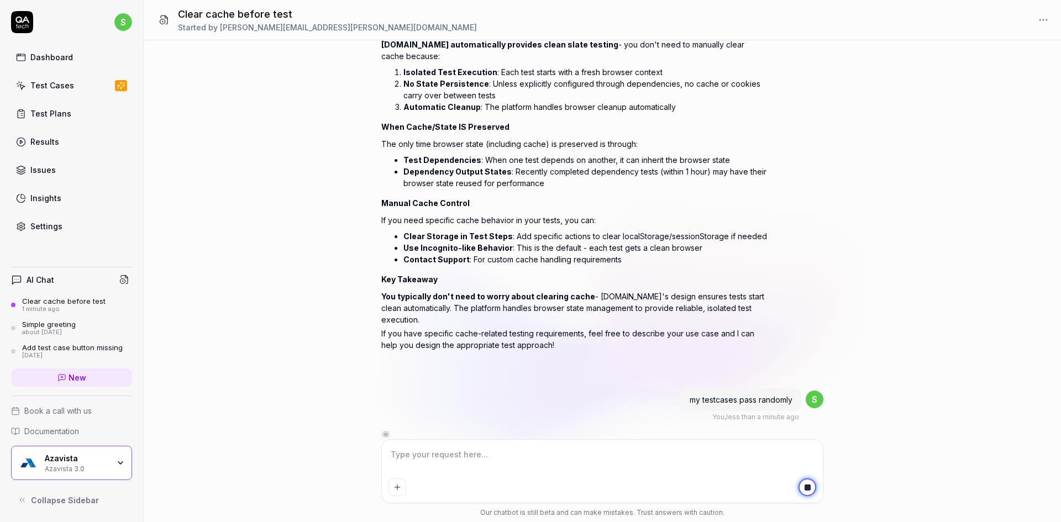
type textarea "W"
type textarea "*"
type textarea "Wh"
type textarea "*"
type textarea "Why"
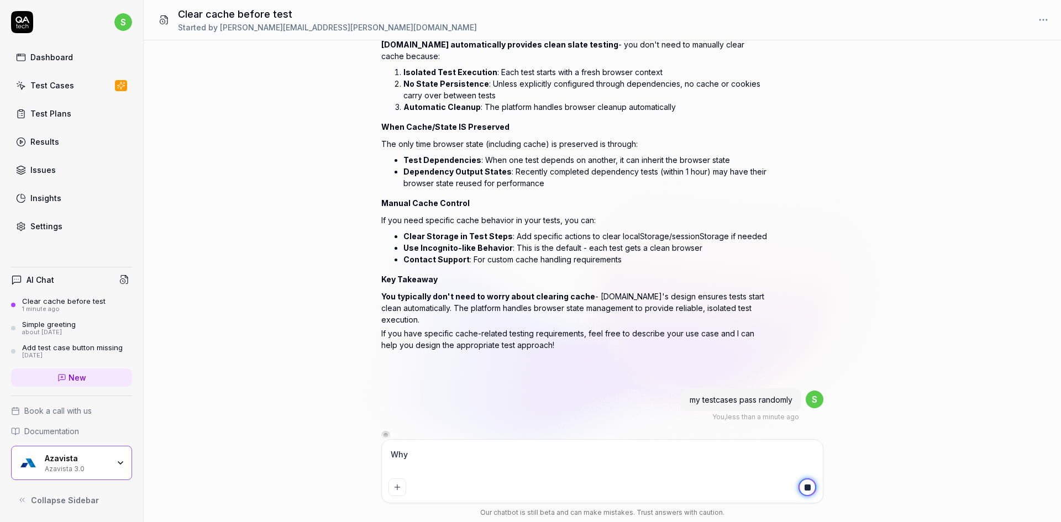
type textarea "*"
type textarea "Why?"
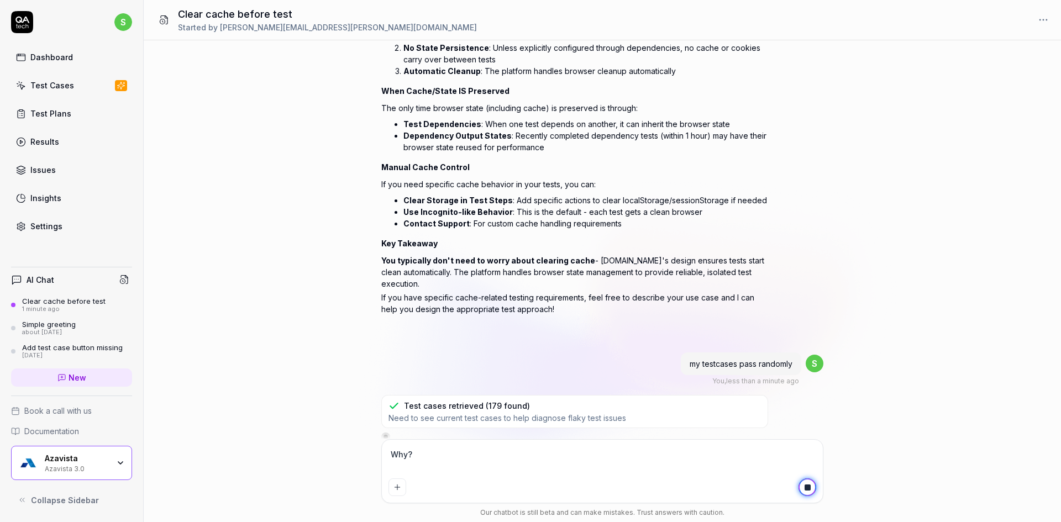
scroll to position [256, 0]
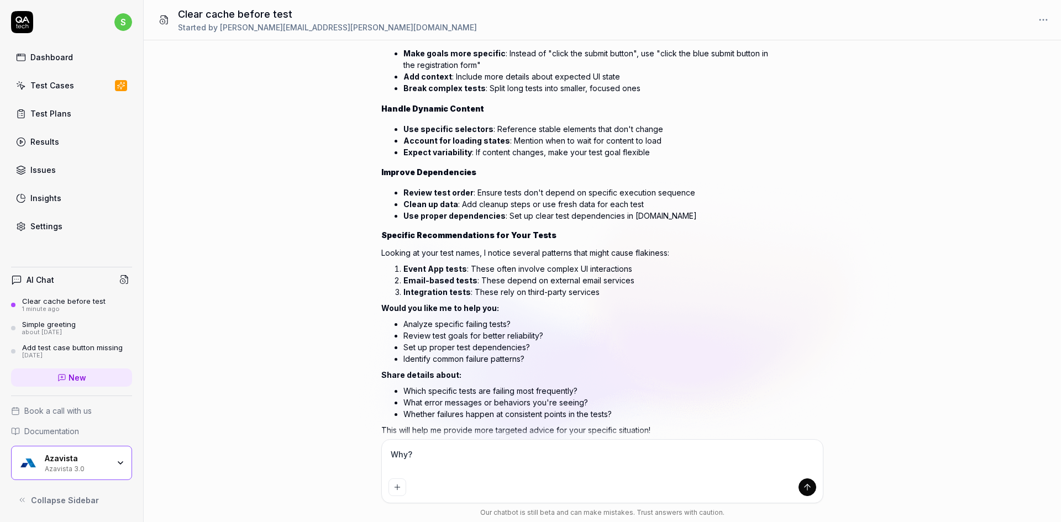
type textarea "*"
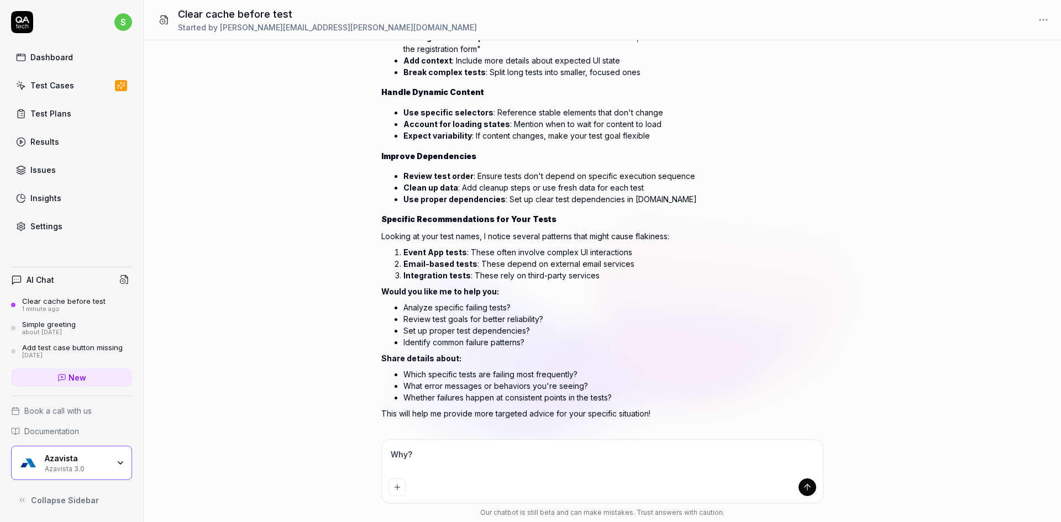
scroll to position [1105, 0]
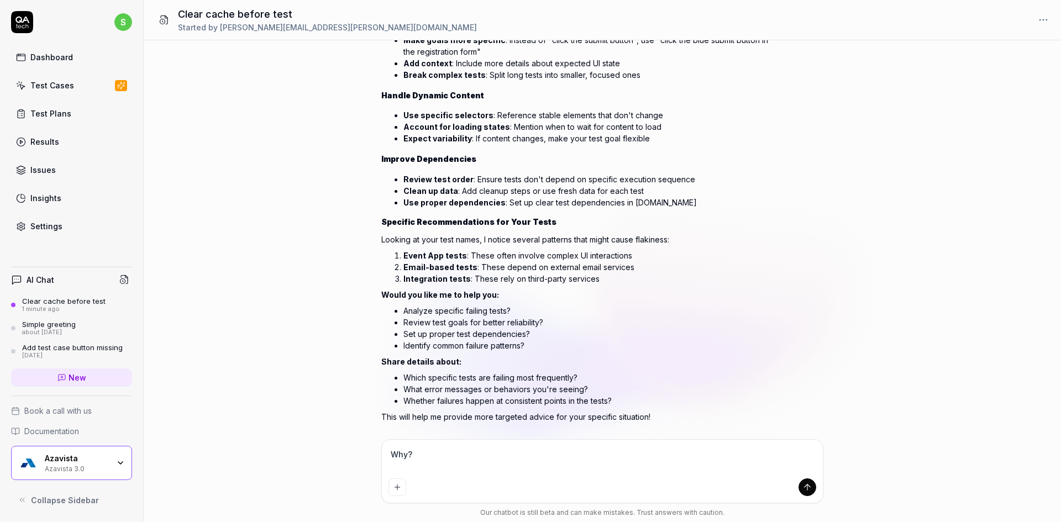
type textarea "Why"
type textarea "*"
type textarea "Wh"
type textarea "*"
type textarea "W"
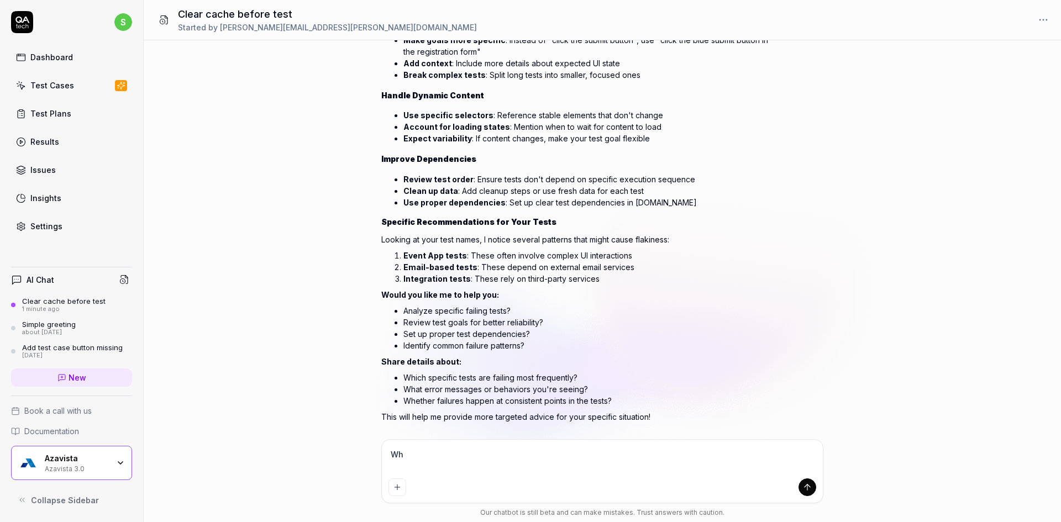
type textarea "*"
type textarea "E"
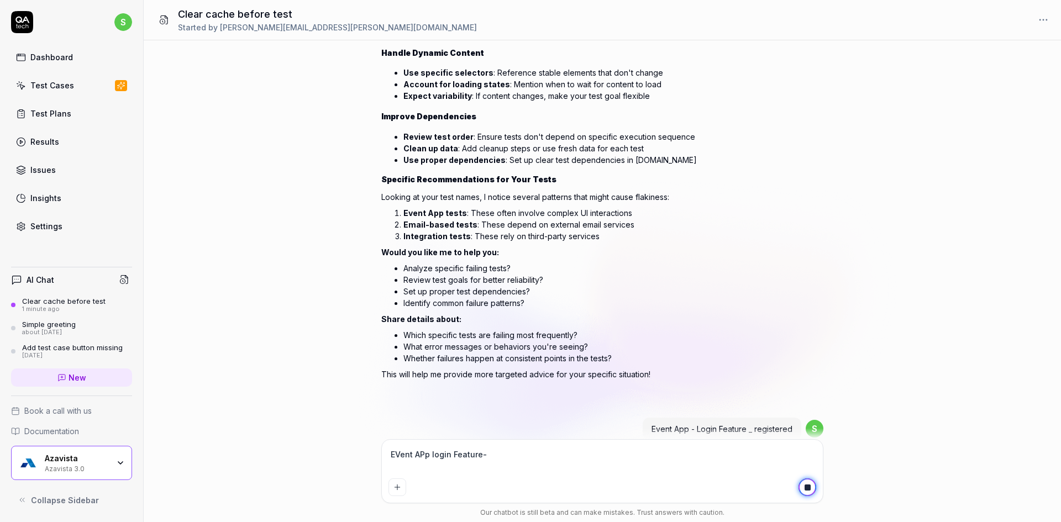
scroll to position [1166, 0]
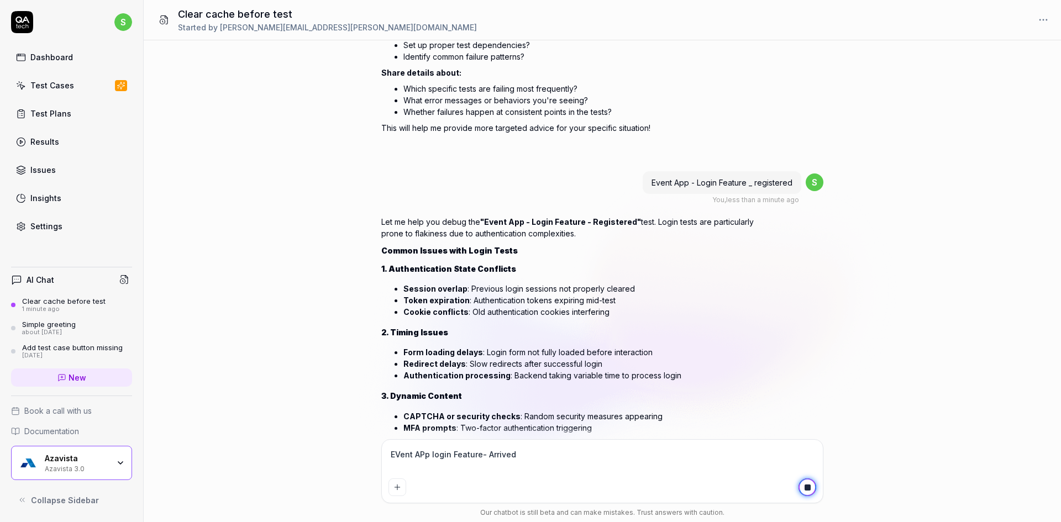
click at [819, 477] on div "EVent APp login Feature- Arrived" at bounding box center [602, 471] width 441 height 63
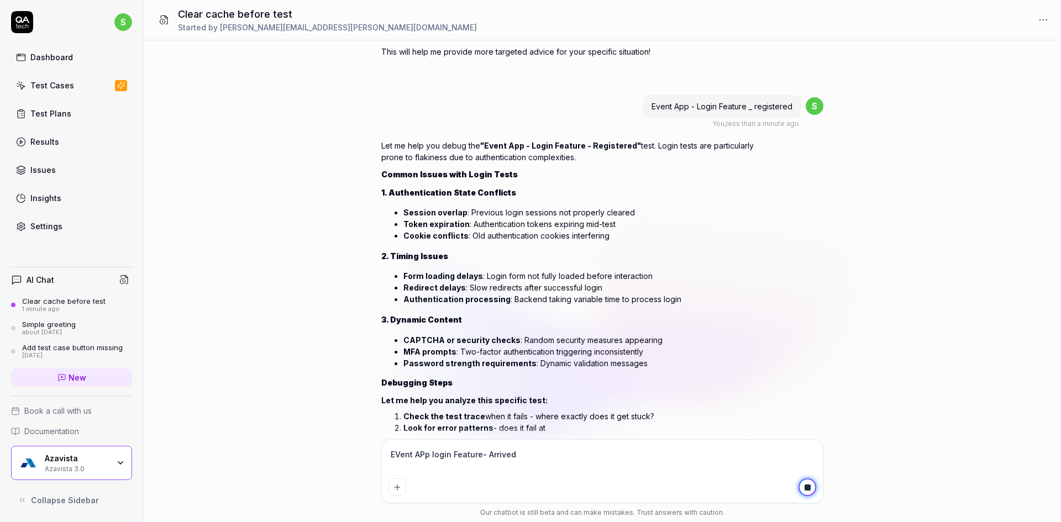
click at [584, 465] on textarea "EVent APp login Feature- Arrived" at bounding box center [603, 461] width 428 height 28
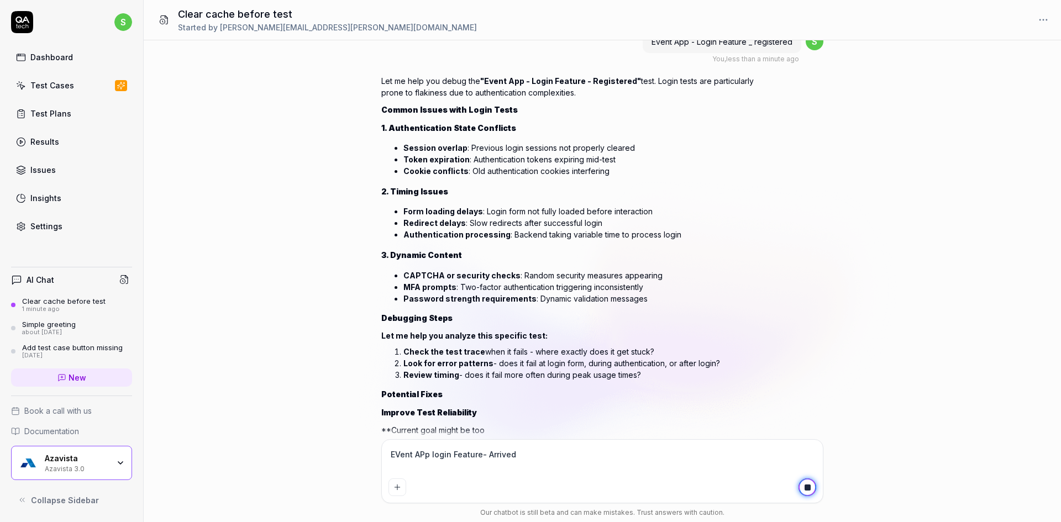
click at [543, 451] on textarea "EVent APp login Feature- Arrived" at bounding box center [603, 461] width 428 height 28
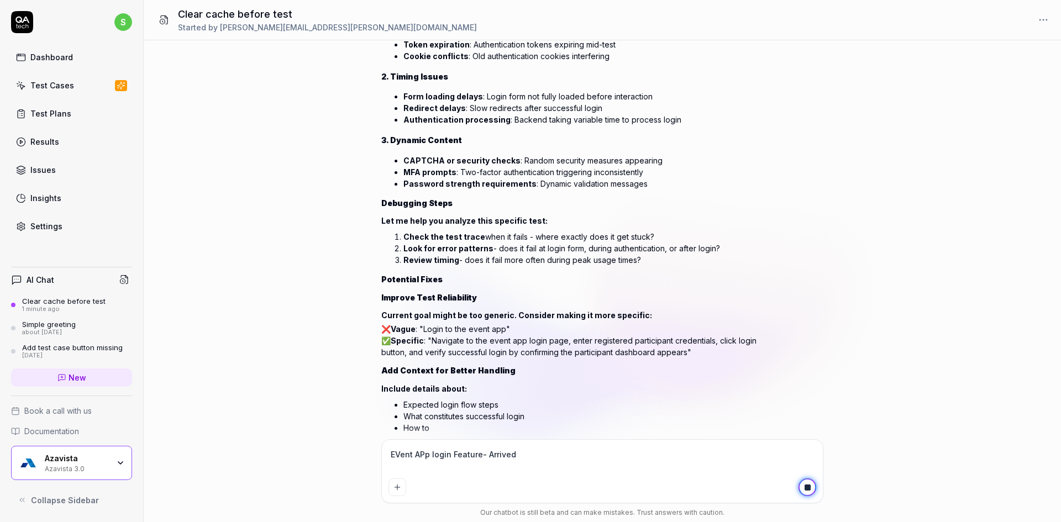
click at [395, 495] on button "Add attachment" at bounding box center [398, 488] width 18 height 18
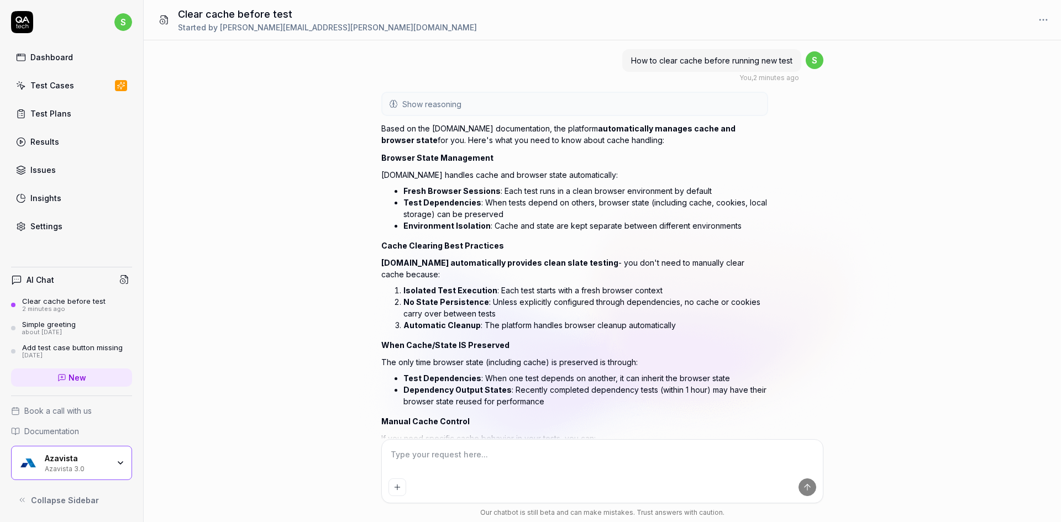
scroll to position [2049, 0]
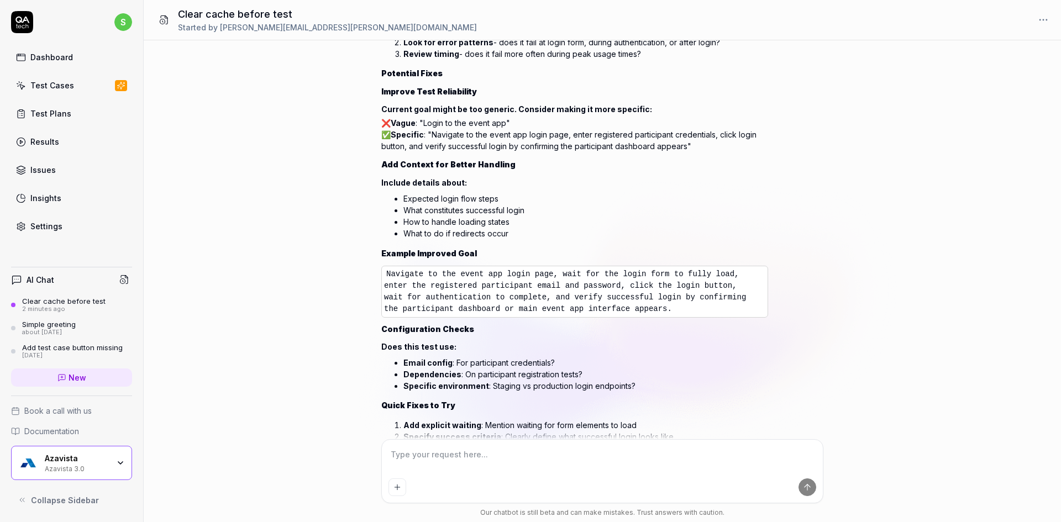
scroll to position [1872, 0]
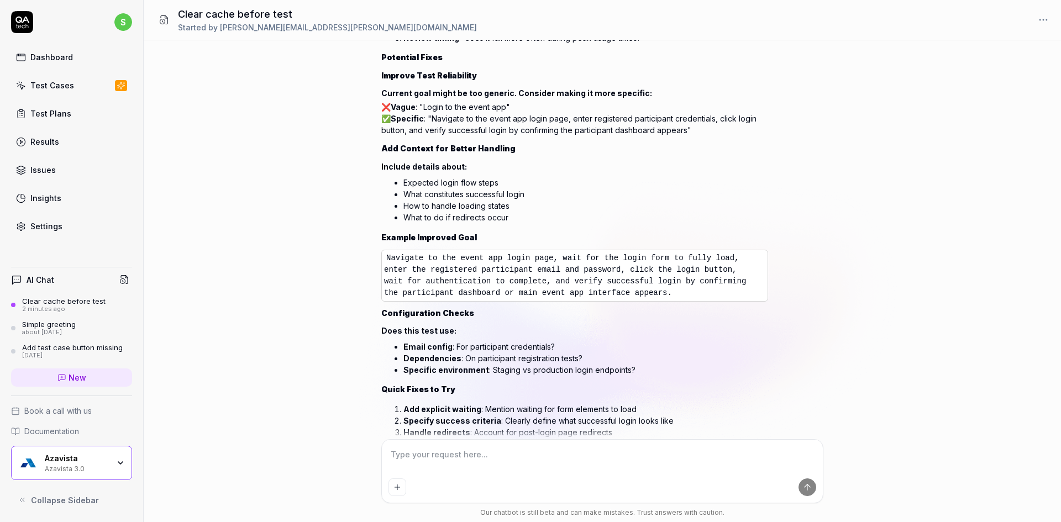
click at [469, 458] on textarea at bounding box center [603, 461] width 428 height 28
drag, startPoint x: 570, startPoint y: 95, endPoint x: 617, endPoint y: 91, distance: 46.6
click at [617, 101] on p "❌ Vague : "Login to the event app" ✅ Specific : "Navigate to the event app logi…" at bounding box center [574, 118] width 387 height 35
click at [590, 101] on p "❌ Vague : "Login to the event app" ✅ Specific : "Navigate to the event app logi…" at bounding box center [574, 118] width 387 height 35
drag, startPoint x: 597, startPoint y: 95, endPoint x: 617, endPoint y: 96, distance: 20.5
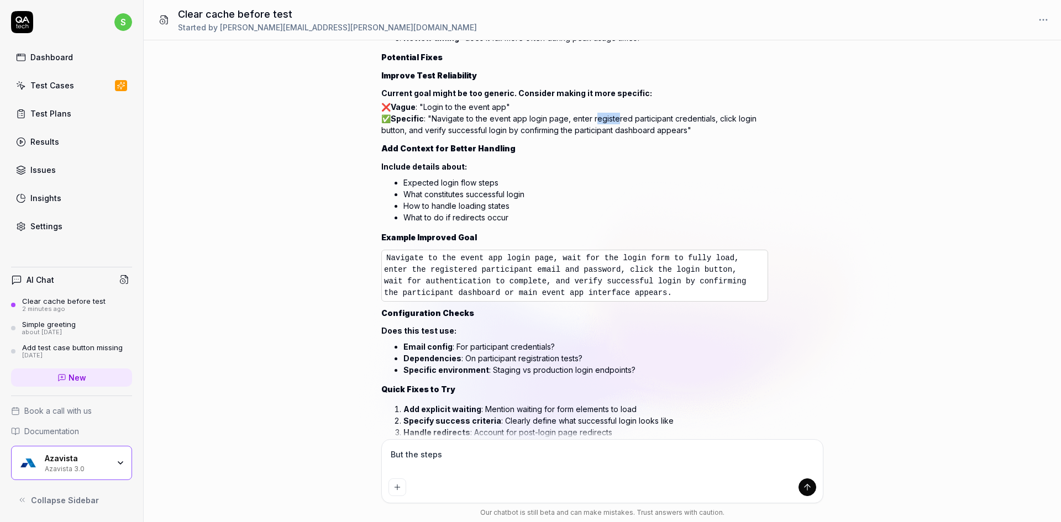
click at [617, 101] on p "❌ Vague : "Login to the event app" ✅ Specific : "Navigate to the event app logi…" at bounding box center [574, 118] width 387 height 35
click at [595, 101] on p "❌ Vague : "Login to the event app" ✅ Specific : "Navigate to the event app logi…" at bounding box center [574, 118] width 387 height 35
drag, startPoint x: 594, startPoint y: 94, endPoint x: 713, endPoint y: 96, distance: 119.4
click at [713, 101] on p "❌ Vague : "Login to the event app" ✅ Specific : "Navigate to the event app logi…" at bounding box center [574, 118] width 387 height 35
copy p "registered participant credentials"
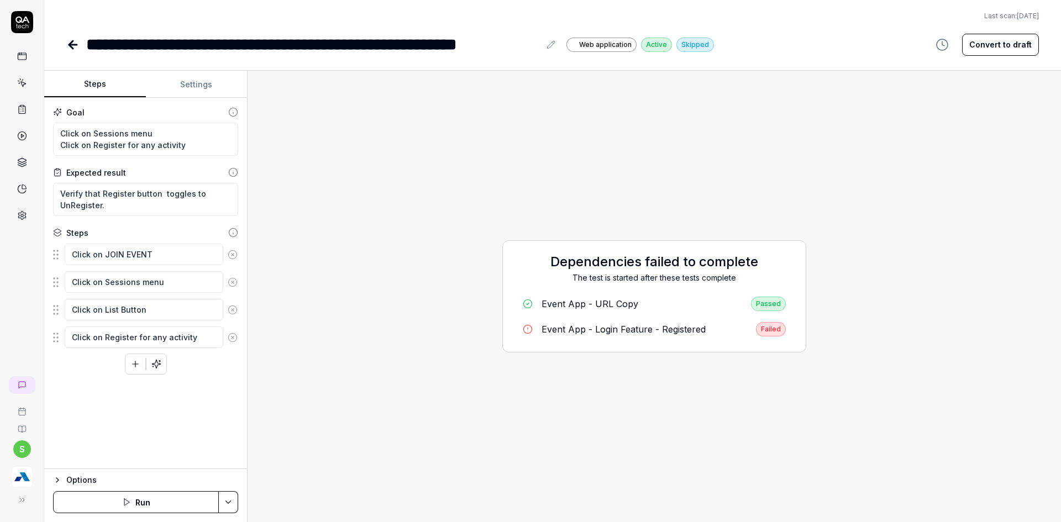
type textarea "*"
click at [77, 45] on icon at bounding box center [73, 45] width 8 height 0
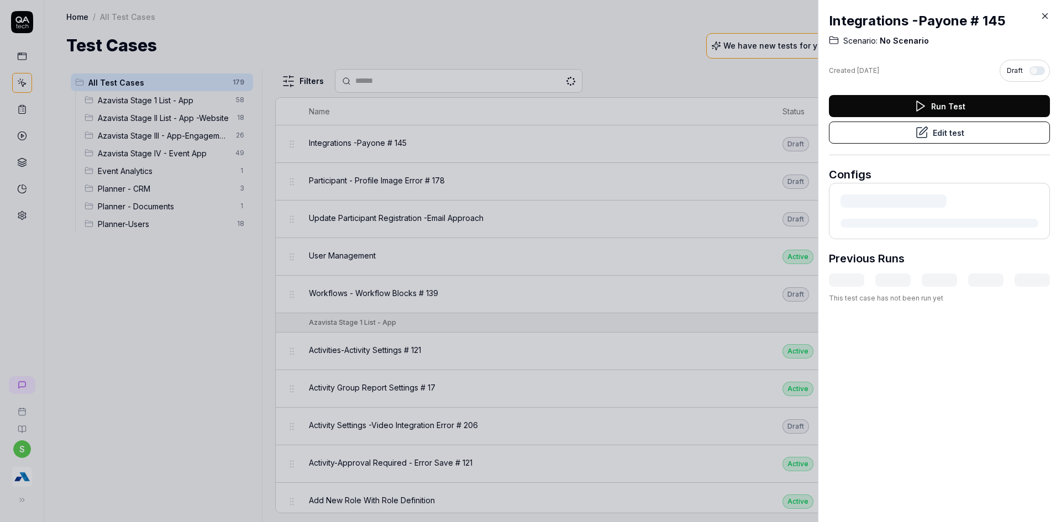
click at [391, 87] on div at bounding box center [530, 261] width 1061 height 522
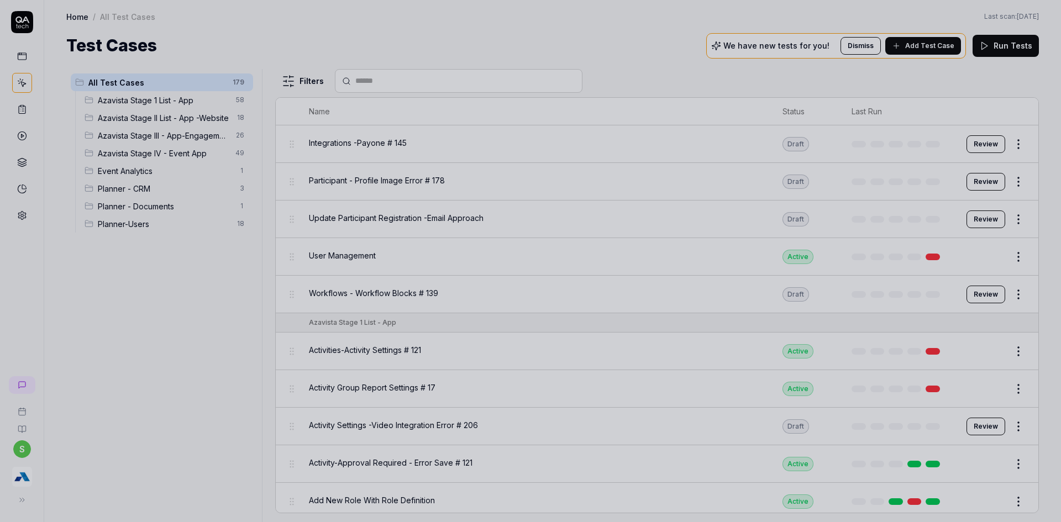
click at [363, 77] on div at bounding box center [530, 261] width 1061 height 522
click at [400, 95] on div at bounding box center [530, 261] width 1061 height 522
click at [386, 83] on input "text" at bounding box center [465, 81] width 220 height 12
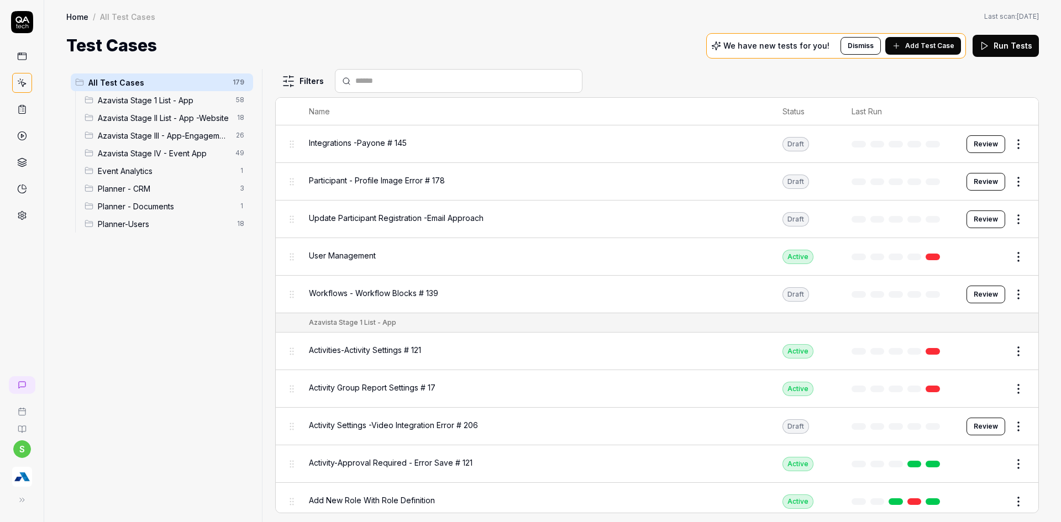
click at [386, 83] on input "text" at bounding box center [465, 81] width 220 height 12
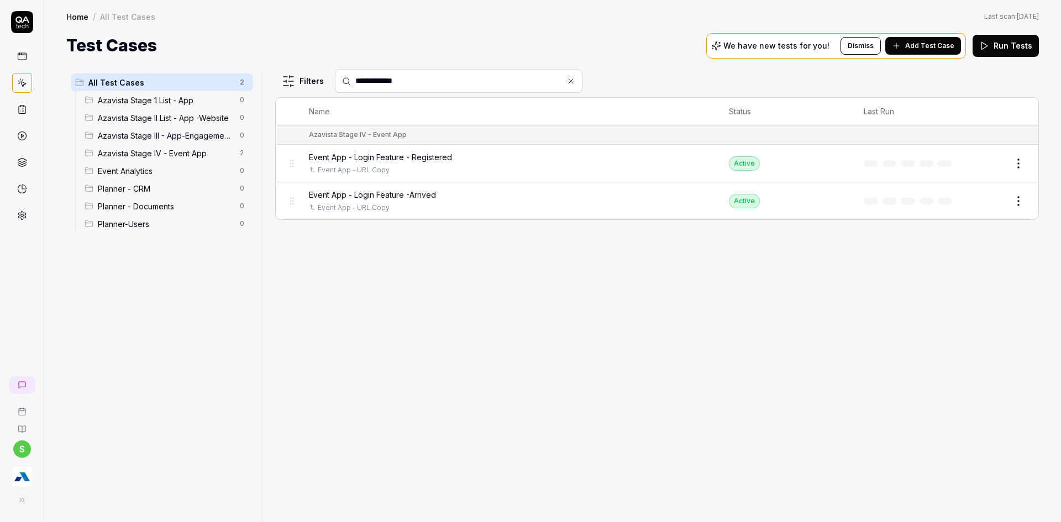
type input "**********"
click at [412, 164] on div "Event App - Login Feature - Registered Event App - URL Copy" at bounding box center [508, 163] width 398 height 24
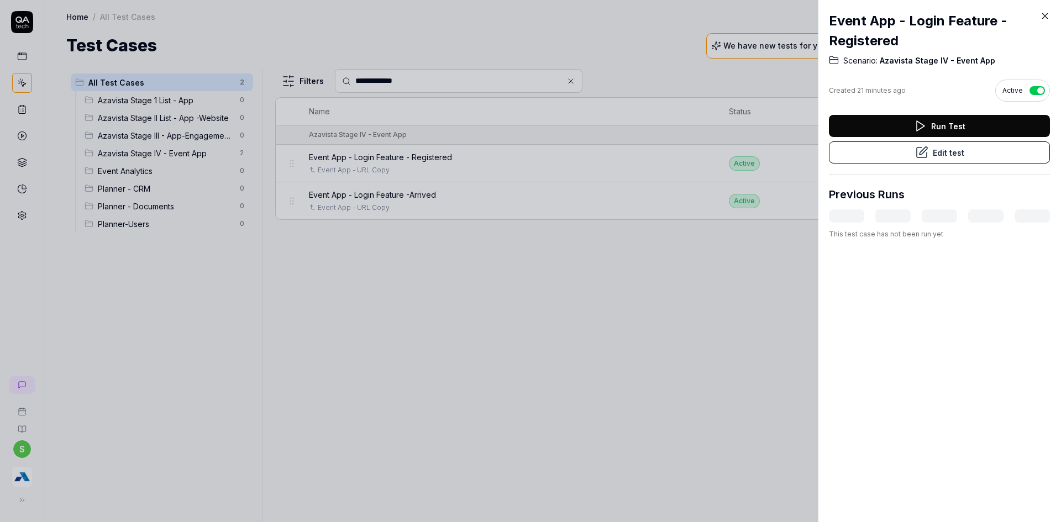
click at [943, 157] on button "Edit test" at bounding box center [939, 152] width 221 height 22
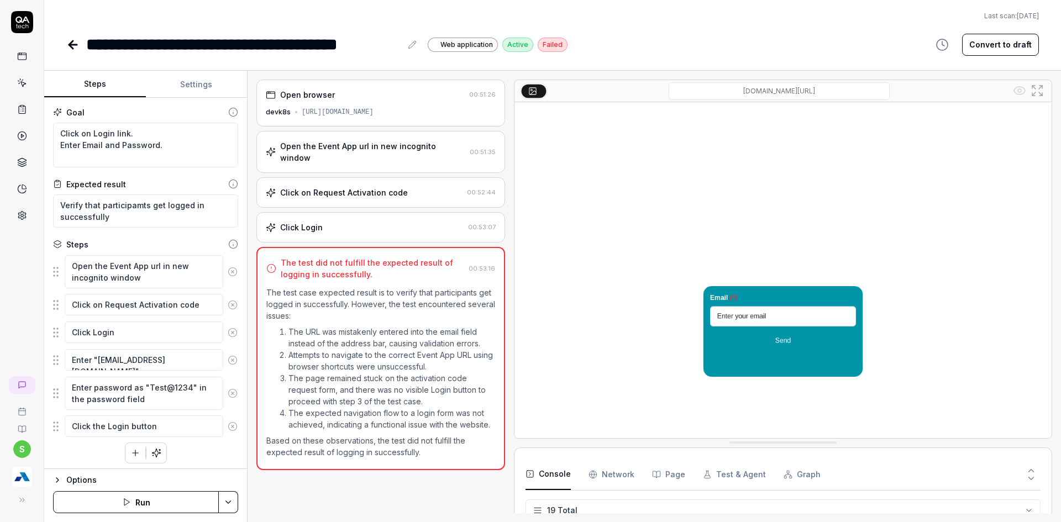
scroll to position [345, 0]
click at [139, 209] on textarea "Verify that participamts get logged in successfully" at bounding box center [145, 211] width 185 height 33
type textarea "*"
type textarea "Verify that participats get logged in successfully"
type textarea "*"
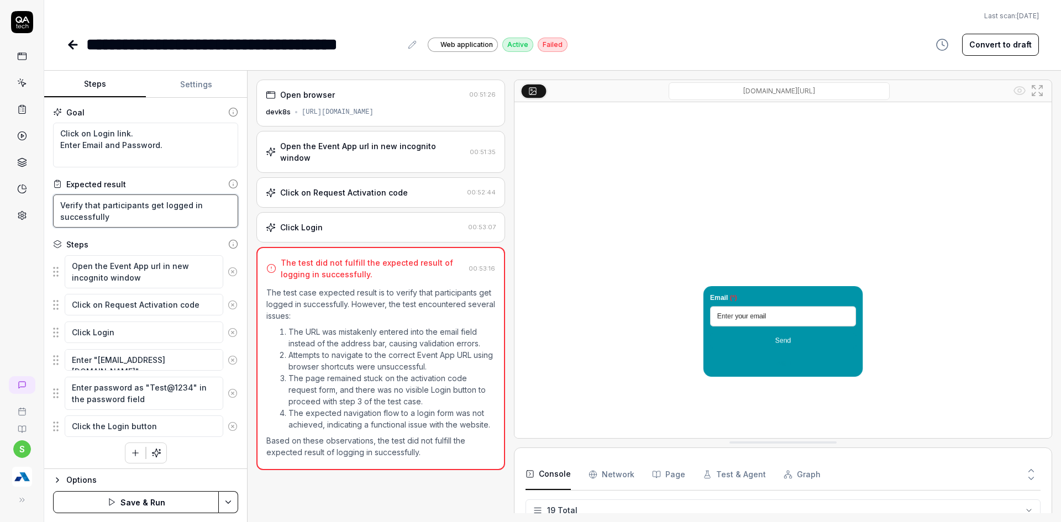
type textarea "Verify that participants get logged in successfully"
drag, startPoint x: 169, startPoint y: 147, endPoint x: 59, endPoint y: 145, distance: 109.4
click at [59, 145] on textarea "Click on Login link. Enter Email and Password." at bounding box center [145, 145] width 185 height 45
click at [176, 153] on textarea "Click on Login link. Enter Email and Password." at bounding box center [145, 145] width 185 height 45
type textarea "*"
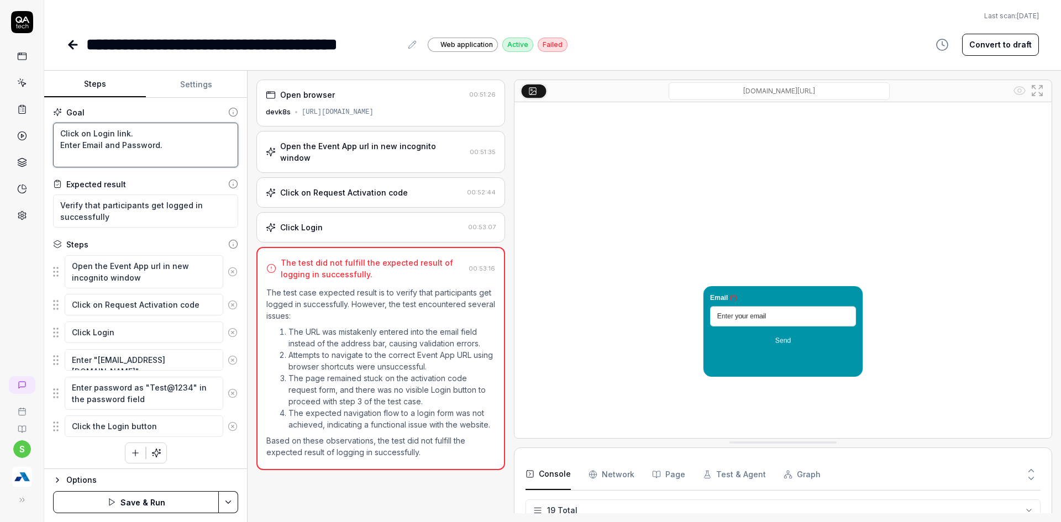
type textarea "Click on Login link. Enter Email and Password. C"
type textarea "*"
type textarea "Click on Login link. Enter Email and Password. Cl"
type textarea "*"
type textarea "Click on Login link. Enter Email and Password. Clic"
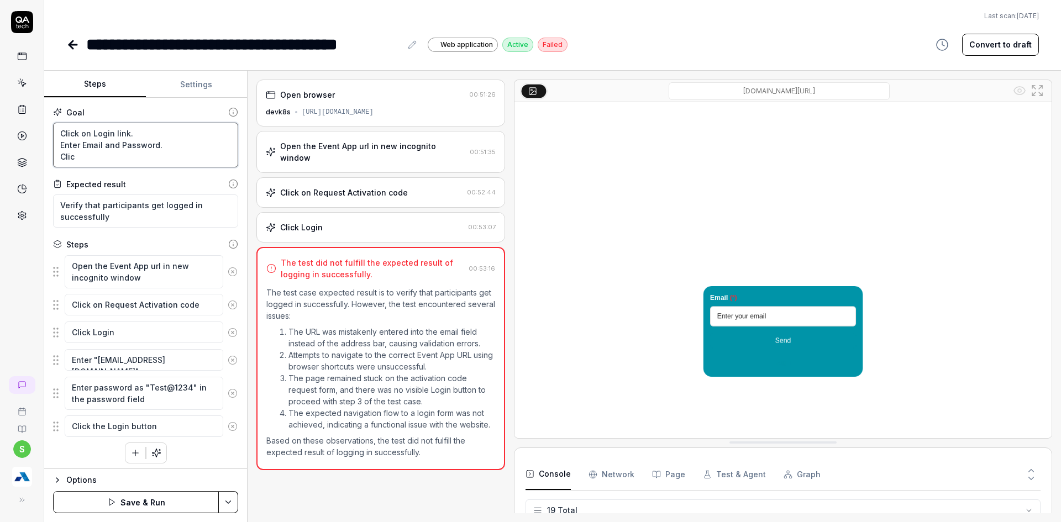
type textarea "*"
type textarea "Click on Login link. Enter Email and Password. Click"
type textarea "*"
type textarea "Click on Login link. Enter Email and Password. Click"
type textarea "*"
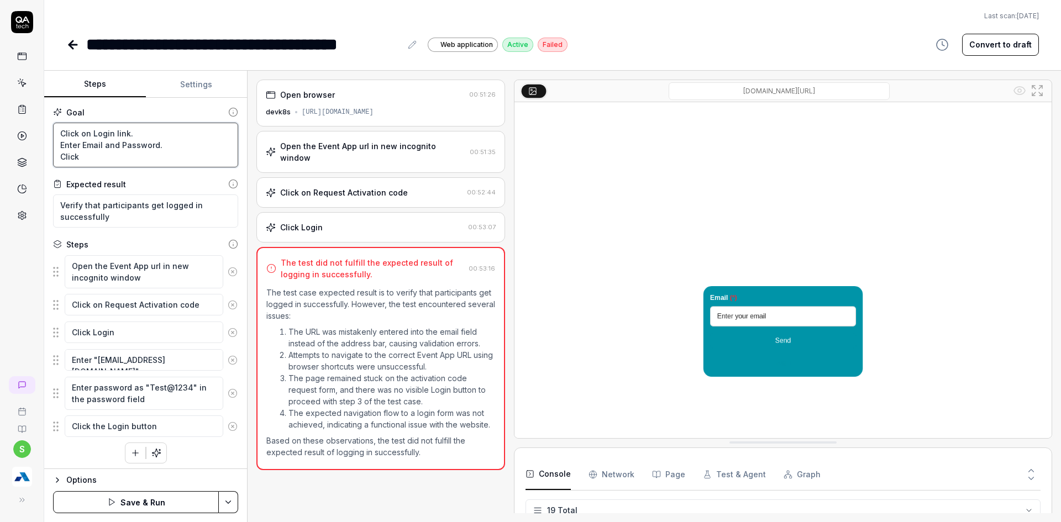
type textarea "Click on Login link. Enter Email and Password. Click o"
type textarea "*"
type textarea "Click on Login link. Enter Email and Password. Click on"
type textarea "*"
type textarea "Click on Login link. Enter Email and Password. Click o"
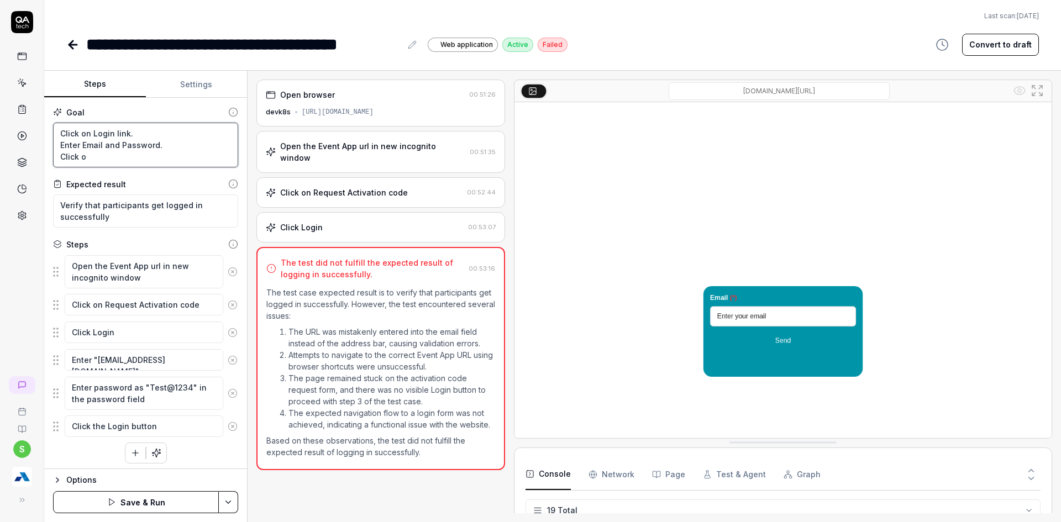
type textarea "*"
type textarea "Click on Login link. Enter Email and Password. Click"
type textarea "*"
type textarea "Click on Login link. Enter Email and Password. Click"
type textarea "*"
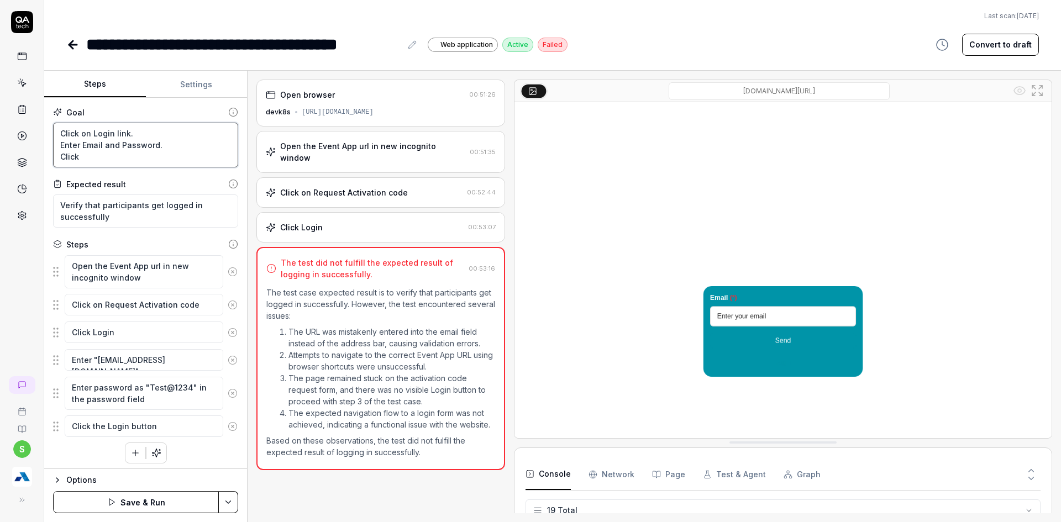
type textarea "Click on Login link. Enter Email and Password. Clic"
type textarea "*"
type textarea "Click on Login link. Enter Email and Password. Cli"
type textarea "*"
type textarea "Click on Login link. Enter Email and Password. Cl"
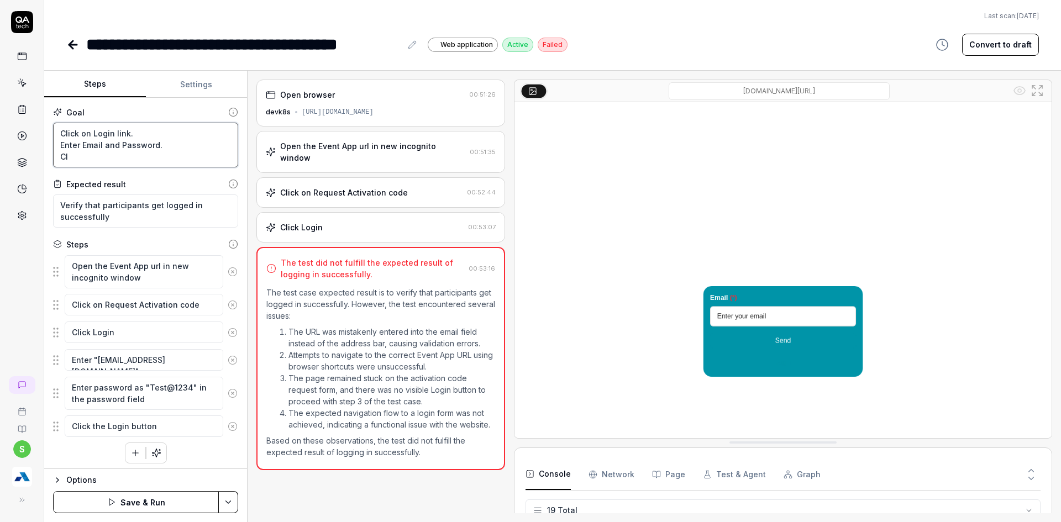
type textarea "*"
type textarea "Click on Login link. Enter Email and Password. C"
type textarea "*"
type textarea "Click on Login link. Enter Email and Password."
type textarea "*"
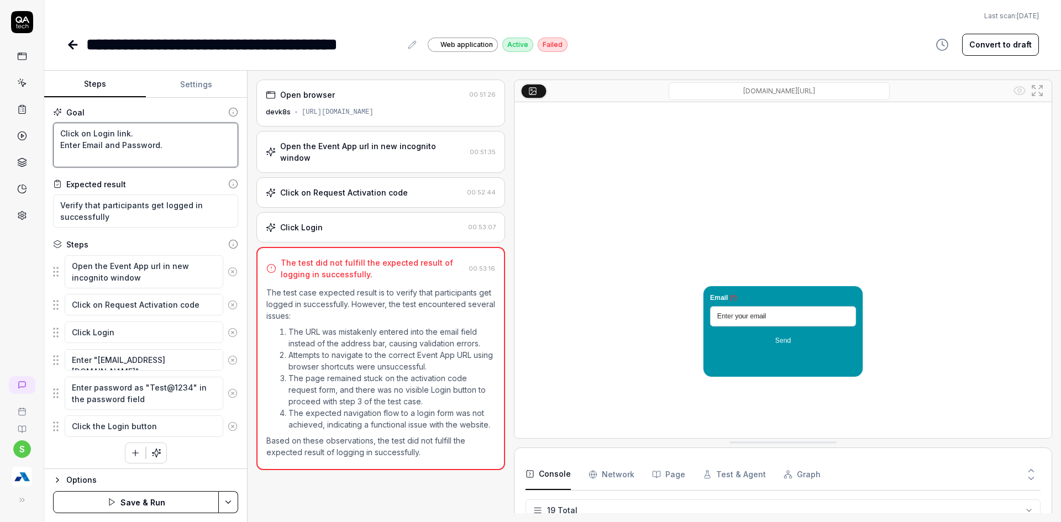
type textarea "Click on Login link. Enter Email and Password."
type textarea "*"
type textarea "Click on Login link. Enter Email and Password"
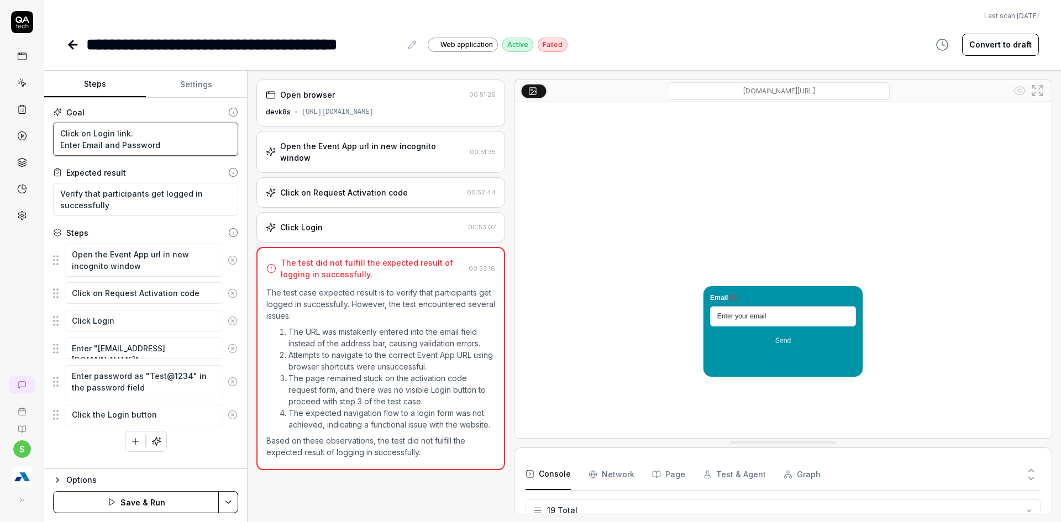
type textarea "*"
type textarea "Click on Login link. Enter Email and Passwor"
type textarea "*"
type textarea "Click on Login link. Enter Email and Password"
click at [235, 502] on html "**********" at bounding box center [530, 268] width 1061 height 536
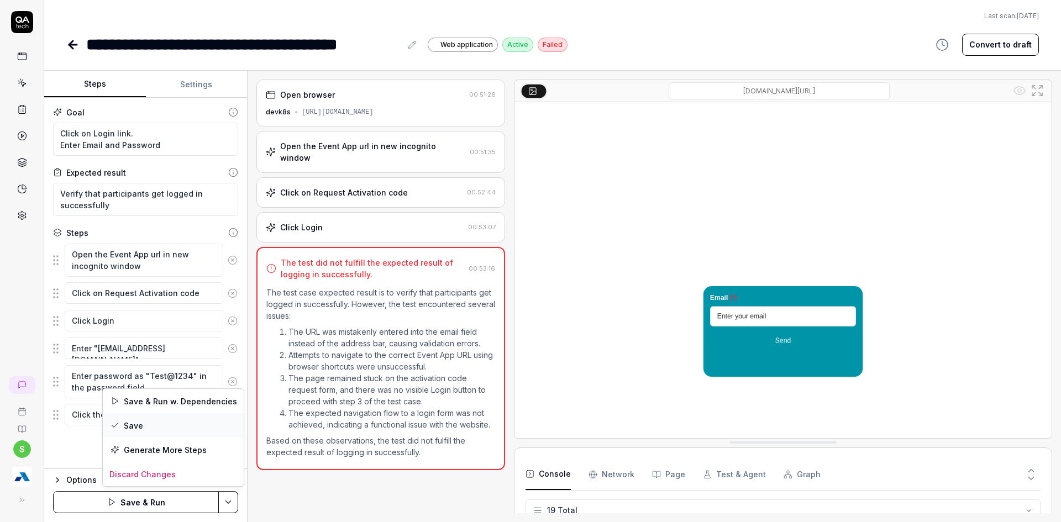
click at [140, 425] on div "Save" at bounding box center [173, 425] width 141 height 24
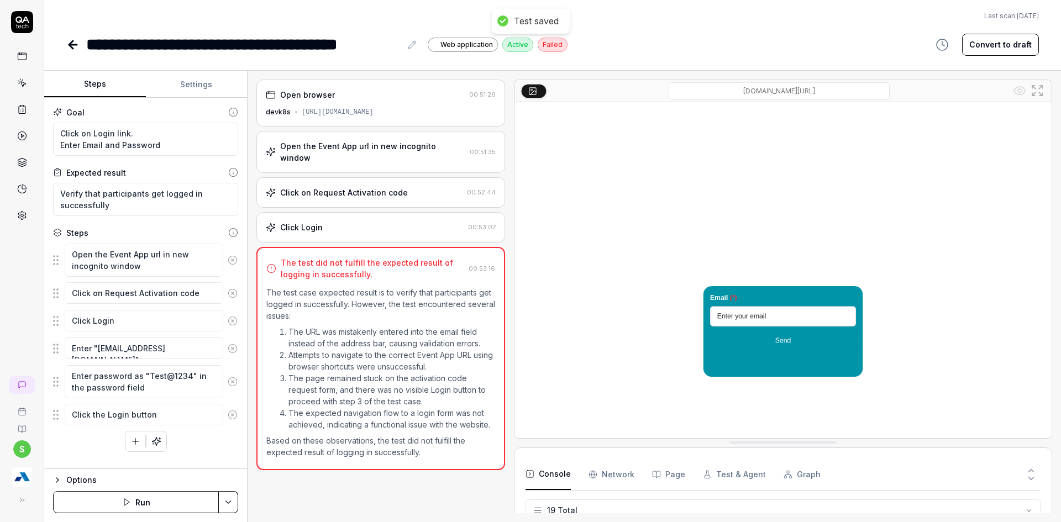
click at [70, 47] on icon at bounding box center [72, 44] width 13 height 13
click at [74, 49] on icon at bounding box center [72, 44] width 13 height 13
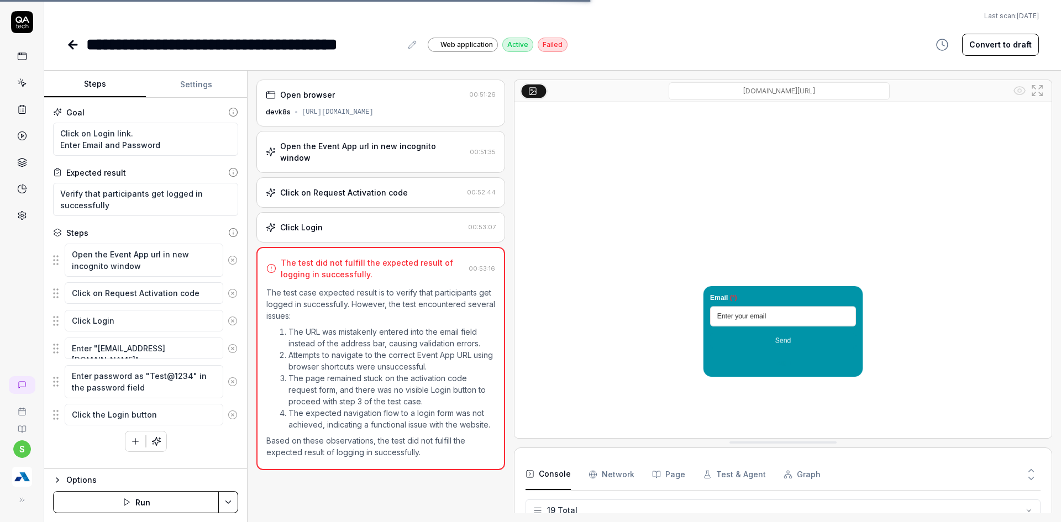
type textarea "*"
click at [72, 50] on icon at bounding box center [72, 44] width 13 height 13
click at [68, 43] on icon at bounding box center [72, 44] width 13 height 13
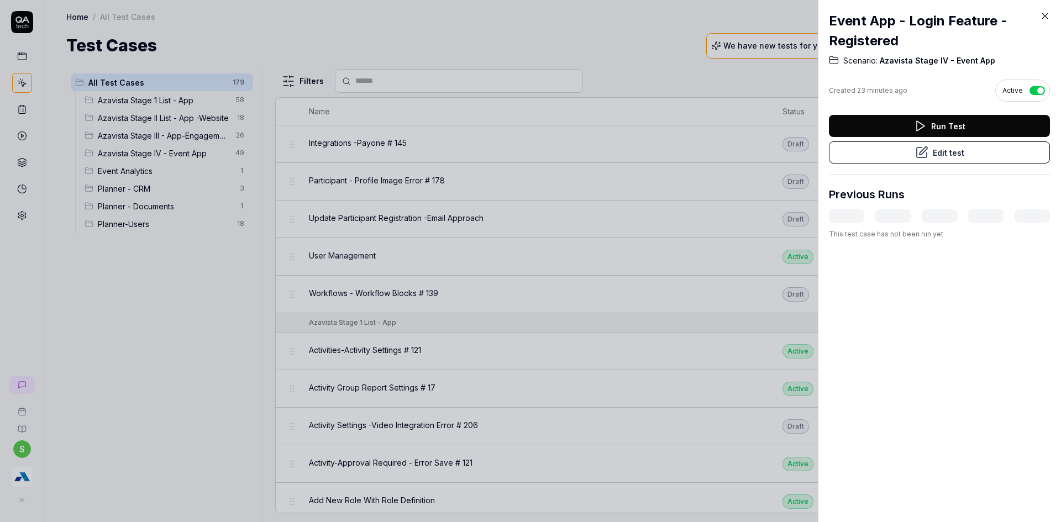
click at [1044, 15] on icon at bounding box center [1045, 16] width 5 height 5
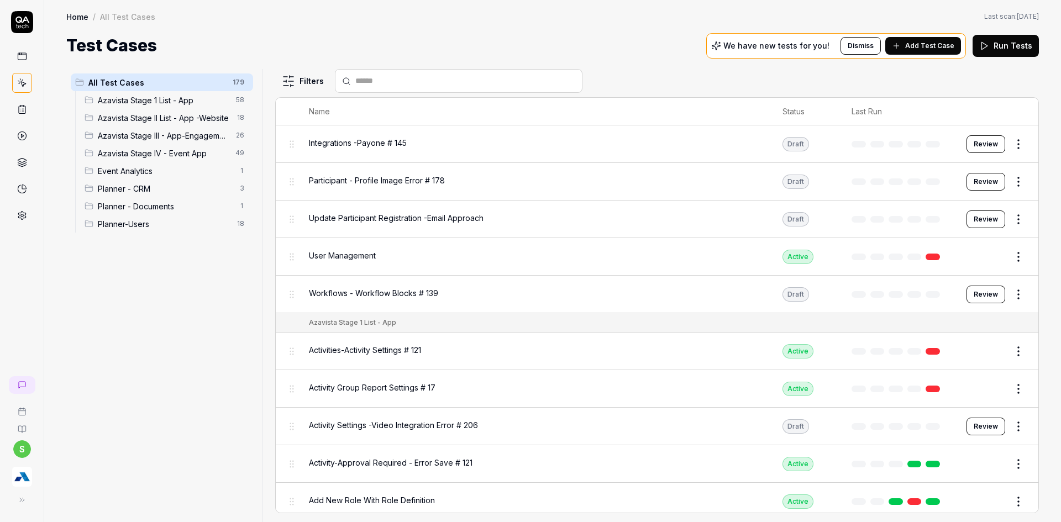
click at [379, 72] on div at bounding box center [459, 81] width 248 height 24
click at [375, 78] on input "text" at bounding box center [465, 81] width 220 height 12
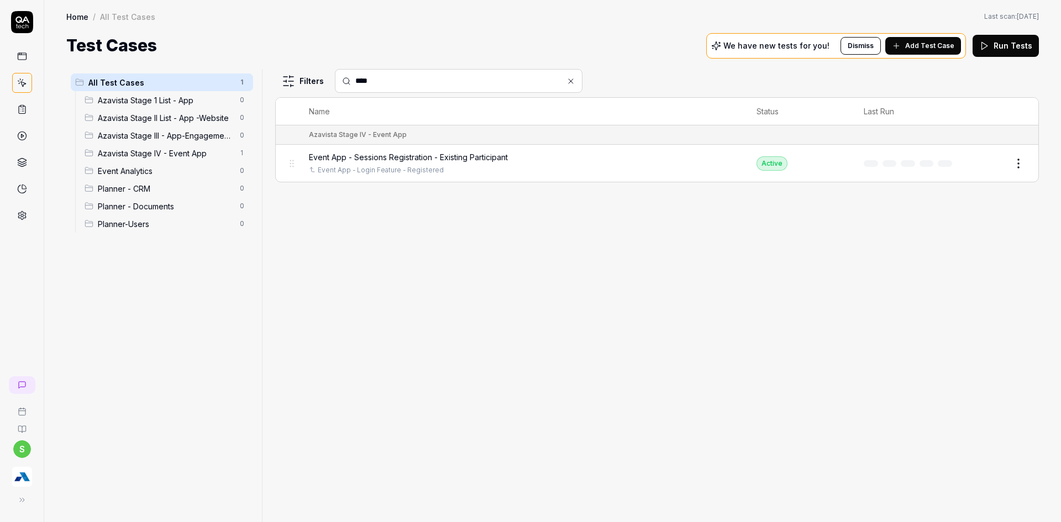
type input "****"
click at [641, 161] on div "Event App - Sessions Registration - Existing Participant" at bounding box center [522, 157] width 426 height 12
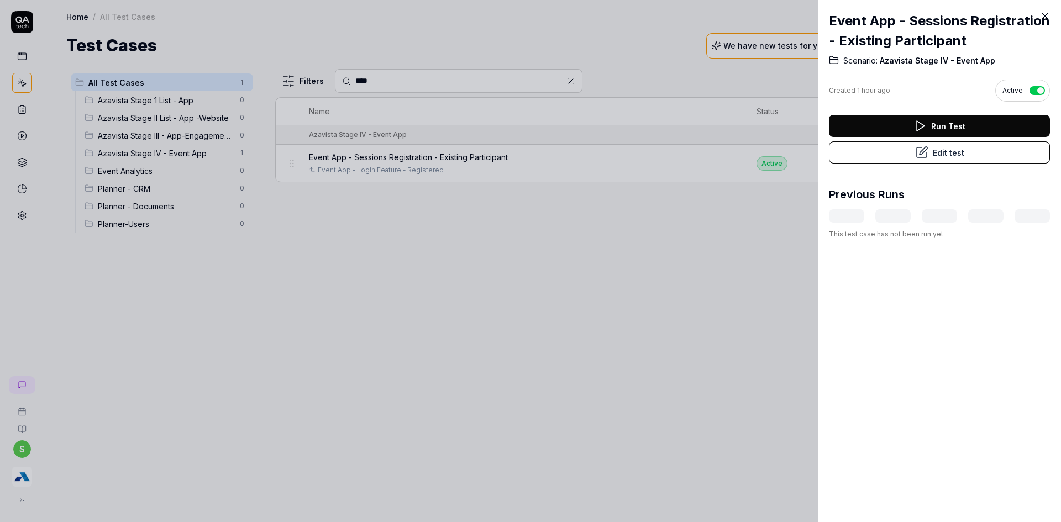
click at [888, 164] on button "Edit test" at bounding box center [939, 152] width 221 height 22
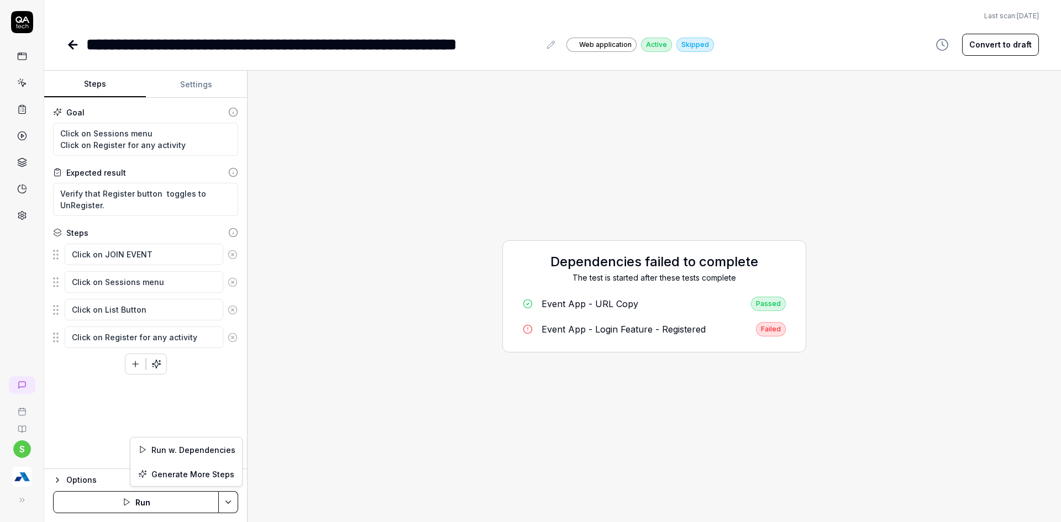
click at [231, 495] on html "**********" at bounding box center [530, 268] width 1061 height 536
click at [202, 451] on div "Run w. Dependencies" at bounding box center [186, 450] width 112 height 24
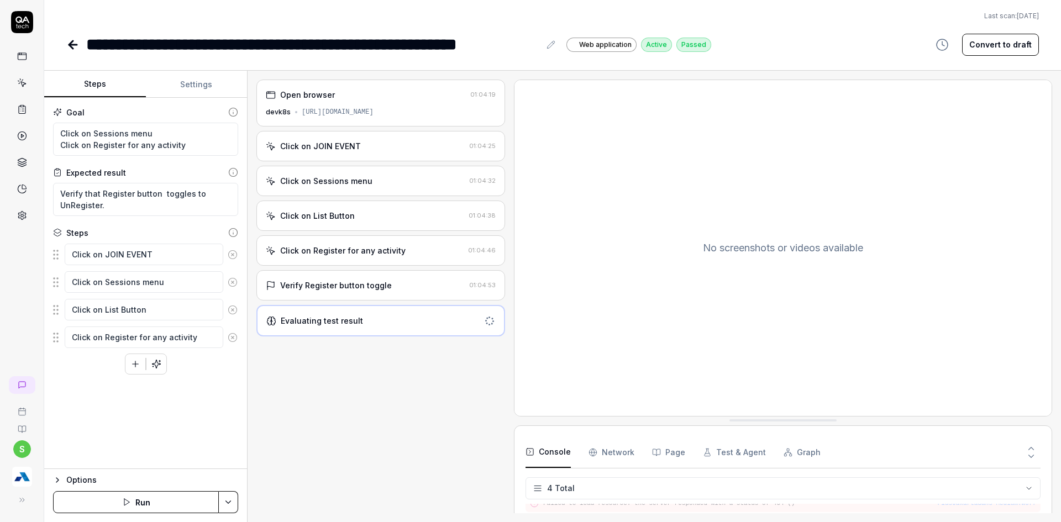
click at [361, 321] on div "Evaluating test result" at bounding box center [372, 321] width 213 height 12
click at [369, 239] on div "Click on Register for any activity 01:04:46" at bounding box center [380, 250] width 249 height 30
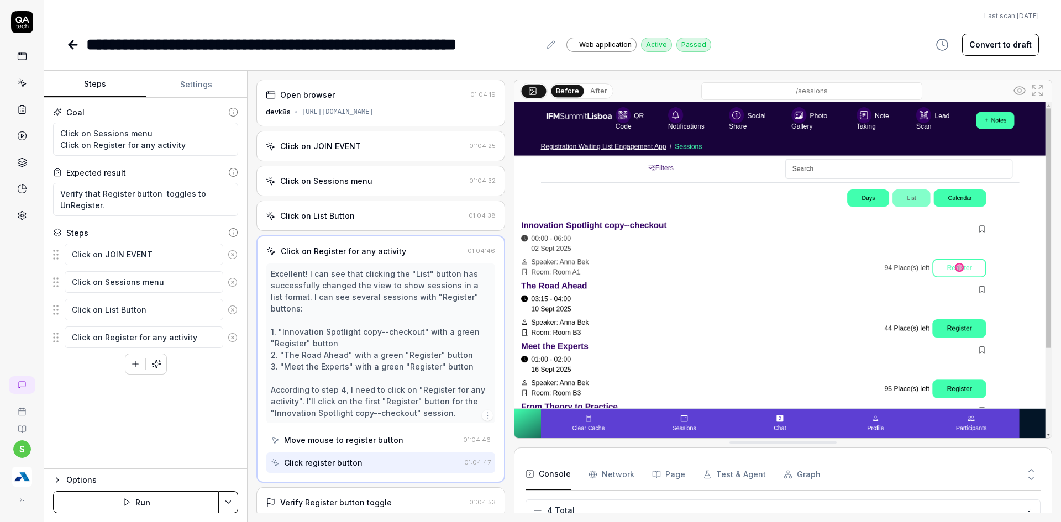
scroll to position [39, 0]
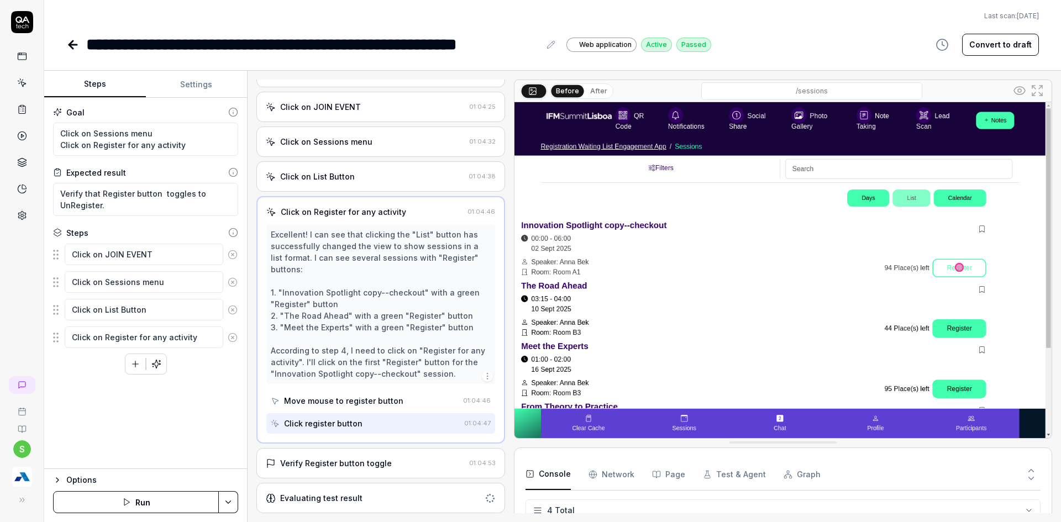
click at [335, 501] on div "Evaluating test result" at bounding box center [321, 498] width 82 height 12
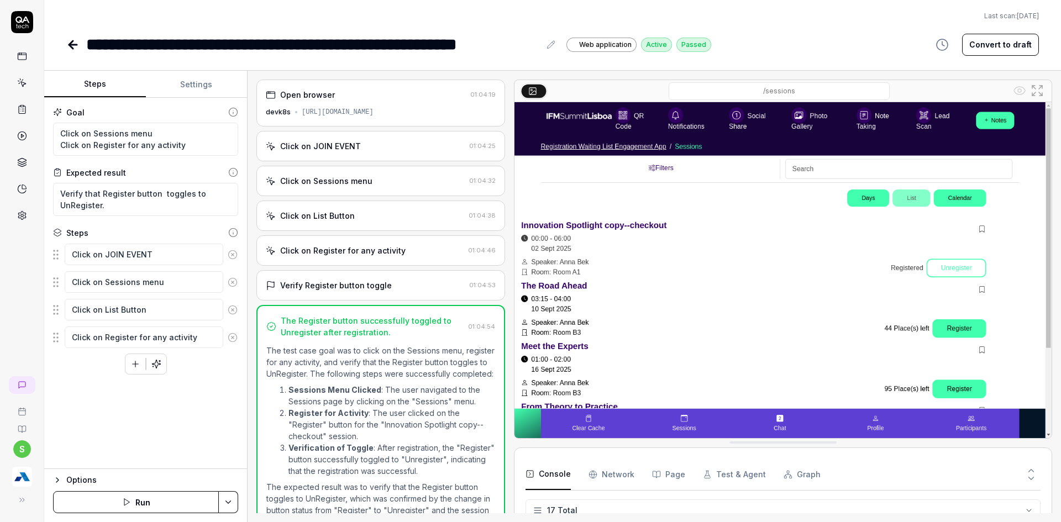
scroll to position [300, 0]
type textarea "*"
click at [71, 54] on link at bounding box center [73, 45] width 15 height 22
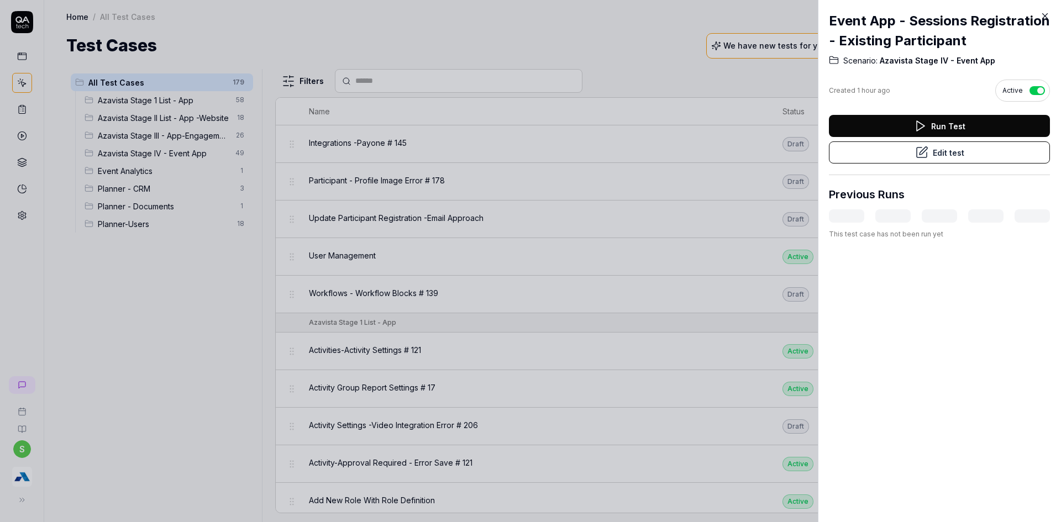
click at [1043, 16] on icon at bounding box center [1045, 16] width 10 height 10
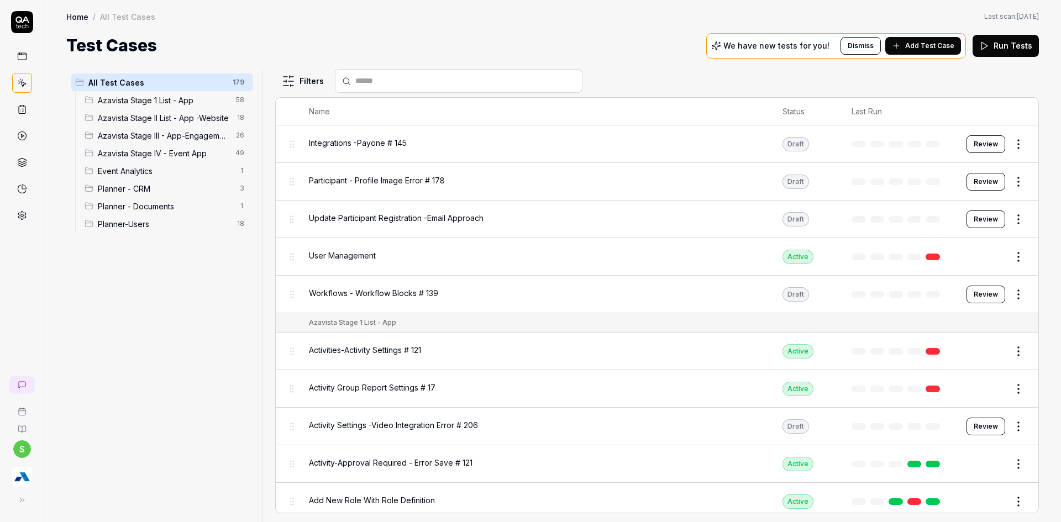
click at [10, 28] on div at bounding box center [22, 118] width 44 height 214
click at [171, 154] on span "Azavista Stage IV - Event App" at bounding box center [163, 154] width 131 height 12
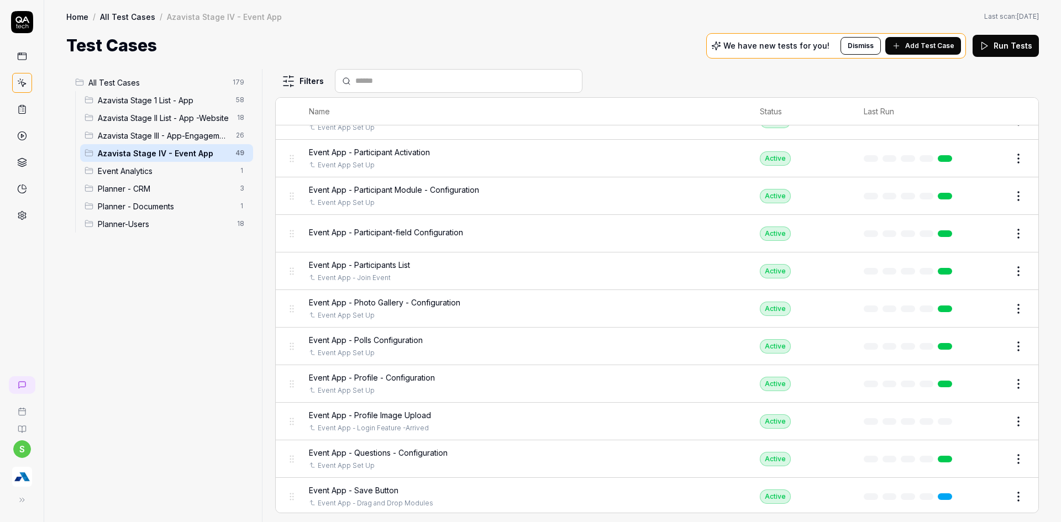
scroll to position [884, 0]
